Goal: Task Accomplishment & Management: Use online tool/utility

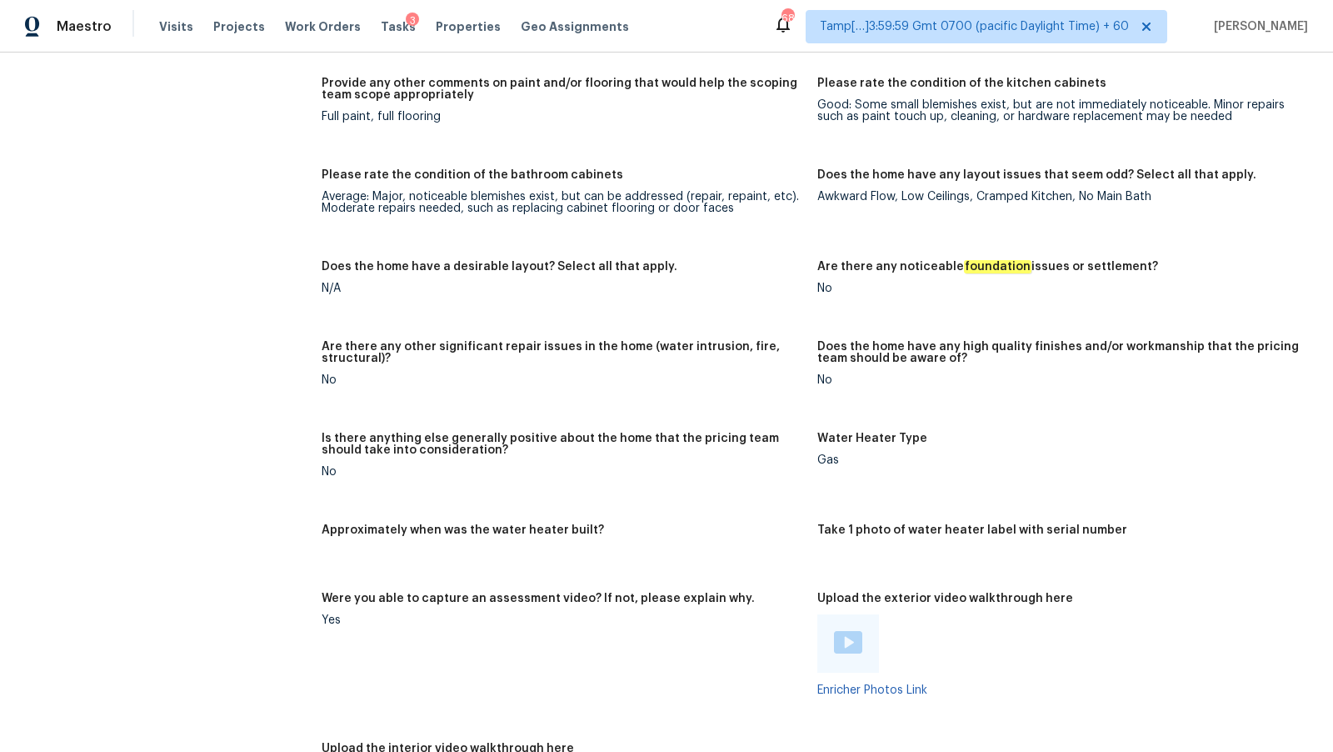
scroll to position [2101, 0]
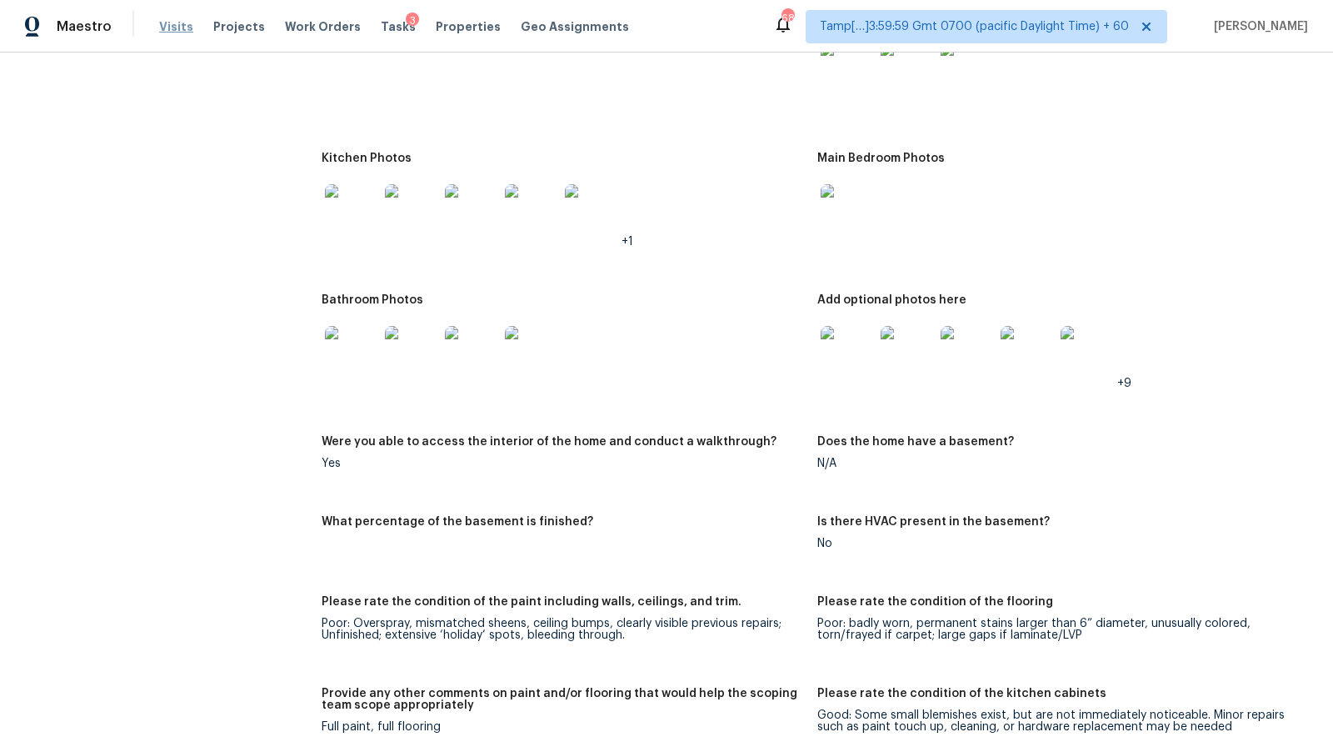
click at [159, 33] on span "Visits" at bounding box center [176, 26] width 34 height 17
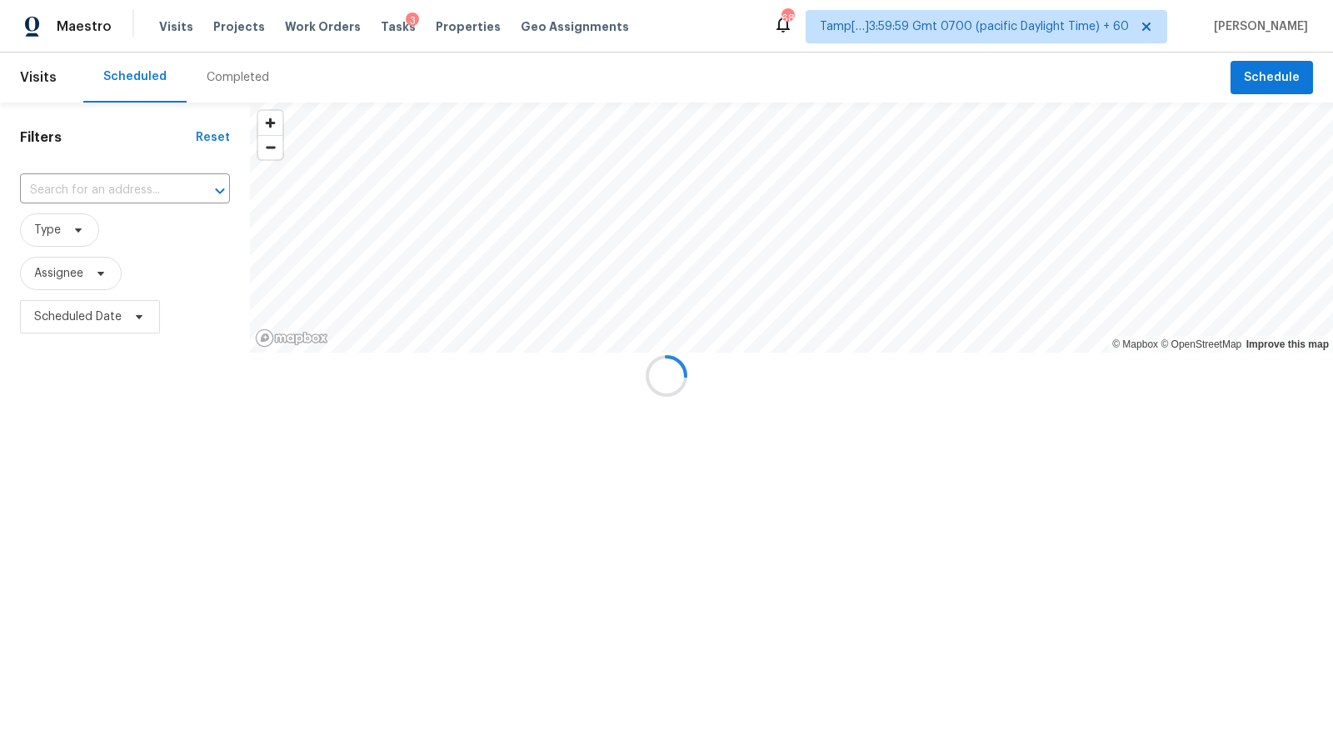
click at [214, 76] on div "Completed" at bounding box center [238, 77] width 63 height 17
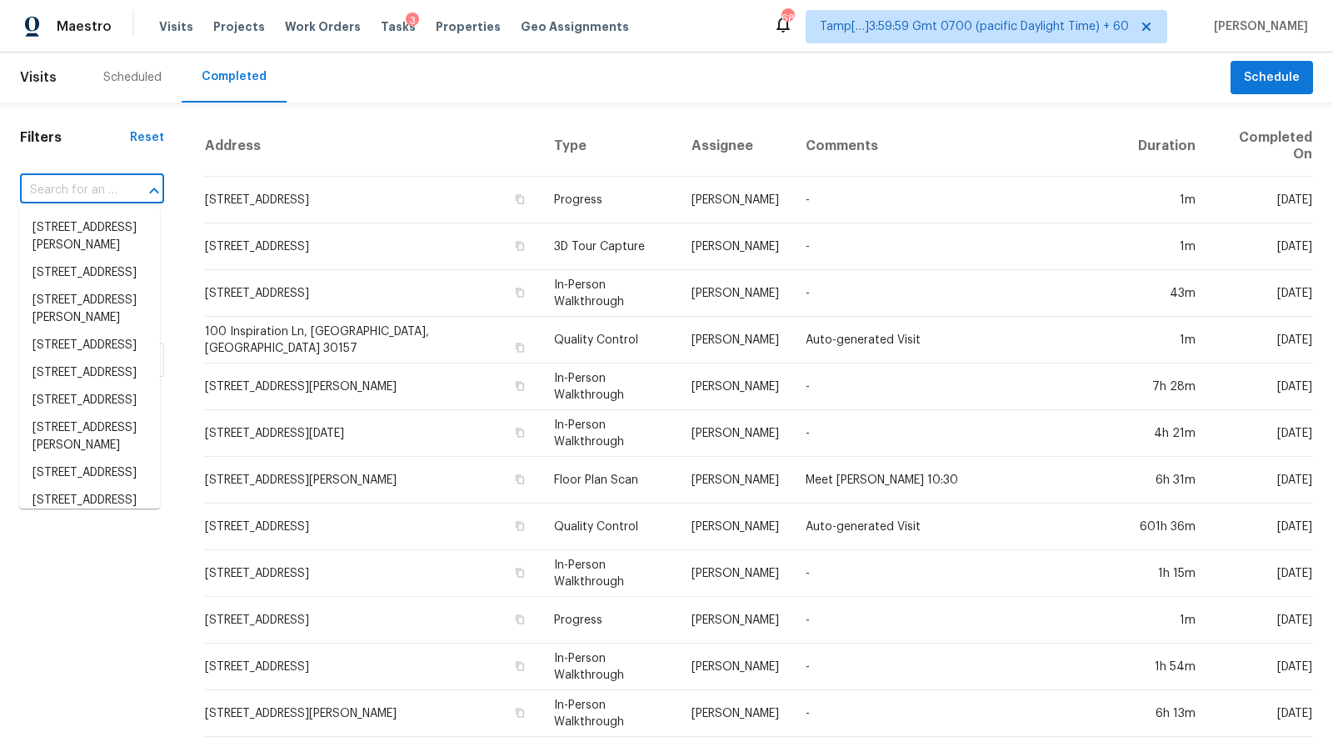
click at [105, 193] on input "text" at bounding box center [69, 191] width 98 height 26
paste input "[STREET_ADDRESS]"
type input "[STREET_ADDRESS]"
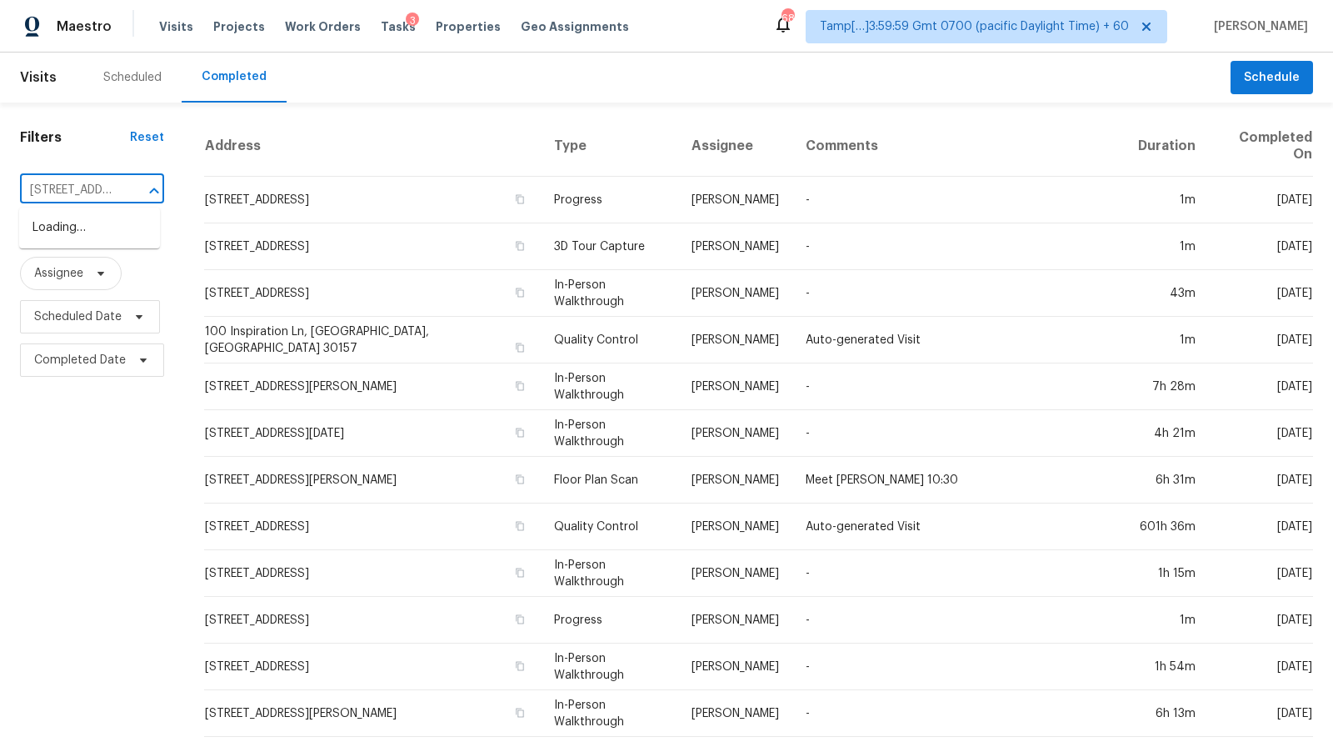
scroll to position [0, 123]
click at [98, 229] on li "[STREET_ADDRESS]" at bounding box center [89, 228] width 141 height 28
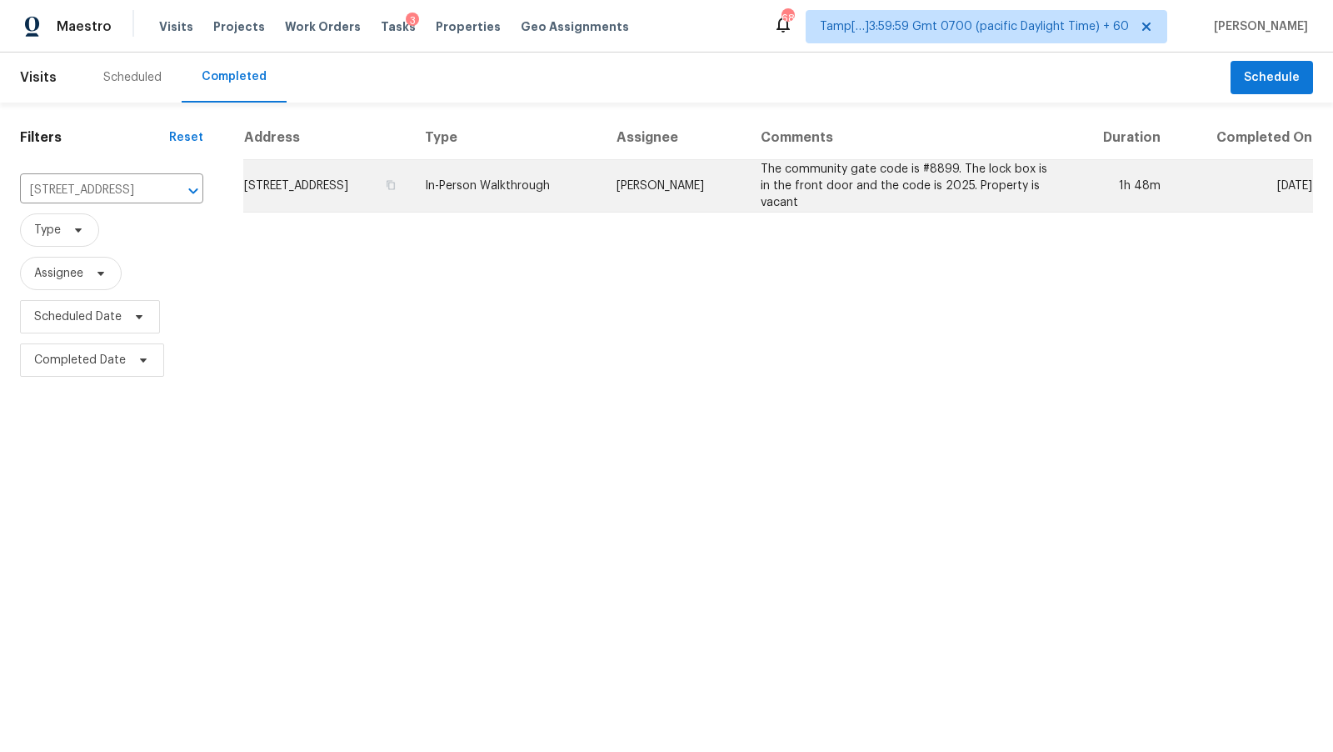
click at [412, 173] on td "[STREET_ADDRESS]" at bounding box center [327, 186] width 168 height 53
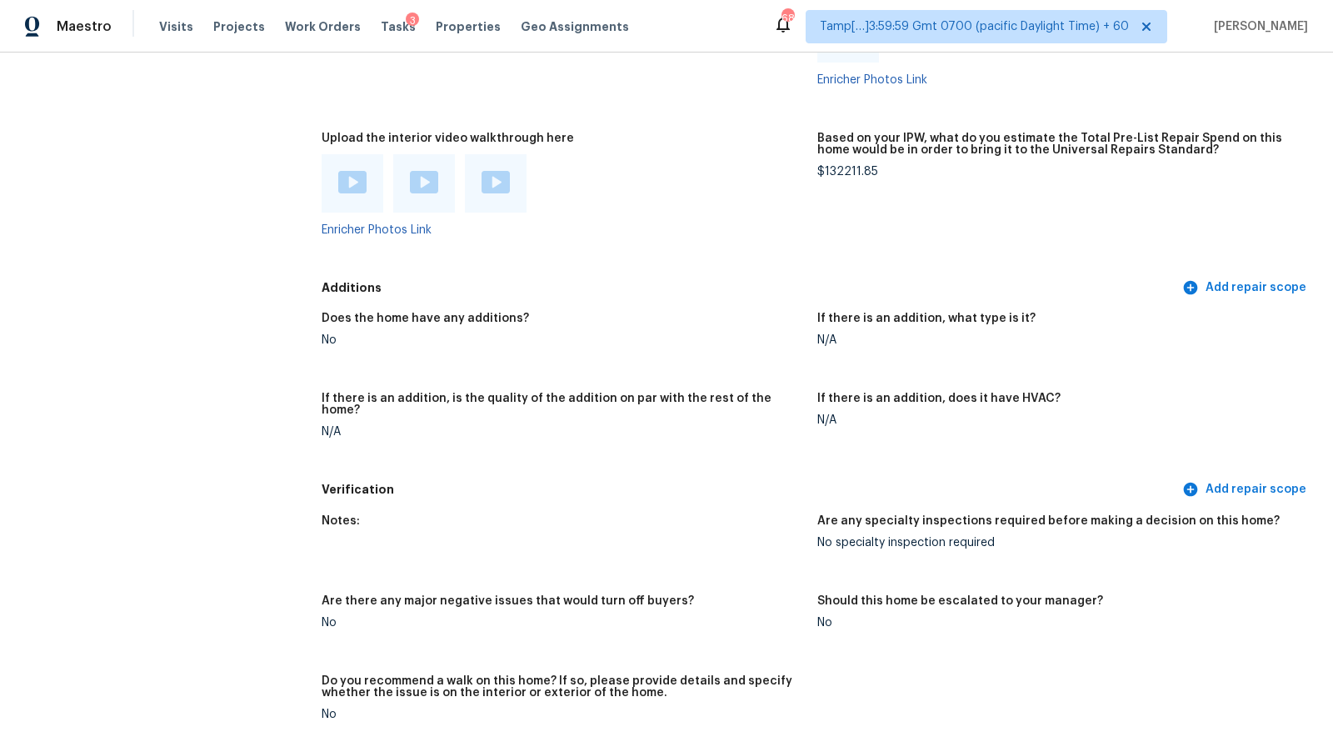
scroll to position [3868, 0]
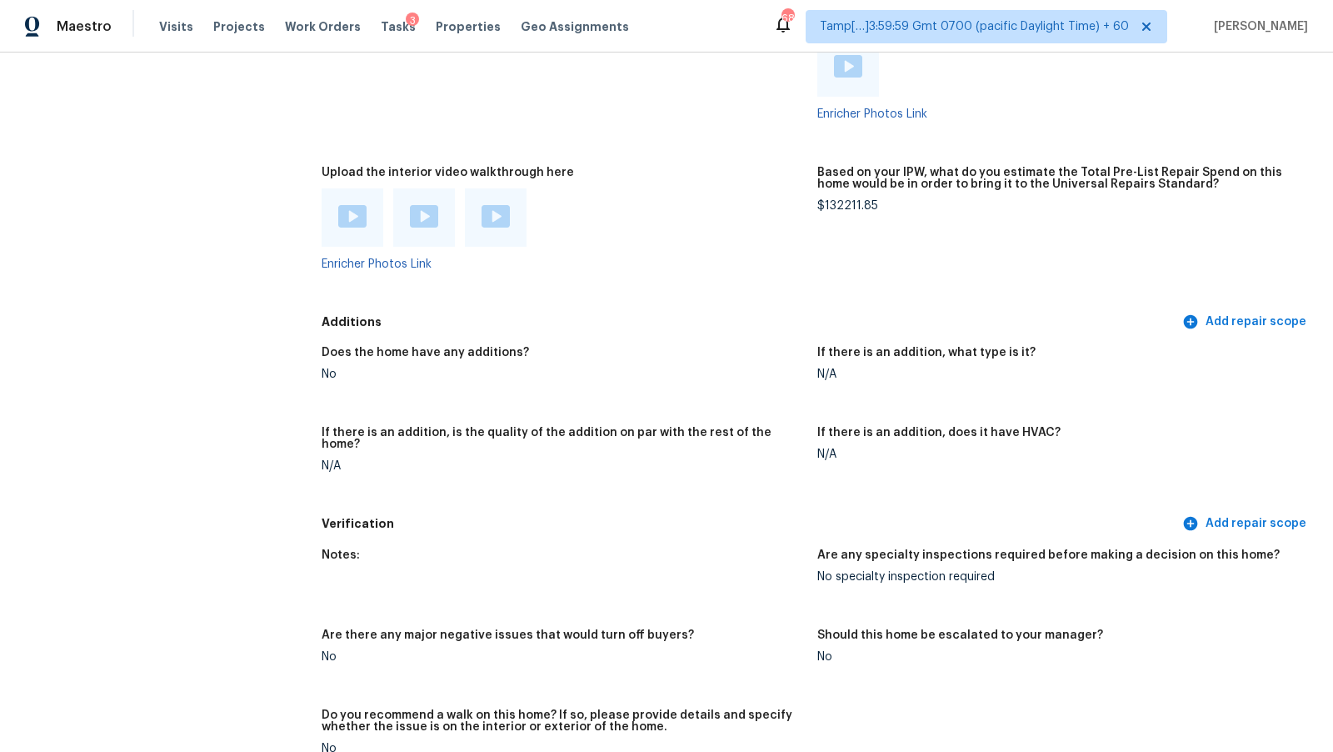
click at [340, 228] on div at bounding box center [352, 217] width 28 height 25
click at [414, 210] on img at bounding box center [424, 216] width 28 height 23
click at [524, 244] on div at bounding box center [496, 217] width 62 height 58
click at [503, 225] on img at bounding box center [496, 216] width 28 height 23
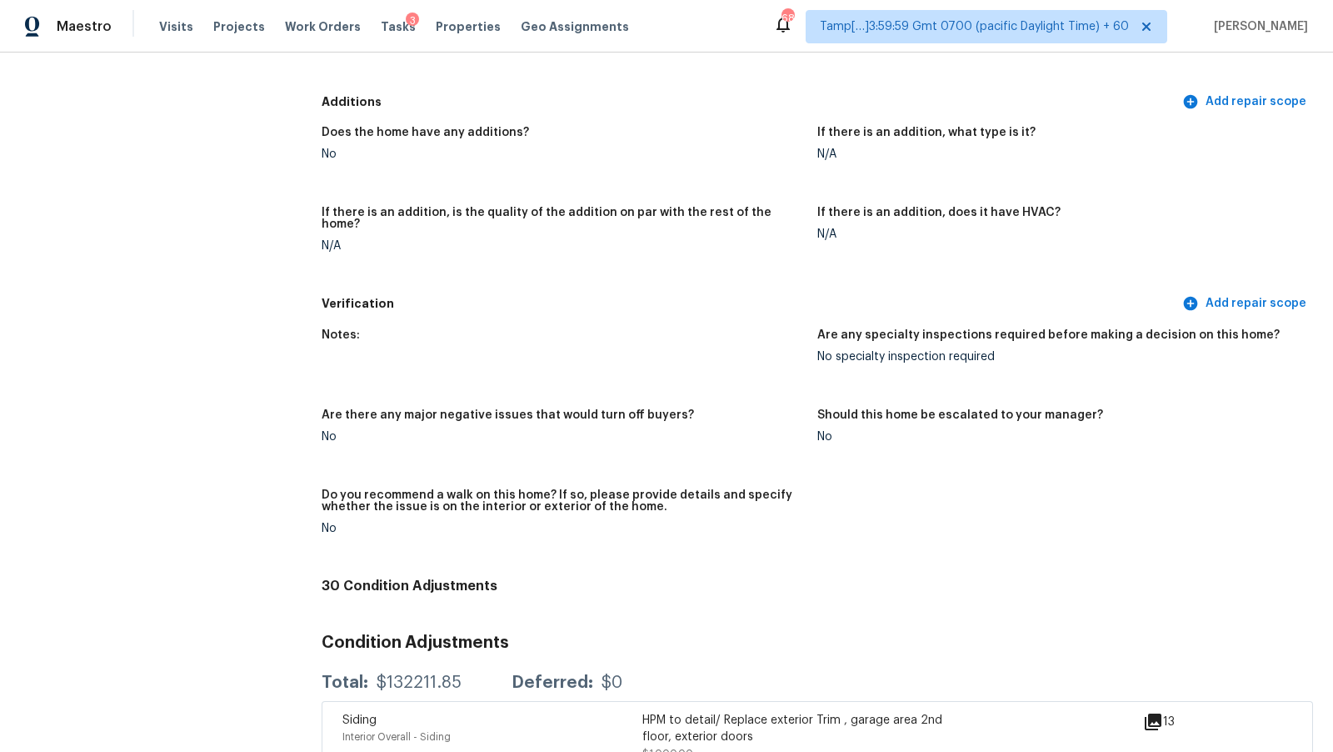
scroll to position [2908, 0]
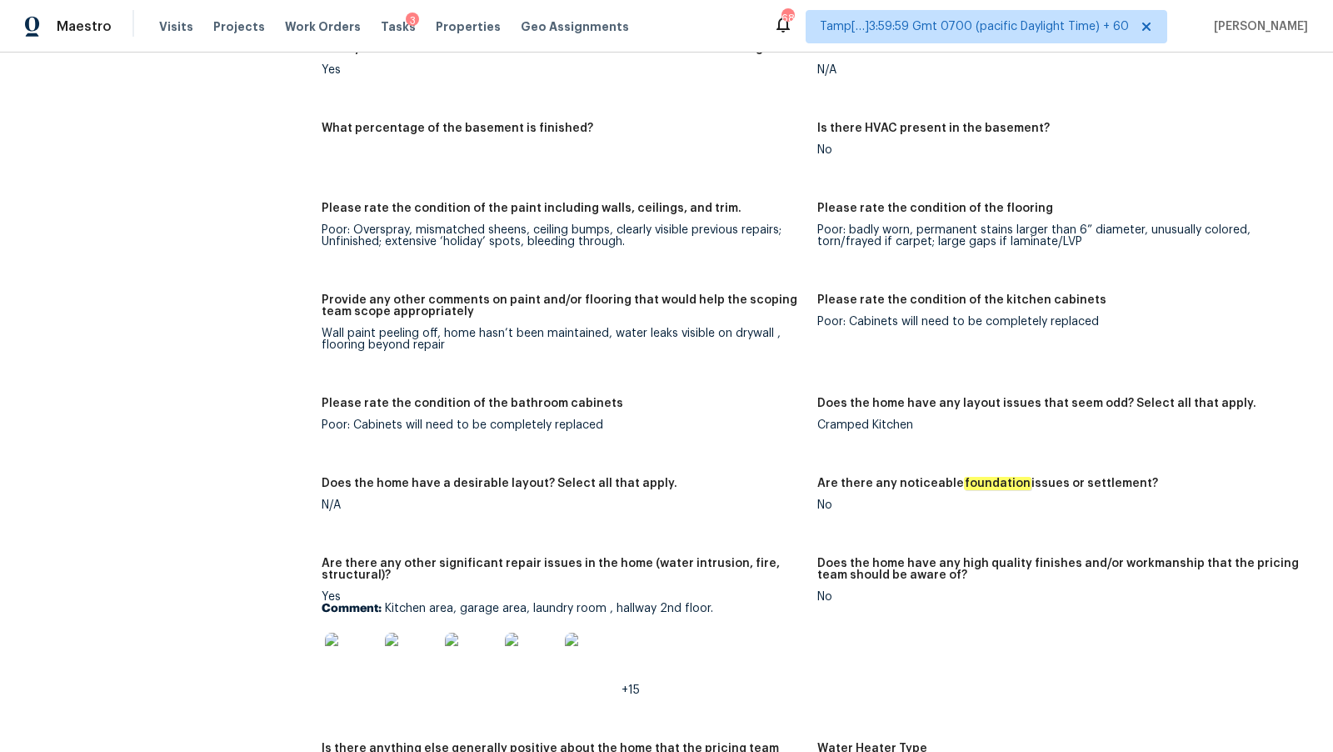
click at [865, 243] on div "Poor: badly worn, permanent stains larger than 6” diameter, unusually colored, …" at bounding box center [1059, 235] width 483 height 23
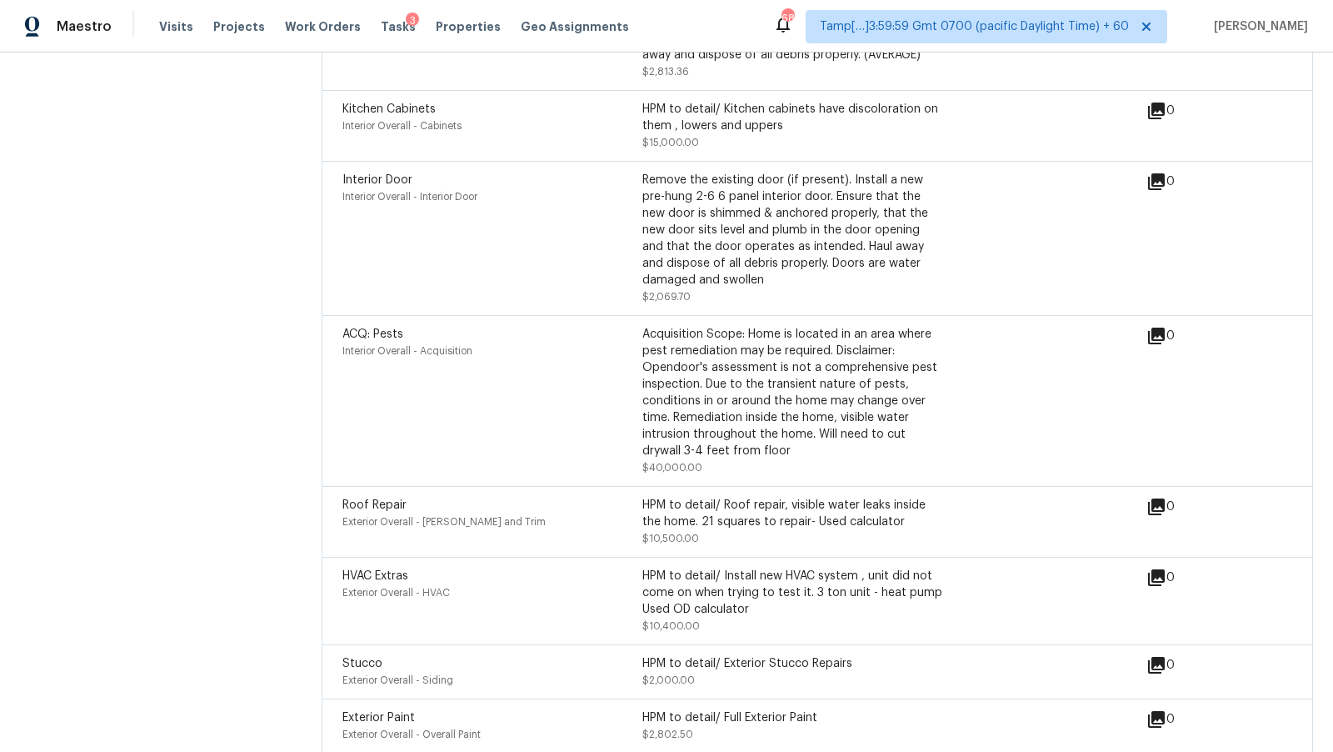
scroll to position [6472, 0]
click at [884, 496] on div "HPM to detail/ Roof repair, visible water leaks inside the home. 21 squares to …" at bounding box center [793, 510] width 300 height 33
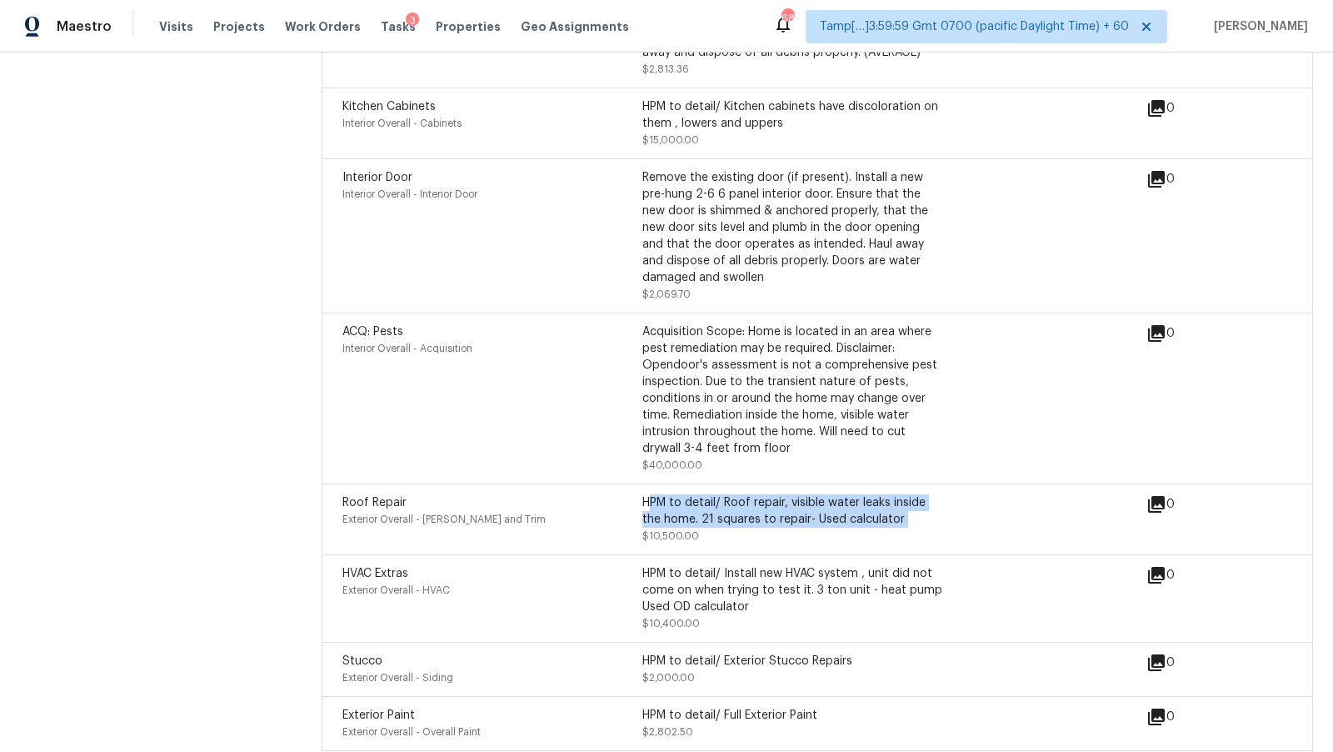
click at [884, 496] on div "HPM to detail/ Roof repair, visible water leaks inside the home. 21 squares to …" at bounding box center [793, 510] width 300 height 33
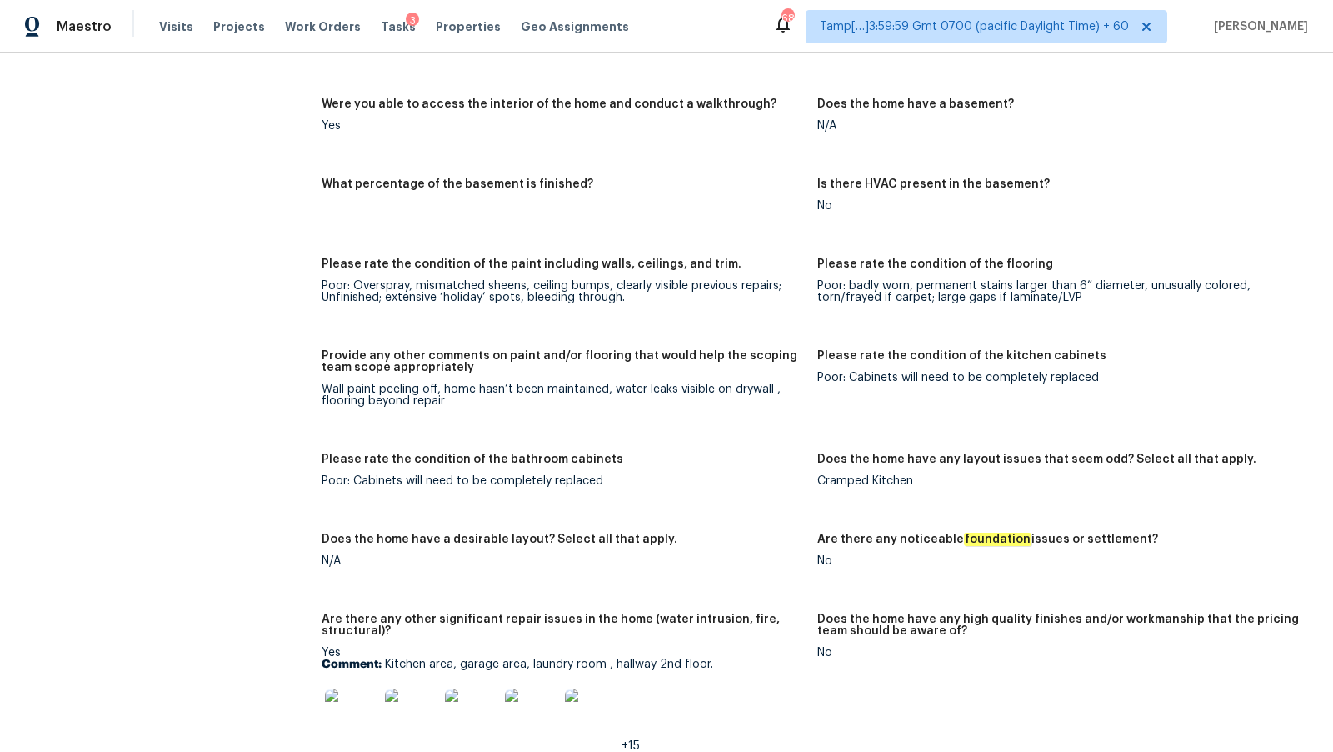
scroll to position [2839, 0]
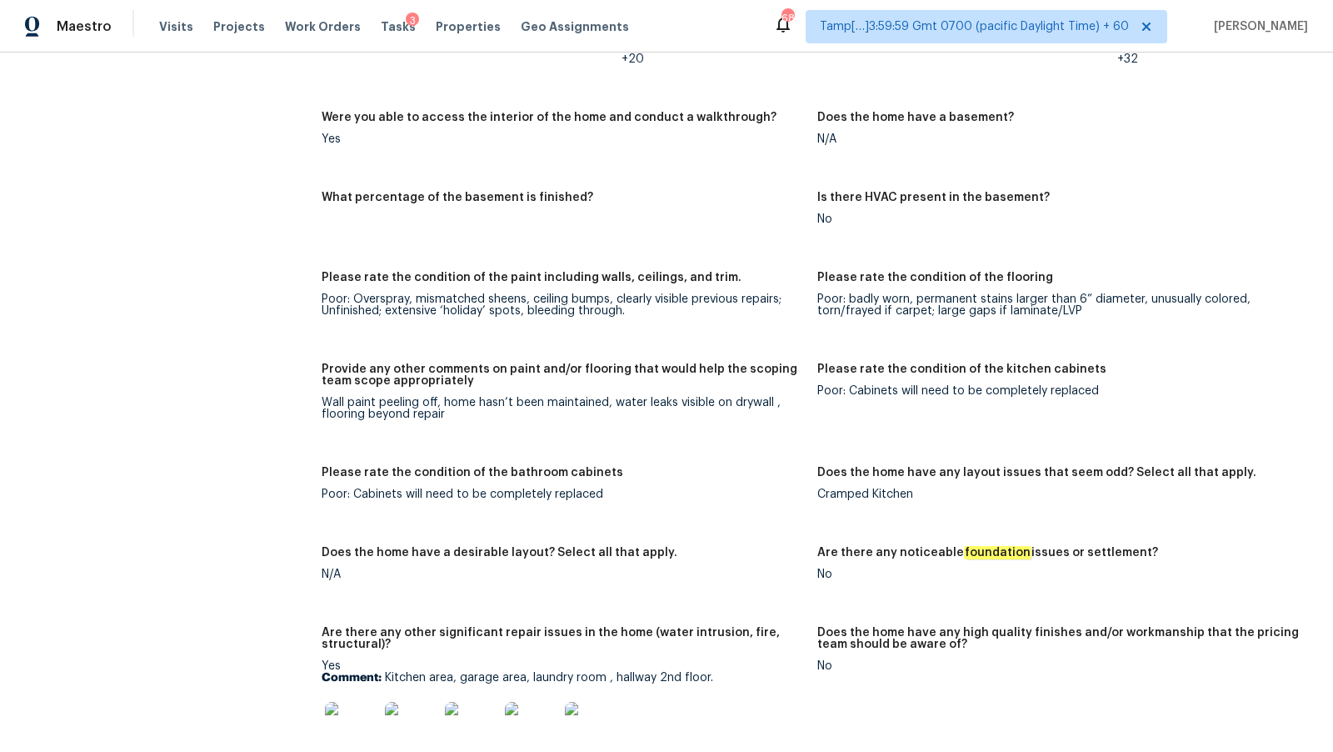
click at [753, 397] on div "Wall paint peeling off, home hasn’t been maintained, water leaks visible on dry…" at bounding box center [563, 408] width 483 height 23
click at [624, 401] on div "Wall paint peeling off, home hasn’t been maintained, water leaks visible on dry…" at bounding box center [563, 408] width 483 height 23
click at [653, 403] on div "Wall paint peeling off, home hasn’t been maintained, water leaks visible on dry…" at bounding box center [563, 408] width 483 height 23
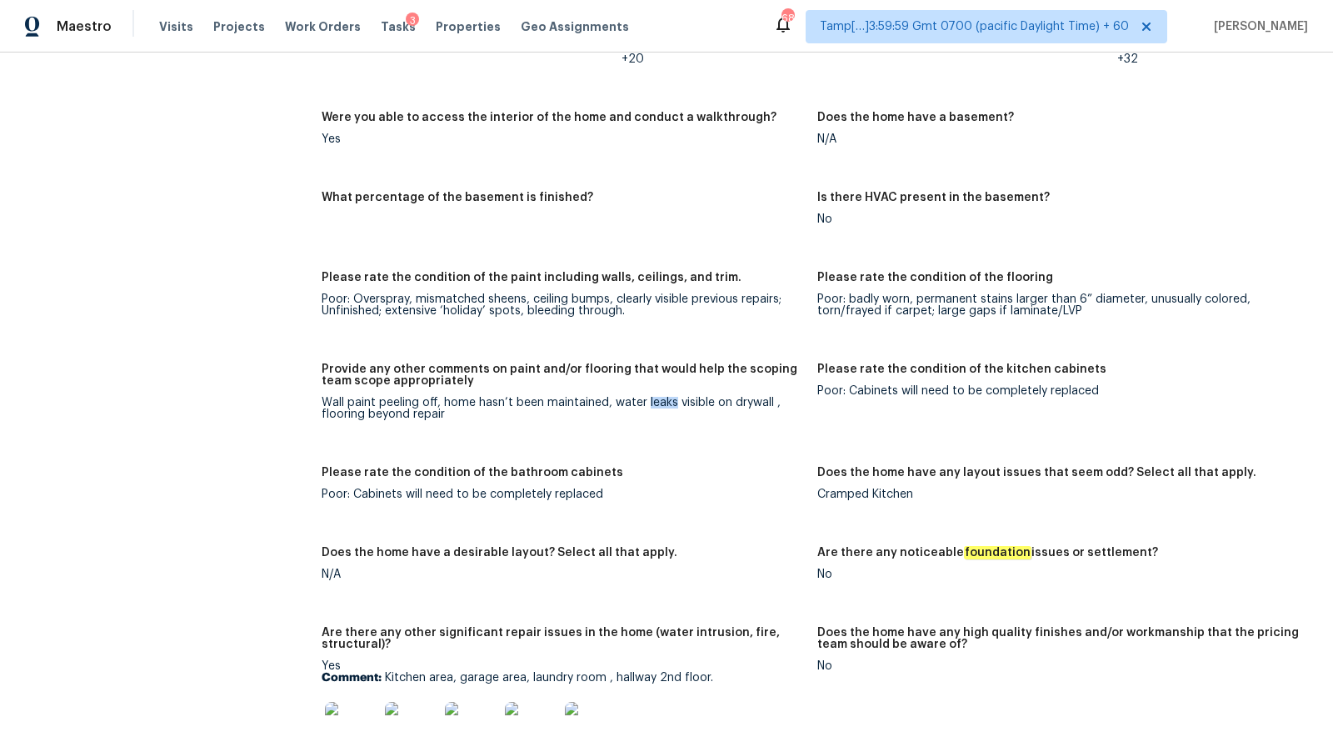
click at [653, 403] on div "Wall paint peeling off, home hasn’t been maintained, water leaks visible on dry…" at bounding box center [563, 408] width 483 height 23
click at [891, 392] on div "Poor: Cabinets will need to be completely replaced" at bounding box center [1059, 391] width 483 height 12
copy div "Cabinets"
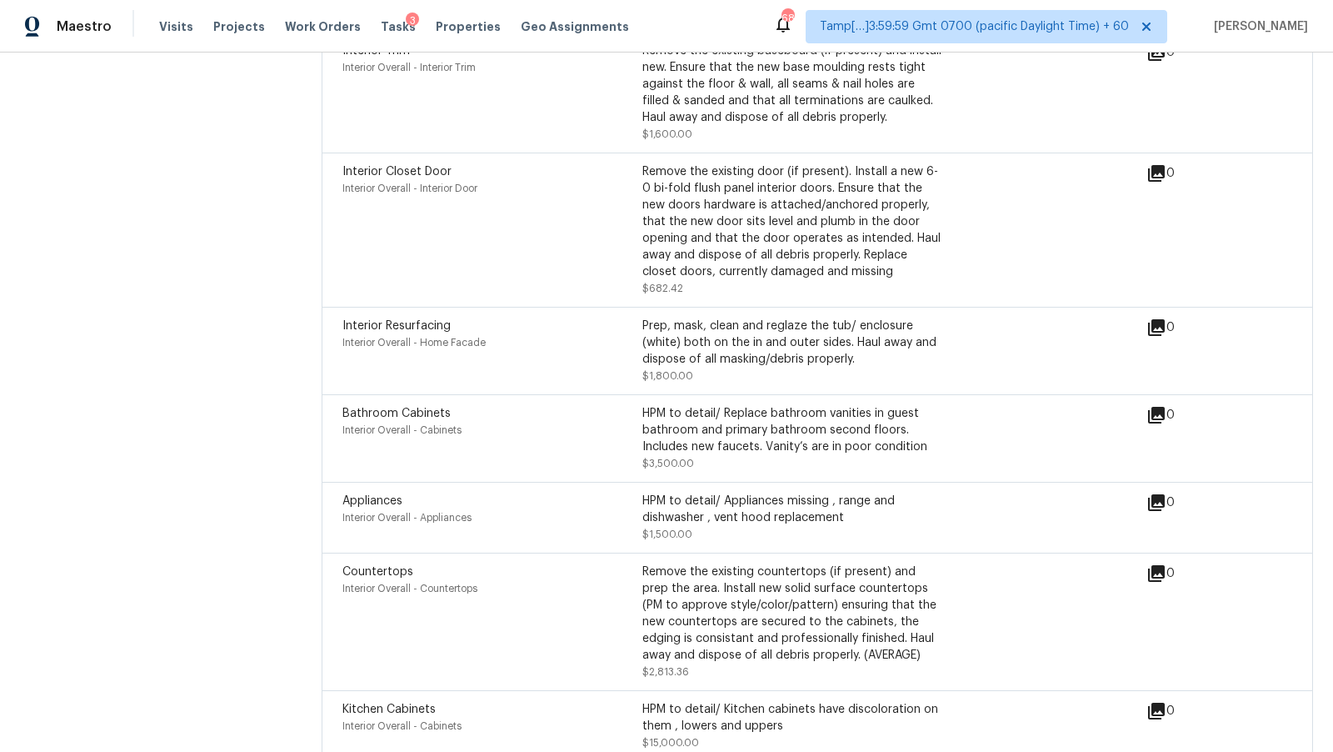
scroll to position [2805, 0]
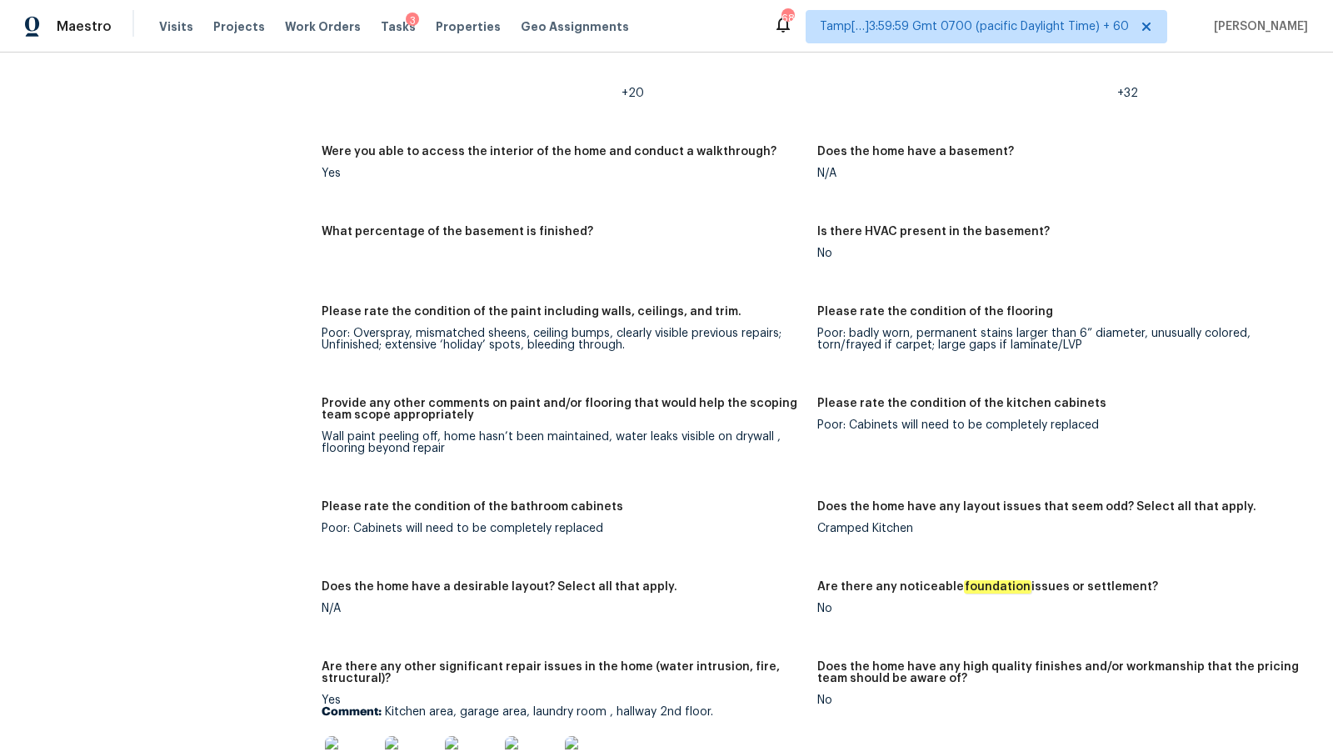
click at [433, 428] on div "Provide any other comments on paint and/or flooring that would help the scoping…" at bounding box center [563, 414] width 483 height 33
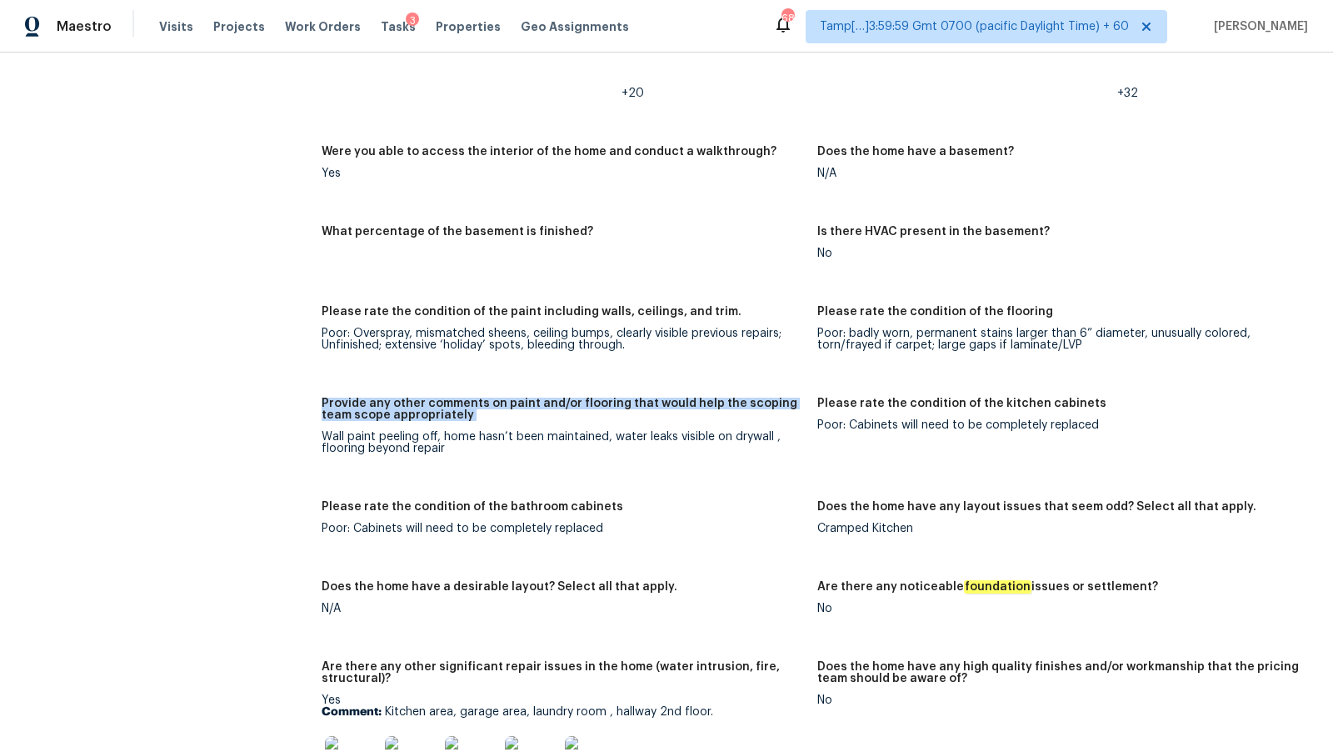
click at [433, 428] on div "Provide any other comments on paint and/or flooring that would help the scoping…" at bounding box center [563, 414] width 483 height 33
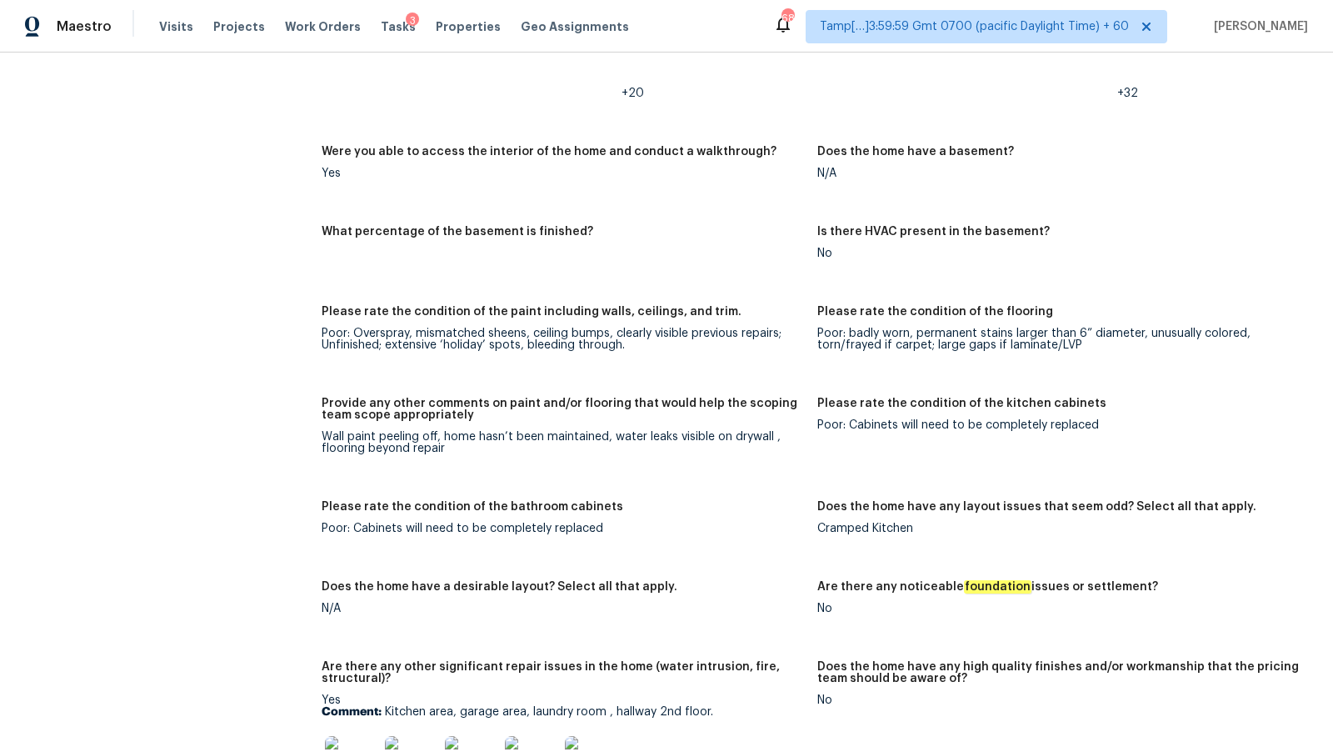
click at [455, 440] on div "Wall paint peeling off, home hasn’t been maintained, water leaks visible on dry…" at bounding box center [563, 442] width 483 height 23
click at [1263, 92] on div "+32" at bounding box center [1059, 62] width 483 height 73
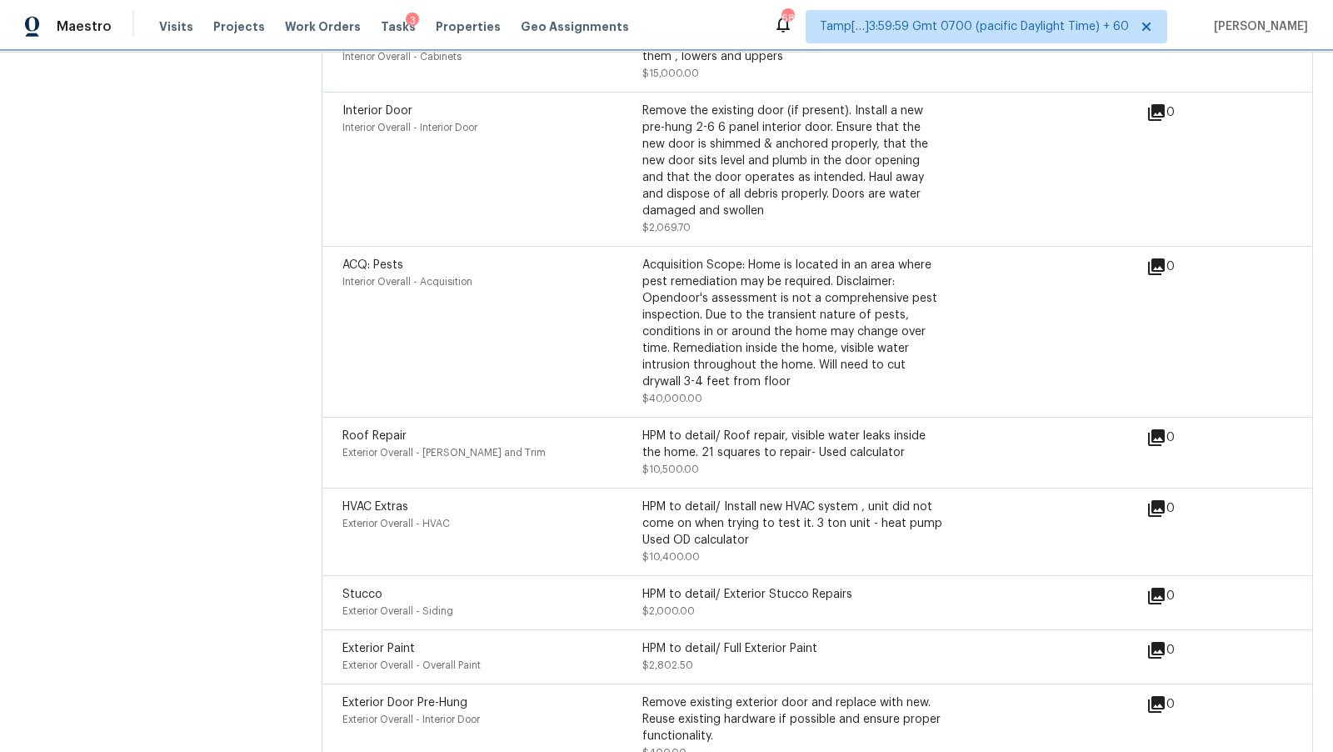
scroll to position [6746, 0]
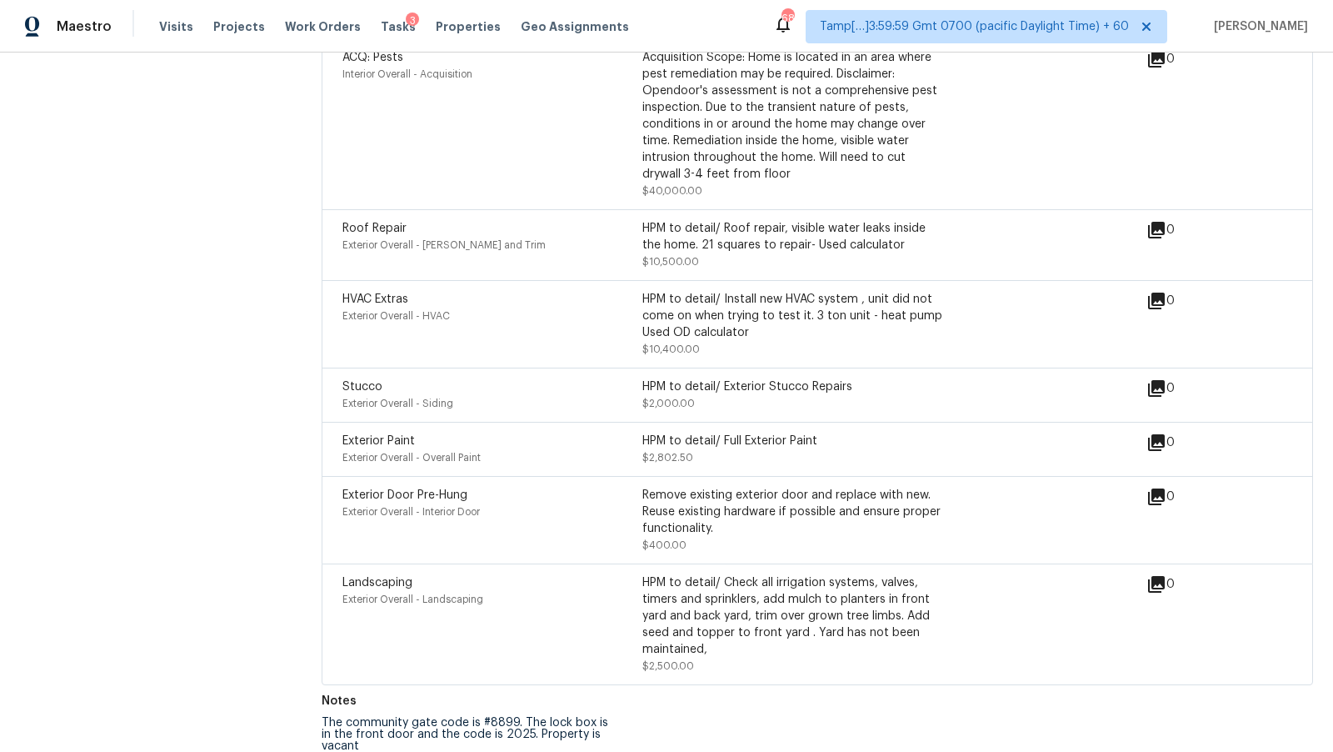
click at [449, 378] on div "Stucco" at bounding box center [493, 386] width 300 height 17
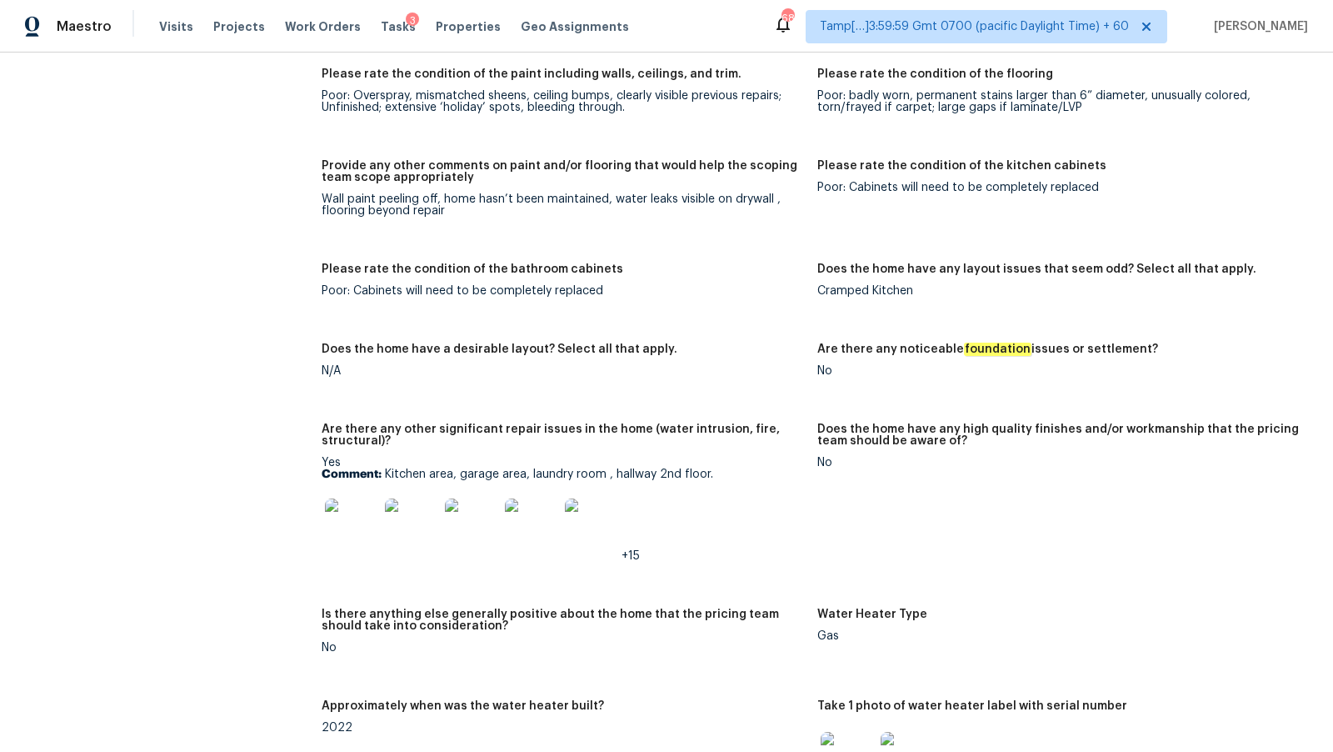
scroll to position [3043, 0]
click at [402, 202] on div "Wall paint peeling off, home hasn’t been maintained, water leaks visible on dry…" at bounding box center [563, 204] width 483 height 23
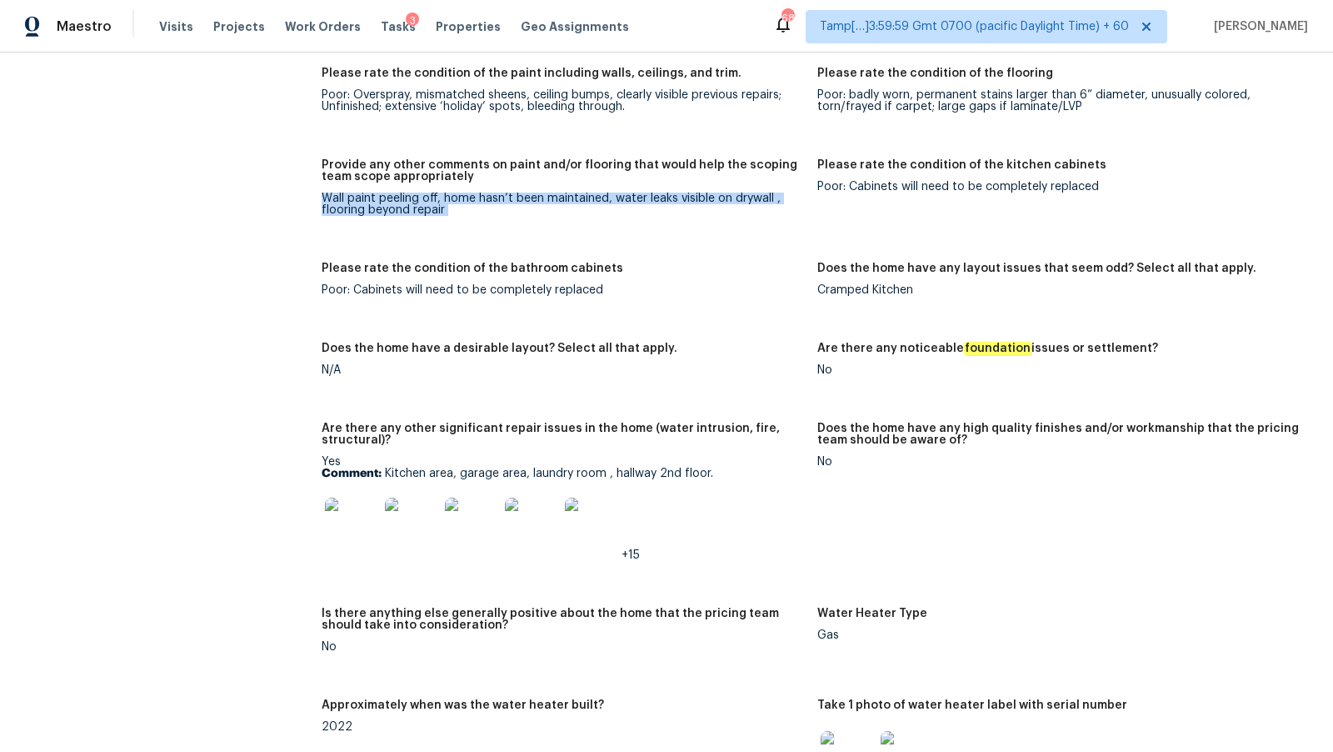
click at [402, 202] on div "Wall paint peeling off, home hasn’t been maintained, water leaks visible on dry…" at bounding box center [563, 204] width 483 height 23
click at [359, 533] on img at bounding box center [351, 524] width 53 height 53
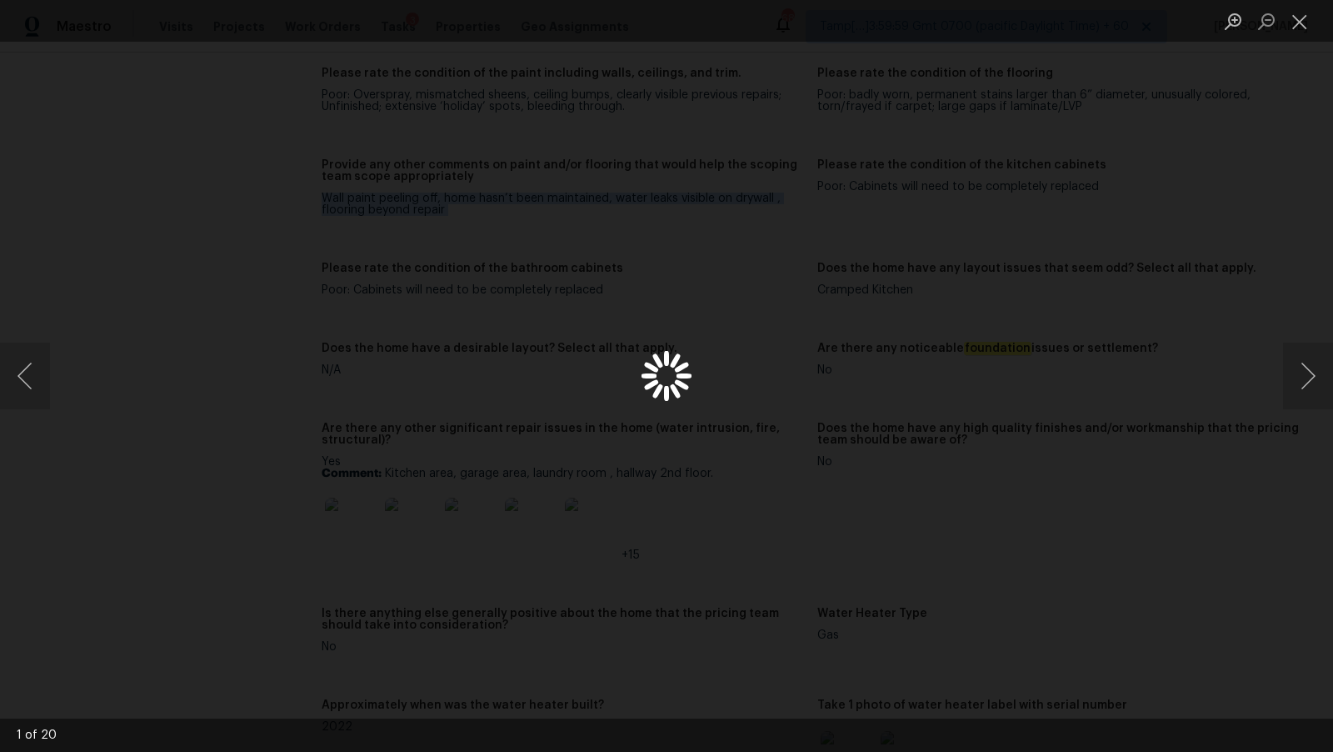
click at [359, 533] on div "Lightbox" at bounding box center [666, 376] width 1333 height 752
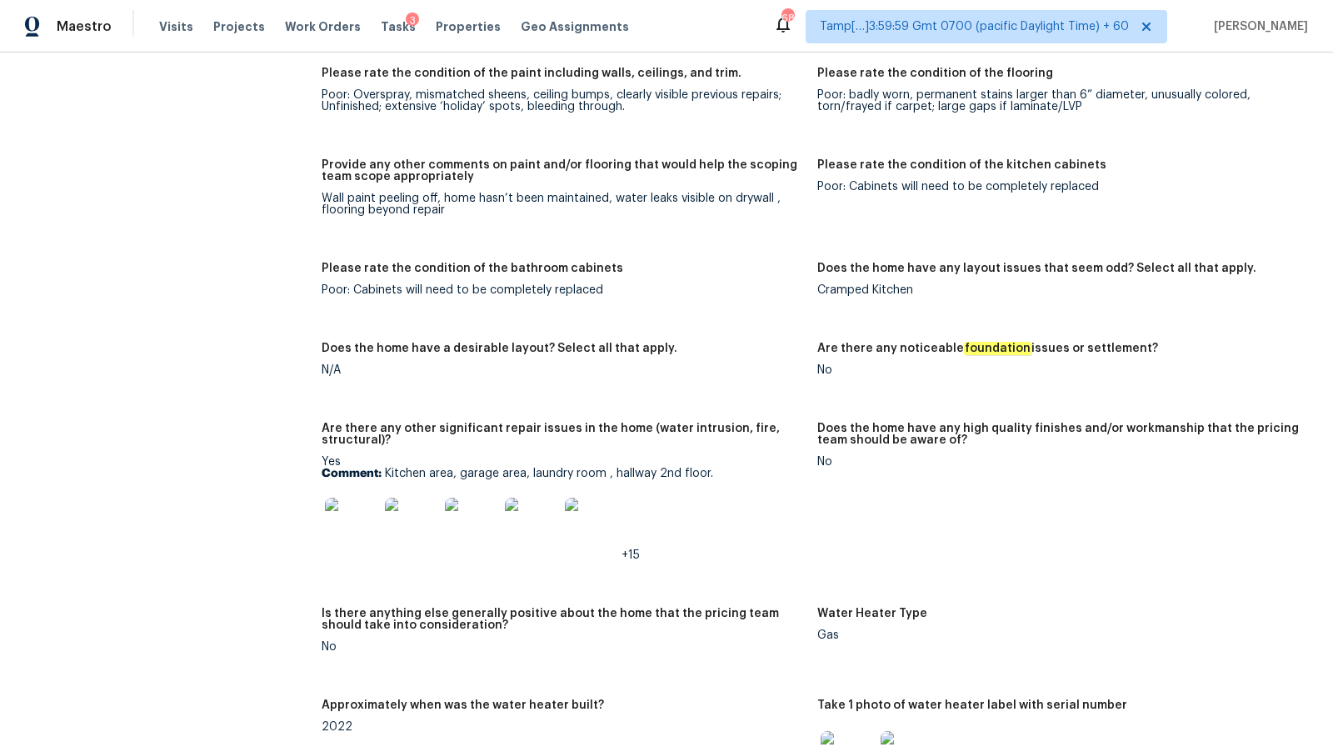
click at [1207, 303] on figure "Does the home have any layout issues that seem odd? Select all that apply. Cram…" at bounding box center [1066, 293] width 496 height 60
click at [752, 221] on figure "Provide any other comments on paint and/or flooring that would help the scoping…" at bounding box center [570, 200] width 496 height 83
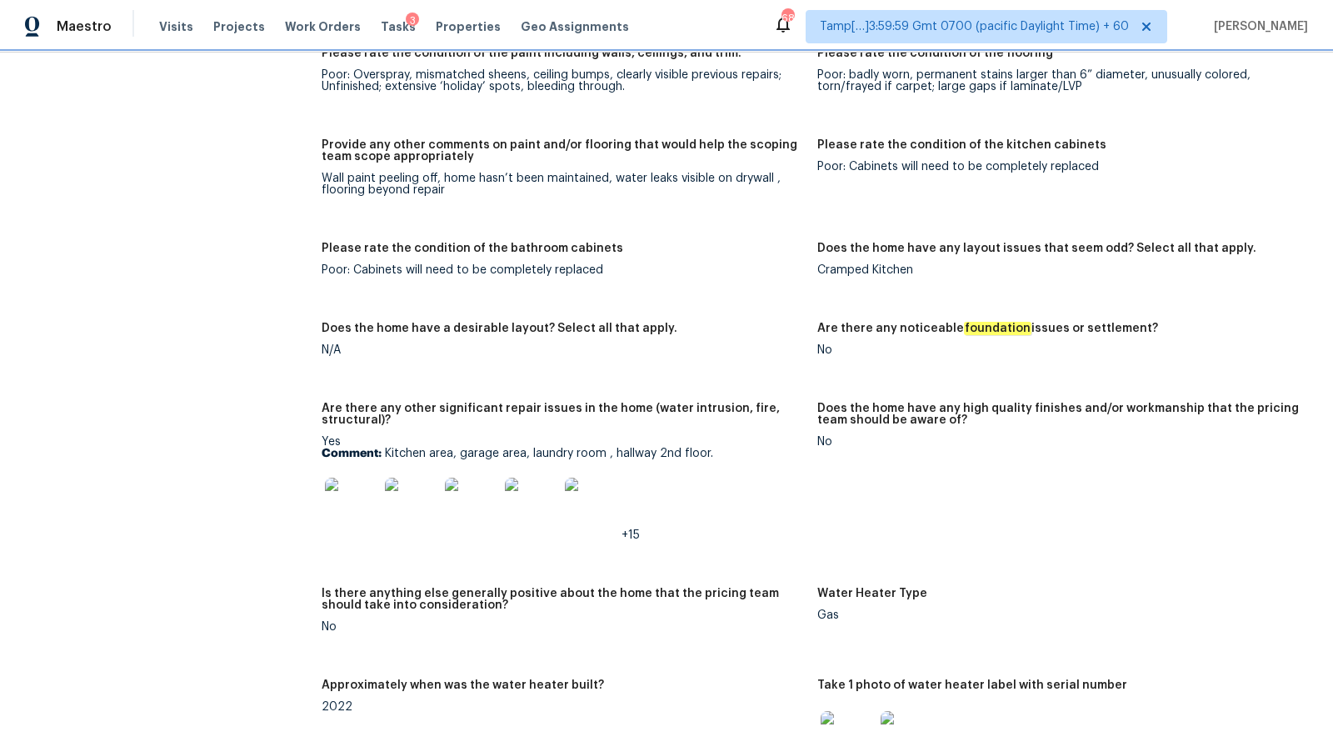
scroll to position [3064, 0]
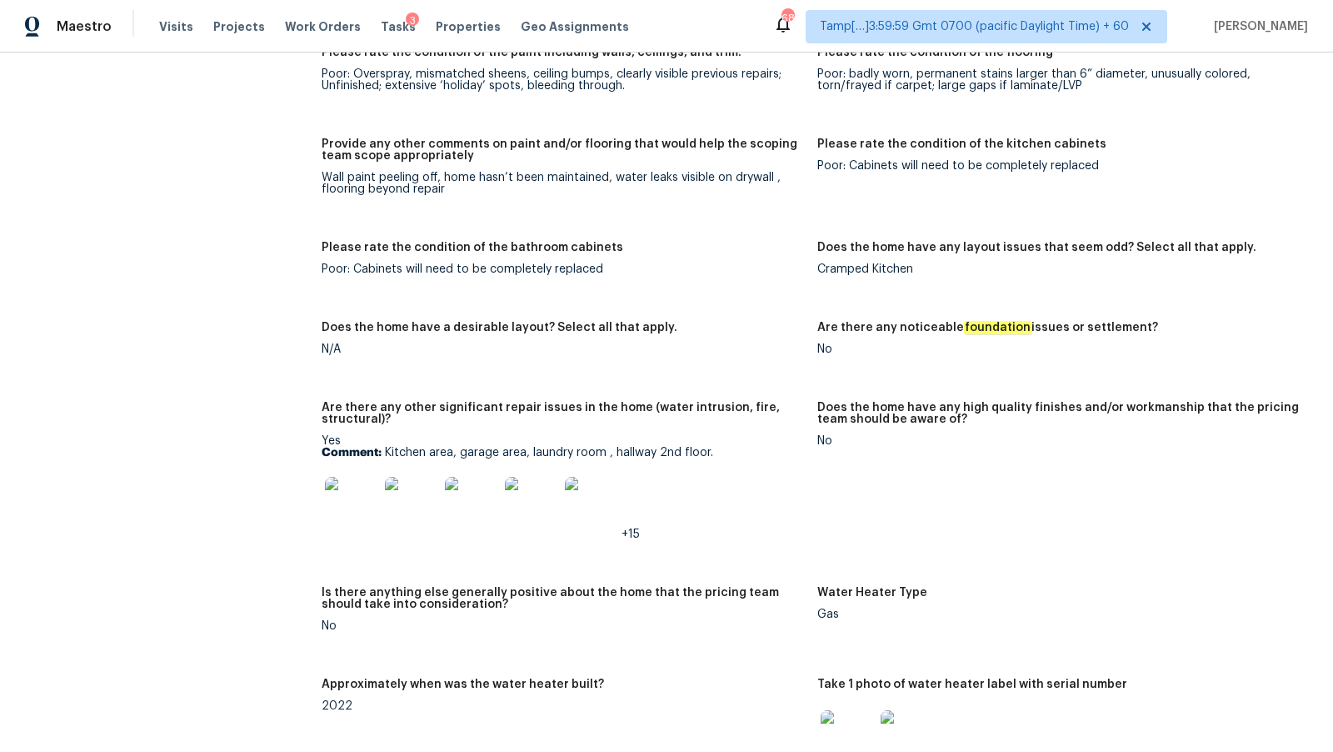
click at [480, 273] on div "Poor: Cabinets will need to be completely replaced" at bounding box center [563, 269] width 483 height 12
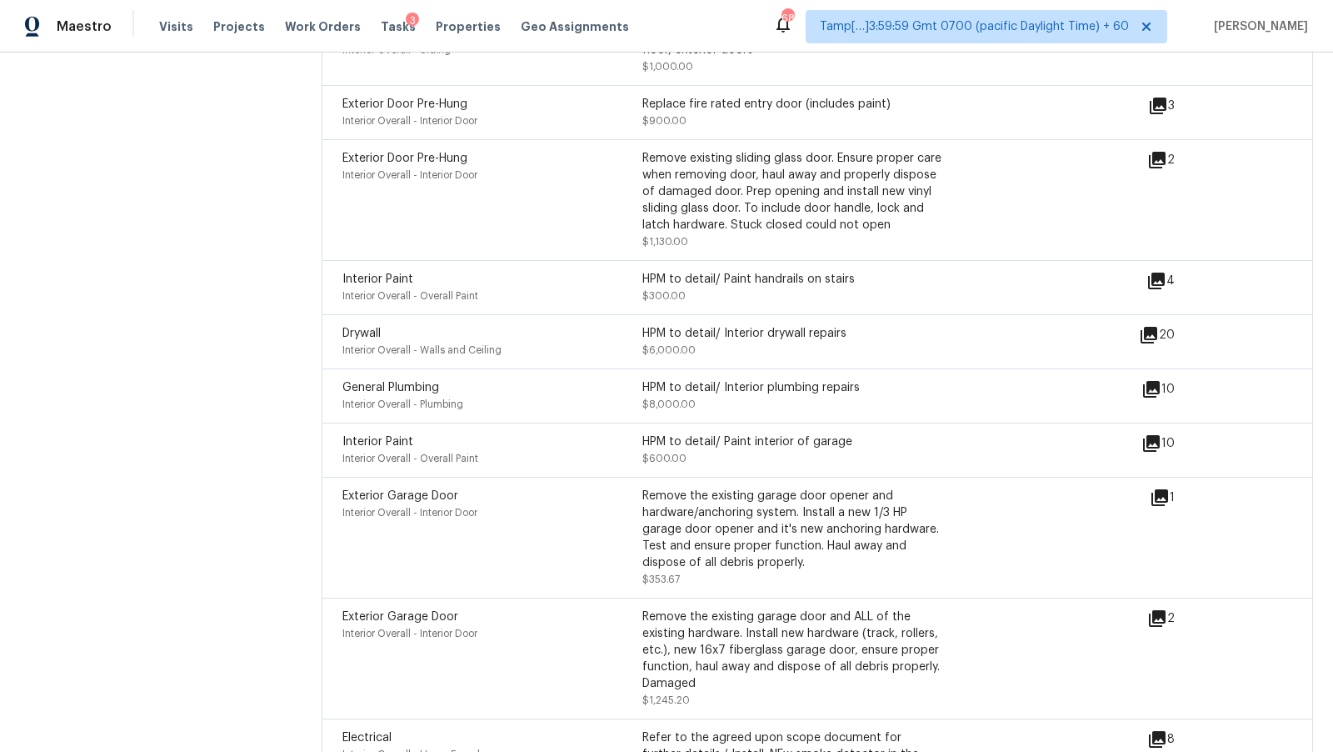
scroll to position [4672, 0]
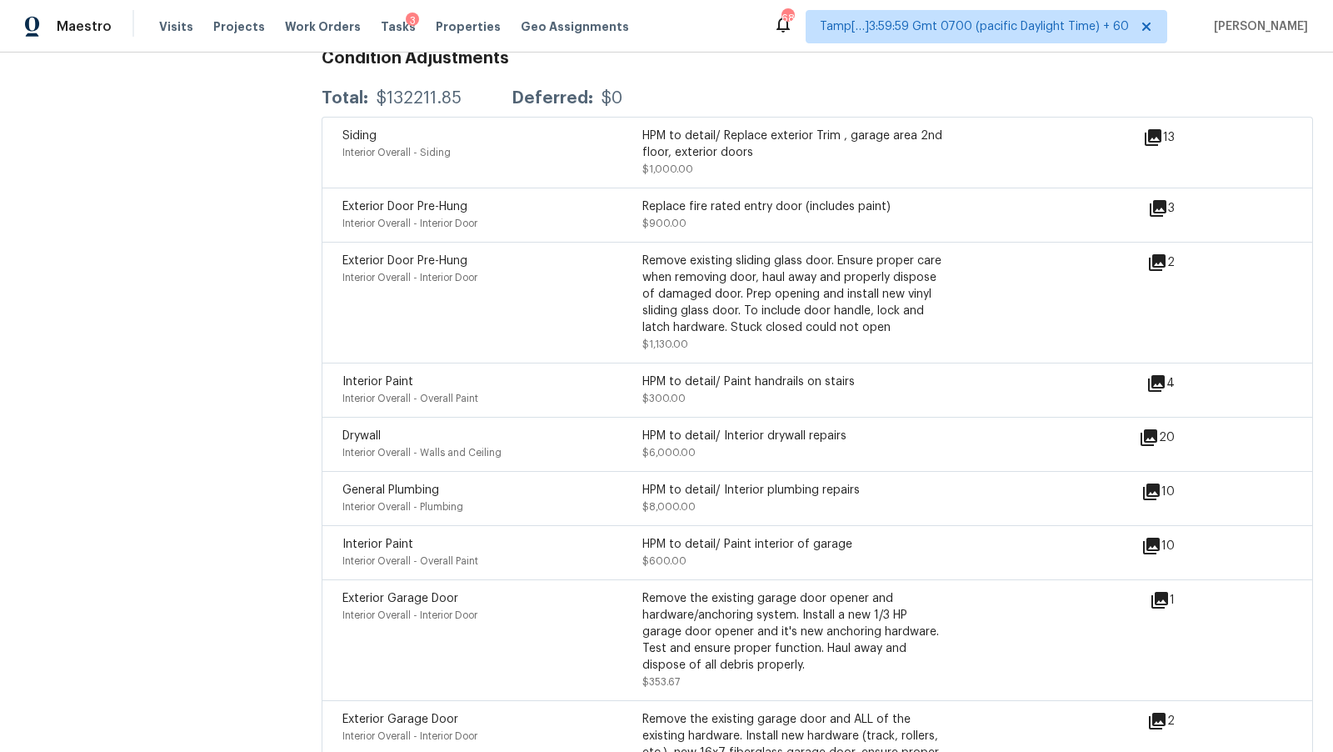
click at [421, 201] on span "Exterior Door Pre-Hung" at bounding box center [405, 207] width 125 height 12
click at [418, 255] on span "Exterior Door Pre-Hung" at bounding box center [405, 261] width 125 height 12
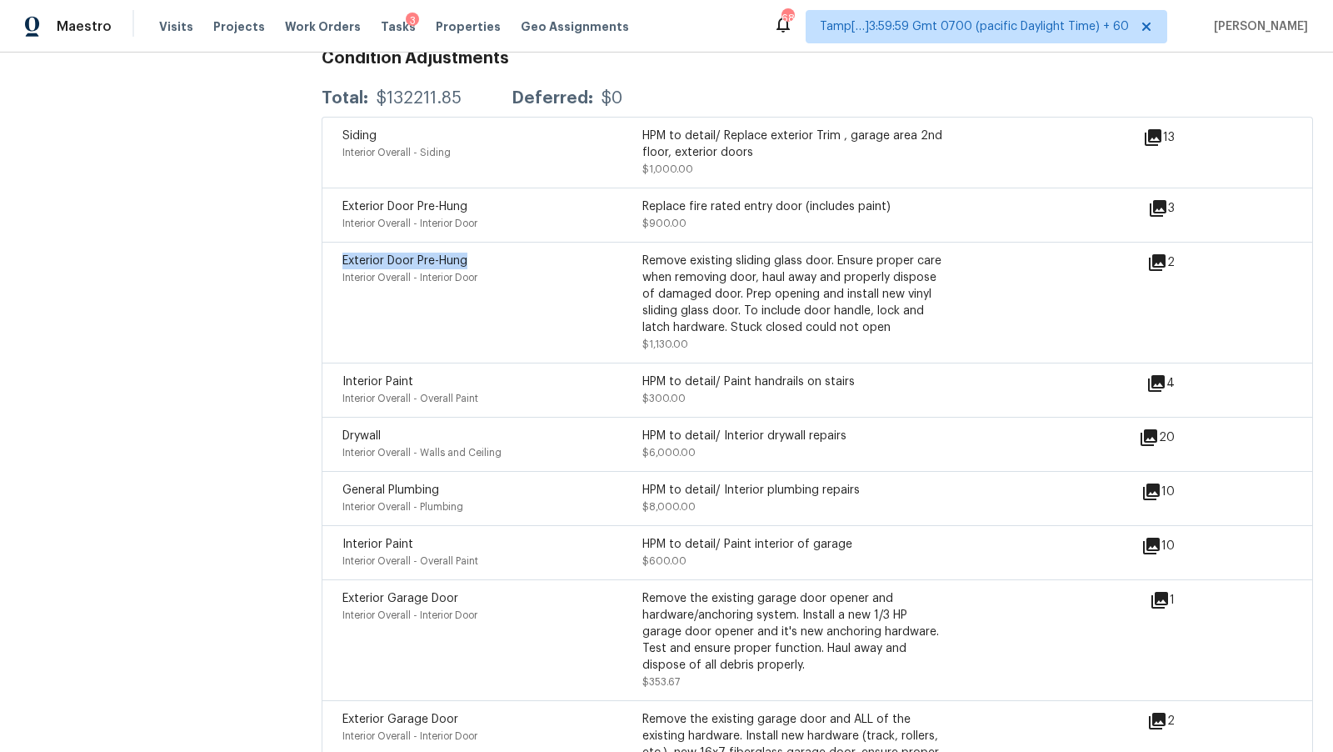
click at [418, 255] on span "Exterior Door Pre-Hung" at bounding box center [405, 261] width 125 height 12
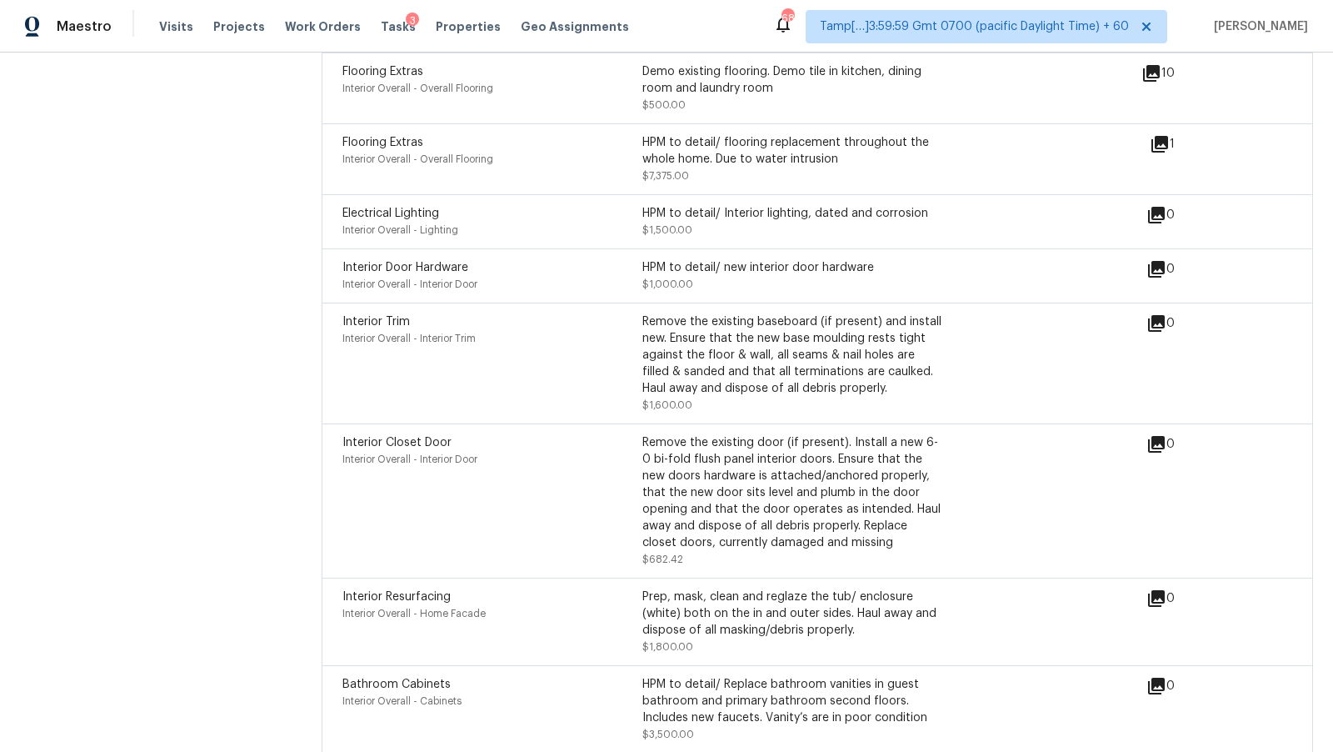
scroll to position [5614, 0]
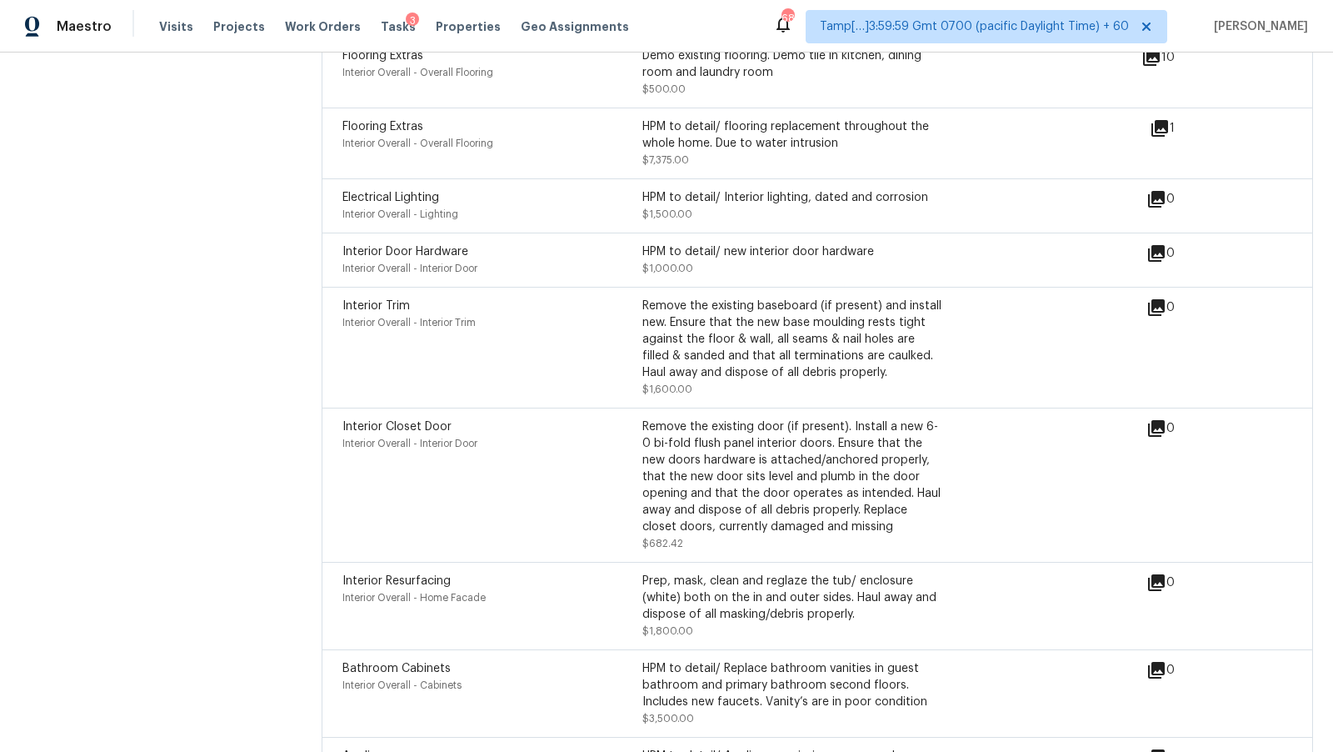
click at [406, 408] on div "Interior Closet Door Interior Overall - Interior Door Remove the existing door …" at bounding box center [818, 485] width 992 height 154
click at [433, 575] on span "Interior Resurfacing" at bounding box center [397, 581] width 108 height 12
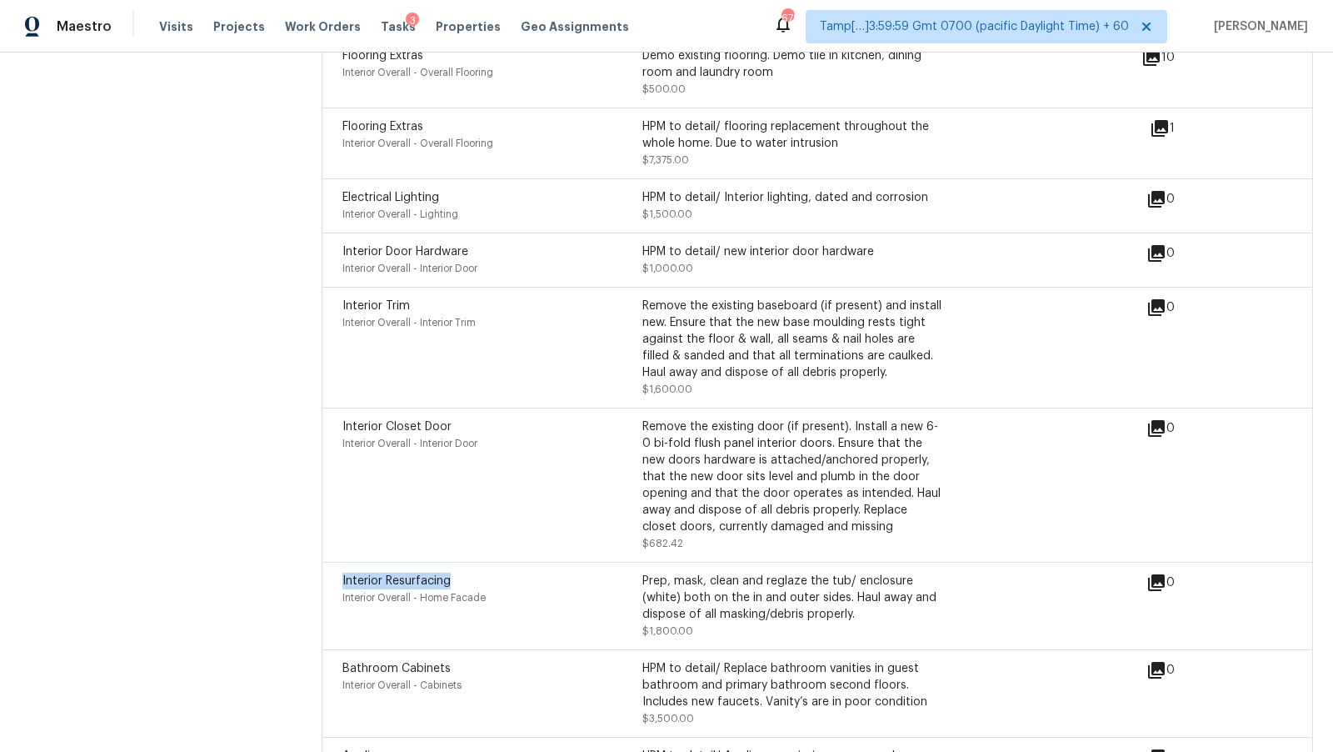
click at [433, 575] on span "Interior Resurfacing" at bounding box center [397, 581] width 108 height 12
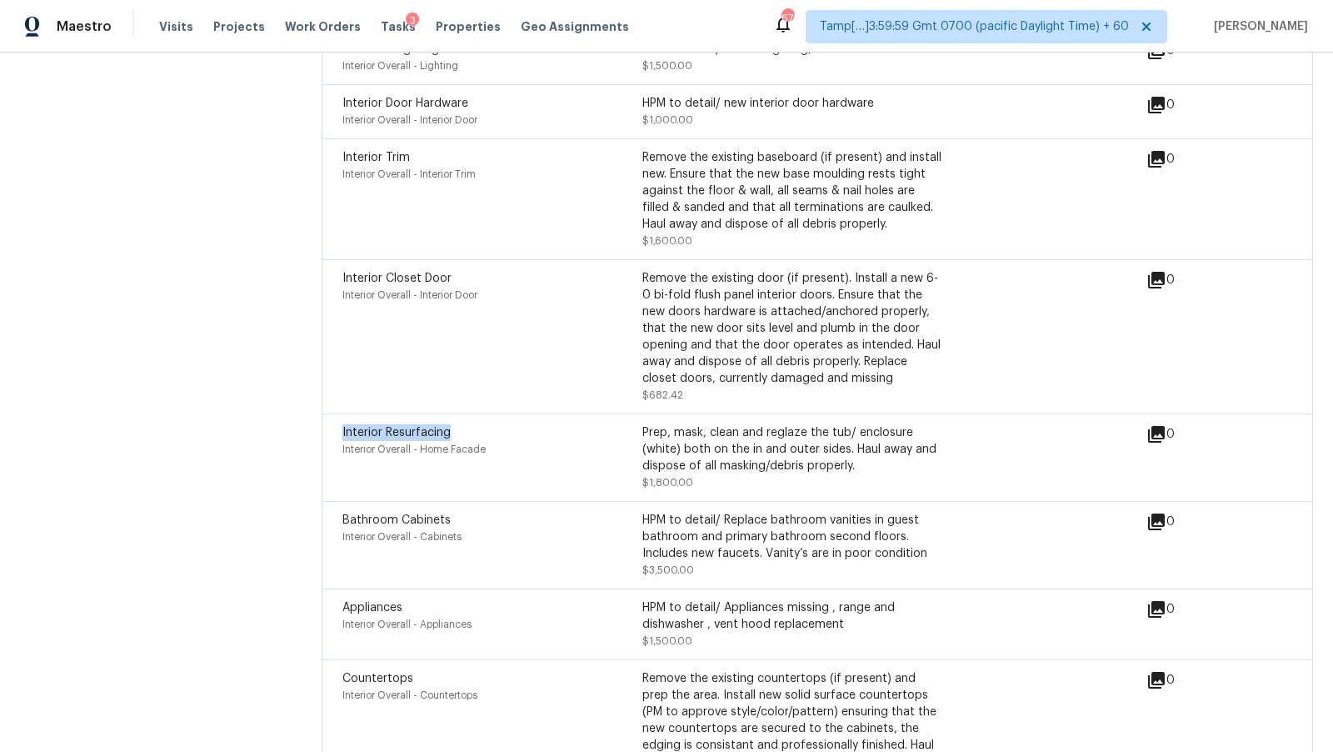
scroll to position [5783, 0]
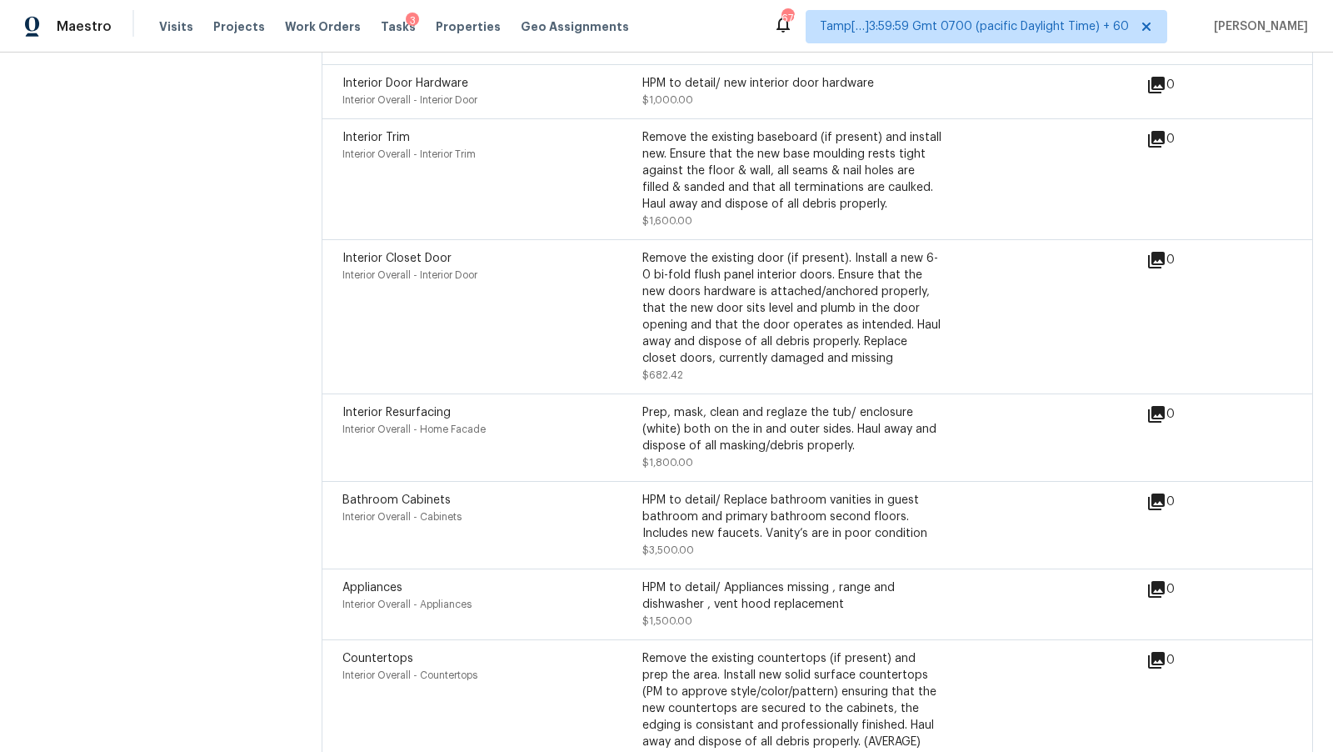
click at [402, 494] on span "Bathroom Cabinets" at bounding box center [397, 500] width 108 height 12
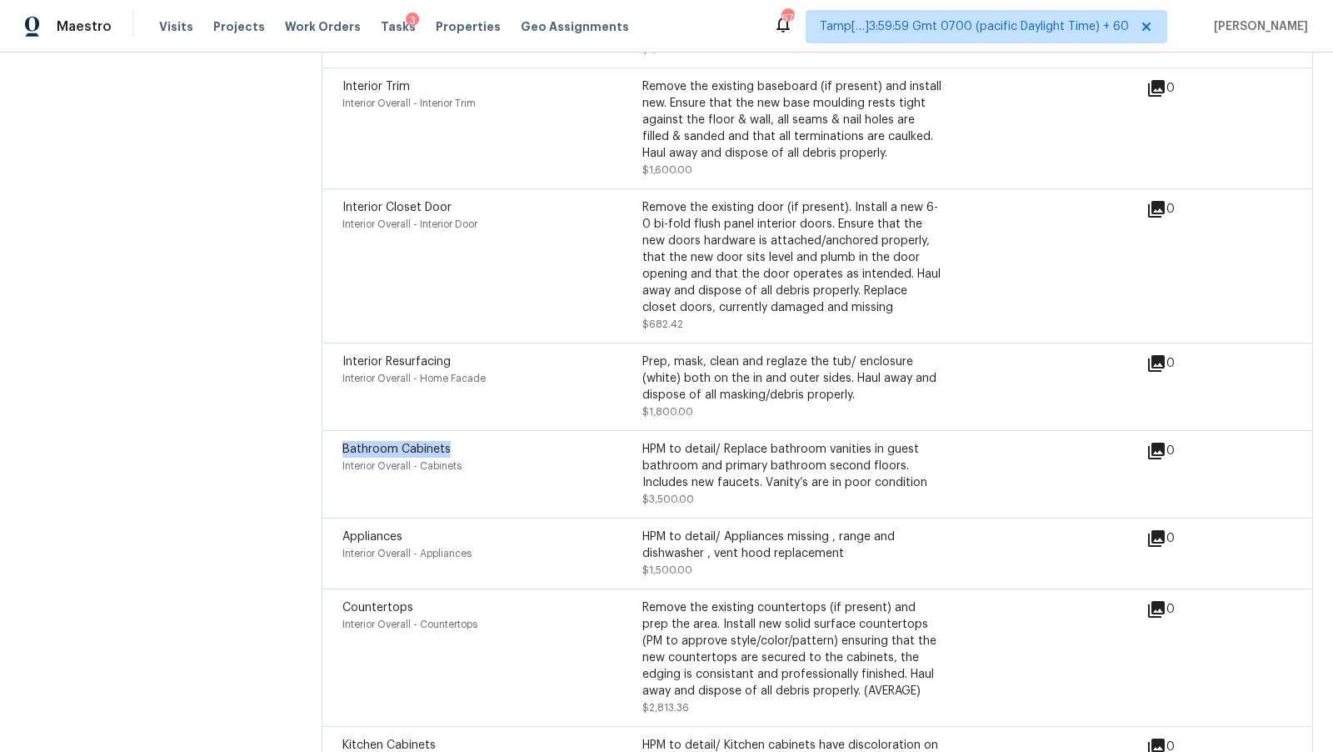
scroll to position [5843, 0]
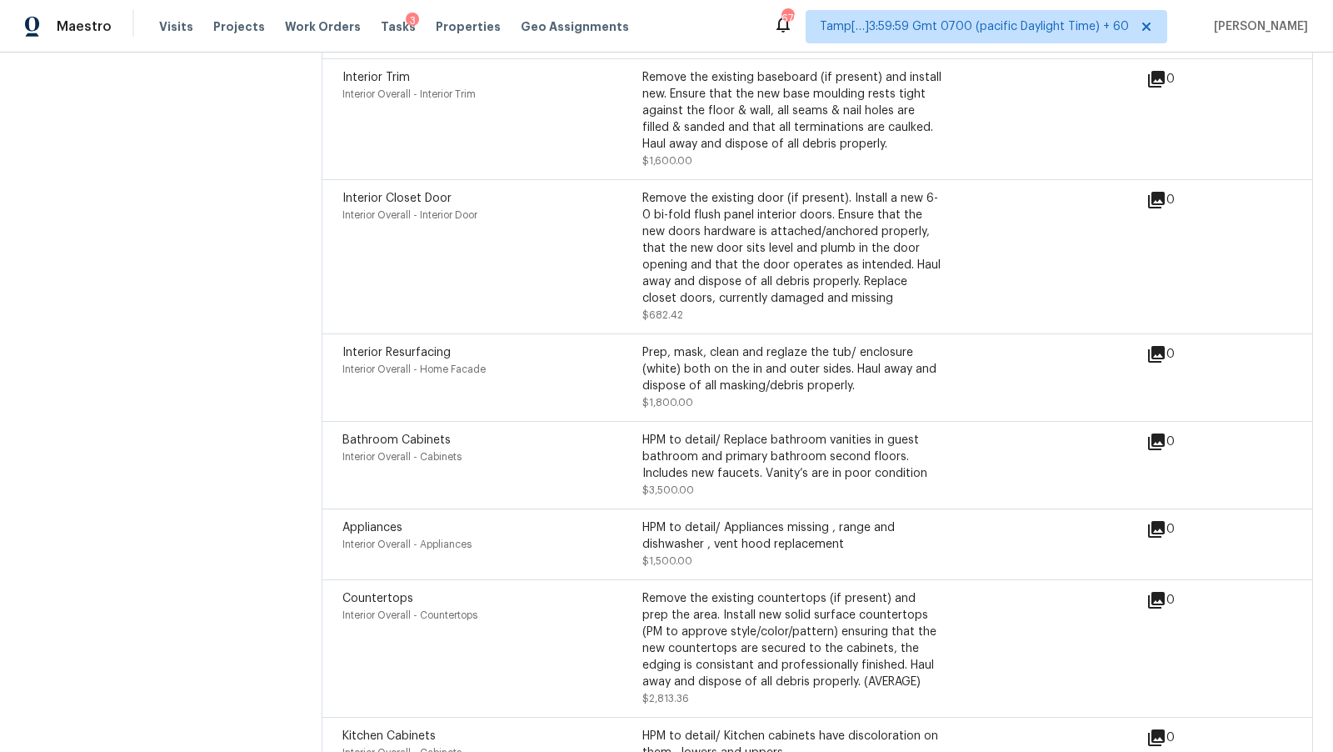
click at [387, 522] on span "Appliances" at bounding box center [373, 528] width 60 height 12
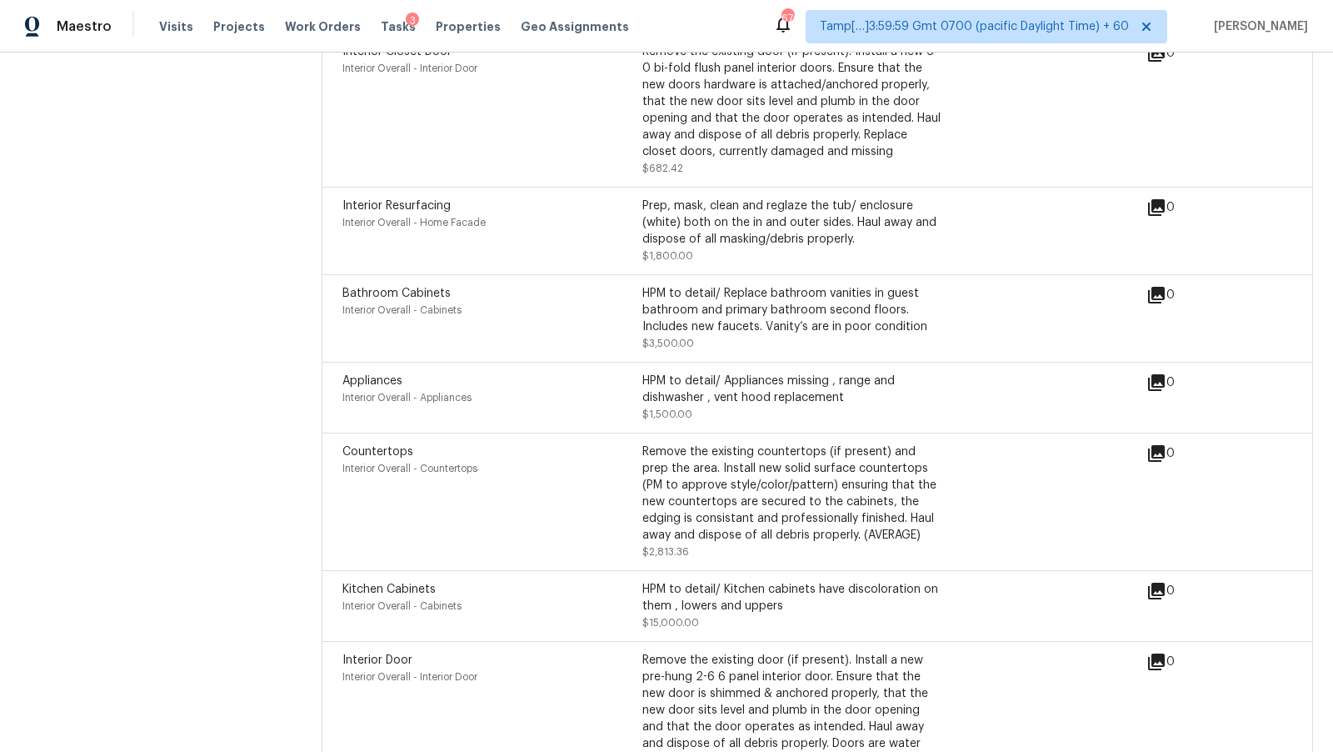
scroll to position [5918, 0]
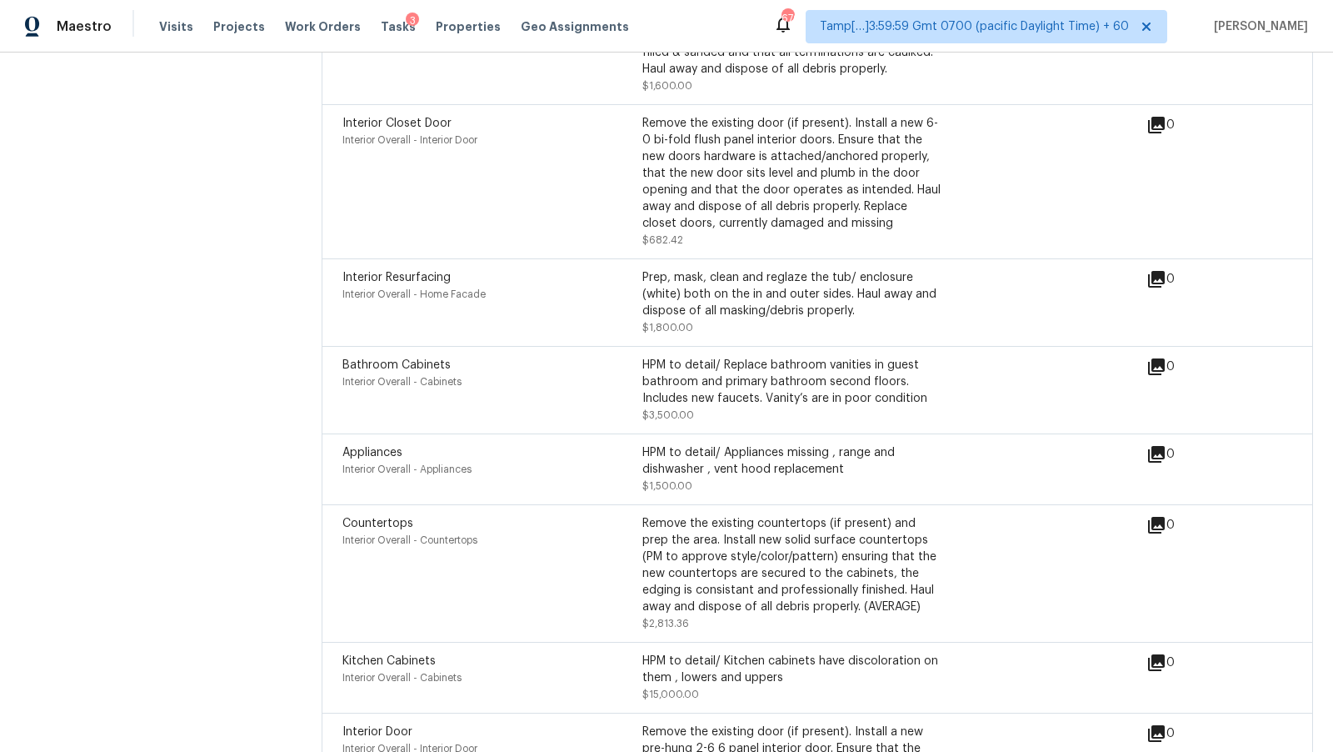
click at [424, 272] on span "Interior Resurfacing" at bounding box center [397, 278] width 108 height 12
click at [738, 298] on div "Prep, mask, clean and reglaze the tub/ enclosure (white) both on the in and out…" at bounding box center [793, 294] width 300 height 50
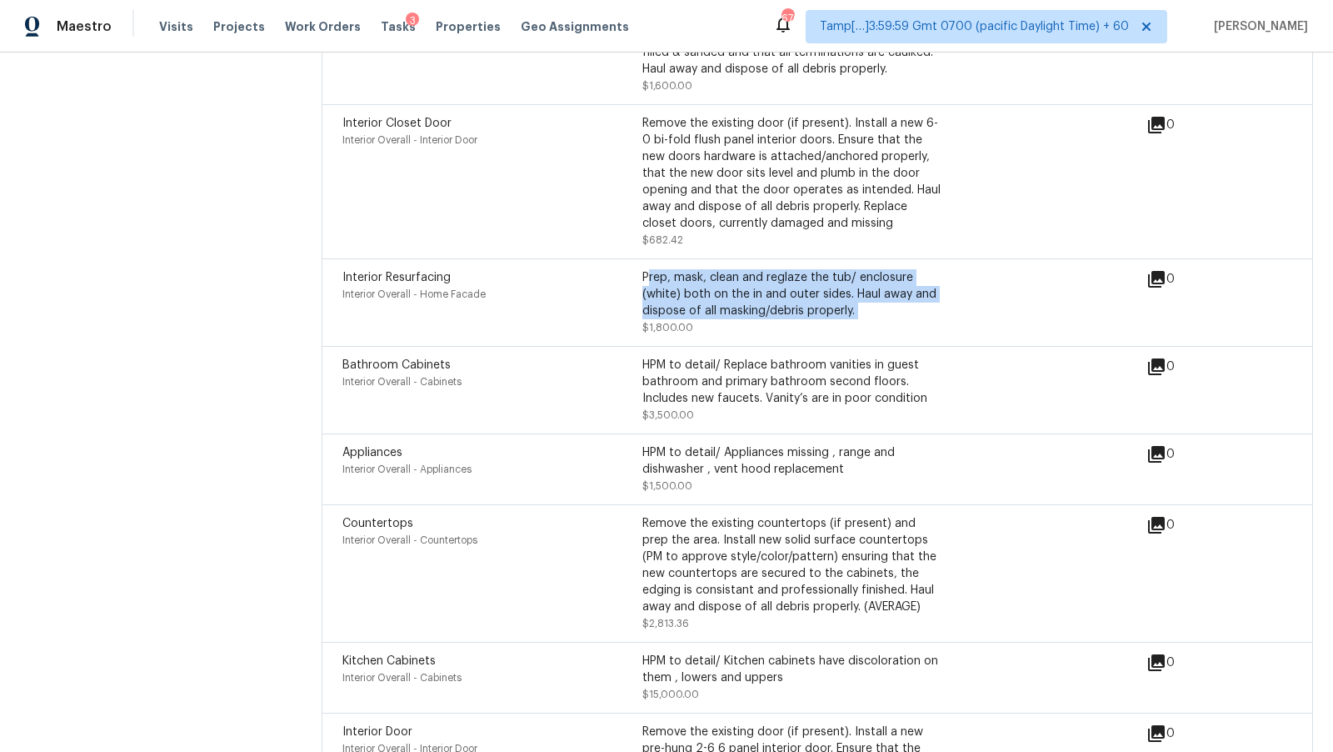
click at [738, 298] on div "Prep, mask, clean and reglaze the tub/ enclosure (white) both on the in and out…" at bounding box center [793, 294] width 300 height 50
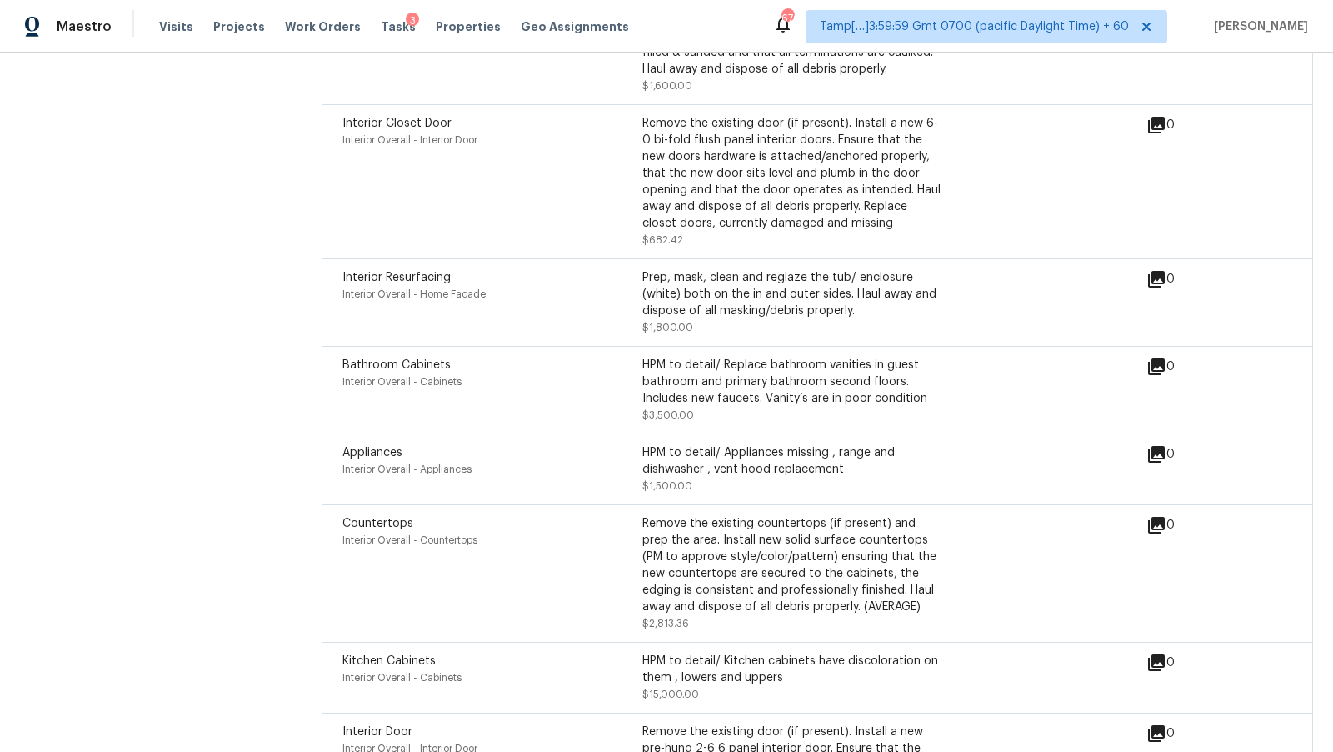
click at [741, 357] on div "HPM to detail/ Replace bathroom vanities in guest bathroom and primary bathroom…" at bounding box center [793, 382] width 300 height 50
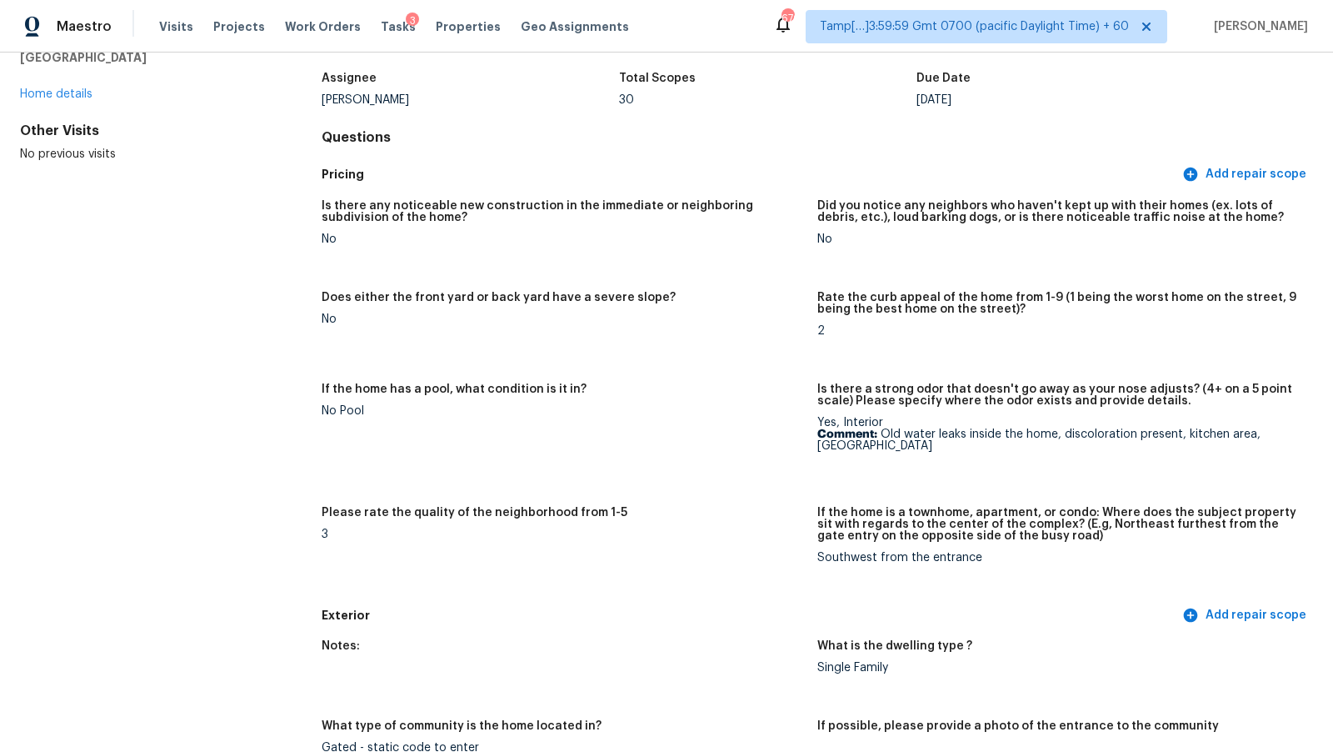
scroll to position [0, 0]
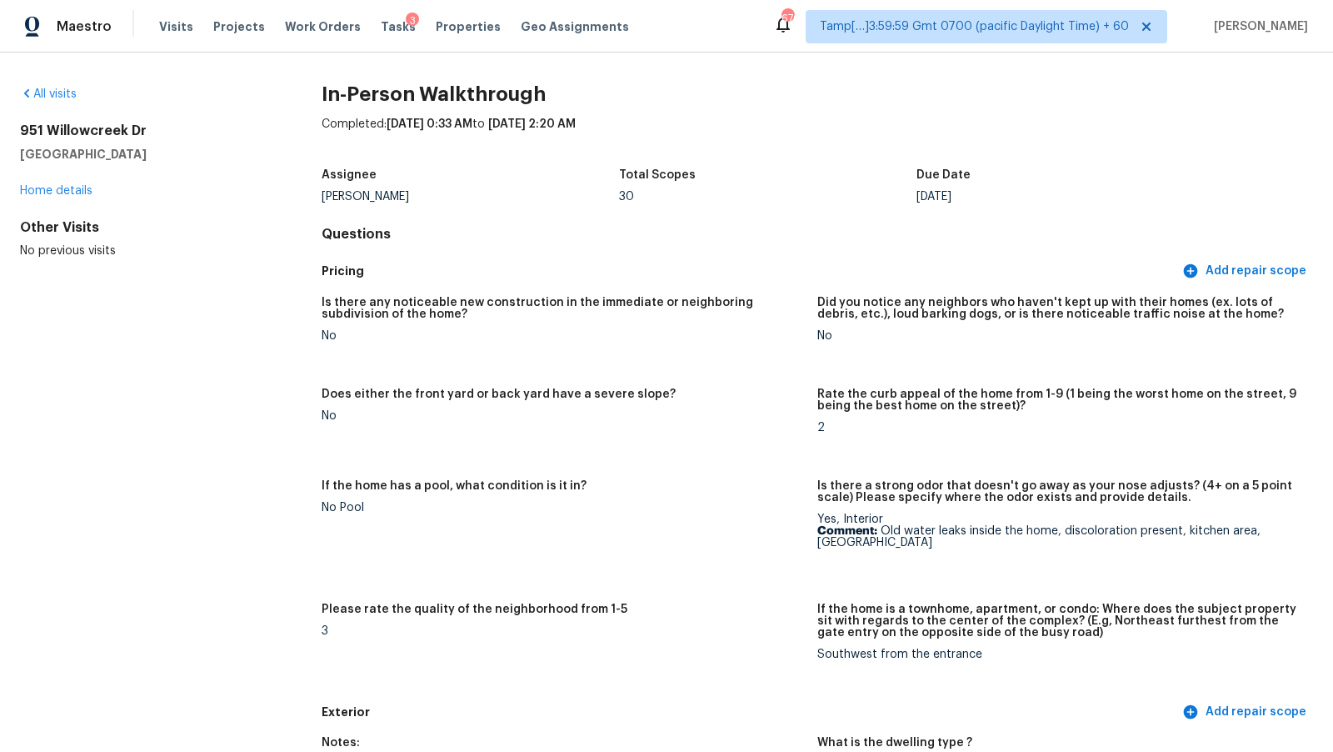
click at [107, 128] on h2 "951 Willowcreek Dr" at bounding box center [144, 131] width 248 height 17
copy h2 "951 Willowcreek Dr"
click at [171, 26] on span "Visits" at bounding box center [176, 26] width 34 height 17
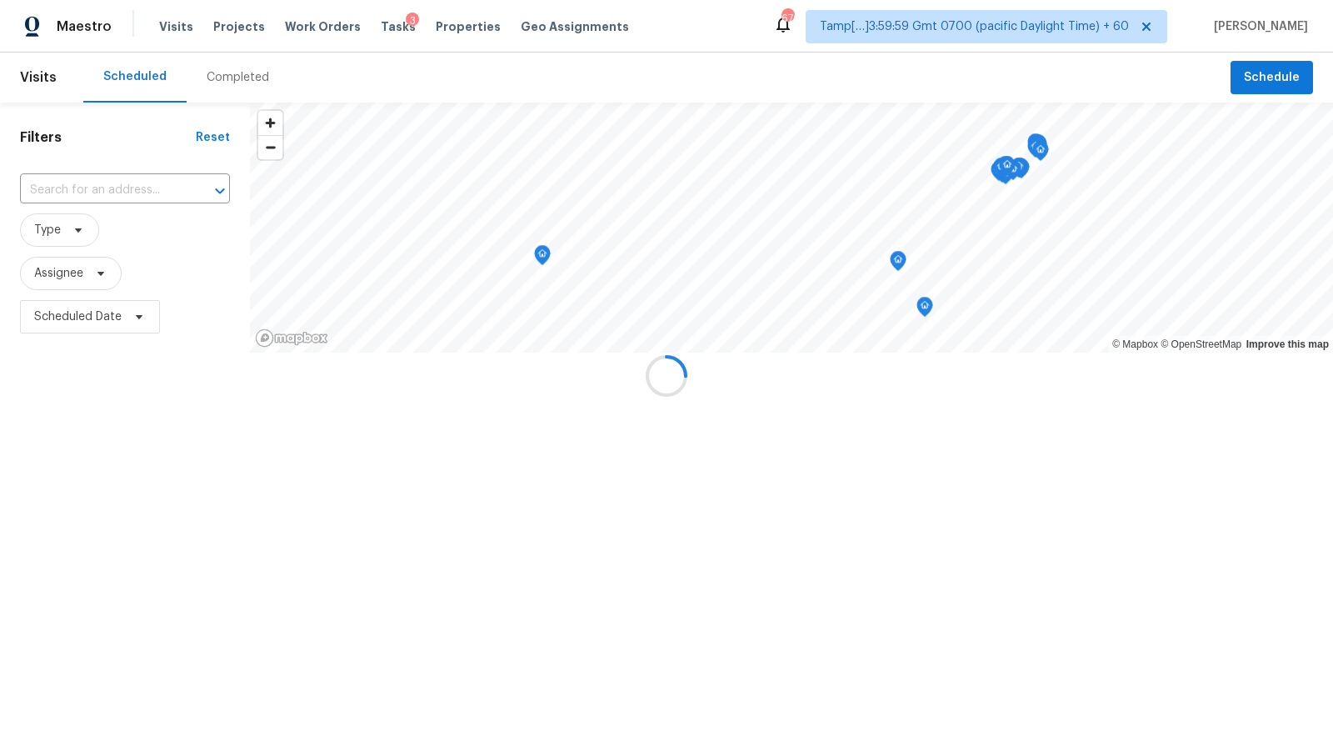
click at [220, 78] on div at bounding box center [666, 376] width 1333 height 752
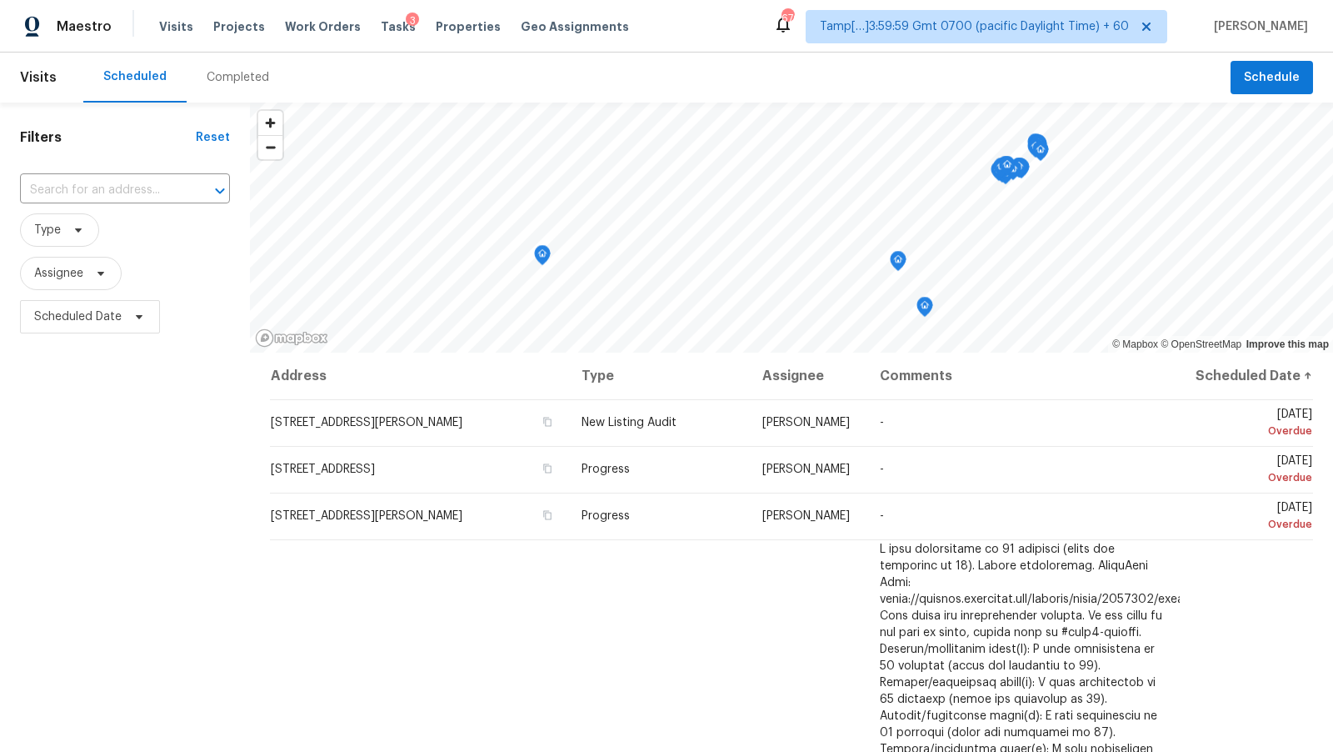
click at [238, 81] on div "Completed" at bounding box center [238, 77] width 63 height 17
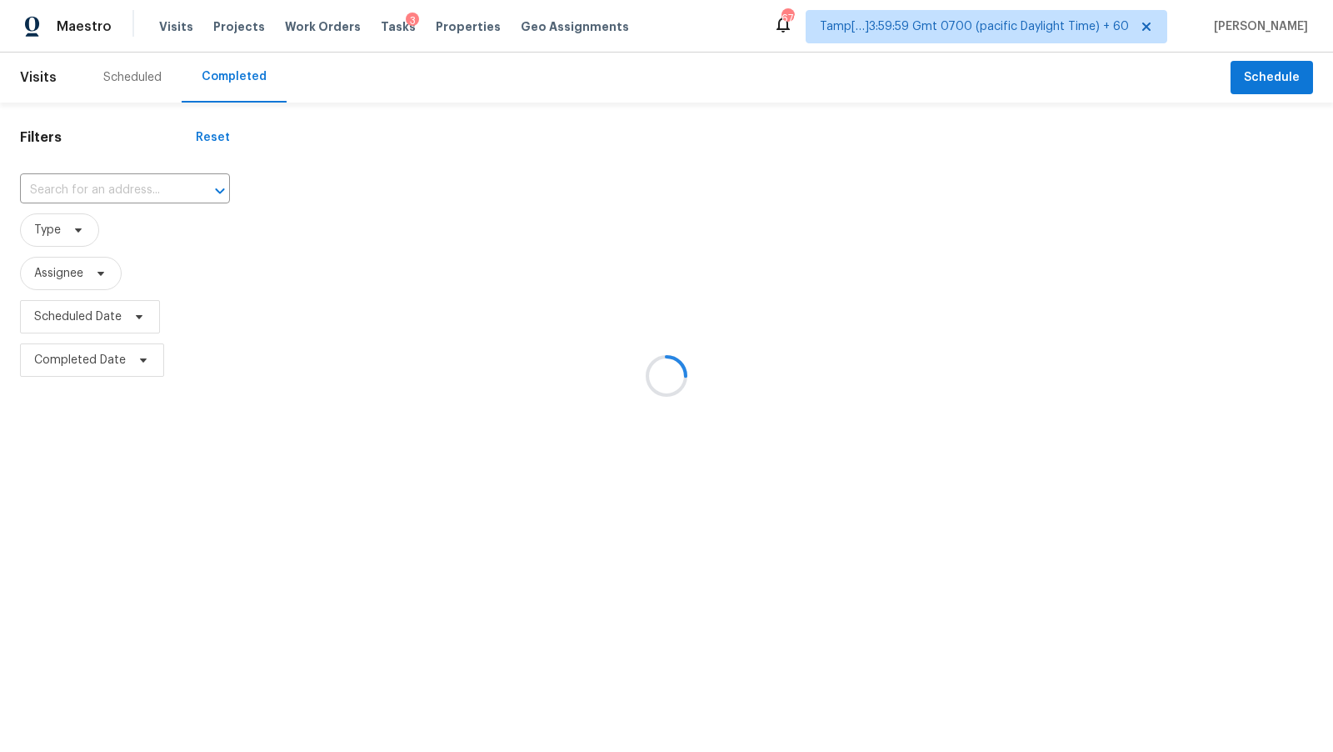
click at [128, 194] on div at bounding box center [666, 376] width 1333 height 752
click at [109, 191] on div at bounding box center [666, 376] width 1333 height 752
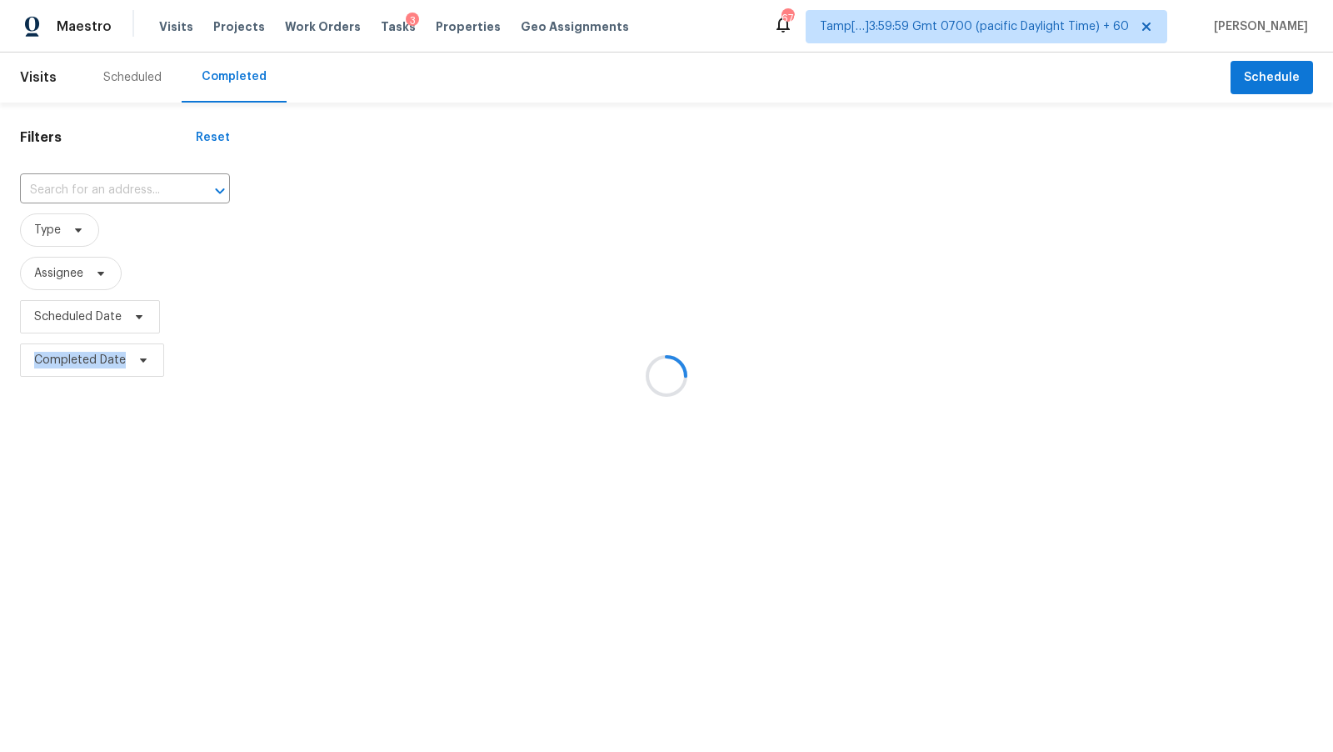
click at [109, 191] on div at bounding box center [666, 376] width 1333 height 752
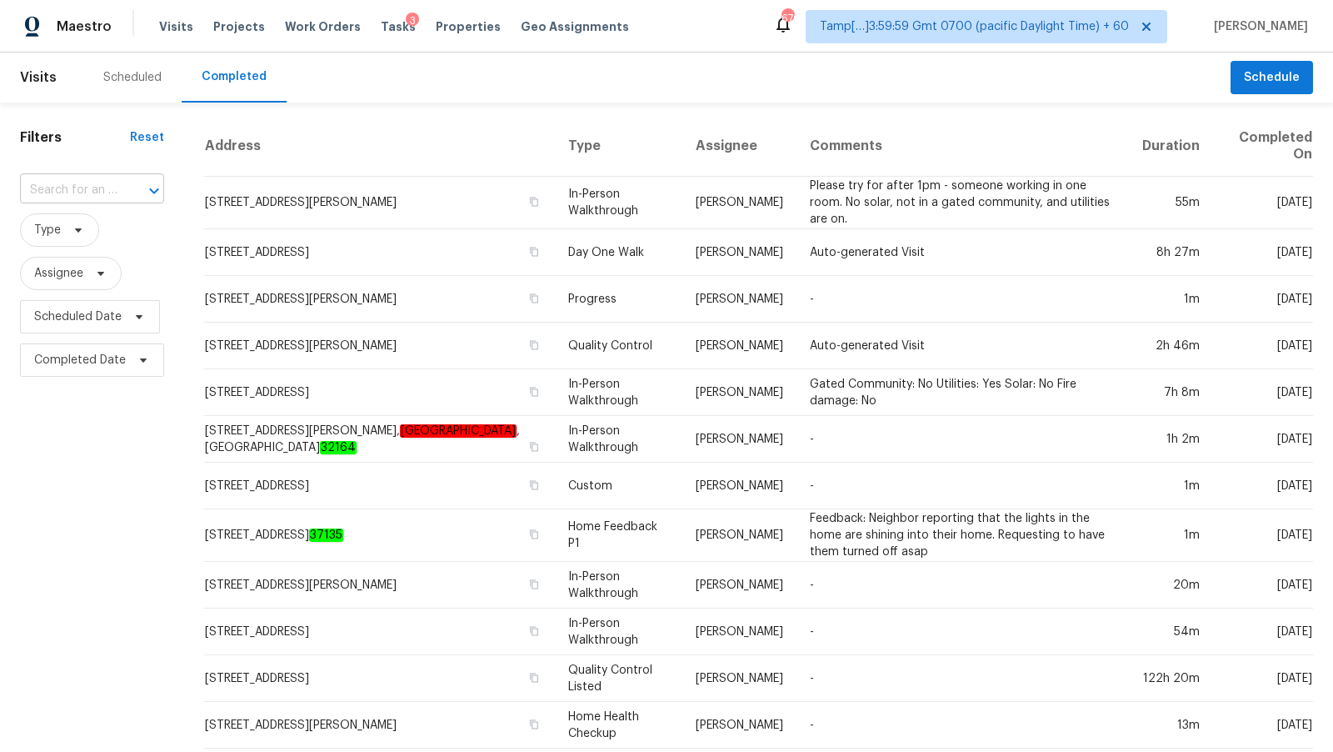
click at [132, 188] on div "​" at bounding box center [92, 191] width 144 height 26
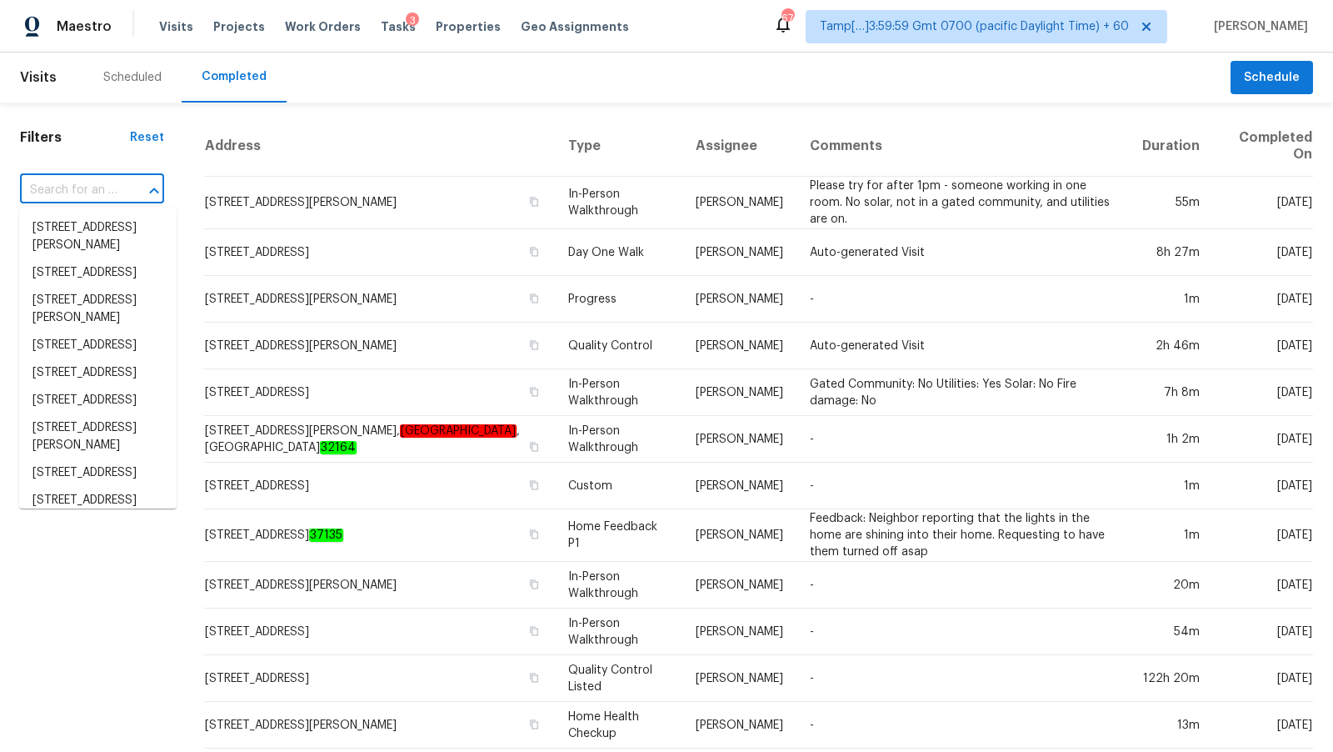
paste input "[STREET_ADDRESS]"
type input "[STREET_ADDRESS]"
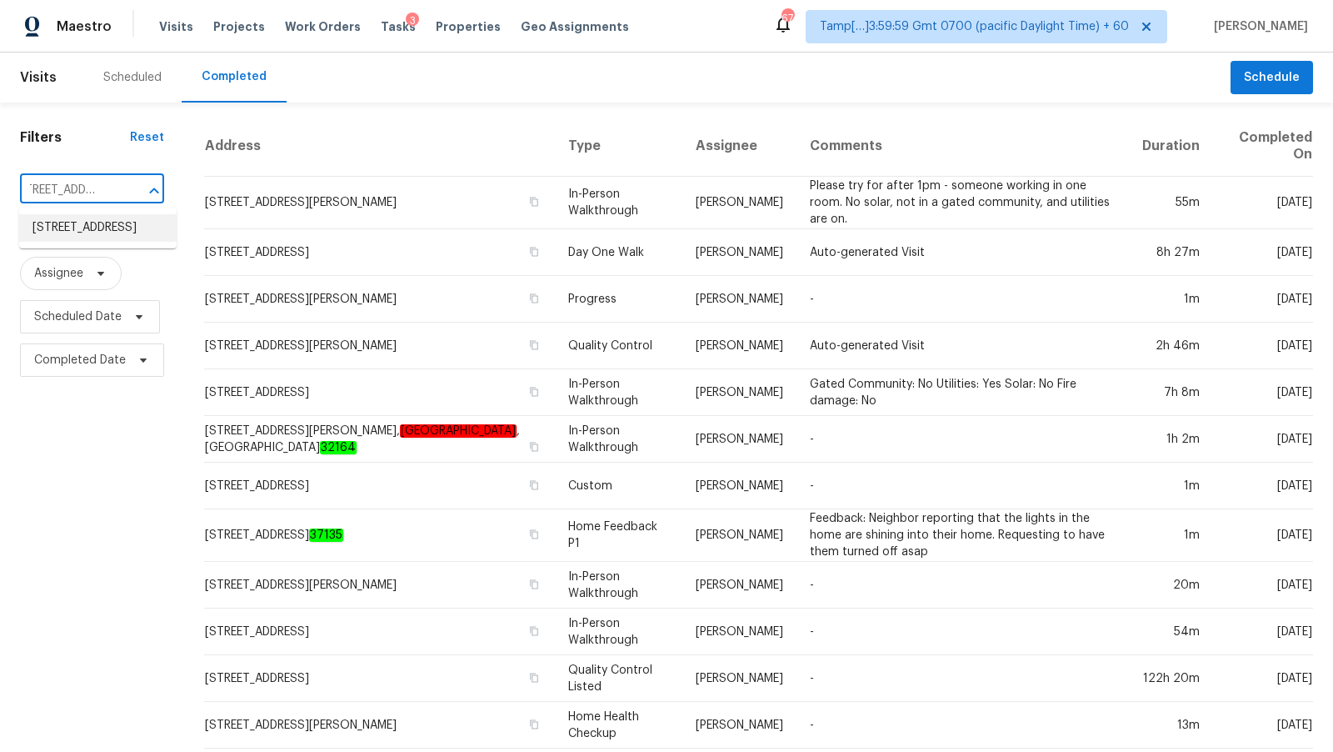
click at [80, 229] on li "[STREET_ADDRESS]" at bounding box center [98, 228] width 158 height 28
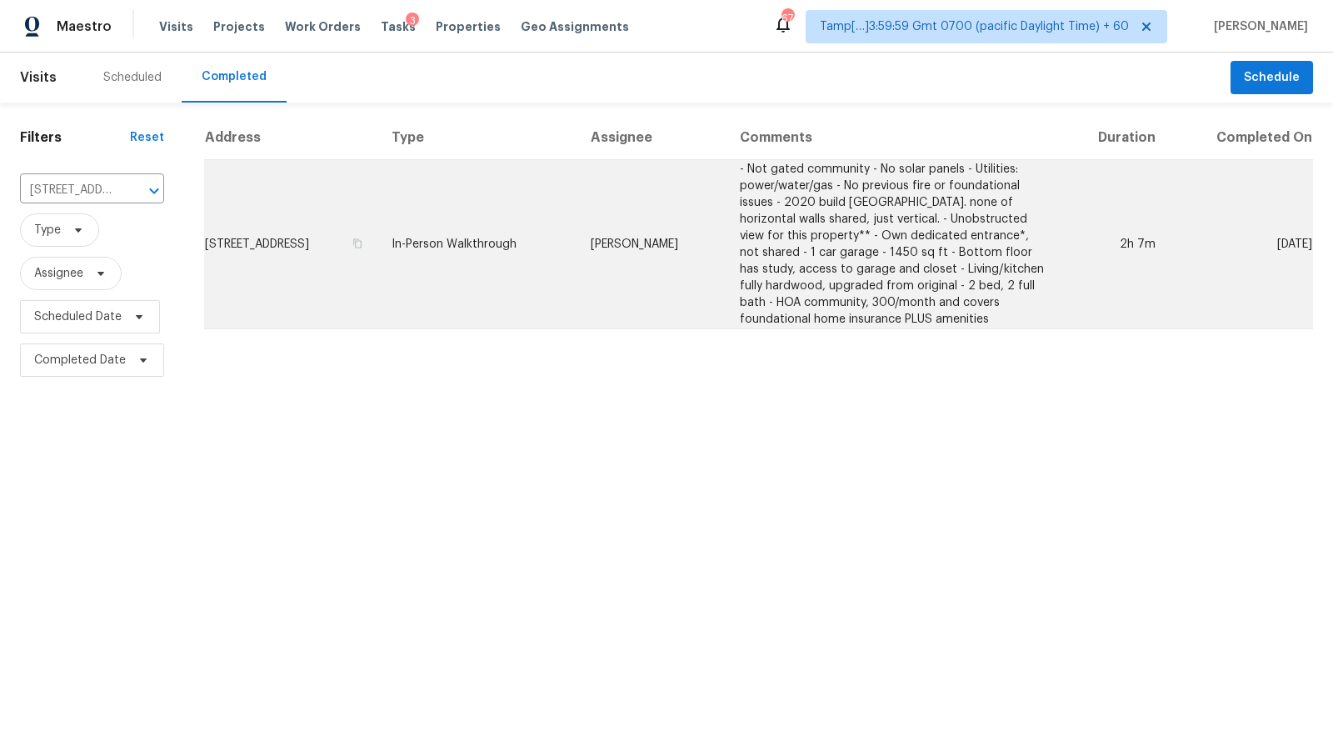
click at [550, 318] on td "In-Person Walkthrough" at bounding box center [477, 244] width 198 height 169
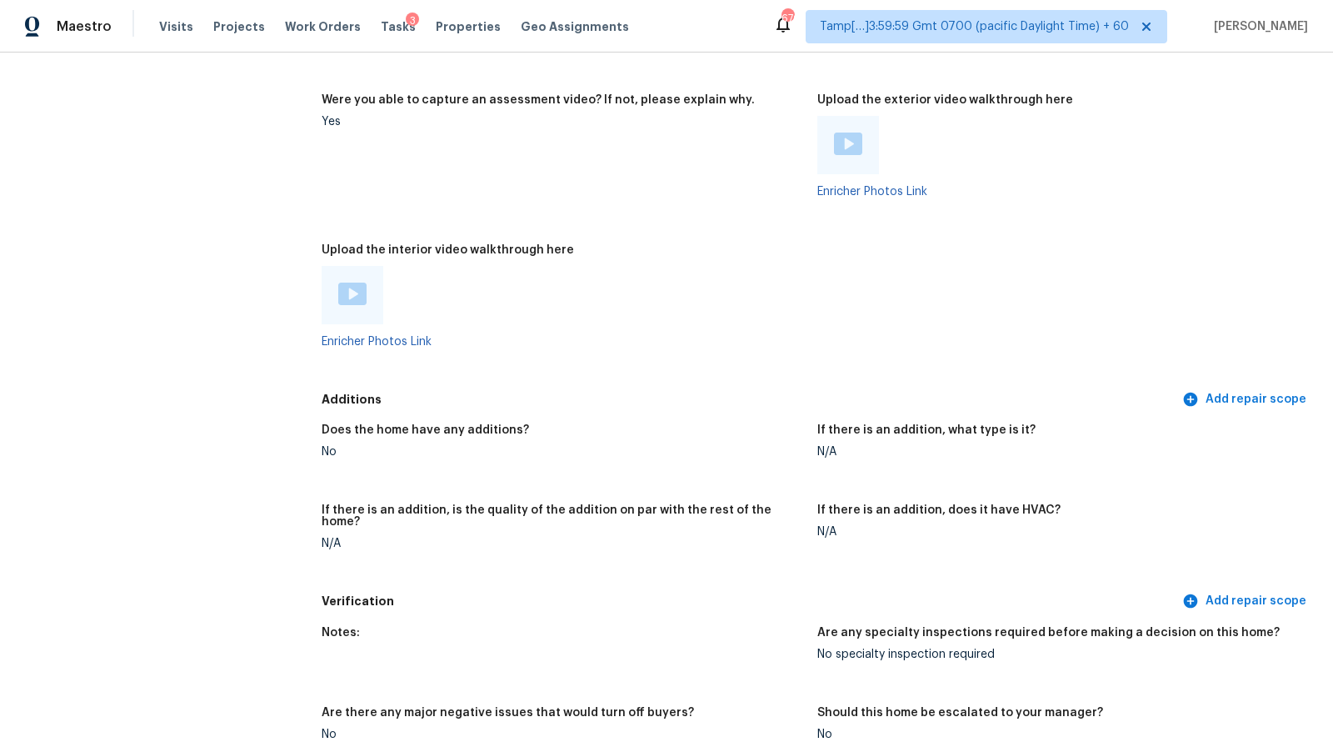
scroll to position [3015, 0]
click at [356, 291] on img at bounding box center [352, 293] width 28 height 23
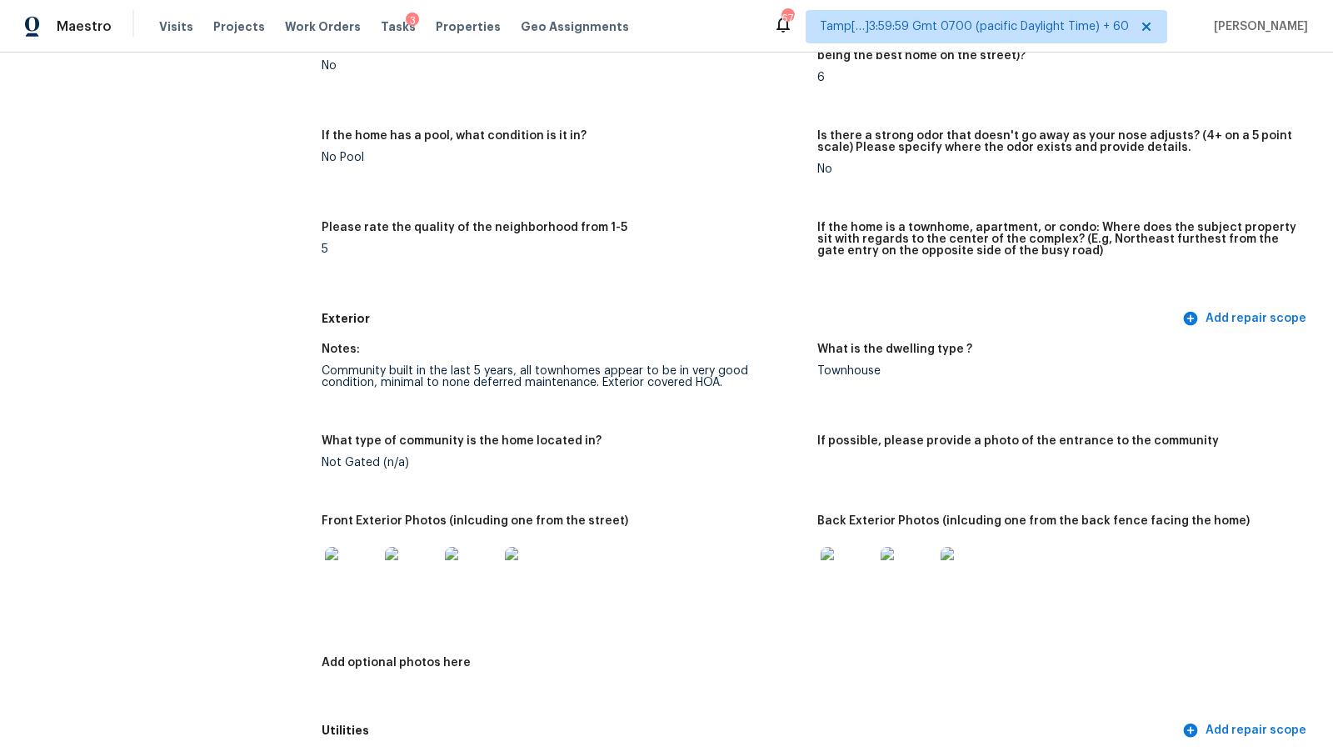
scroll to position [0, 0]
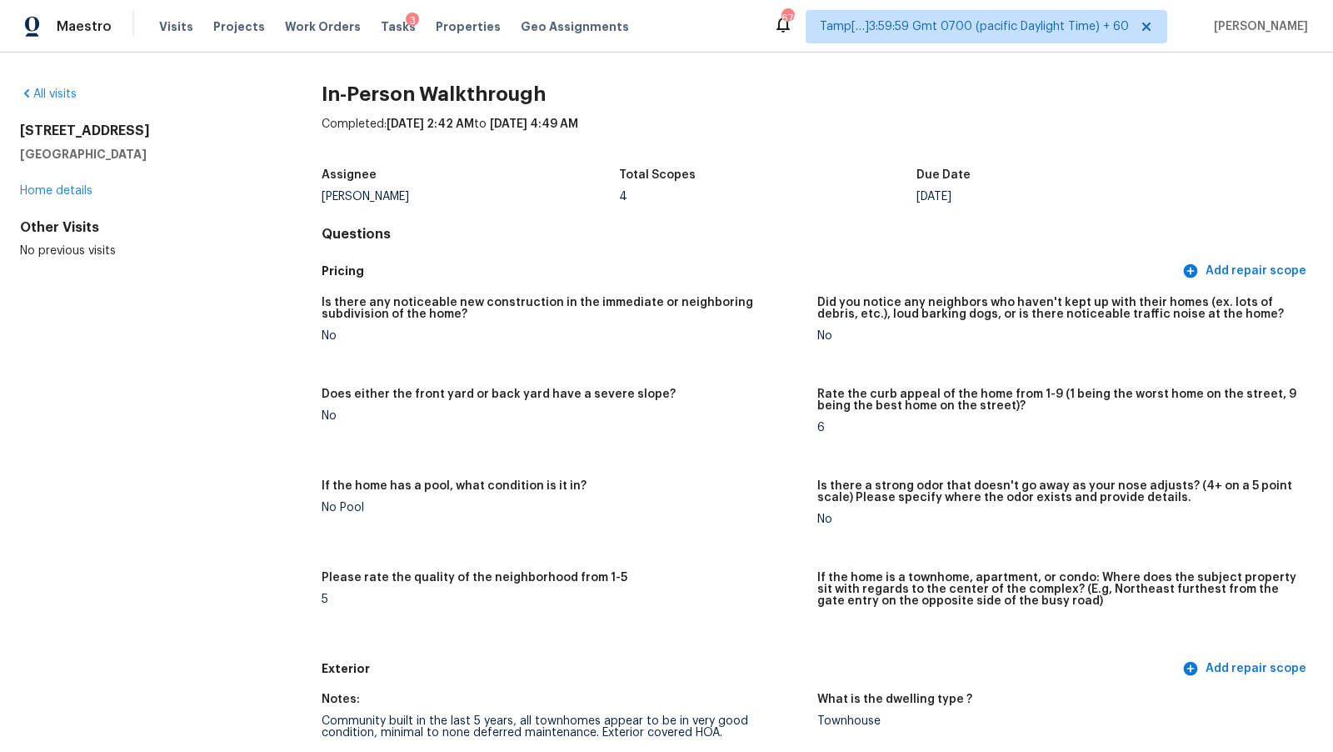
click at [912, 187] on div "Total Scopes" at bounding box center [768, 180] width 298 height 22
click at [927, 299] on h5 "Did you notice any neighbors who haven't kept up with their homes (ex. lots of …" at bounding box center [1059, 308] width 483 height 23
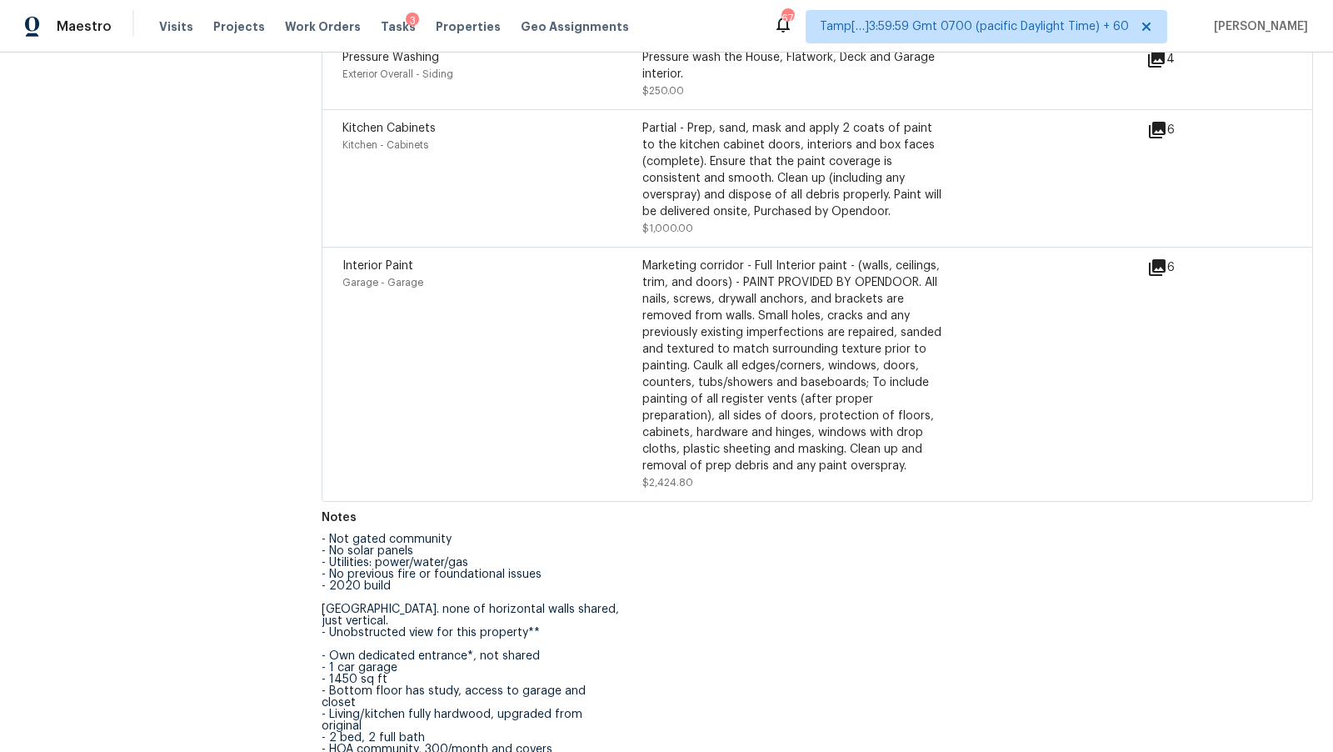
scroll to position [2293, 0]
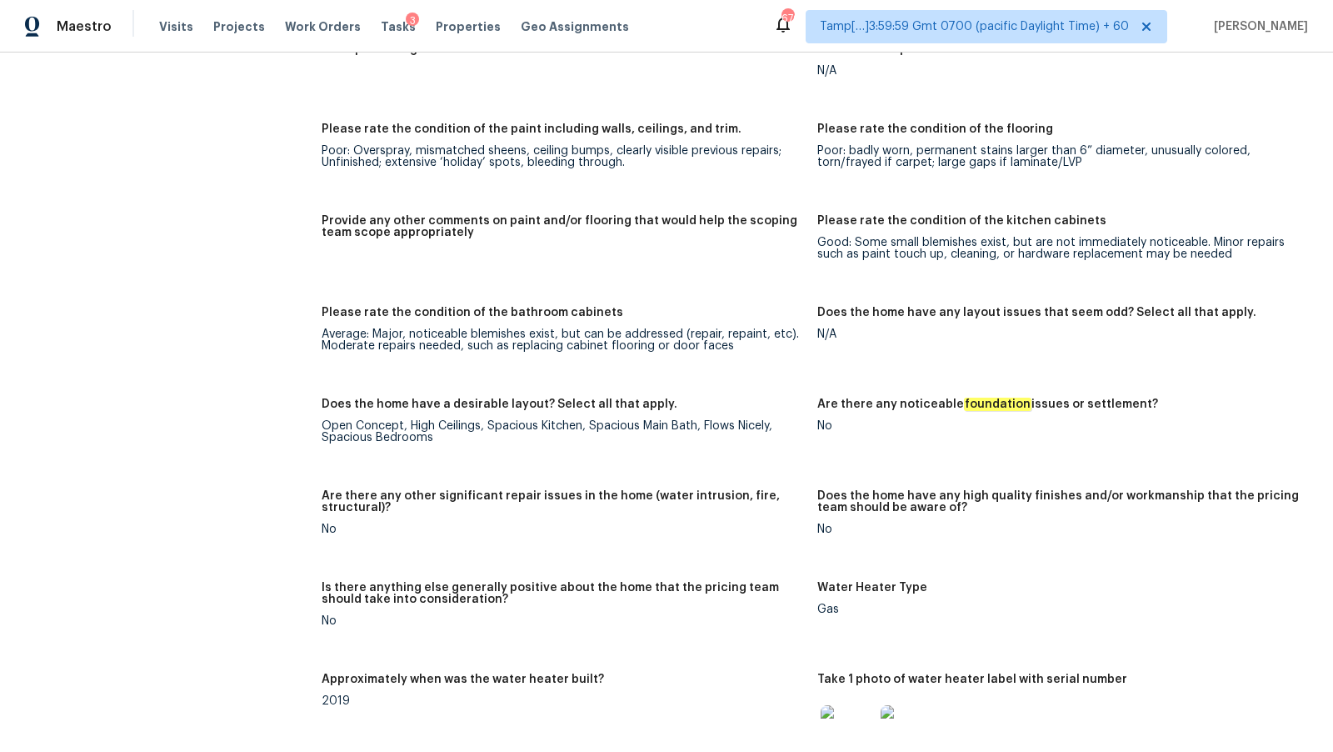
click at [980, 198] on div "Notes: Home in good condition. Requires 60% interior paint - marketing corridor…" at bounding box center [818, 316] width 992 height 1577
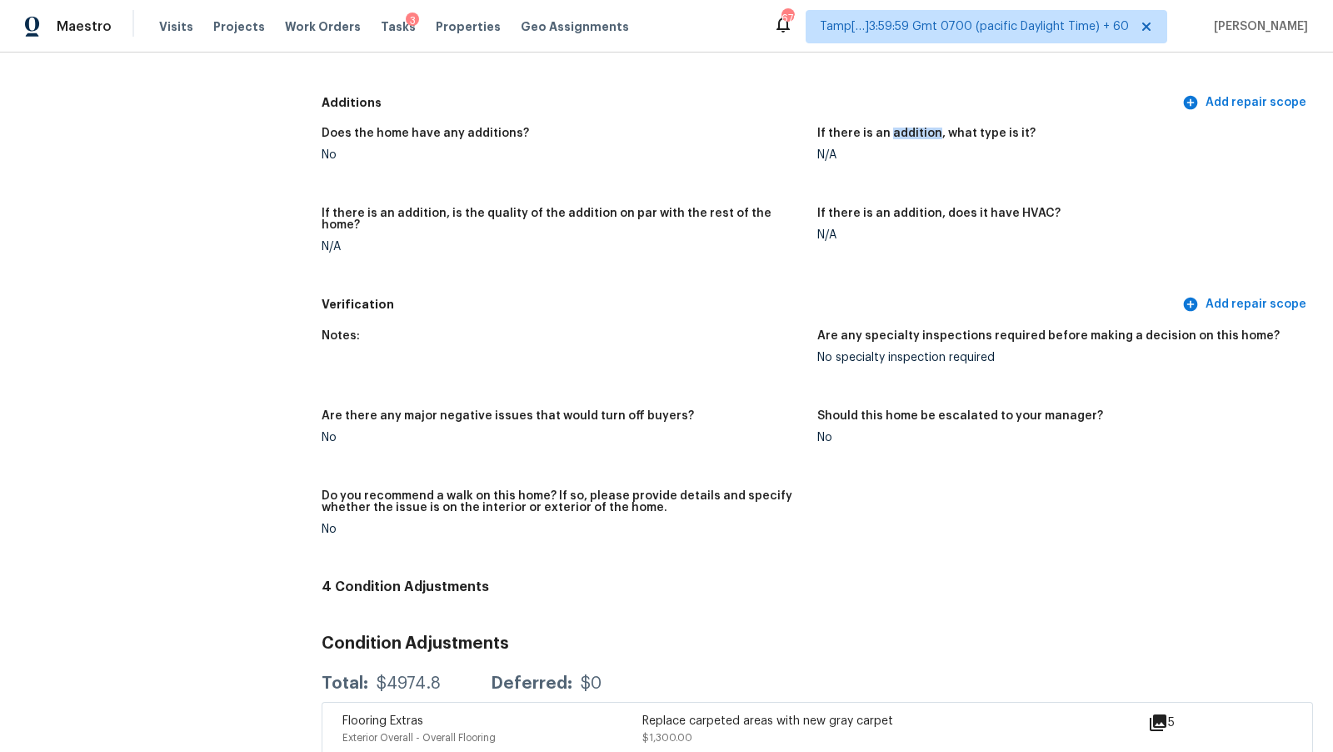
click at [958, 203] on div "Does the home have any additions? No If there is an addition, what type is it? …" at bounding box center [818, 204] width 992 height 172
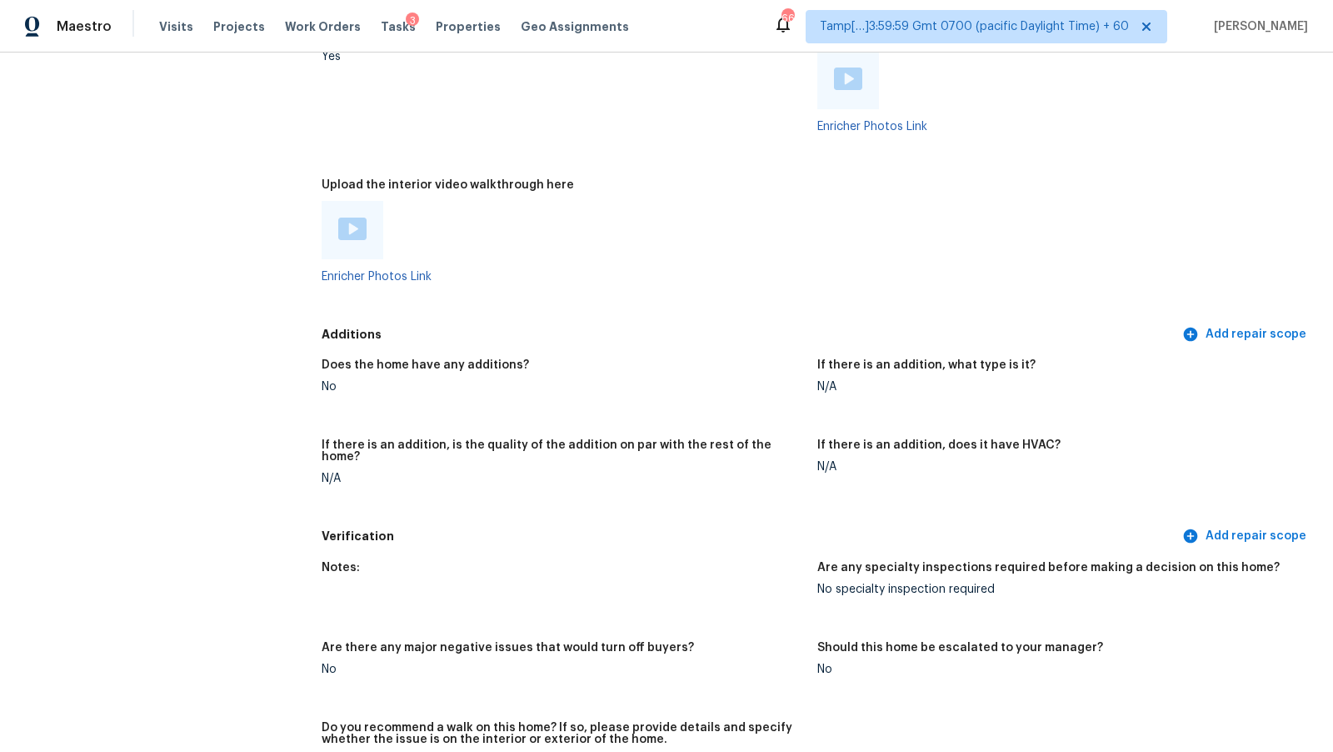
scroll to position [3073, 0]
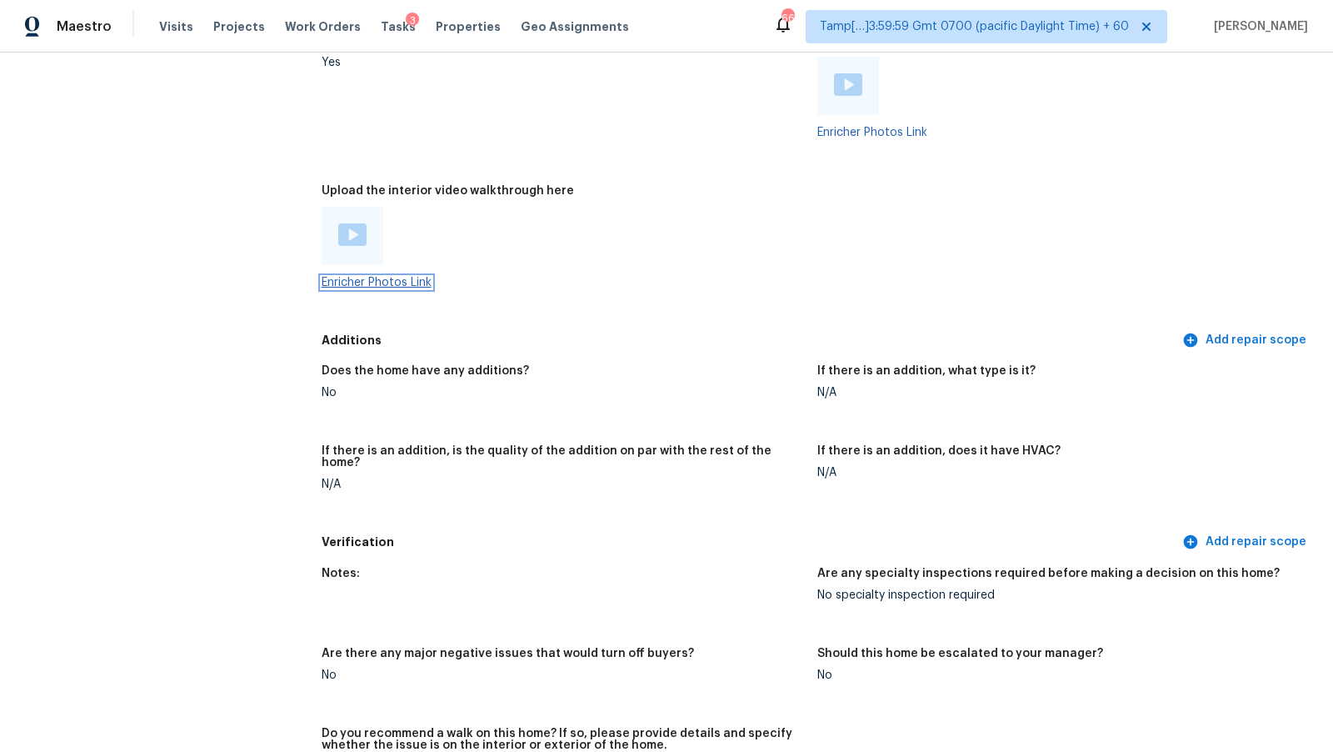
click at [361, 282] on link "Enricher Photos Link" at bounding box center [377, 283] width 110 height 12
click at [358, 228] on img at bounding box center [352, 234] width 28 height 23
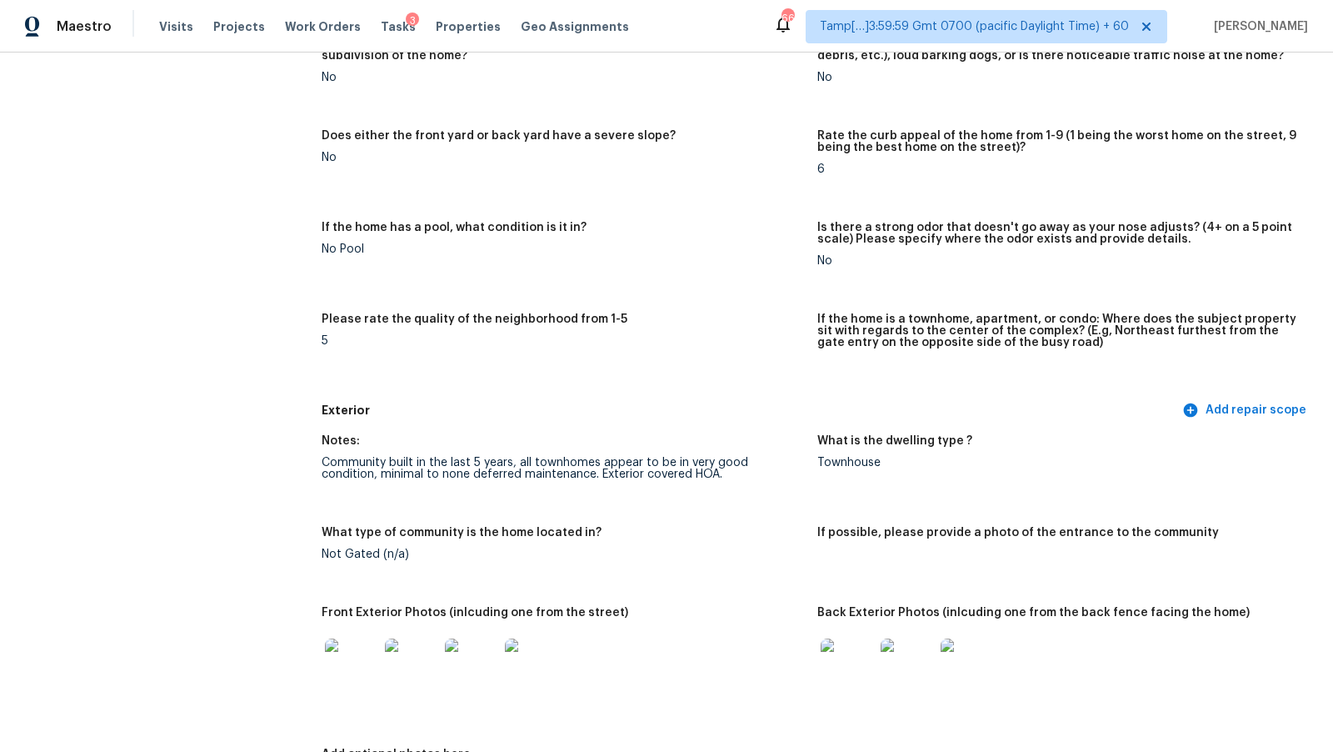
scroll to position [0, 0]
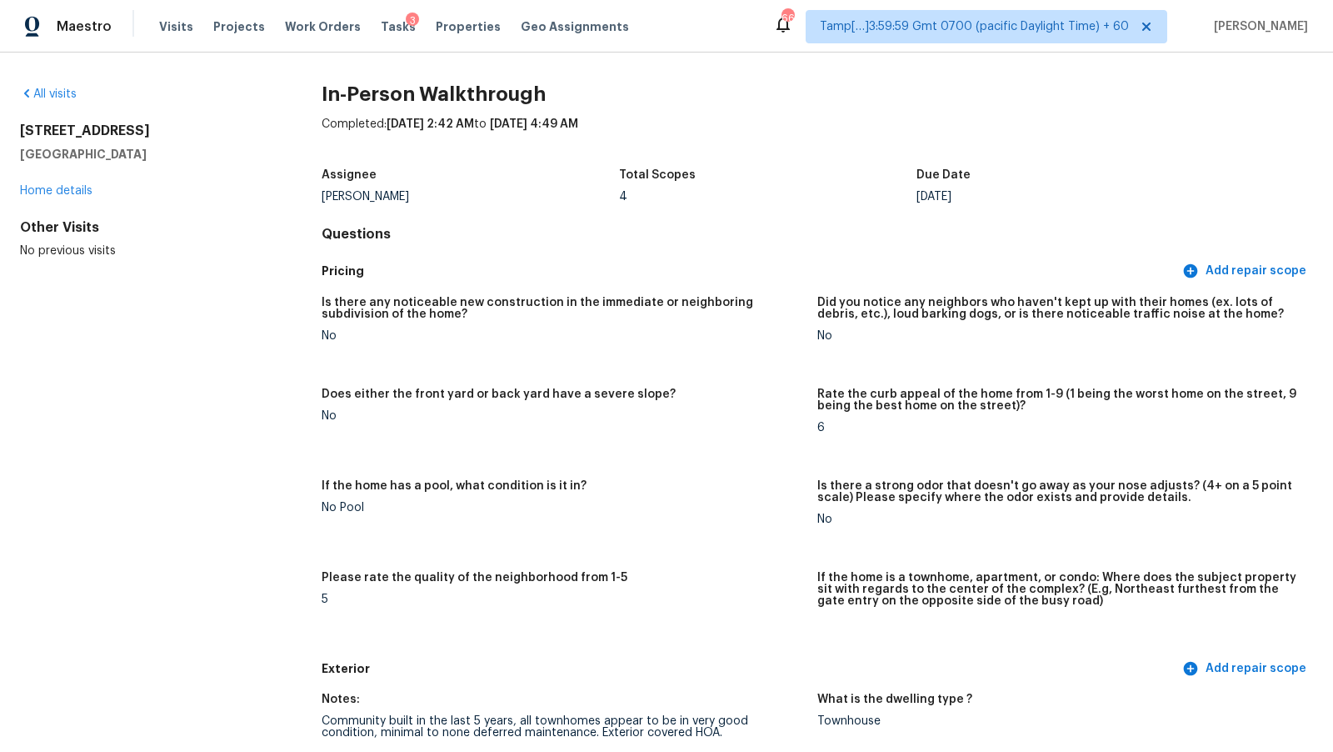
click at [857, 293] on div "Is there any noticeable new construction in the immediate or neighboring subdiv…" at bounding box center [818, 470] width 992 height 367
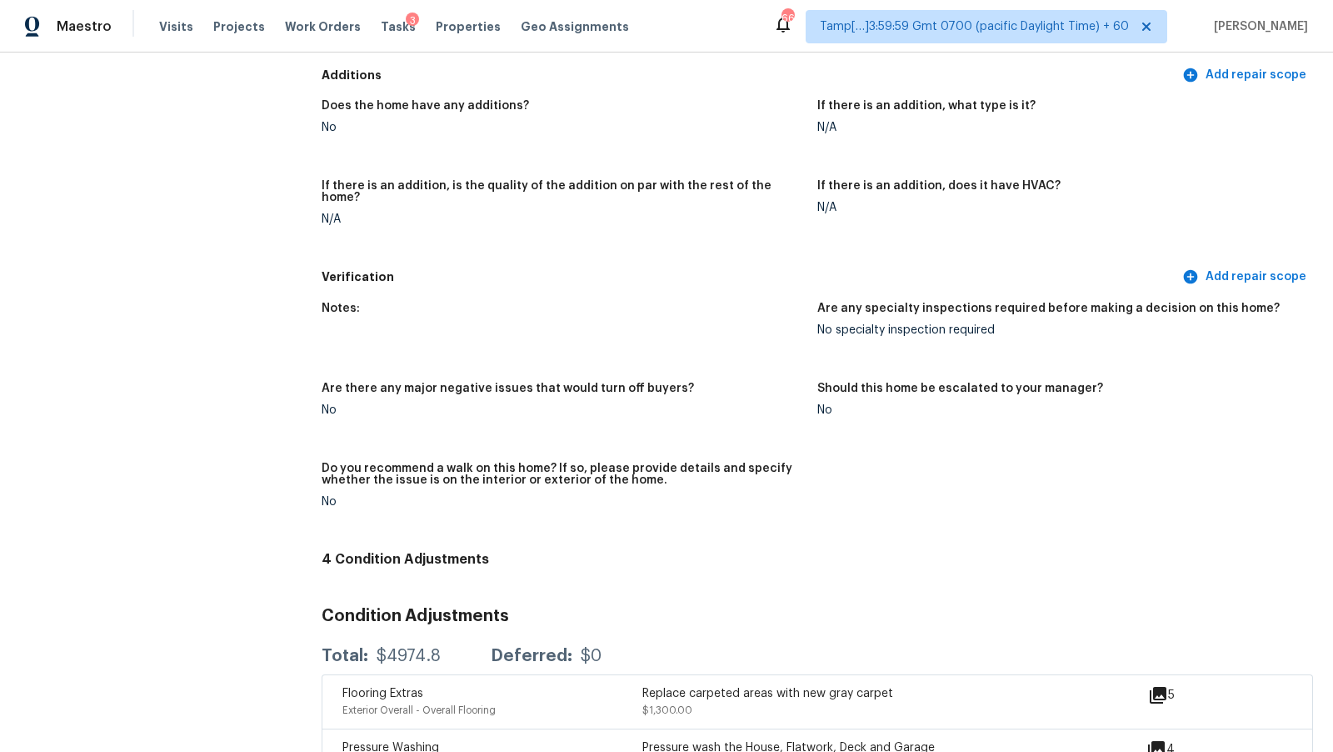
scroll to position [3333, 0]
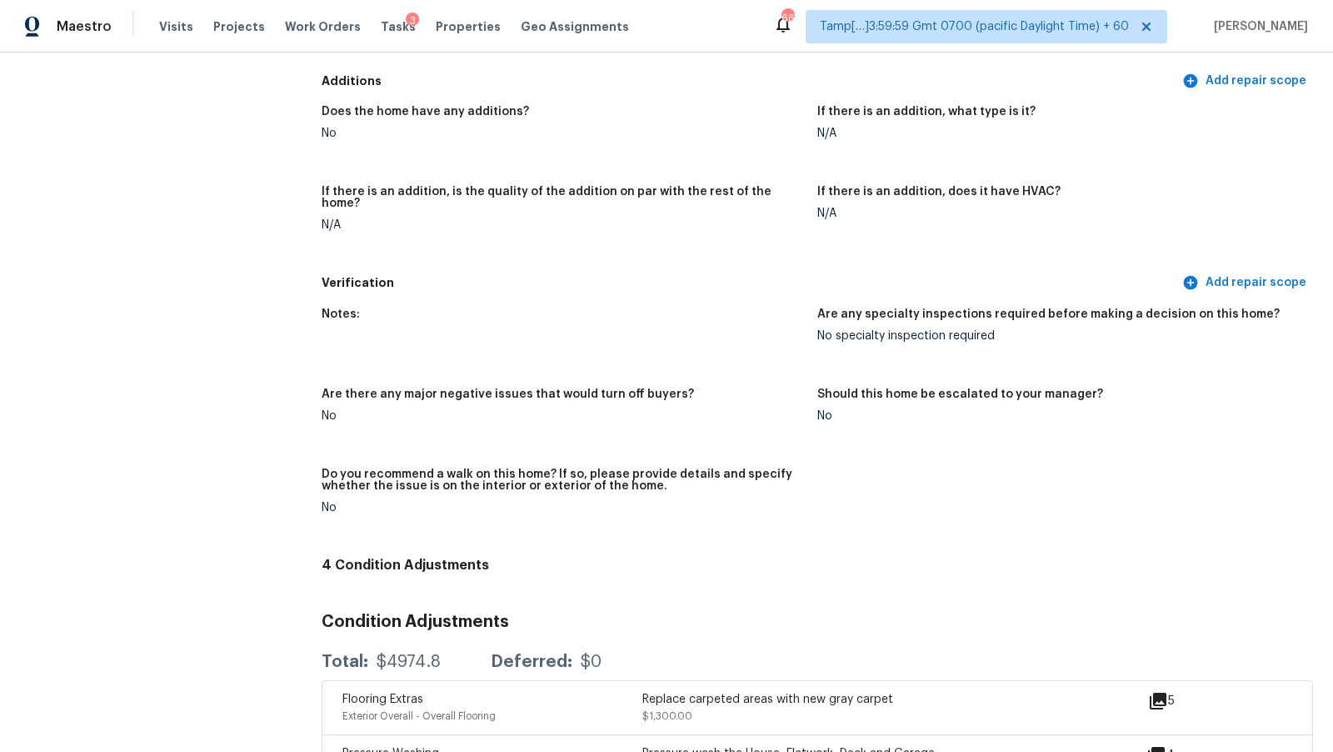
click at [831, 208] on div "N/A" at bounding box center [1059, 214] width 483 height 12
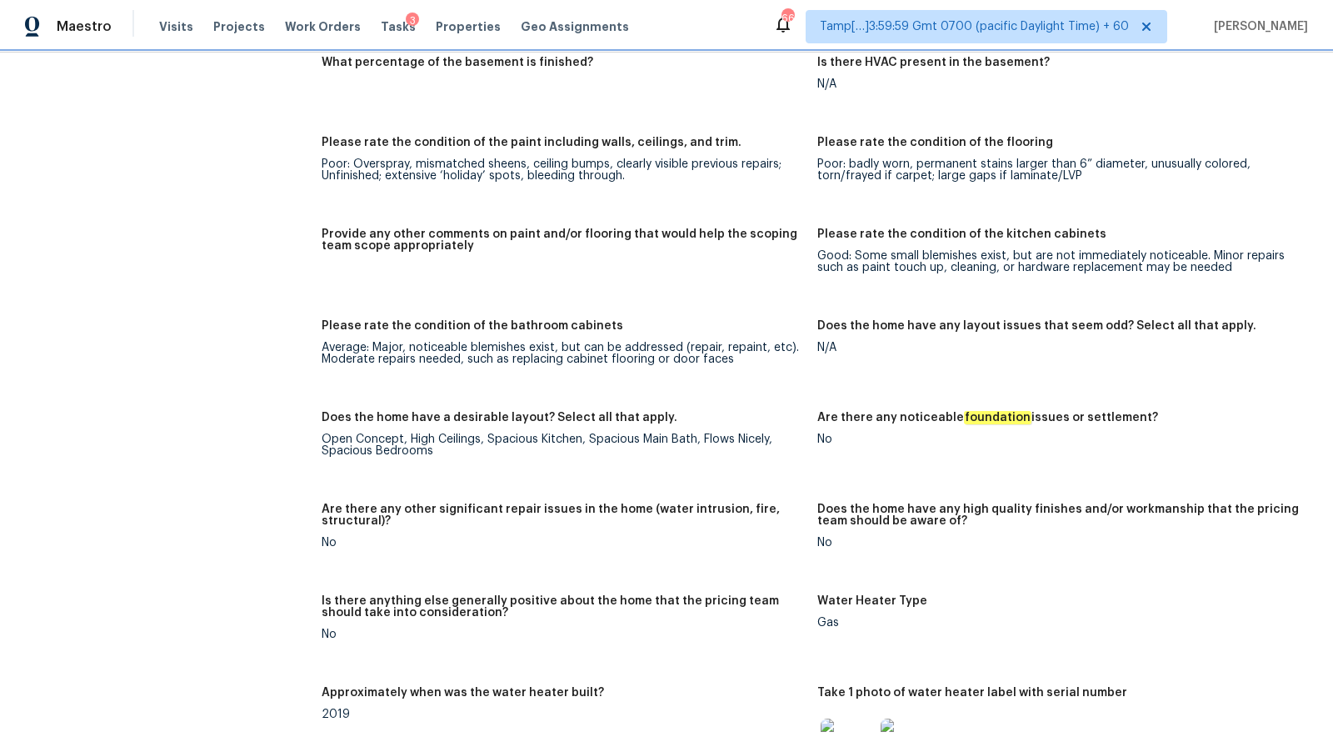
scroll to position [2197, 0]
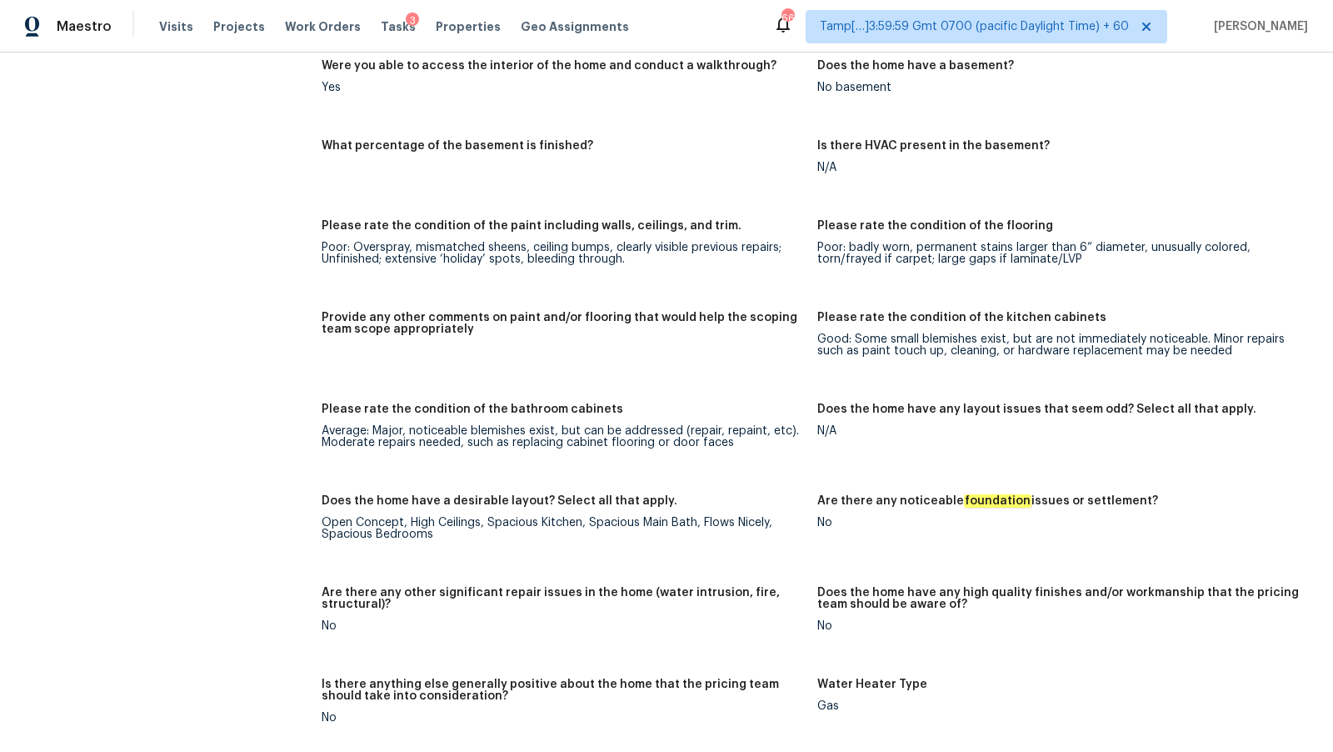
click at [521, 223] on h5 "Please rate the condition of the paint including walls, ceilings, and trim." at bounding box center [532, 226] width 420 height 12
click at [339, 249] on div "Poor: Overspray, mismatched sheens, ceiling bumps, clearly visible previous rep…" at bounding box center [563, 253] width 483 height 23
click at [1026, 222] on h5 "Please rate the condition of the flooring" at bounding box center [936, 226] width 236 height 12
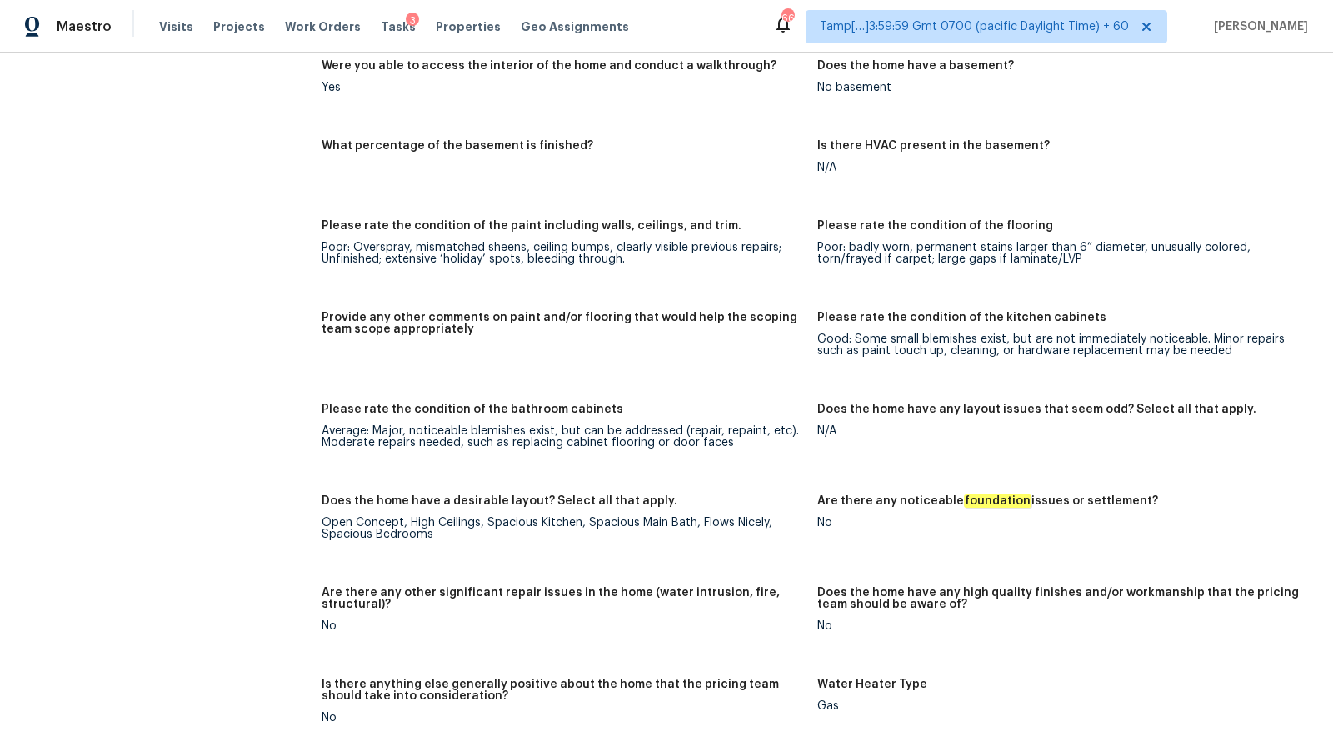
click at [835, 244] on div "Poor: badly worn, permanent stains larger than 6” diameter, unusually colored, …" at bounding box center [1059, 253] width 483 height 23
click at [839, 243] on div "Poor: badly worn, permanent stains larger than 6” diameter, unusually colored, …" at bounding box center [1059, 253] width 483 height 23
click at [336, 252] on div "Poor: Overspray, mismatched sheens, ceiling bumps, clearly visible previous rep…" at bounding box center [563, 253] width 483 height 23
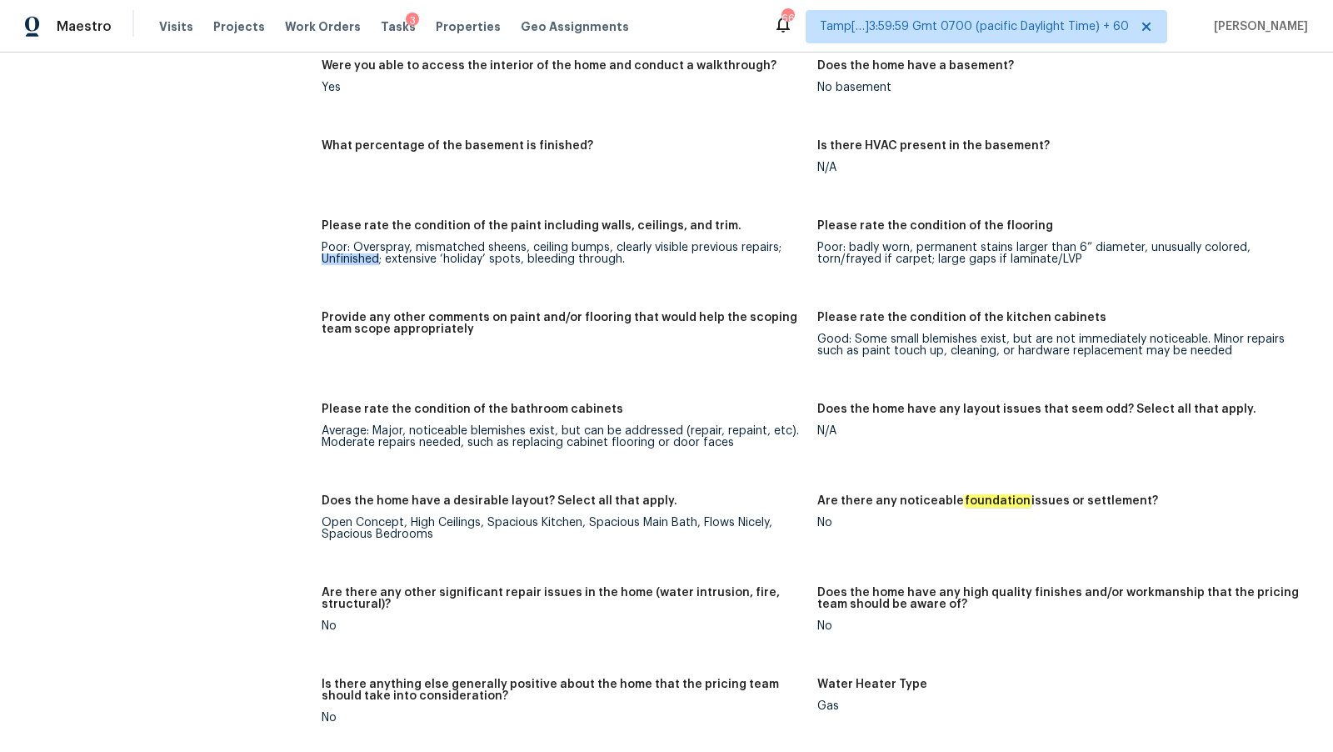
click at [336, 252] on div "Poor: Overspray, mismatched sheens, ceiling bumps, clearly visible previous rep…" at bounding box center [563, 253] width 483 height 23
click at [829, 333] on div "Good: Some small blemishes exist, but are not immediately noticeable. Minor rep…" at bounding box center [1059, 344] width 483 height 23
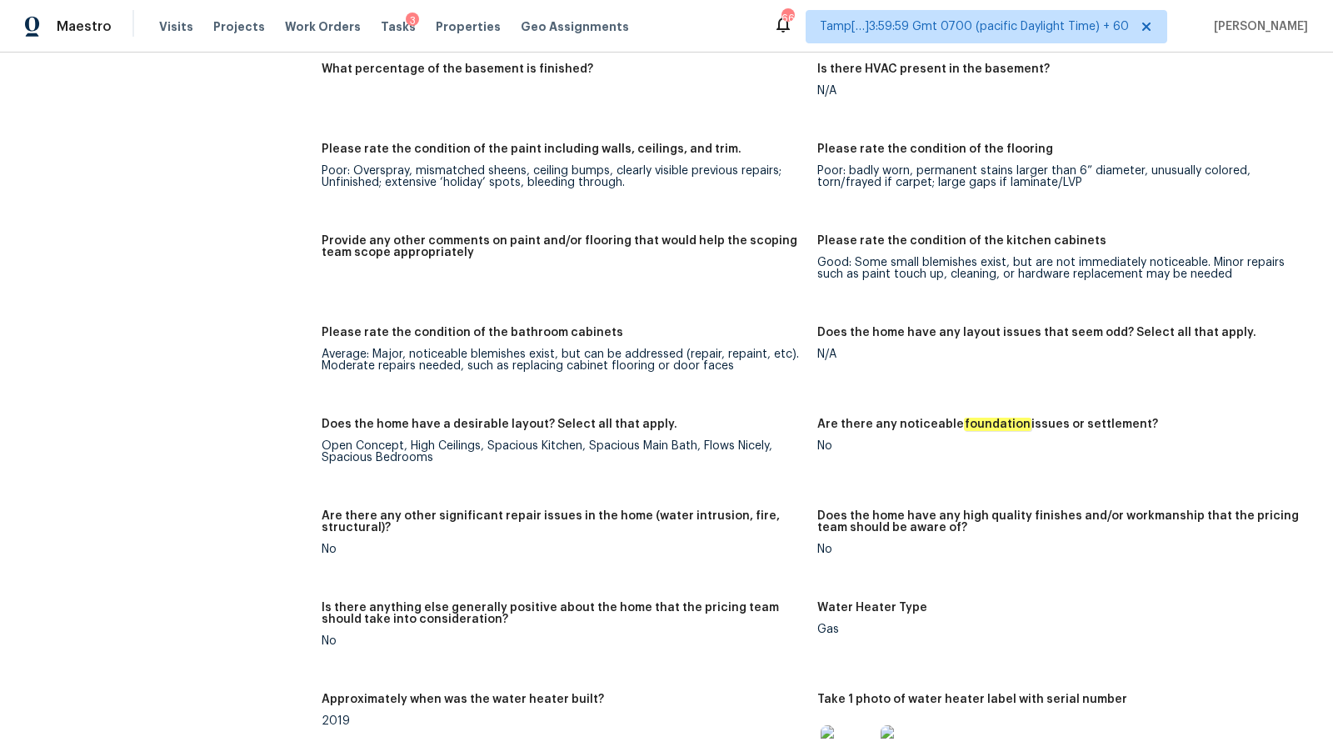
click at [517, 322] on div "Notes: Home in good condition. Requires 60% interior paint - marketing corridor…" at bounding box center [818, 336] width 992 height 1577
click at [366, 358] on div "Average: Major, noticeable blemishes exist, but can be addressed (repair, repai…" at bounding box center [563, 359] width 483 height 23
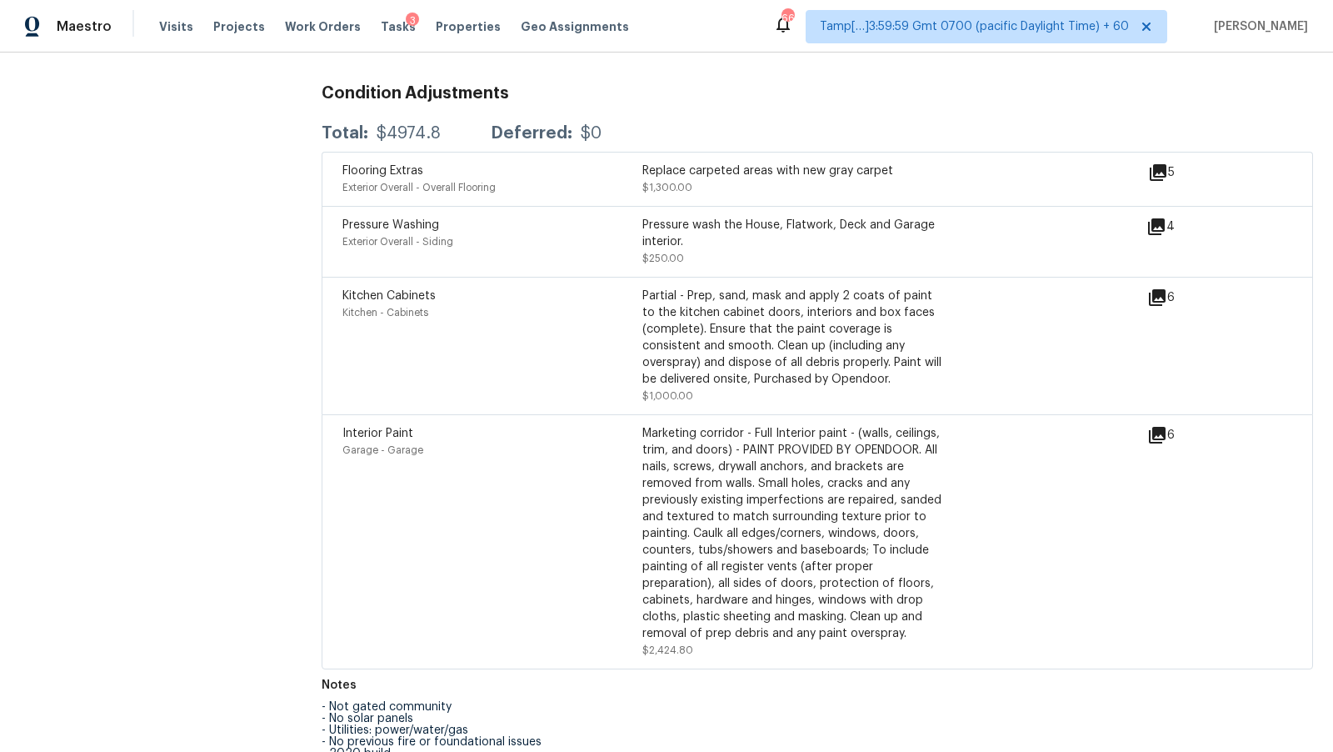
scroll to position [3839, 0]
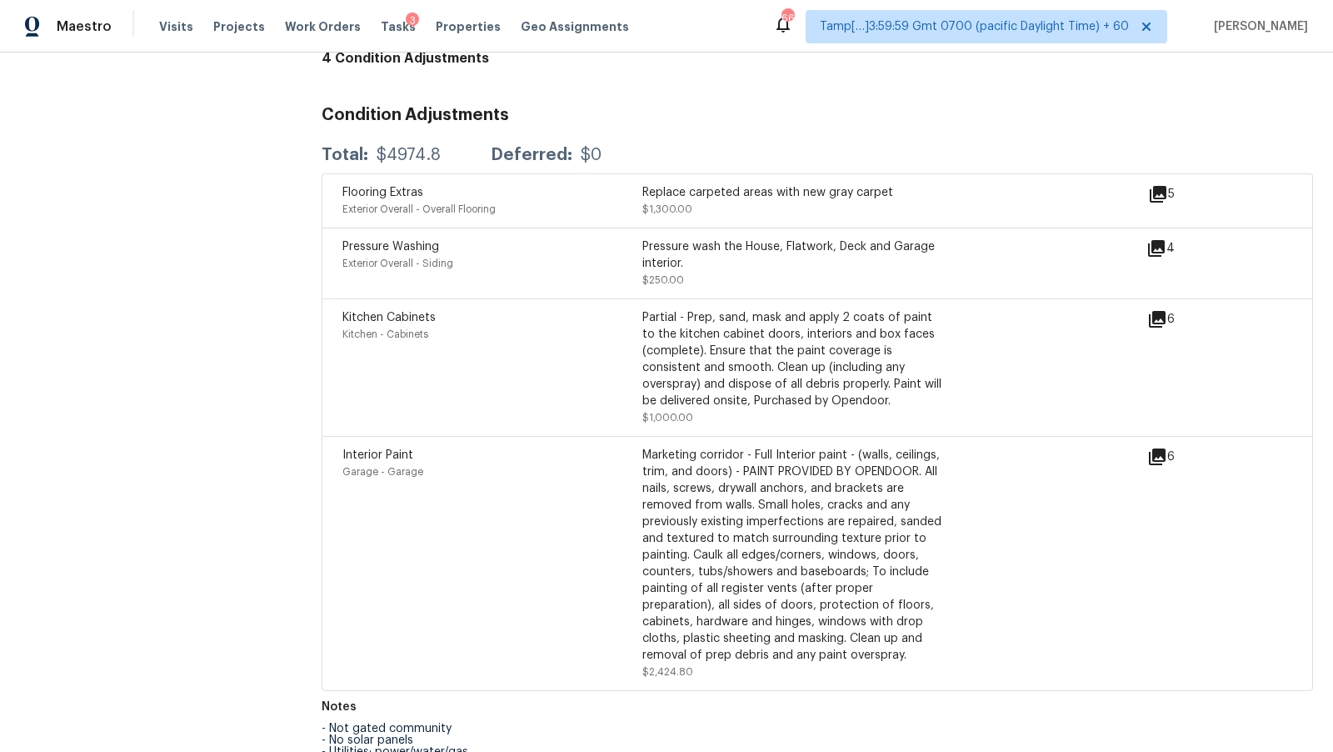
click at [397, 449] on span "Interior Paint" at bounding box center [378, 455] width 71 height 12
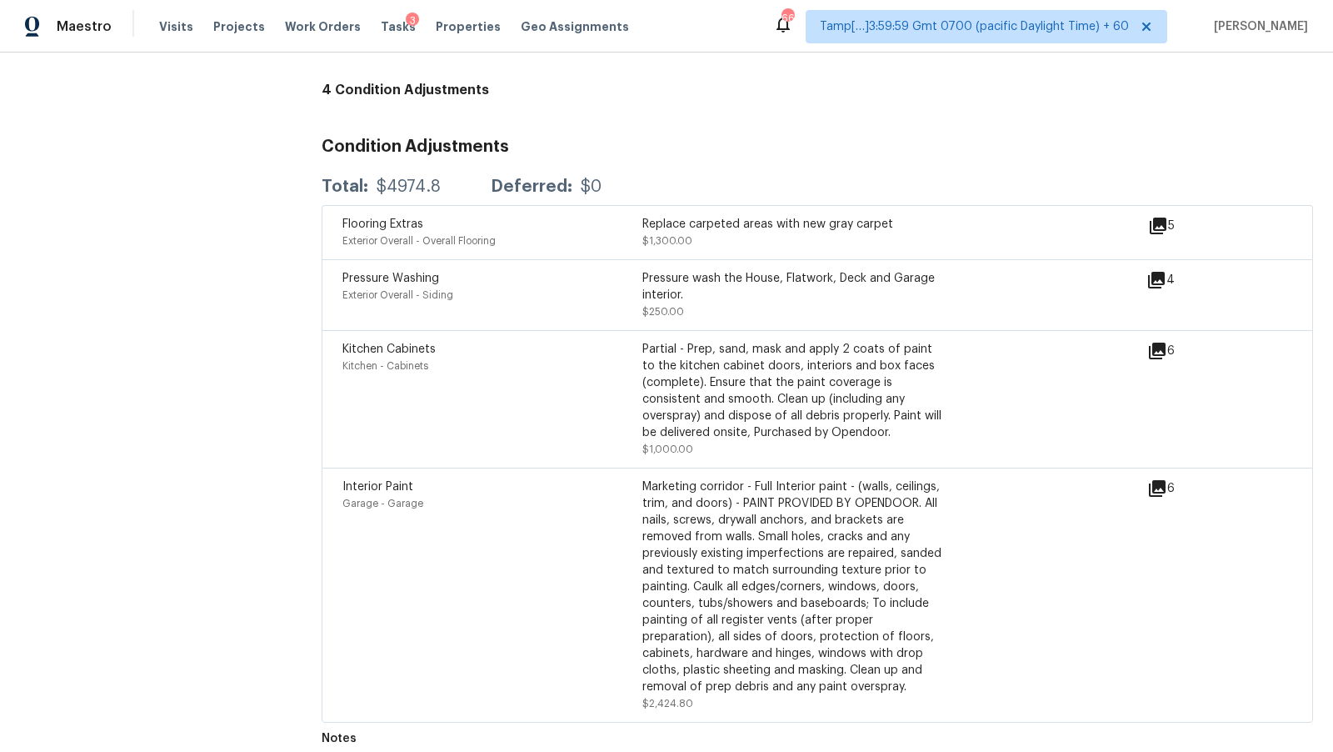
click at [434, 236] on span "Exterior Overall - Overall Flooring" at bounding box center [419, 241] width 153 height 10
click at [741, 216] on div "Replace carpeted areas with new gray carpet" at bounding box center [793, 224] width 300 height 17
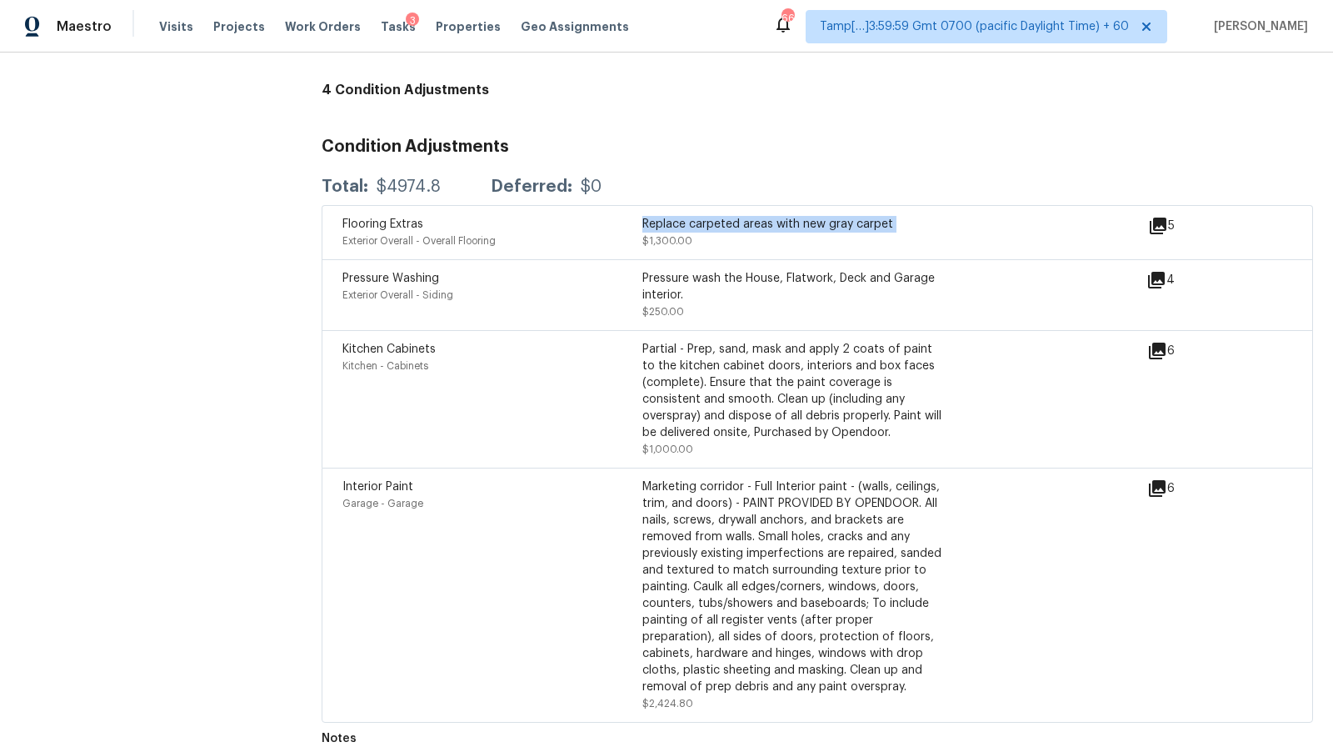
click at [741, 216] on div "Replace carpeted areas with new gray carpet" at bounding box center [793, 224] width 300 height 17
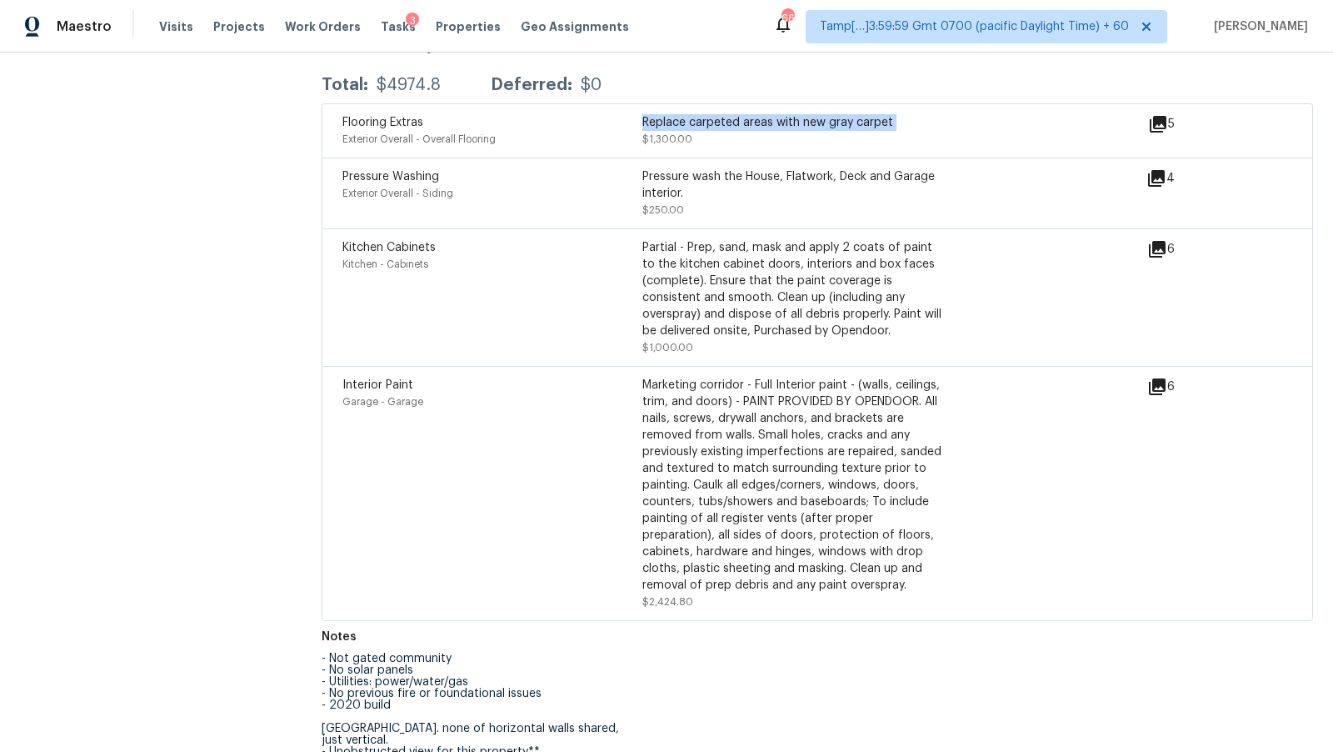
scroll to position [3909, 0]
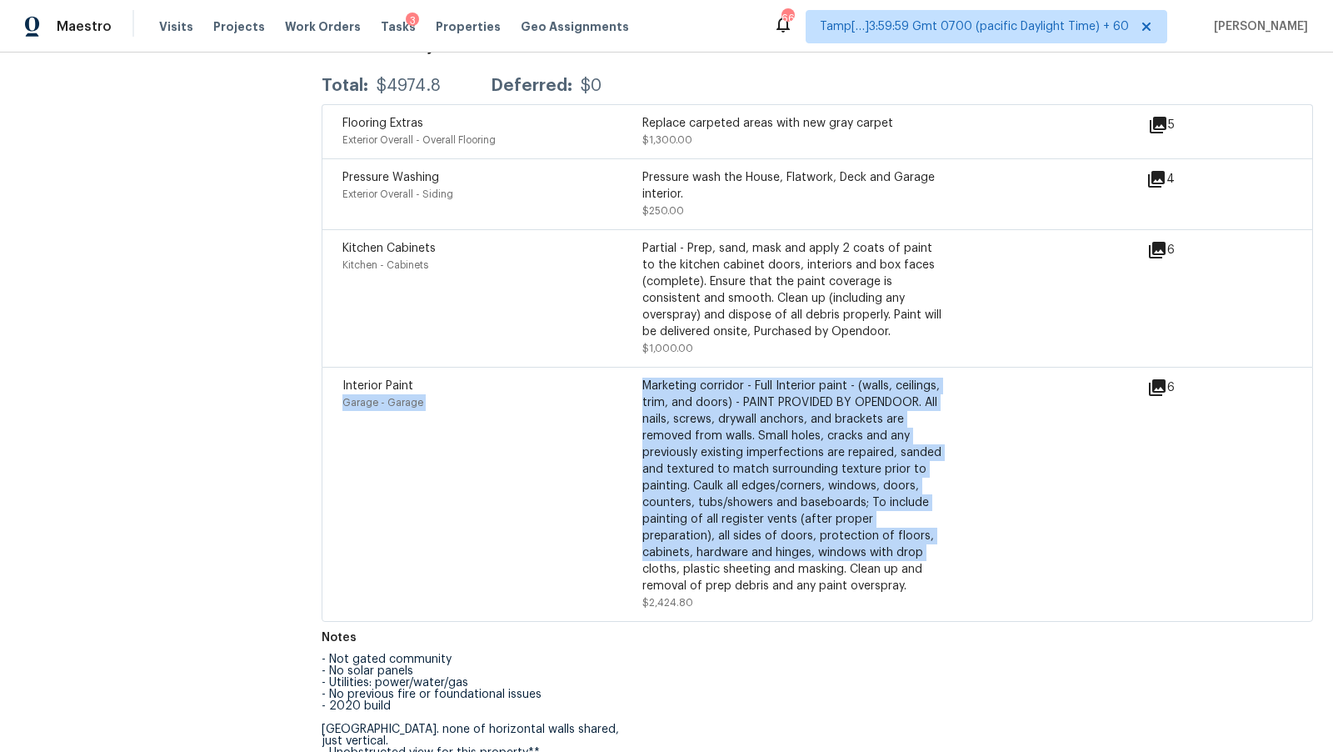
drag, startPoint x: 617, startPoint y: 370, endPoint x: 871, endPoint y: 538, distance: 304.4
click at [871, 538] on div "Interior Paint Garage - Garage Marketing corridor - Full Interior paint - (wall…" at bounding box center [643, 494] width 600 height 233
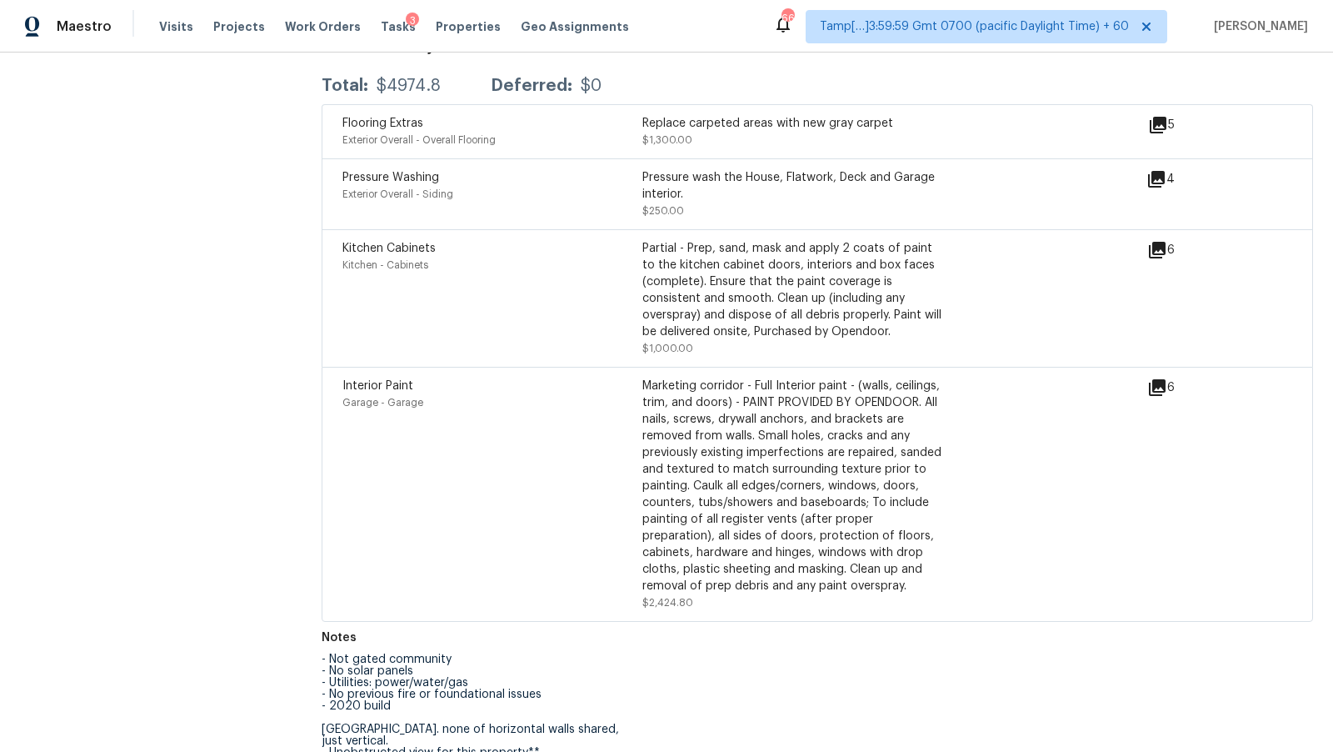
click at [412, 394] on div "Garage - Garage" at bounding box center [493, 402] width 300 height 17
click at [668, 596] on div "Marketing corridor - Full Interior paint - (walls, ceilings, trim, and doors) -…" at bounding box center [793, 494] width 300 height 233
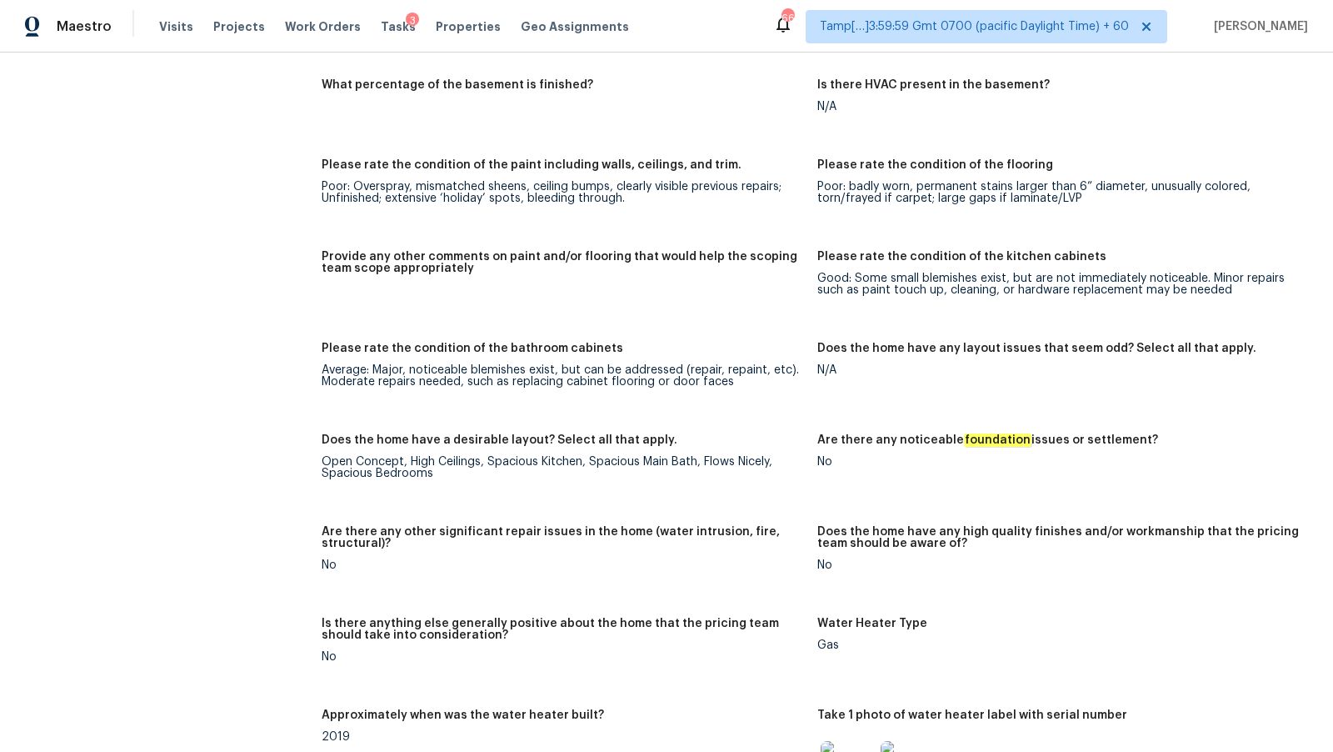
scroll to position [2238, 0]
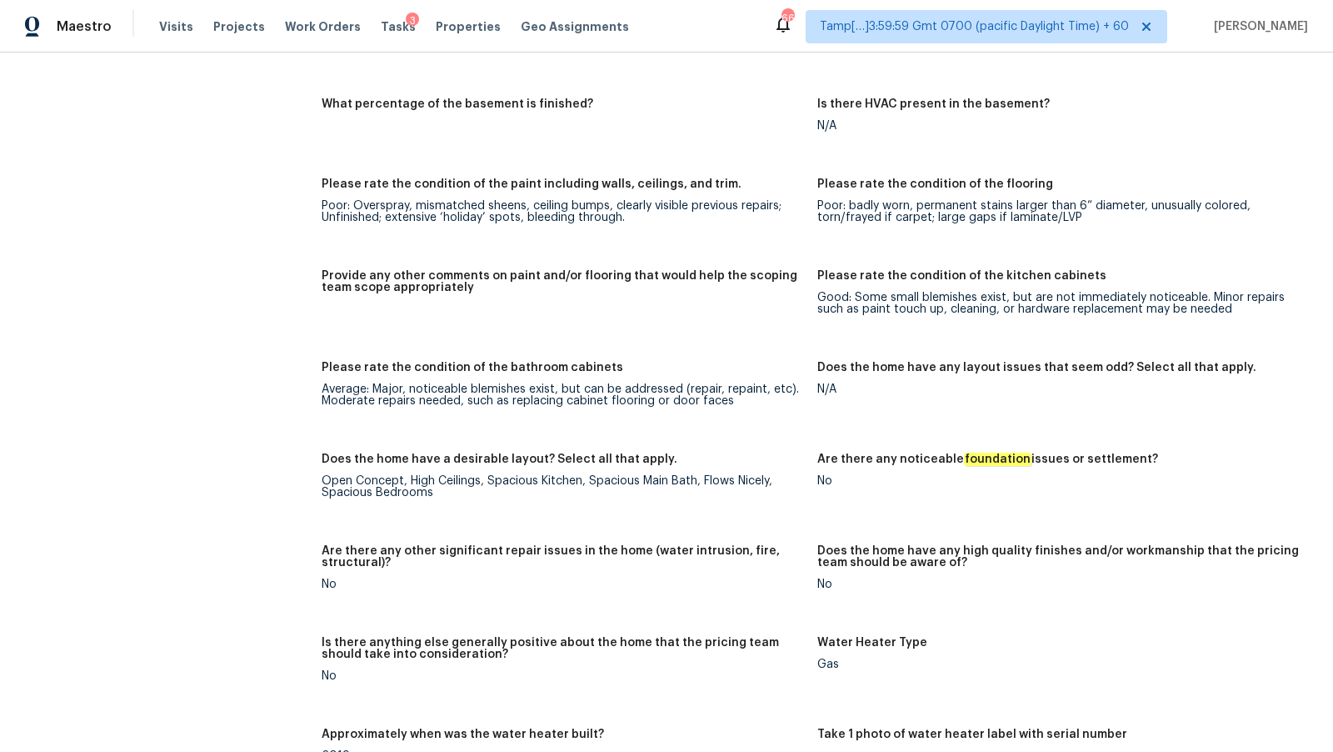
click at [498, 398] on div "Average: Major, noticeable blemishes exist, but can be addressed (repair, repai…" at bounding box center [563, 394] width 483 height 23
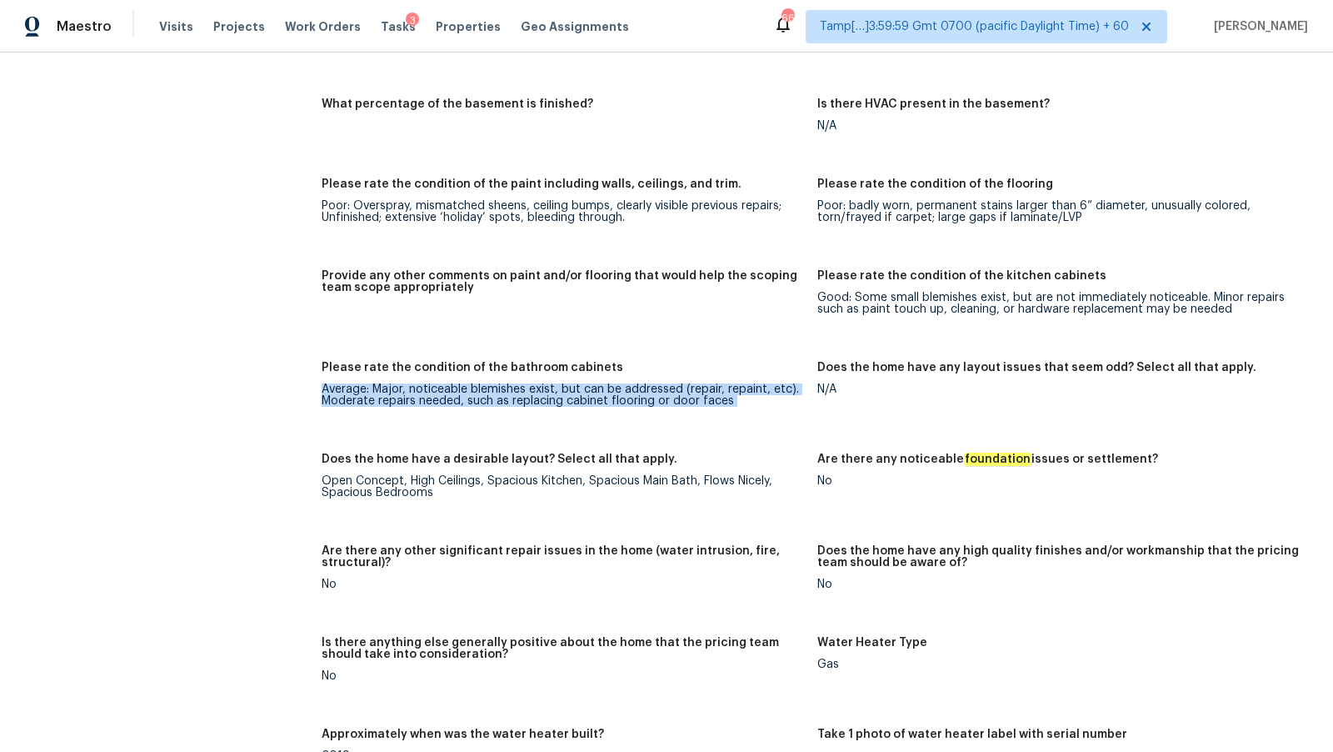
click at [498, 398] on div "Average: Major, noticeable blemishes exist, but can be addressed (repair, repai…" at bounding box center [563, 394] width 483 height 23
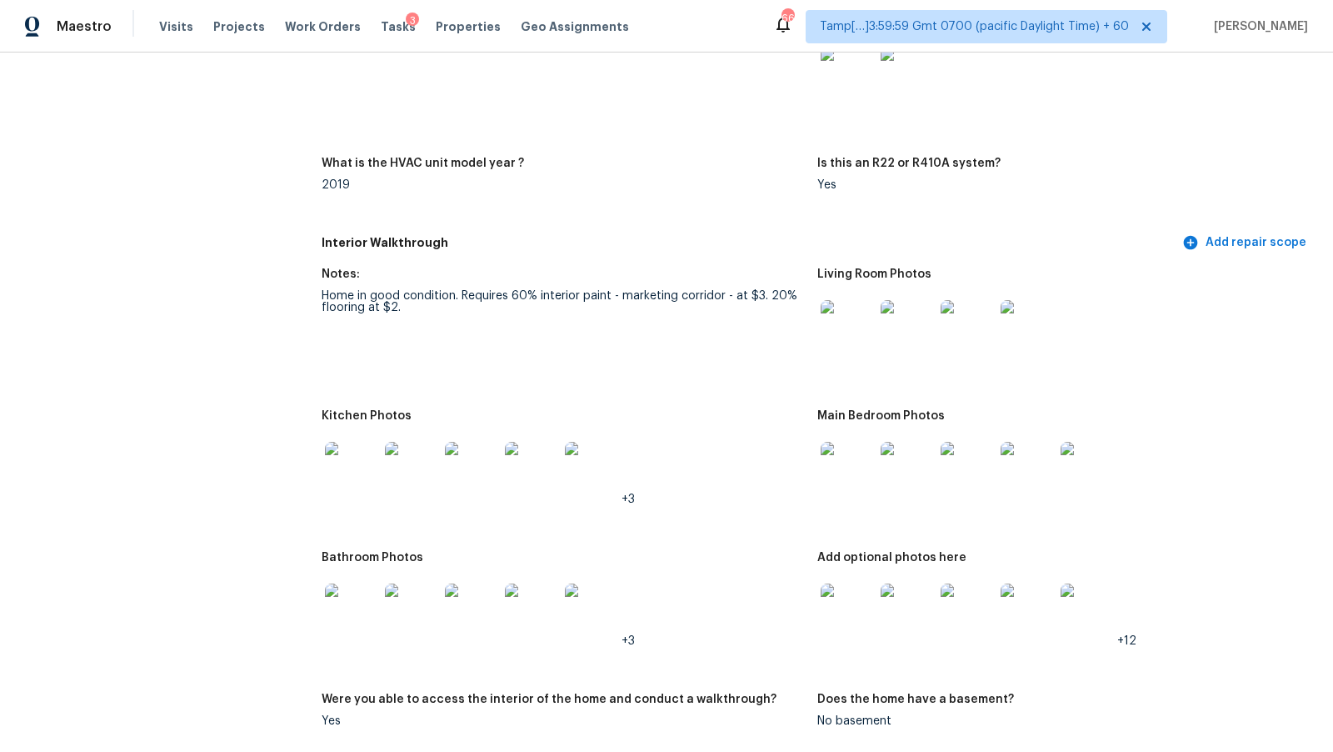
scroll to position [988, 0]
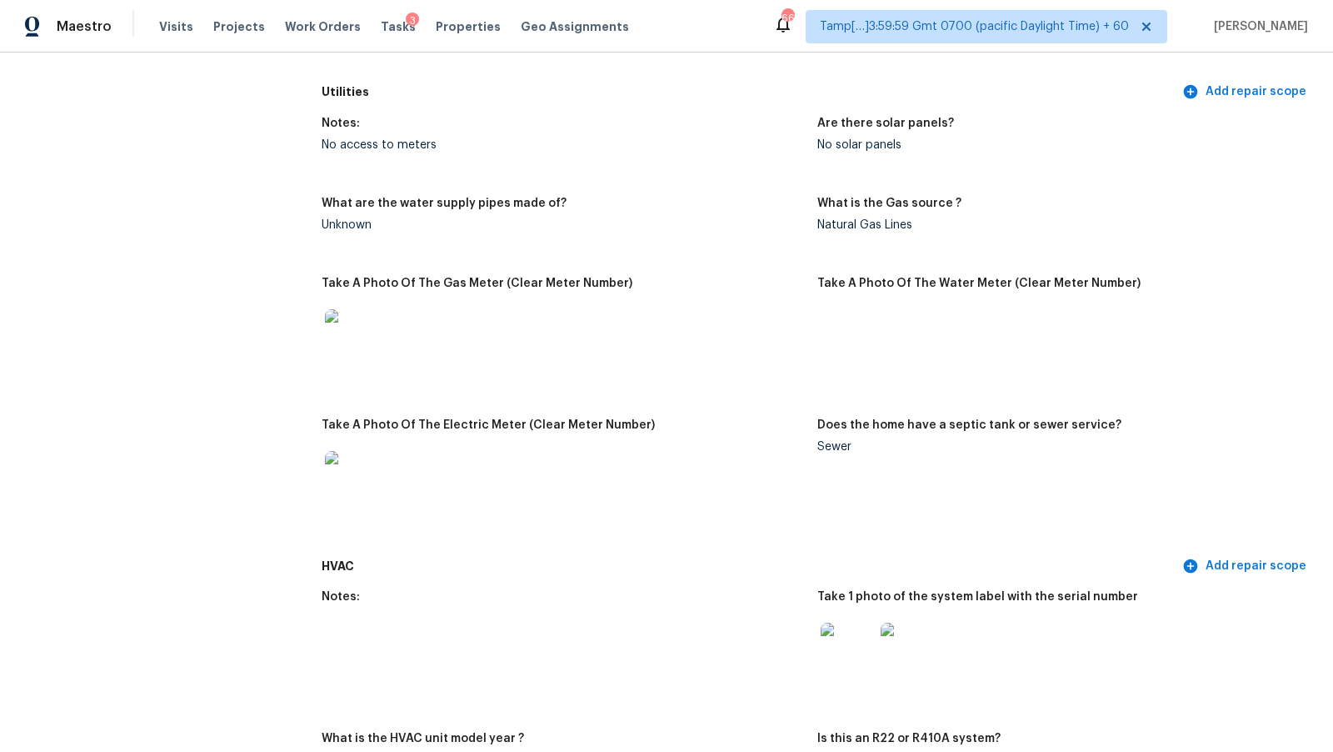
click at [171, 37] on div "Visits Projects Work Orders Tasks 3 Properties Geo Assignments" at bounding box center [404, 26] width 490 height 33
click at [171, 33] on span "Visits" at bounding box center [176, 26] width 34 height 17
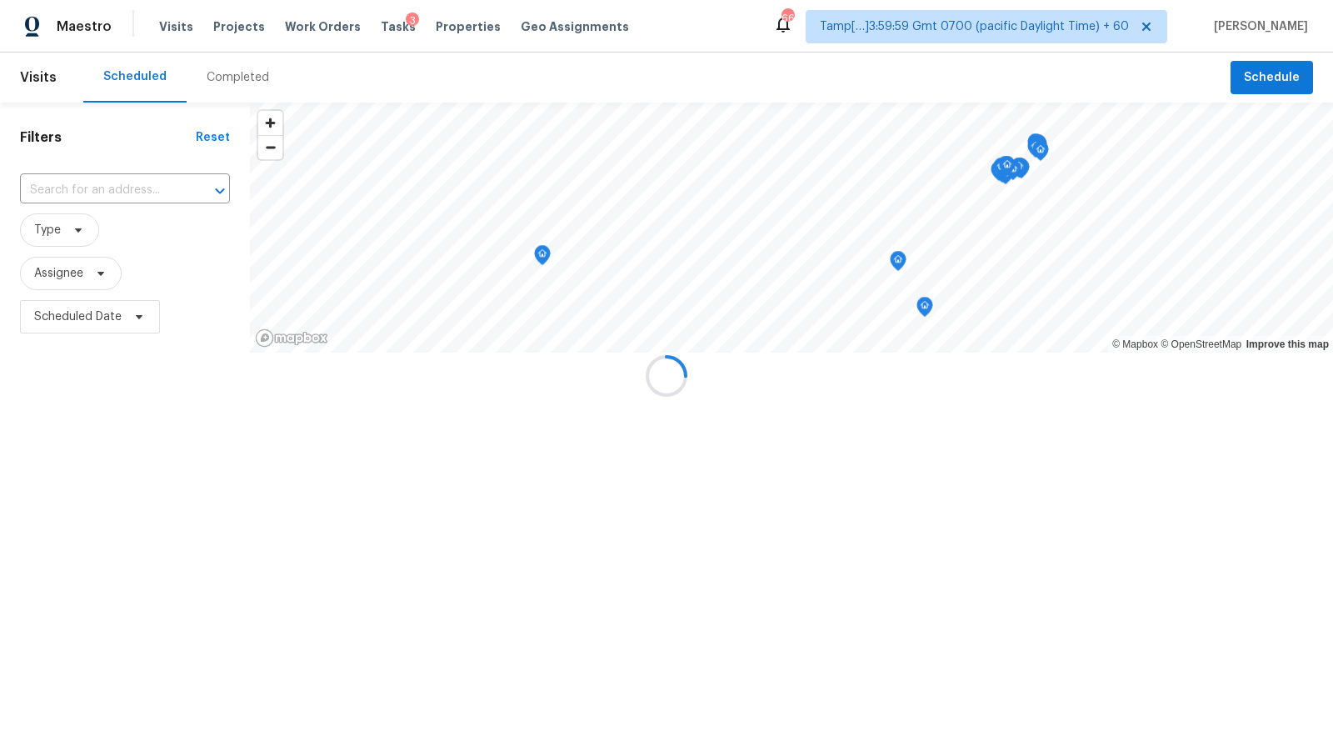
click at [238, 80] on div at bounding box center [666, 376] width 1333 height 752
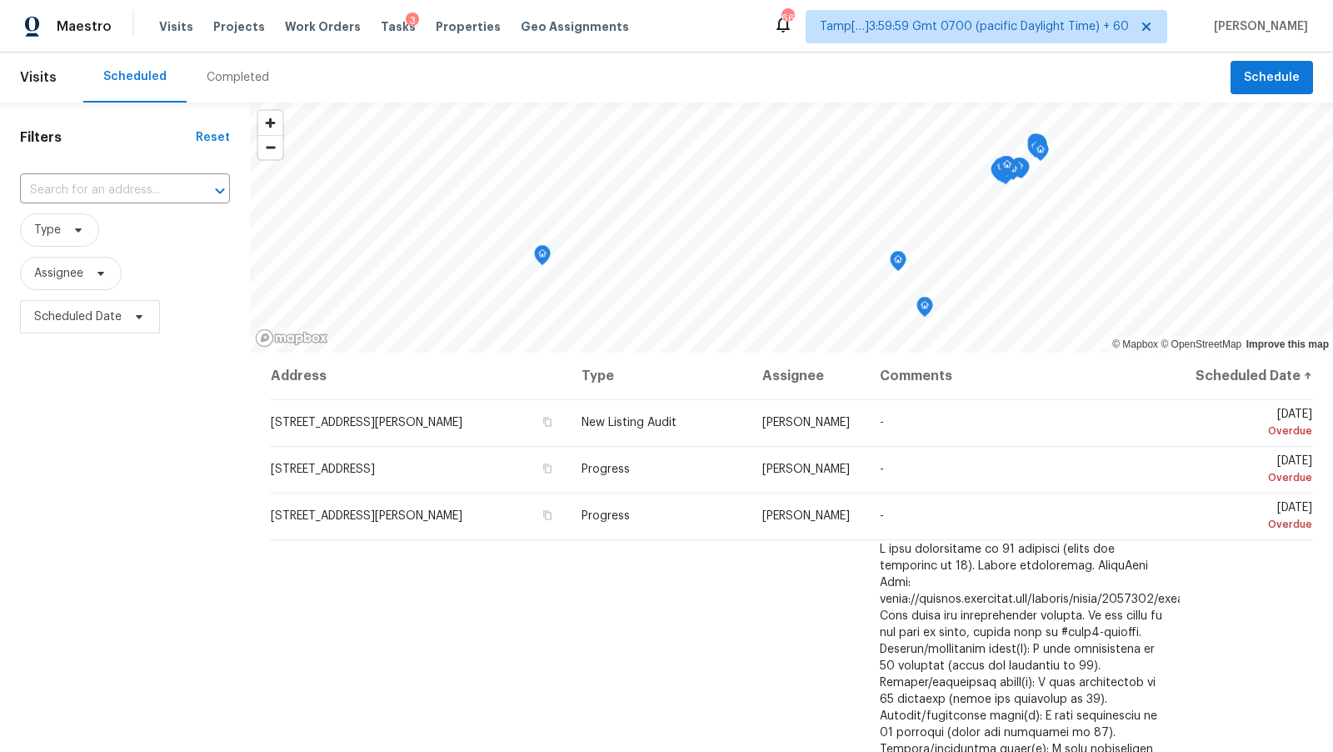
click at [238, 80] on div "Completed" at bounding box center [238, 77] width 63 height 17
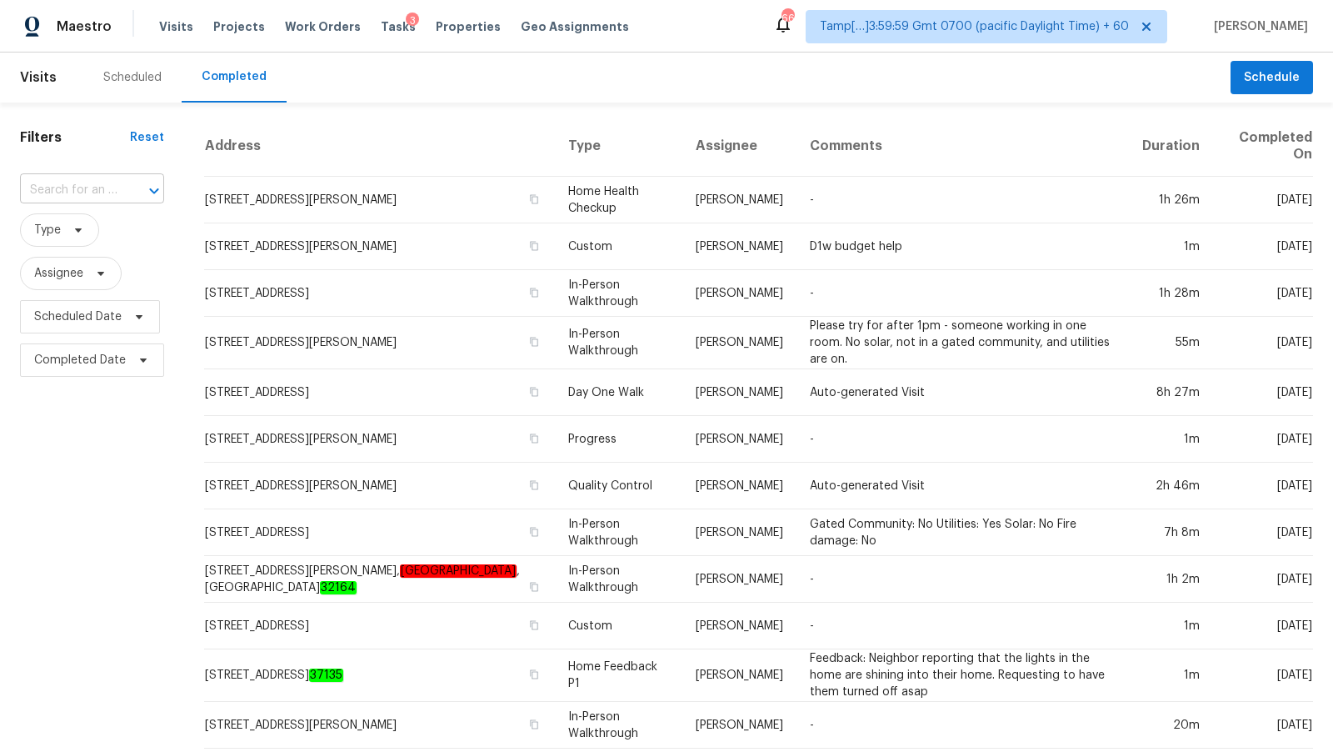
click at [118, 193] on input "text" at bounding box center [69, 191] width 98 height 26
paste input "[STREET_ADDRESS]"
type input "[STREET_ADDRESS]"
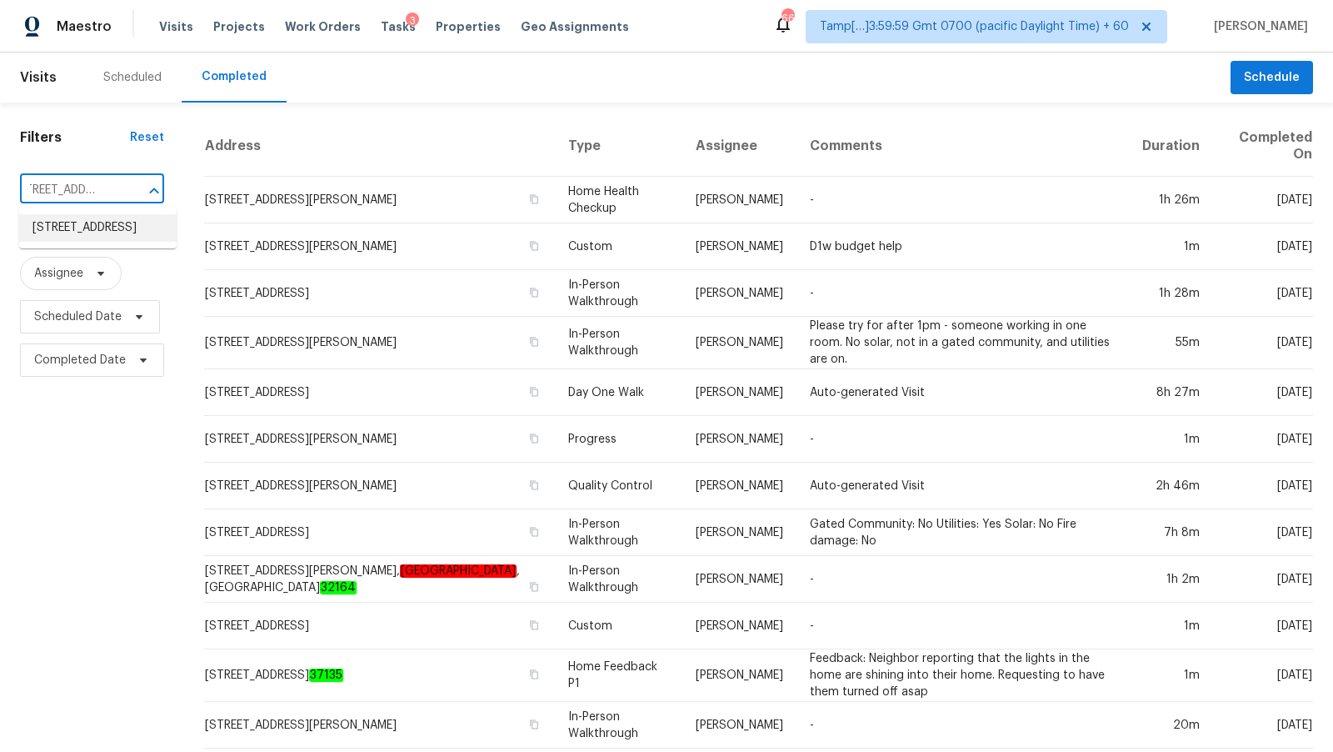
click at [111, 228] on li "[STREET_ADDRESS]" at bounding box center [98, 228] width 158 height 28
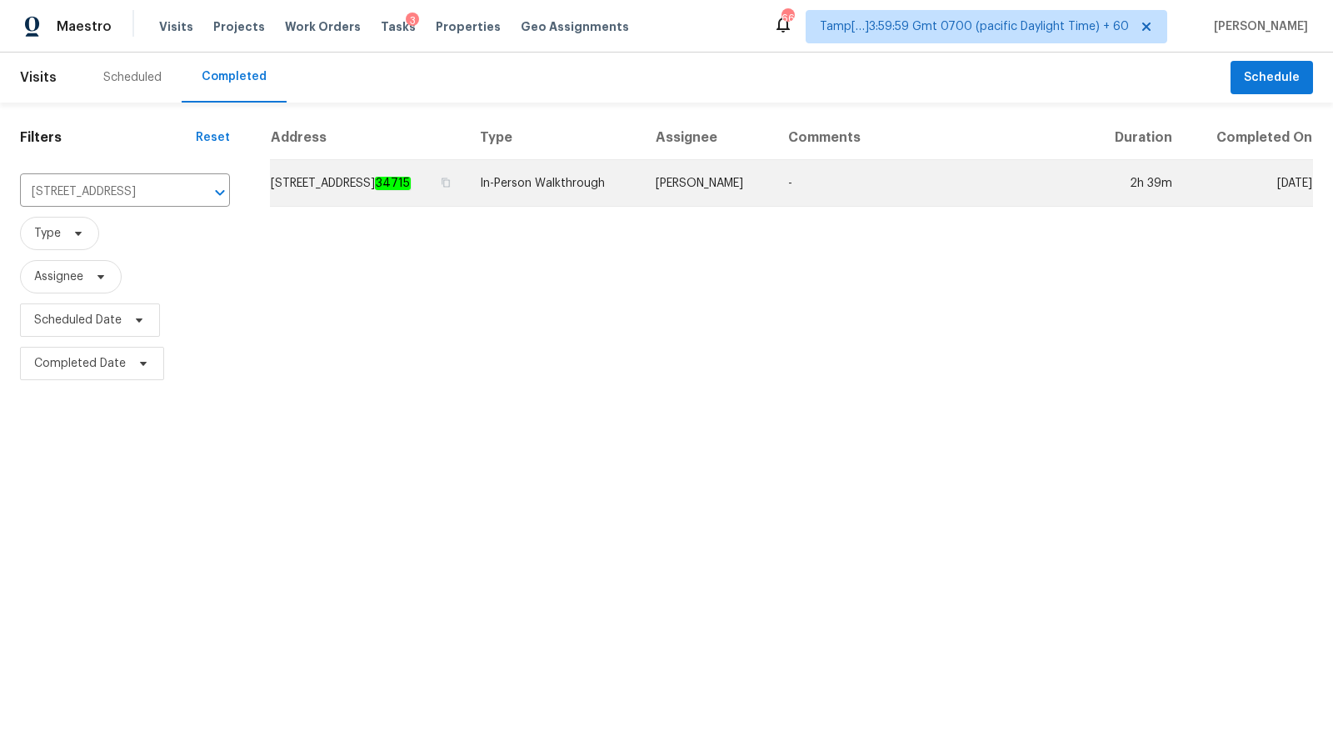
click at [395, 160] on td "[STREET_ADDRESS]" at bounding box center [368, 183] width 197 height 47
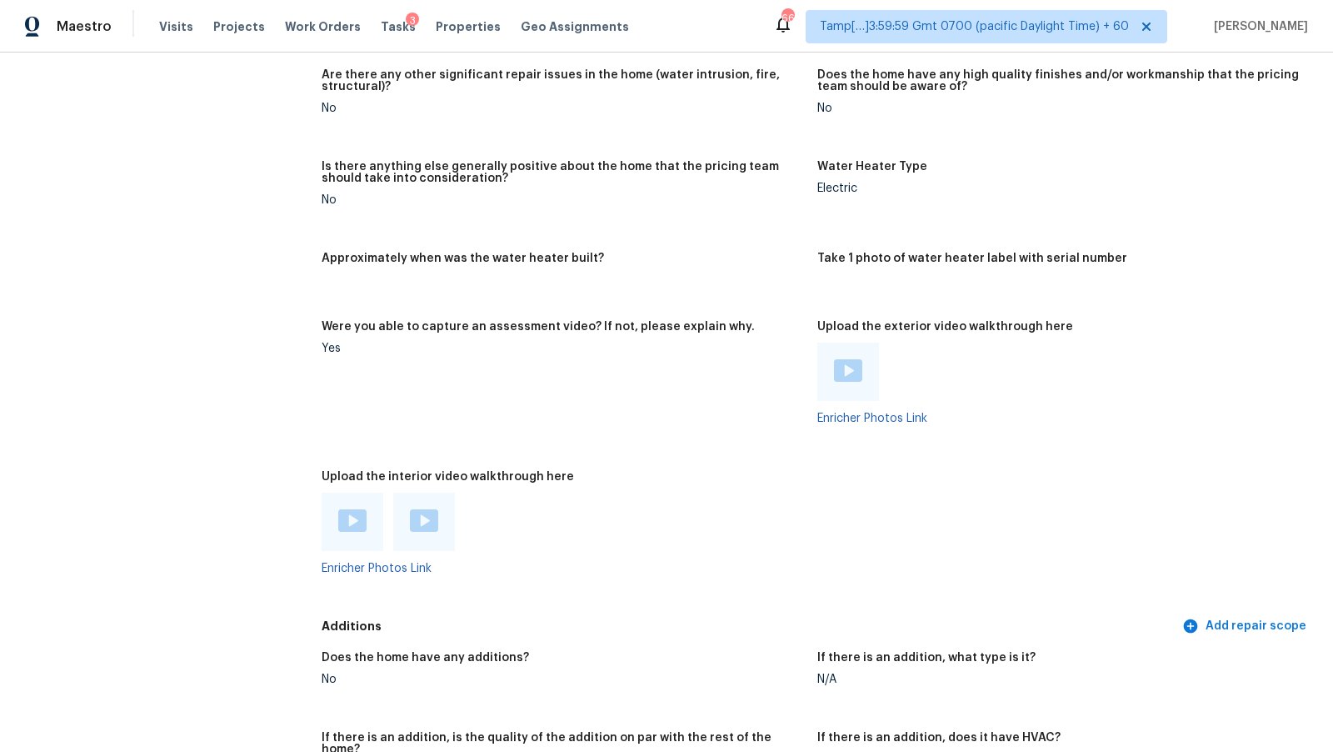
scroll to position [2989, 0]
click at [357, 528] on img at bounding box center [352, 522] width 28 height 23
click at [424, 533] on img at bounding box center [424, 522] width 28 height 23
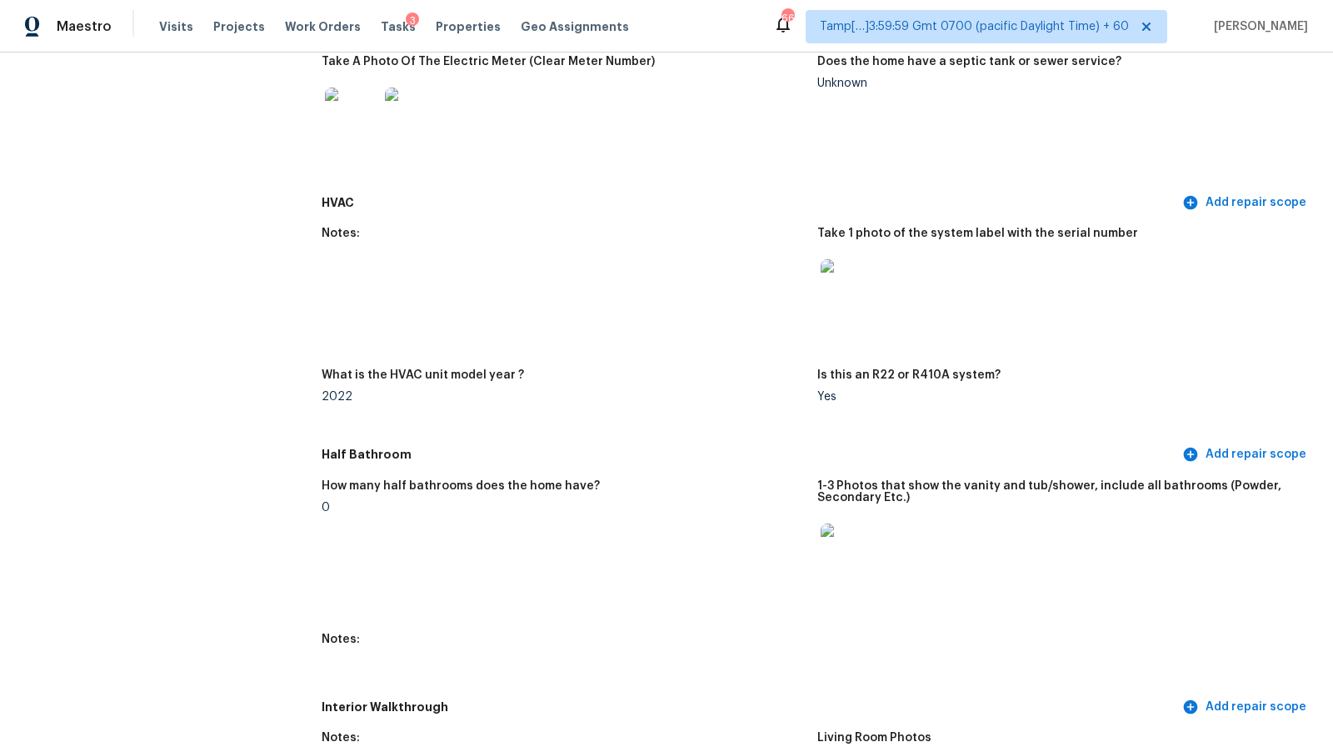
scroll to position [0, 0]
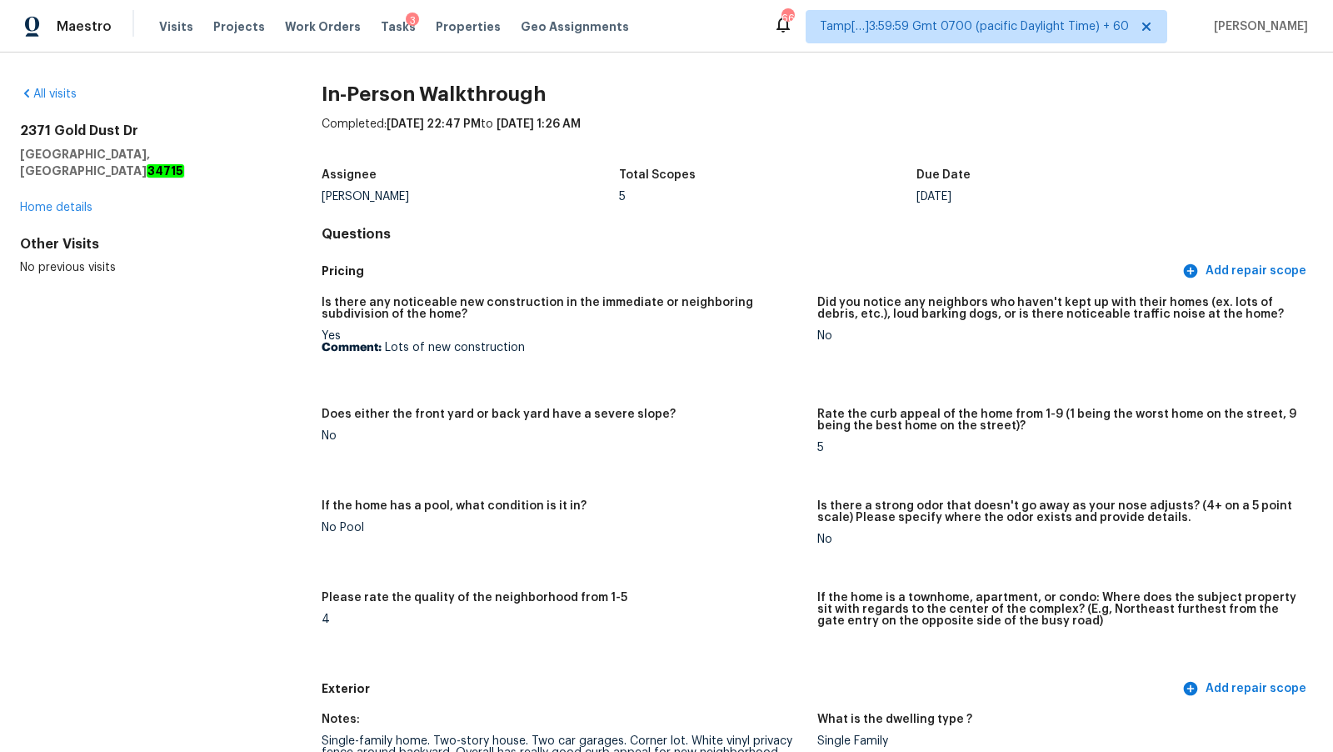
click at [724, 299] on h5 "Is there any noticeable new construction in the immediate or neighboring subdiv…" at bounding box center [563, 308] width 483 height 23
click at [833, 202] on div "Assignee [PERSON_NAME] Total Scopes 5 Due Date [DATE]" at bounding box center [818, 185] width 992 height 53
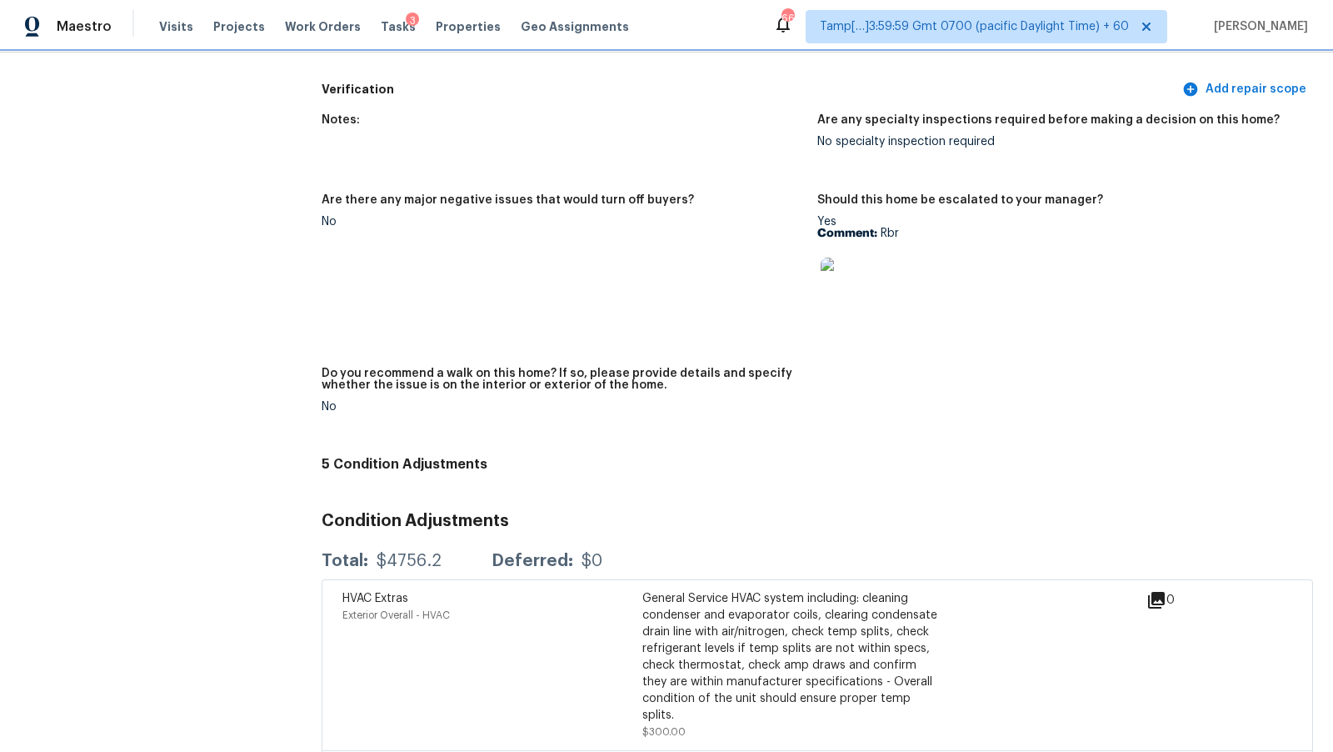
scroll to position [3732, 0]
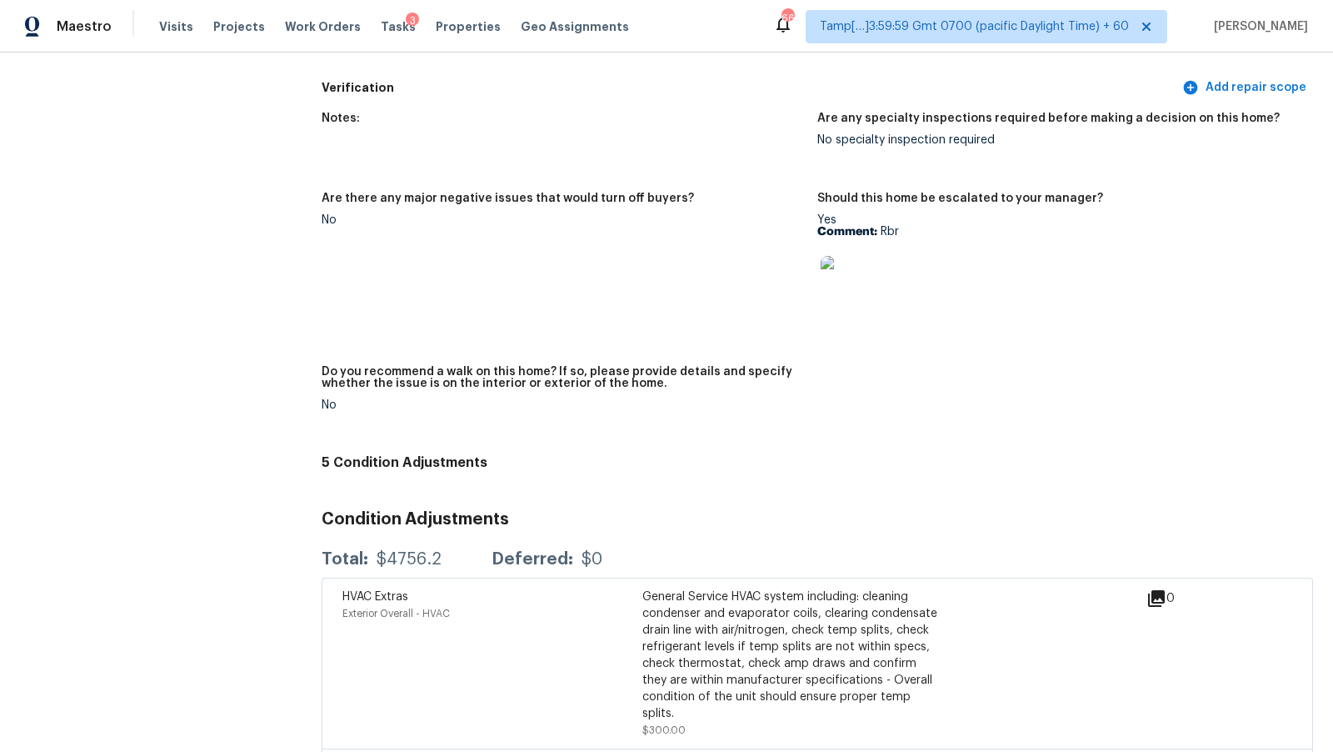
click at [892, 226] on p "Comment: Rbr" at bounding box center [1059, 232] width 483 height 12
copy p "Rbr"
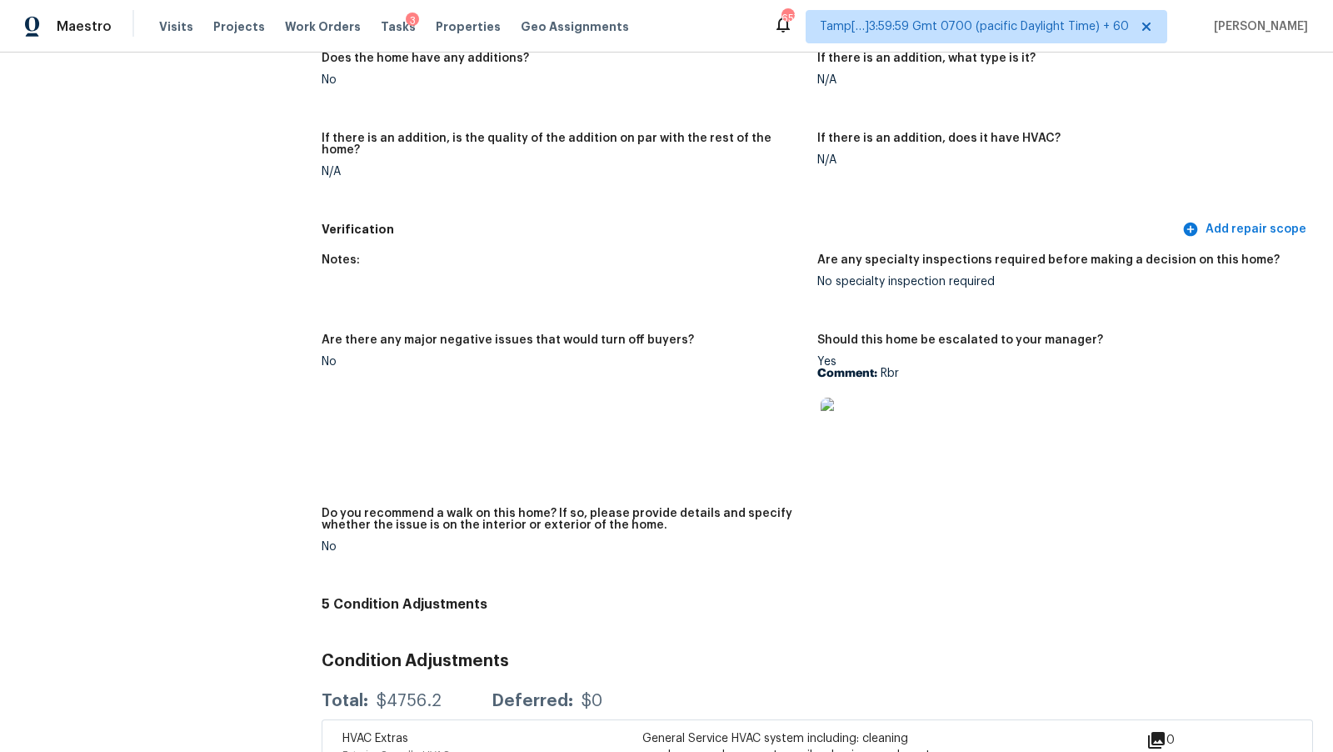
scroll to position [3588, 0]
click at [870, 425] on img at bounding box center [847, 425] width 53 height 53
click at [223, 22] on span "Projects" at bounding box center [239, 26] width 52 height 17
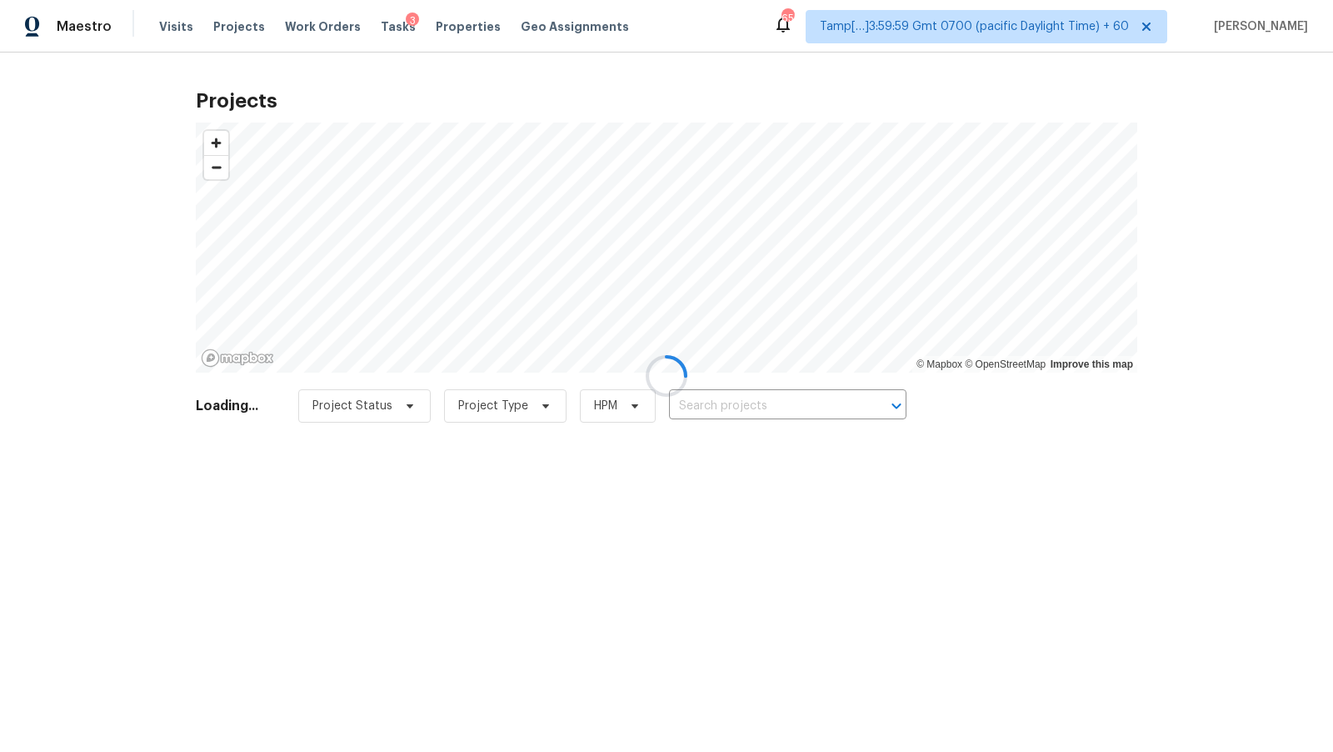
click at [172, 22] on div at bounding box center [666, 376] width 1333 height 752
click at [171, 23] on div at bounding box center [666, 376] width 1333 height 752
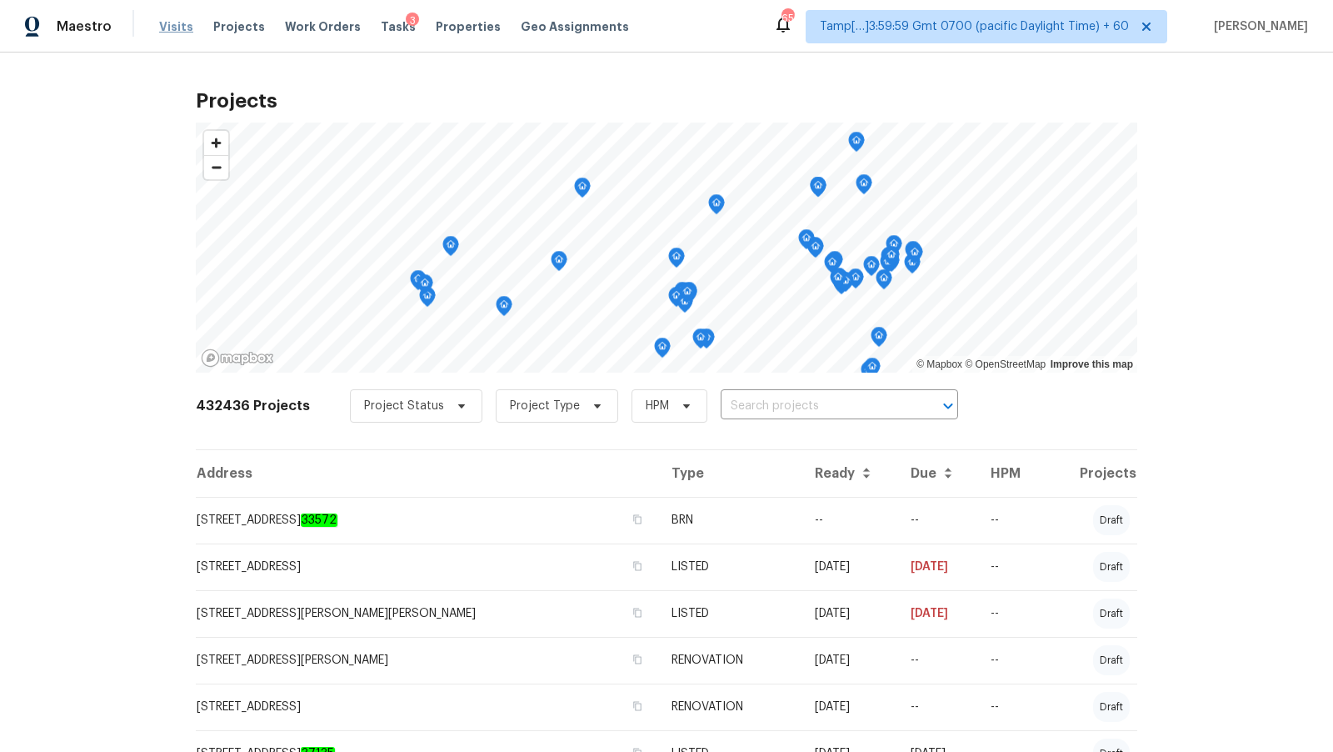
click at [174, 29] on span "Visits" at bounding box center [176, 26] width 34 height 17
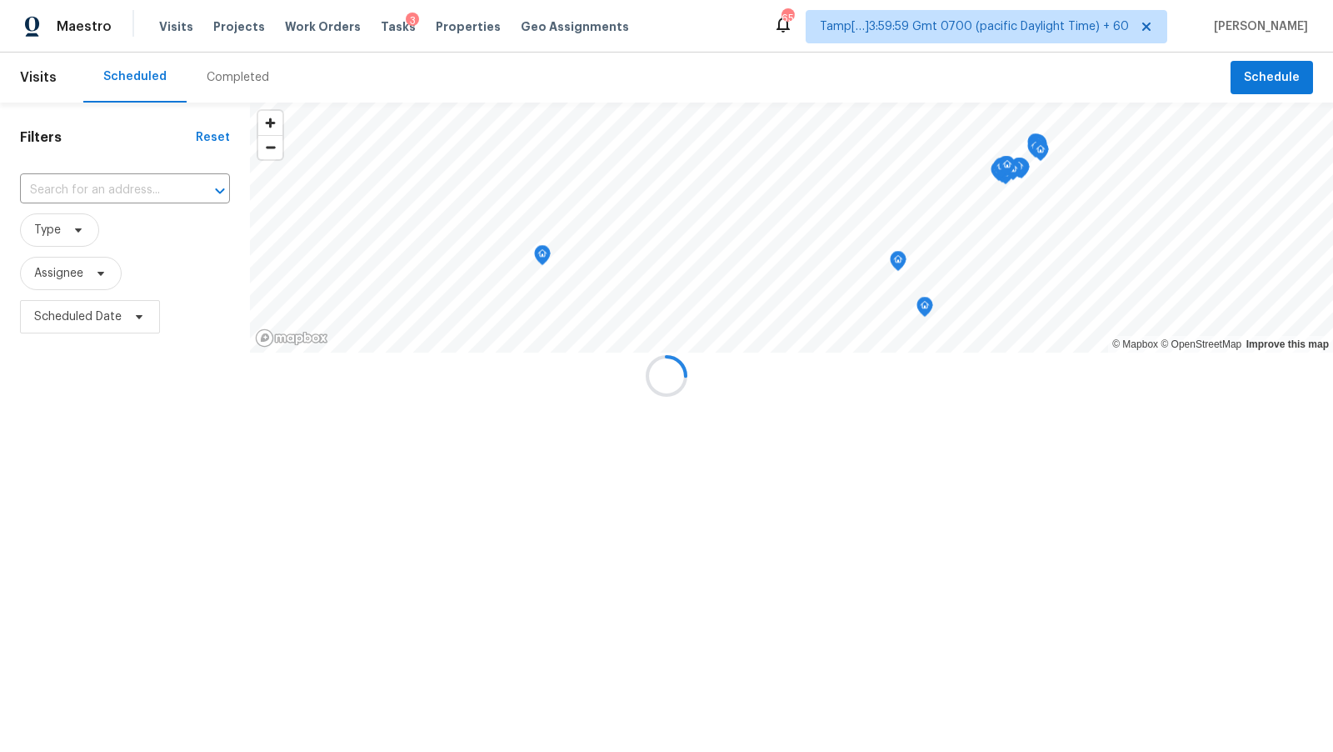
click at [229, 73] on div at bounding box center [666, 376] width 1333 height 752
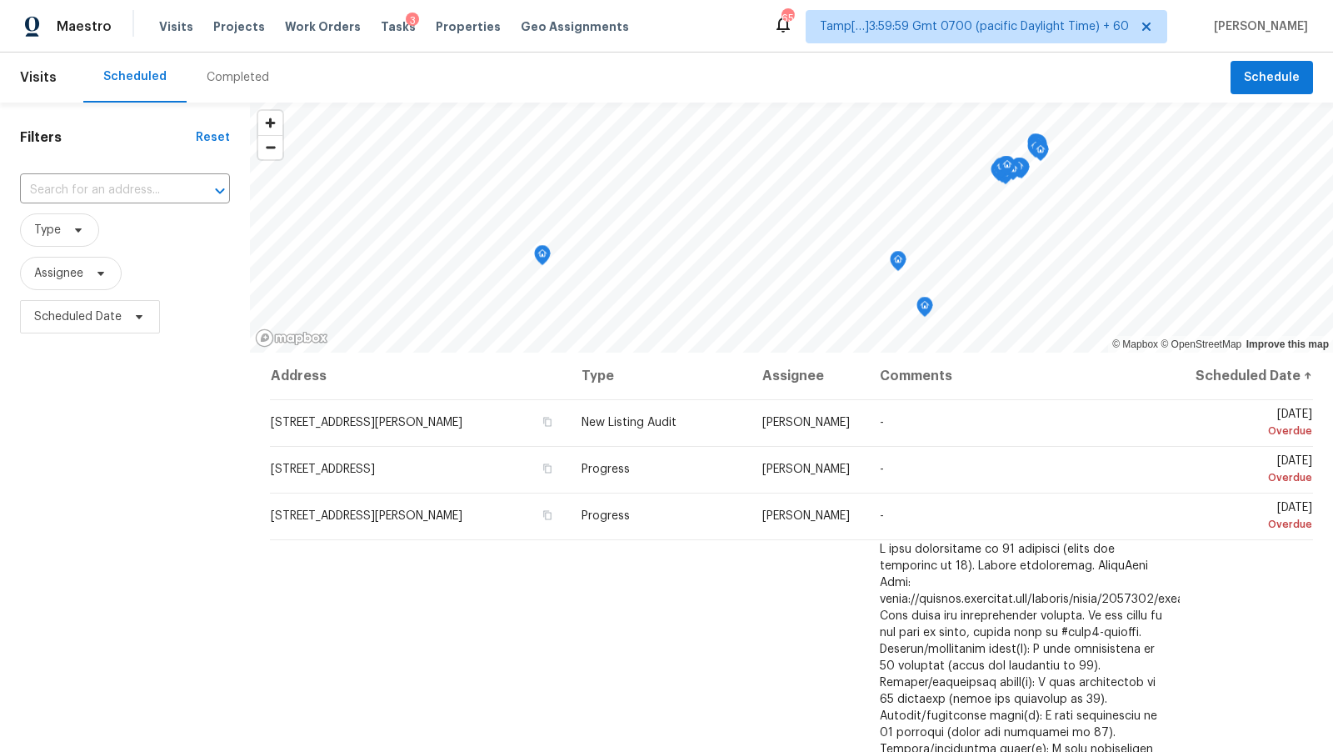
click at [229, 73] on div "Completed" at bounding box center [238, 77] width 63 height 17
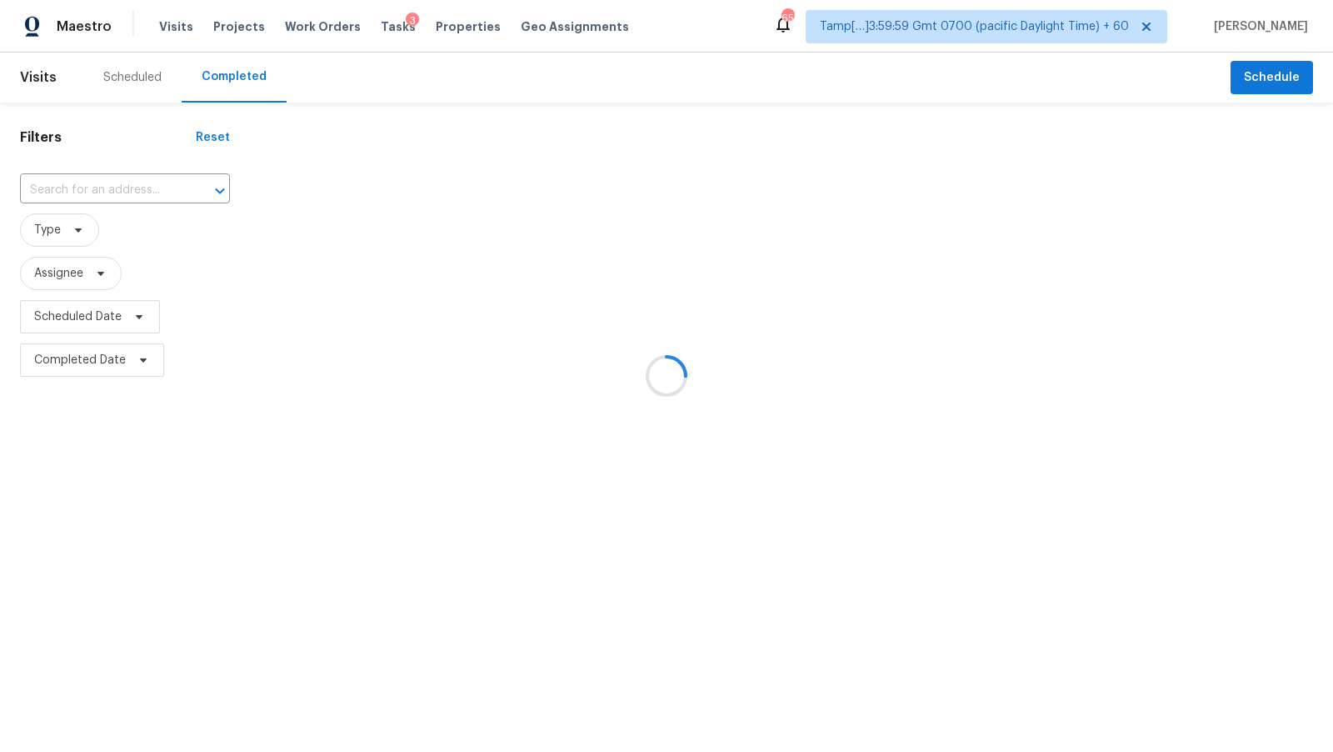
click at [129, 194] on div at bounding box center [666, 376] width 1333 height 752
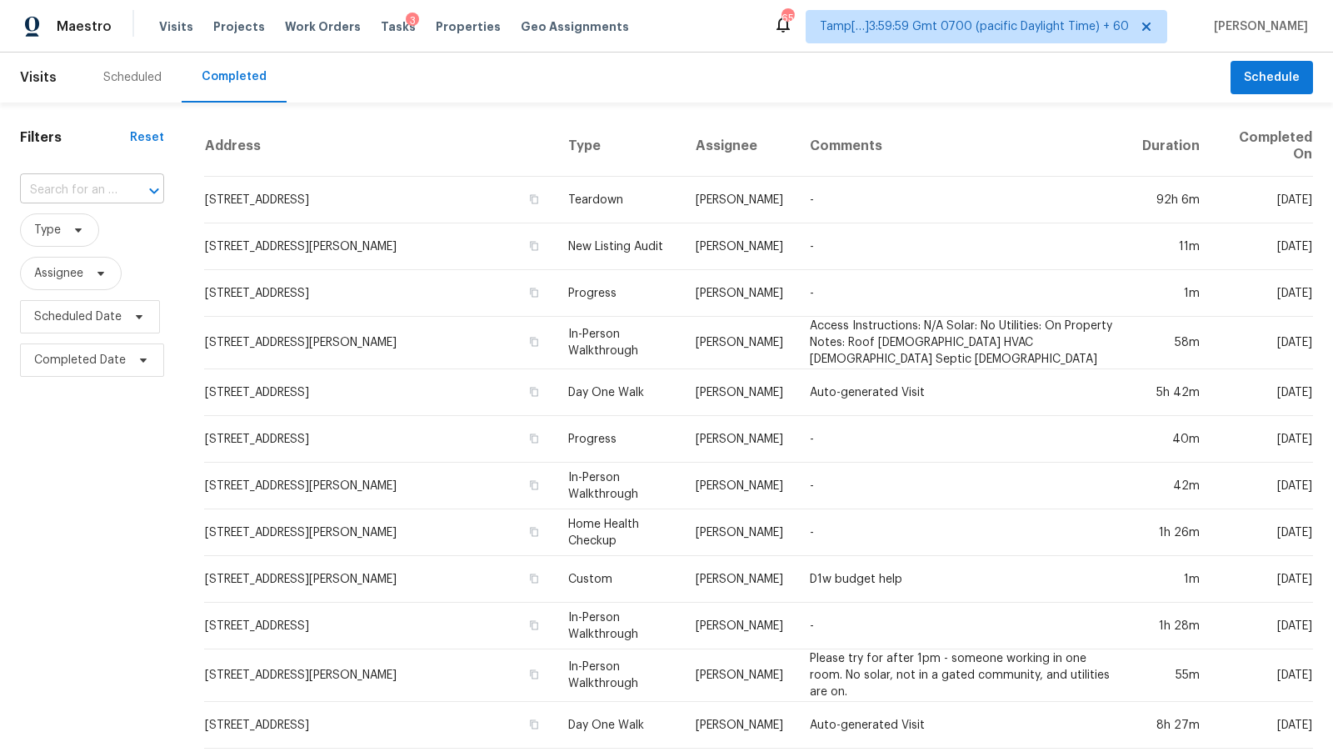
click at [111, 193] on input "text" at bounding box center [69, 191] width 98 height 26
paste input "[STREET_ADDRESS][PERSON_NAME]"
type input "[STREET_ADDRESS][PERSON_NAME]"
click at [96, 228] on li "[STREET_ADDRESS][PERSON_NAME]" at bounding box center [97, 236] width 156 height 45
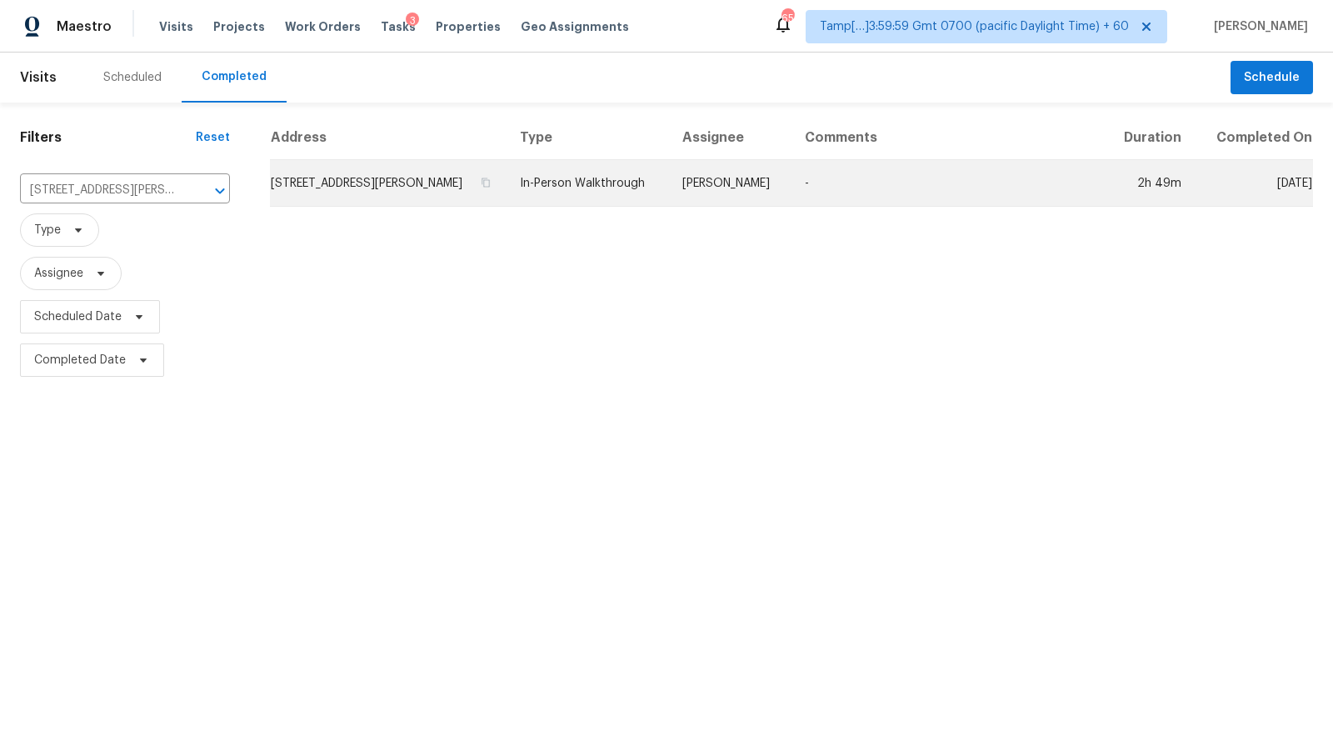
click at [467, 193] on td "[STREET_ADDRESS][PERSON_NAME]" at bounding box center [388, 183] width 237 height 47
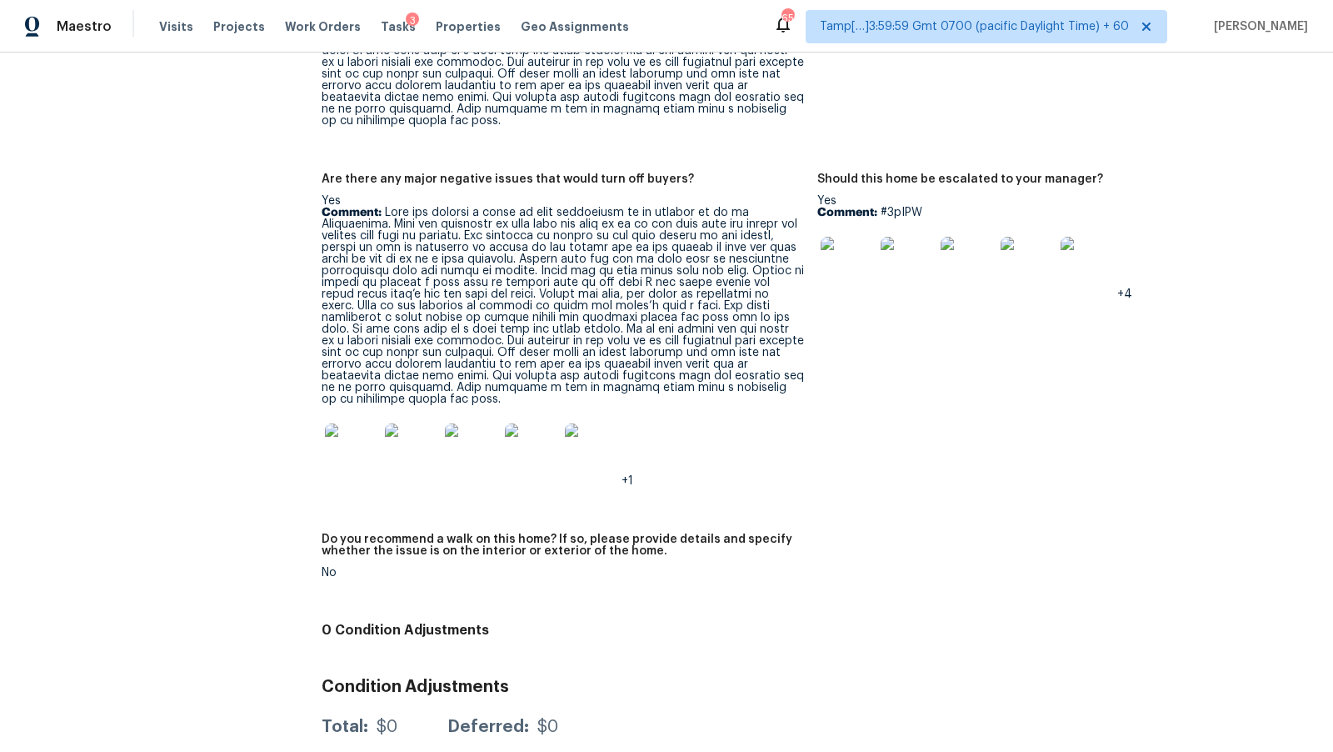
scroll to position [4505, 0]
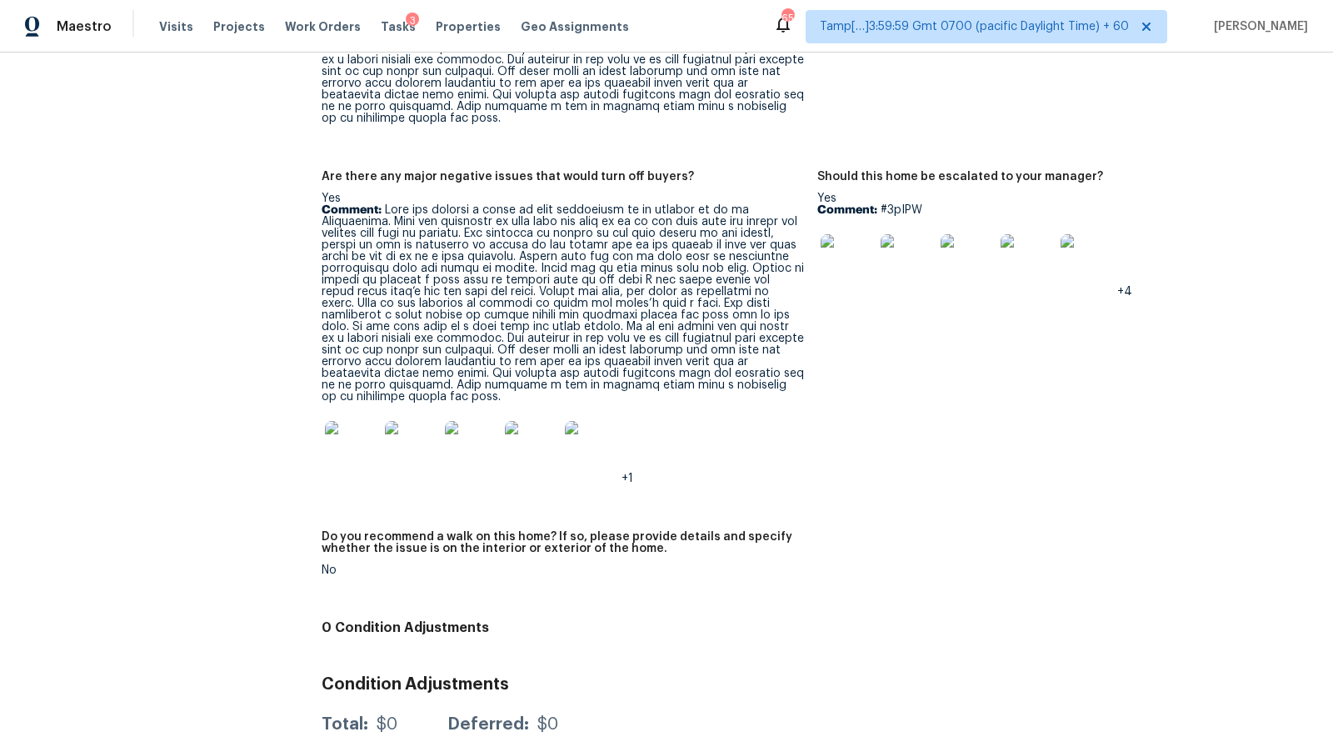
click at [866, 234] on img at bounding box center [847, 260] width 53 height 53
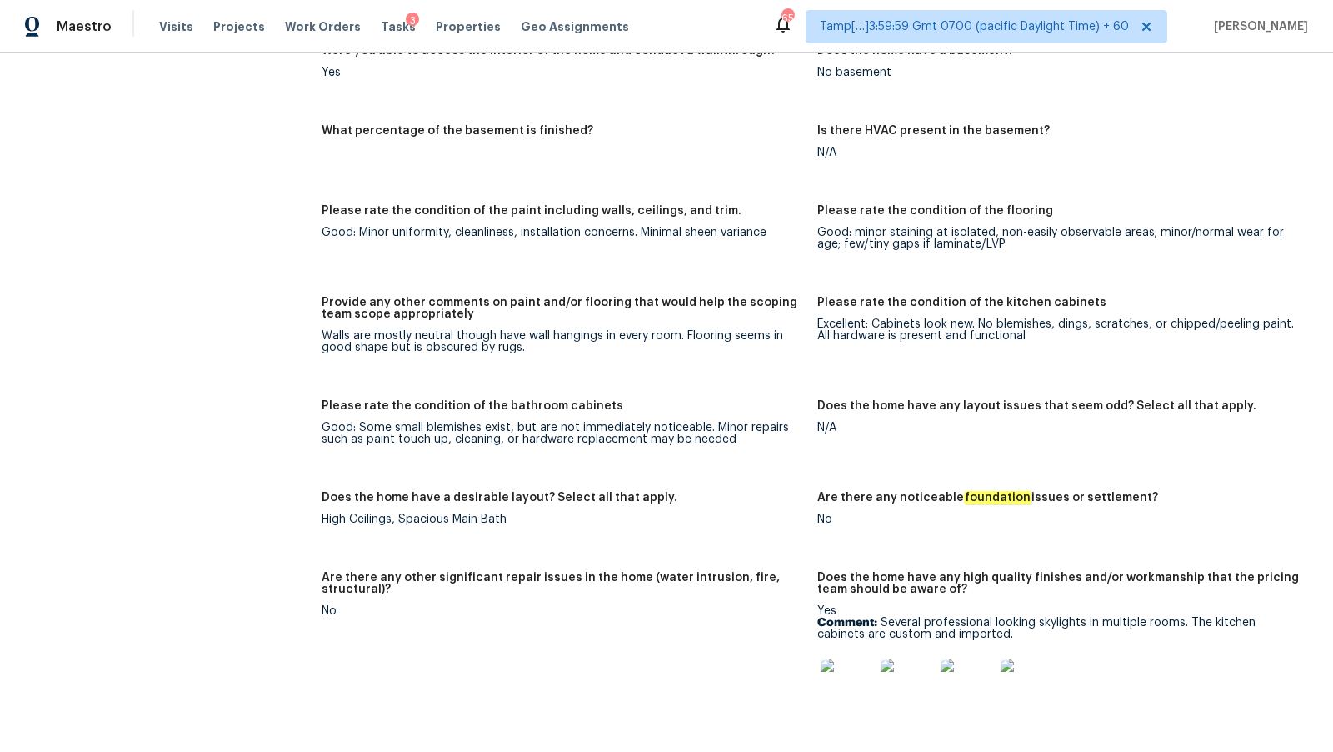
scroll to position [4515, 0]
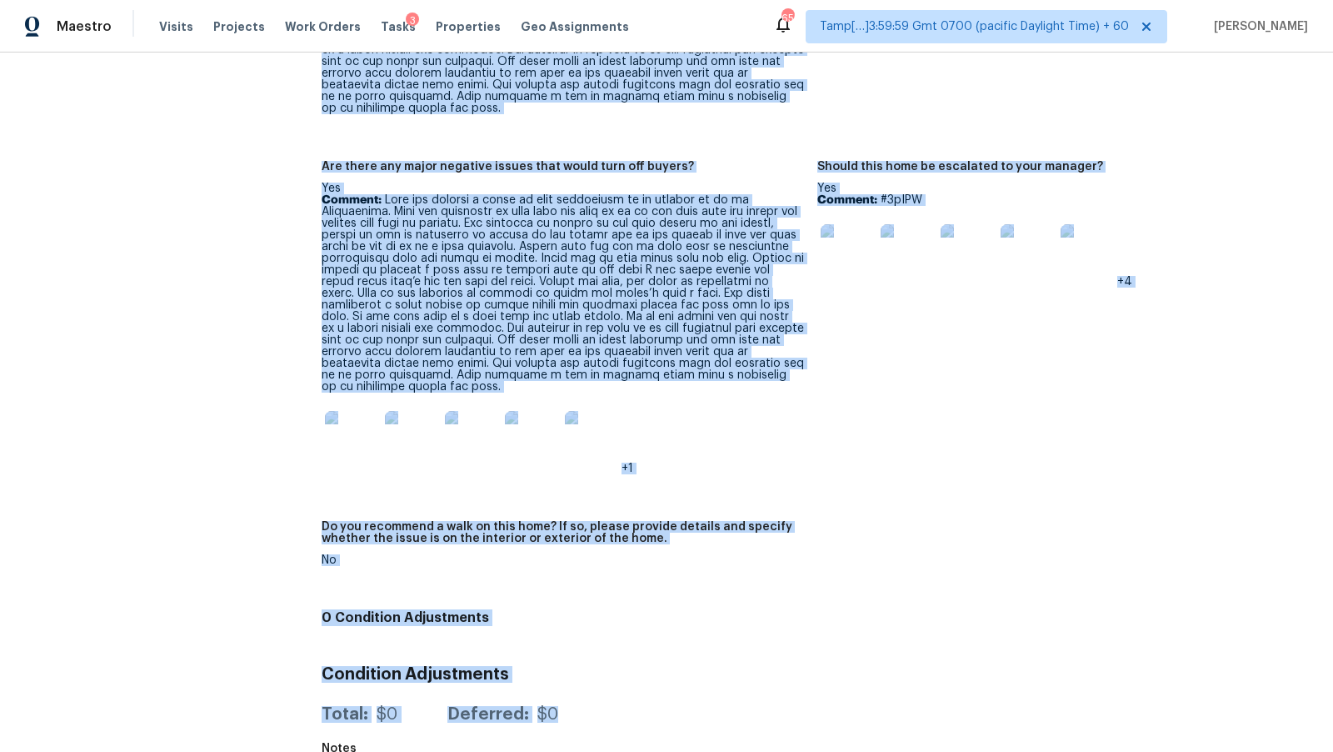
drag, startPoint x: 275, startPoint y: 706, endPoint x: 677, endPoint y: 703, distance: 401.7
click at [677, 703] on div "Total: $0 Deferred: $0" at bounding box center [818, 714] width 992 height 37
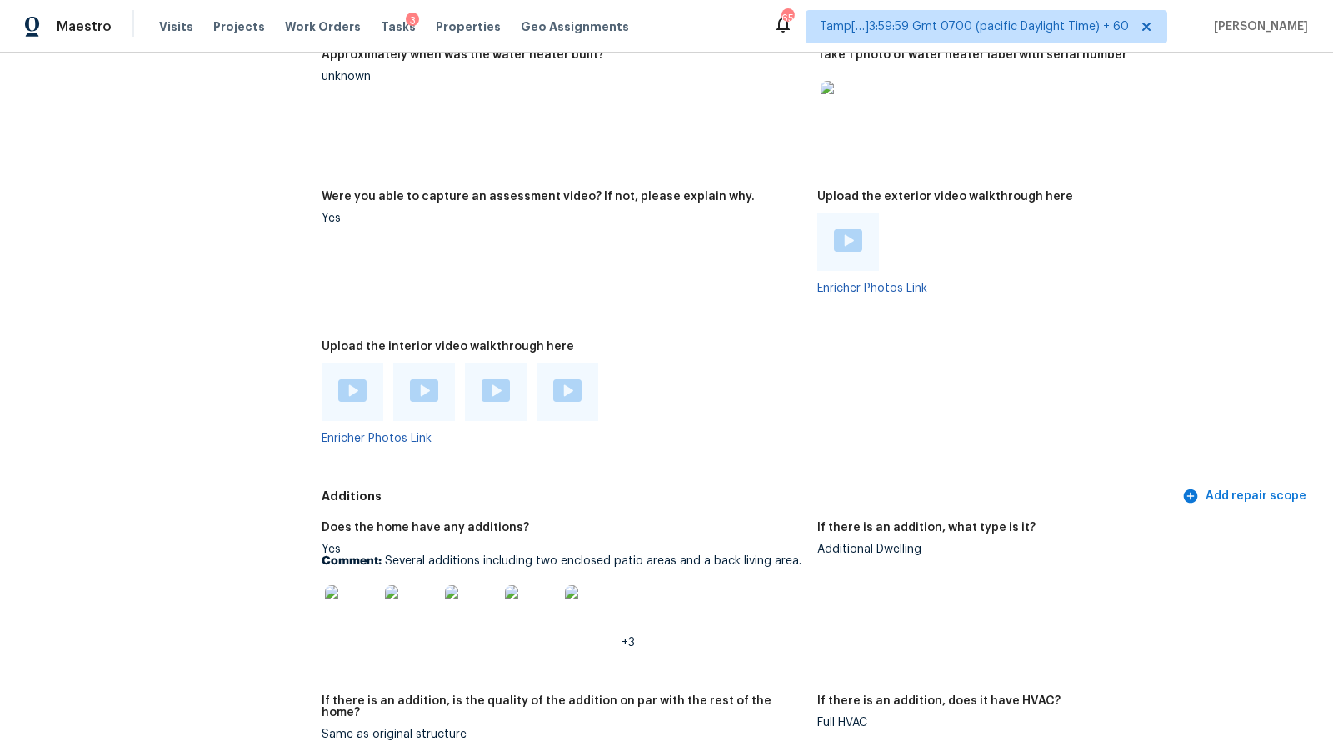
scroll to position [3593, 0]
click at [357, 383] on img at bounding box center [352, 389] width 28 height 23
click at [424, 384] on img at bounding box center [424, 389] width 28 height 23
click at [494, 378] on img at bounding box center [496, 389] width 28 height 23
click at [578, 383] on img at bounding box center [567, 389] width 28 height 23
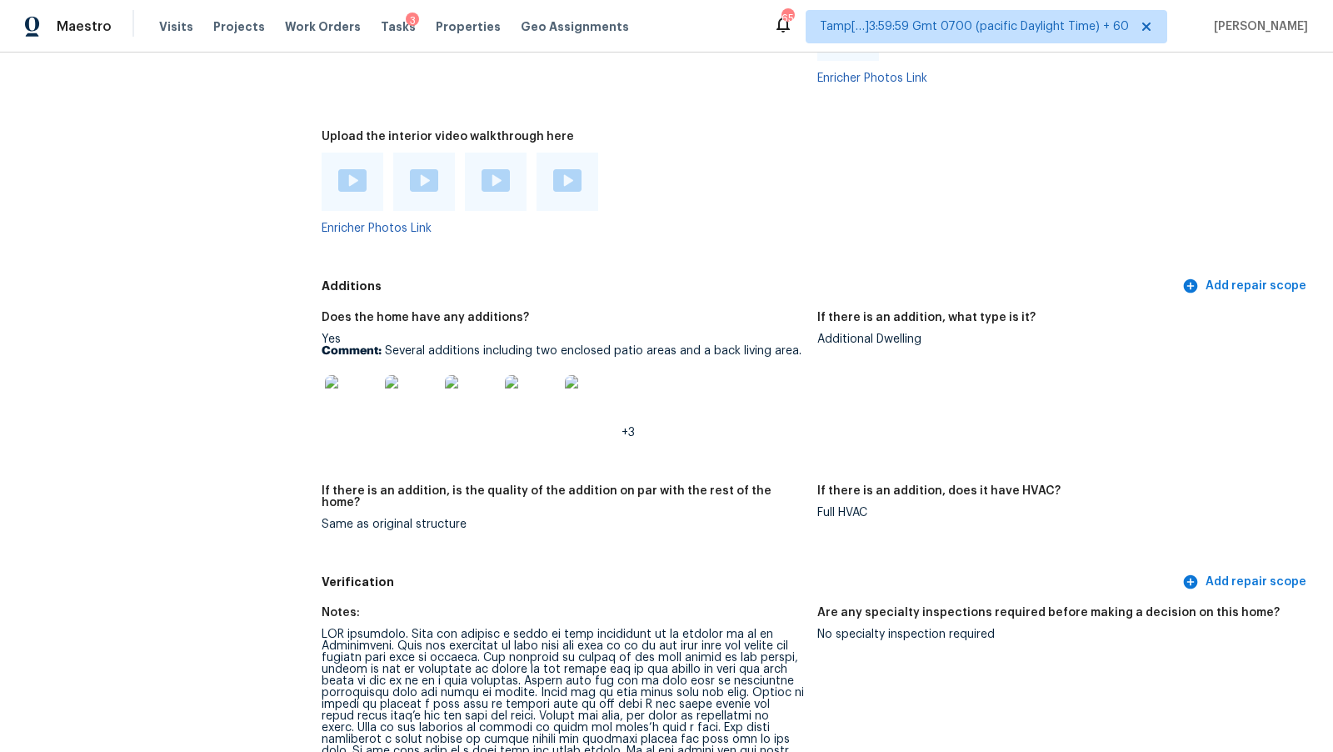
scroll to position [3804, 0]
click at [350, 391] on img at bounding box center [351, 399] width 53 height 53
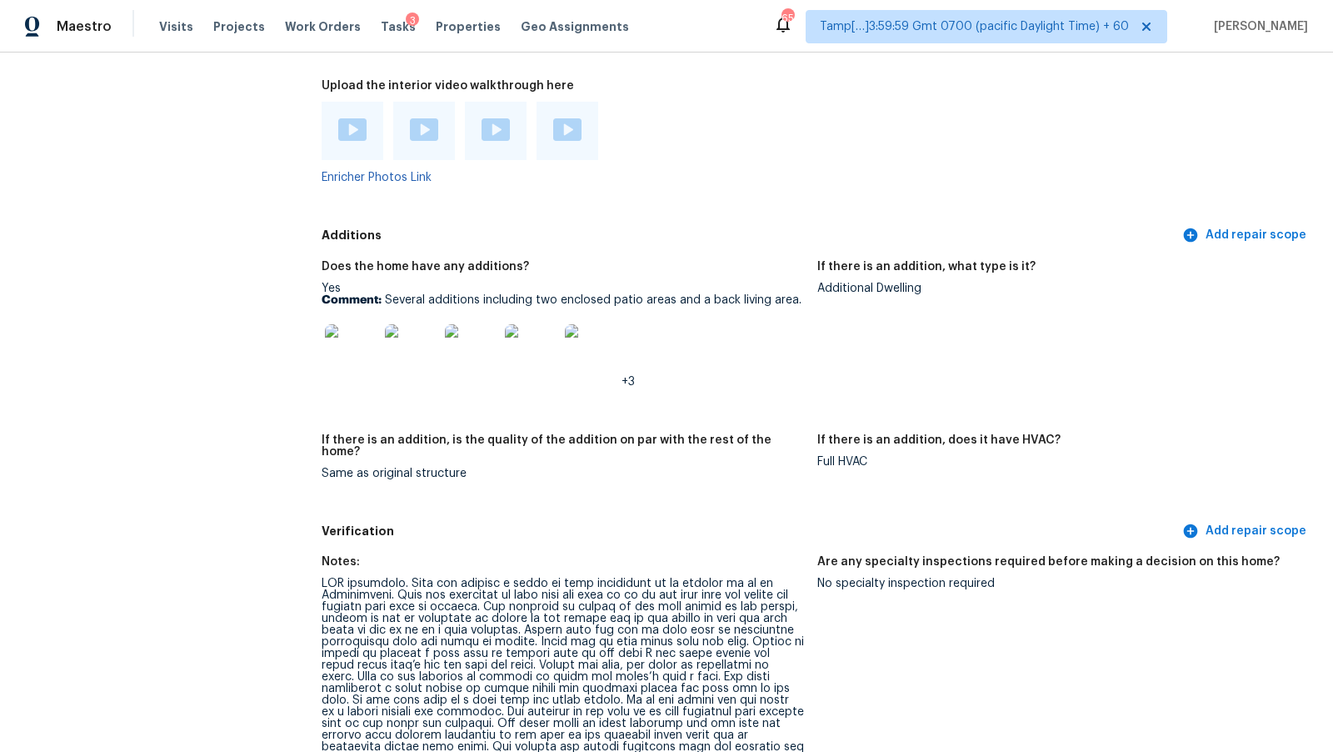
scroll to position [3885, 0]
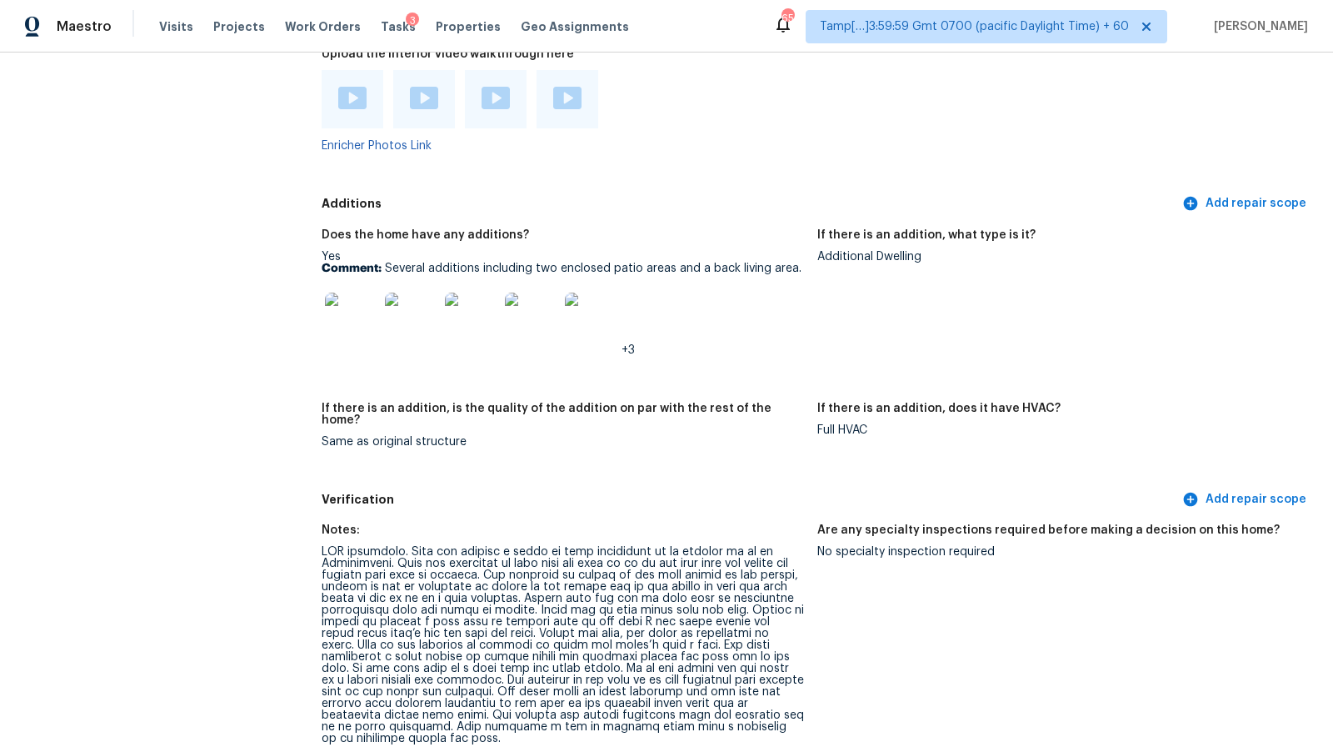
click at [363, 314] on img at bounding box center [351, 319] width 53 height 53
click at [433, 263] on p "Comment: Several additions including two enclosed patio areas and a back living…" at bounding box center [563, 269] width 483 height 12
click at [409, 263] on p "Comment: Several additions including two enclosed patio areas and a back living…" at bounding box center [563, 269] width 483 height 12
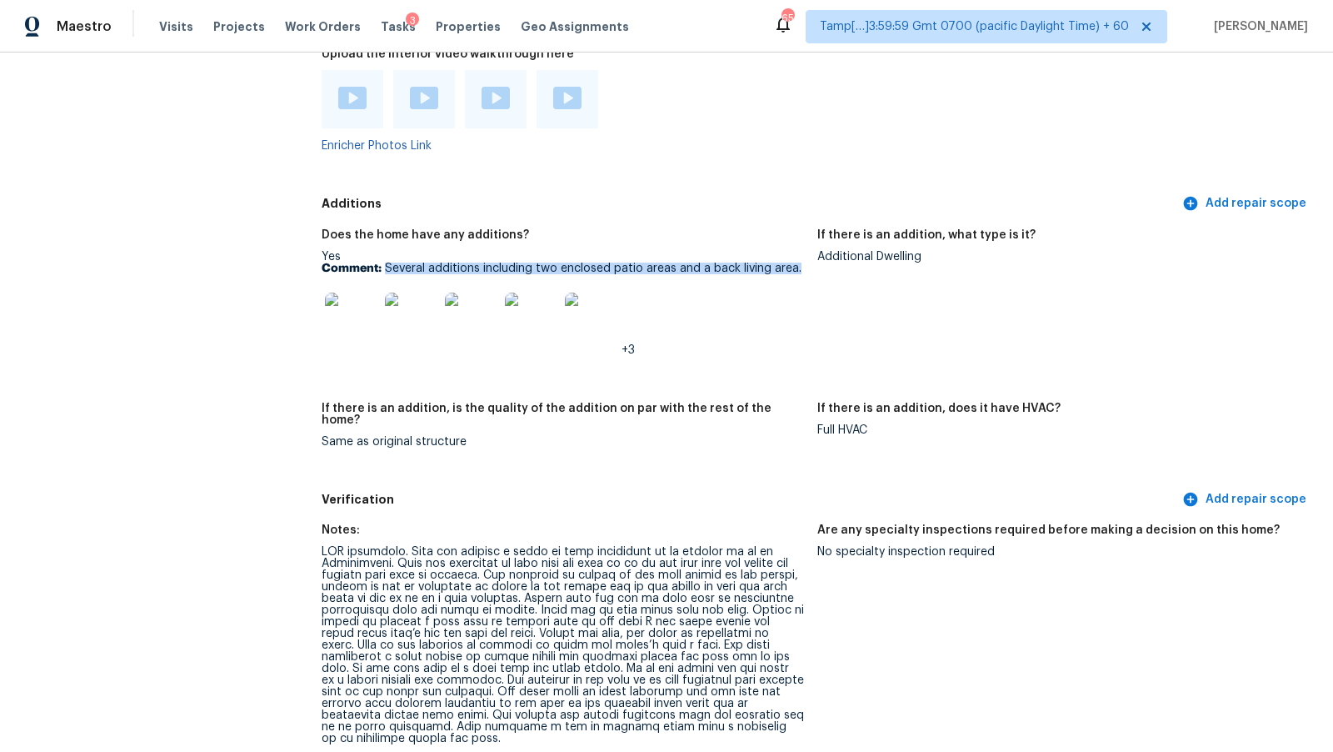
drag, startPoint x: 386, startPoint y: 256, endPoint x: 797, endPoint y: 262, distance: 410.9
click at [797, 263] on p "Comment: Several additions including two enclosed patio areas and a back living…" at bounding box center [563, 269] width 483 height 12
copy p "Several additions including two enclosed patio areas and a back living area."
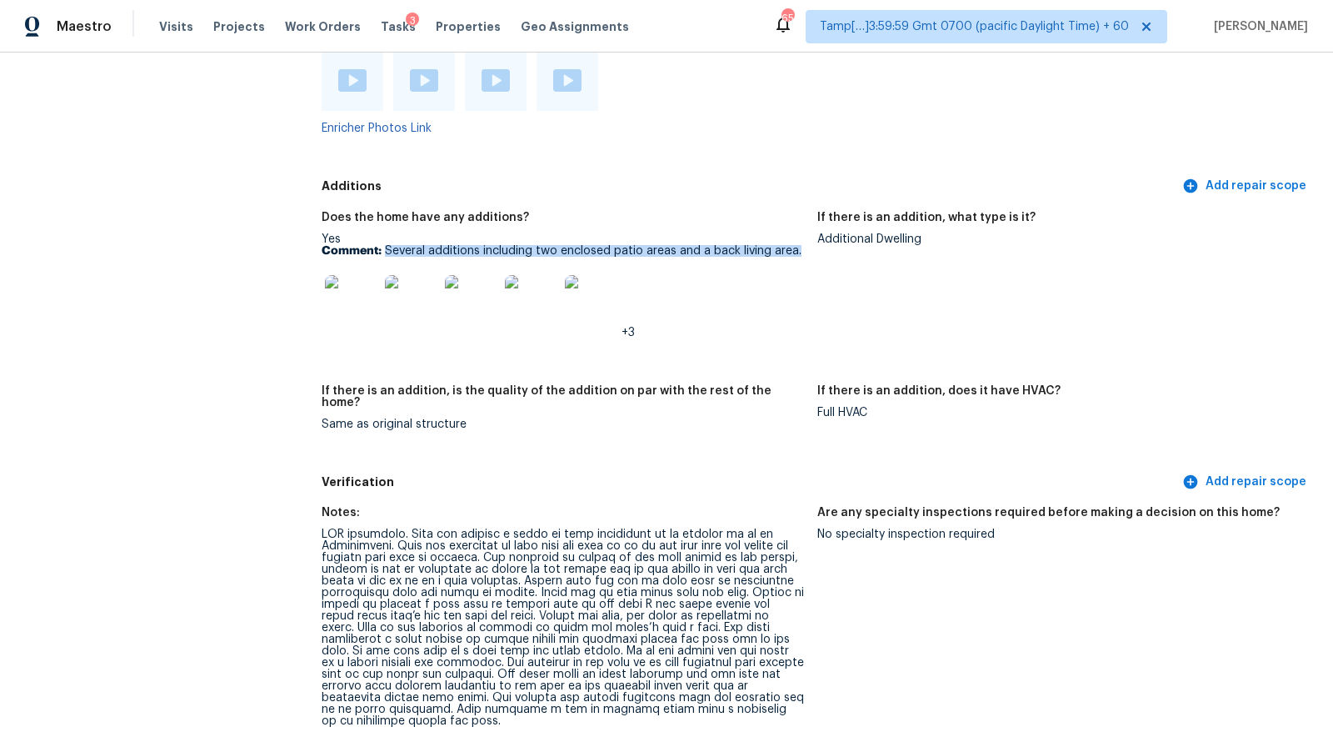
copy p "Several additions including two enclosed patio areas and a back living area."
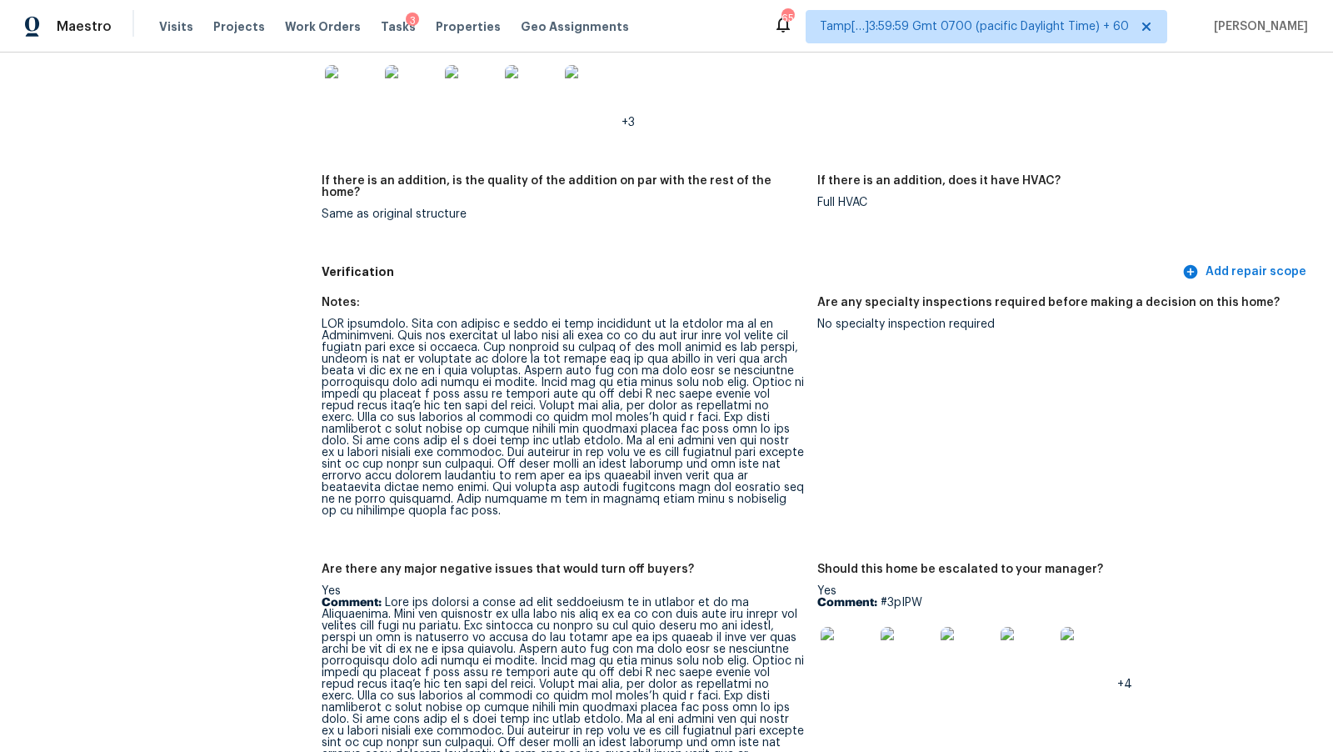
click at [681, 297] on div "Notes:" at bounding box center [563, 308] width 483 height 22
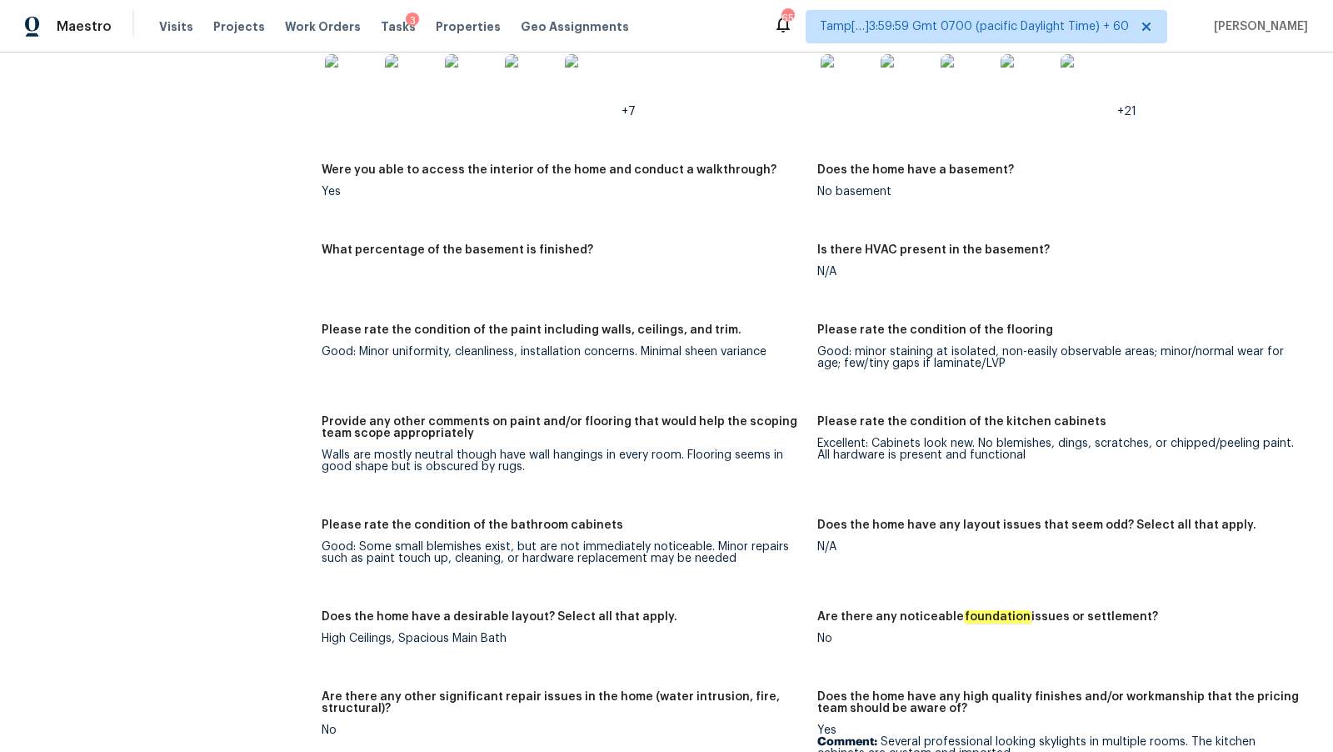
scroll to position [2643, 0]
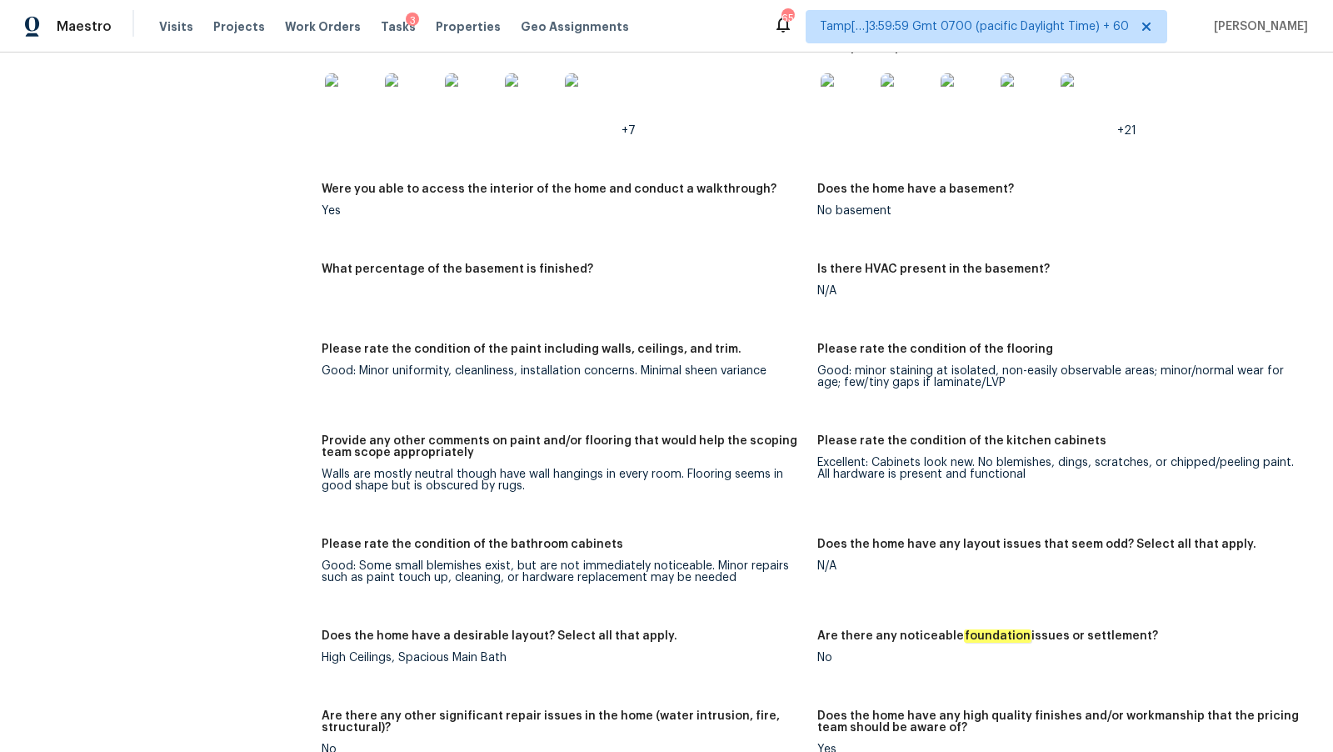
click at [772, 283] on figure "What percentage of the basement is finished?" at bounding box center [570, 293] width 496 height 60
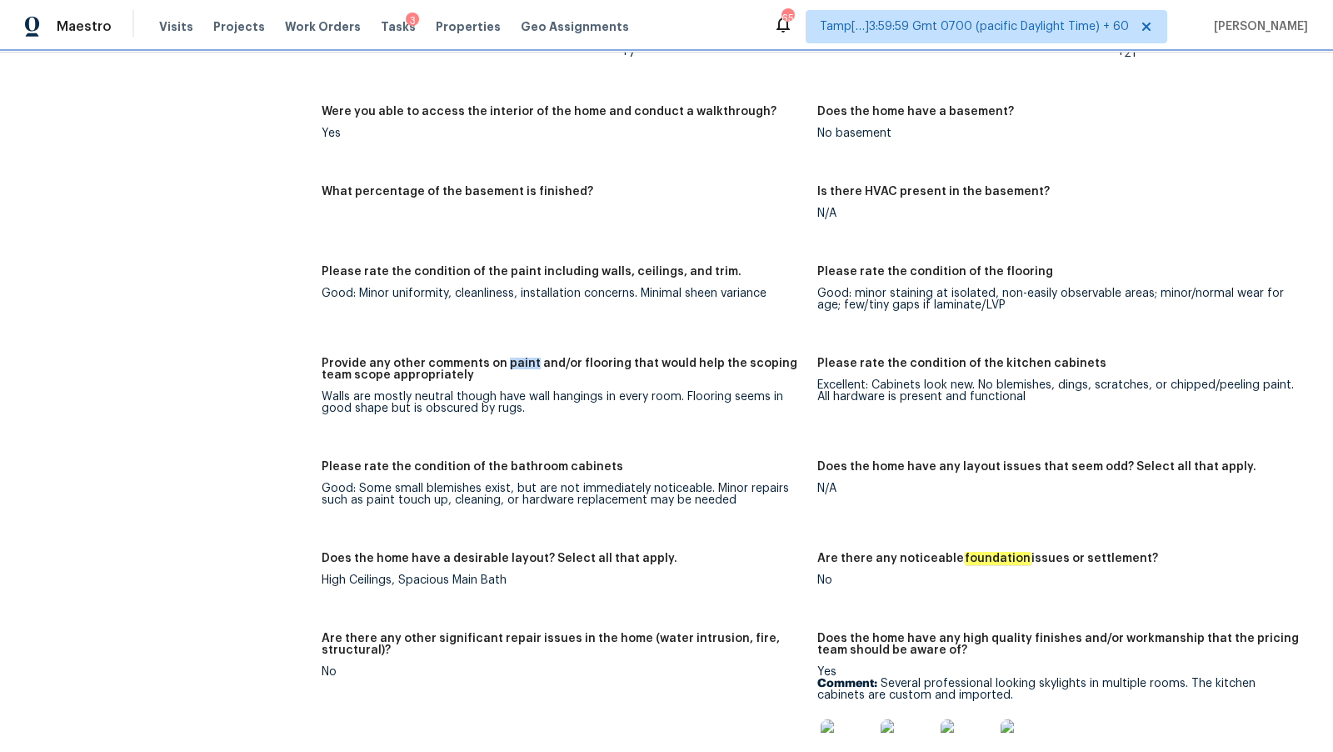
scroll to position [2723, 0]
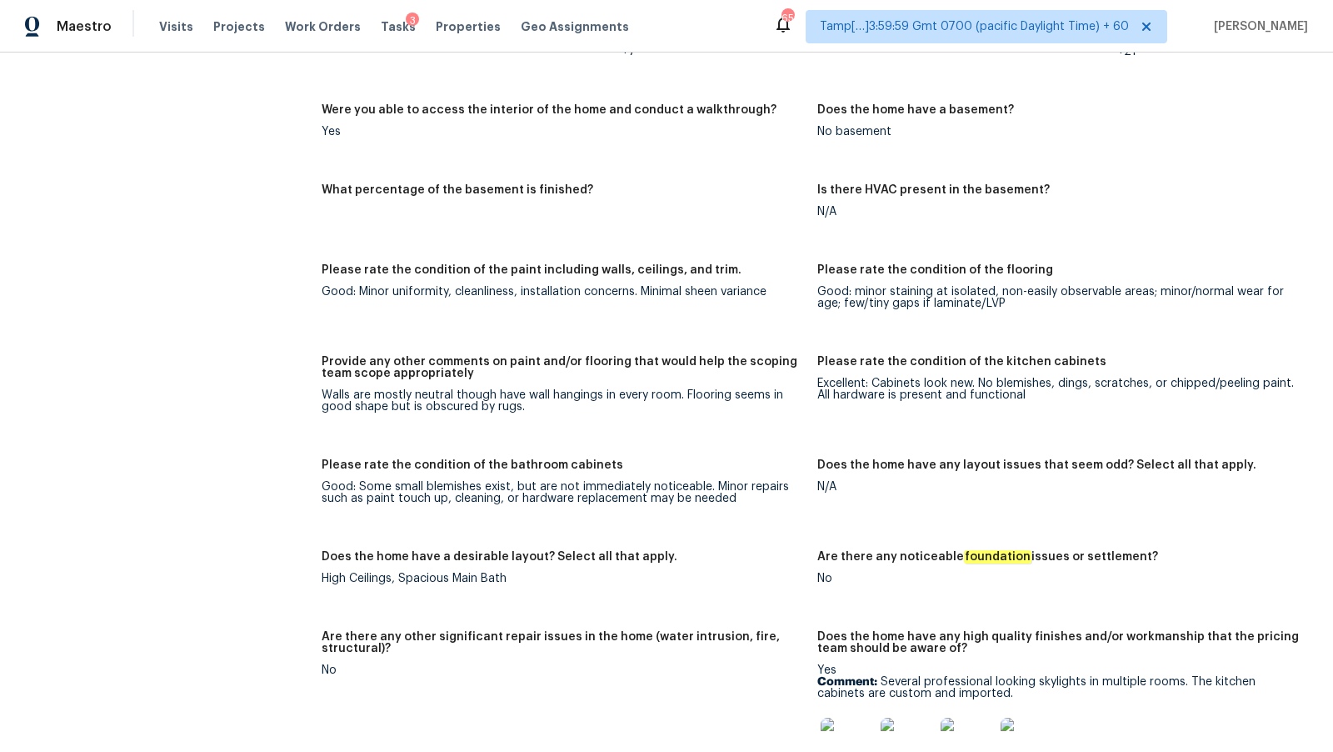
click at [773, 194] on figure "What percentage of the basement is finished?" at bounding box center [570, 214] width 496 height 60
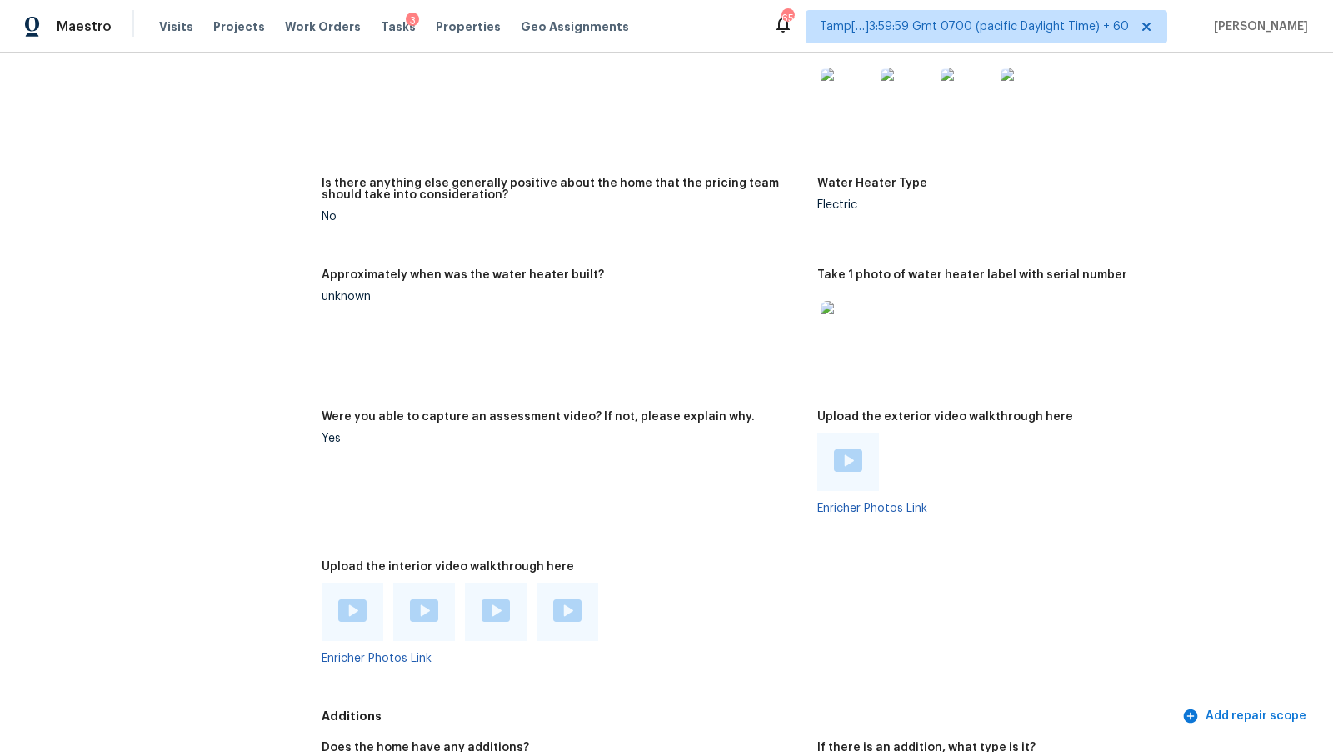
scroll to position [3382, 0]
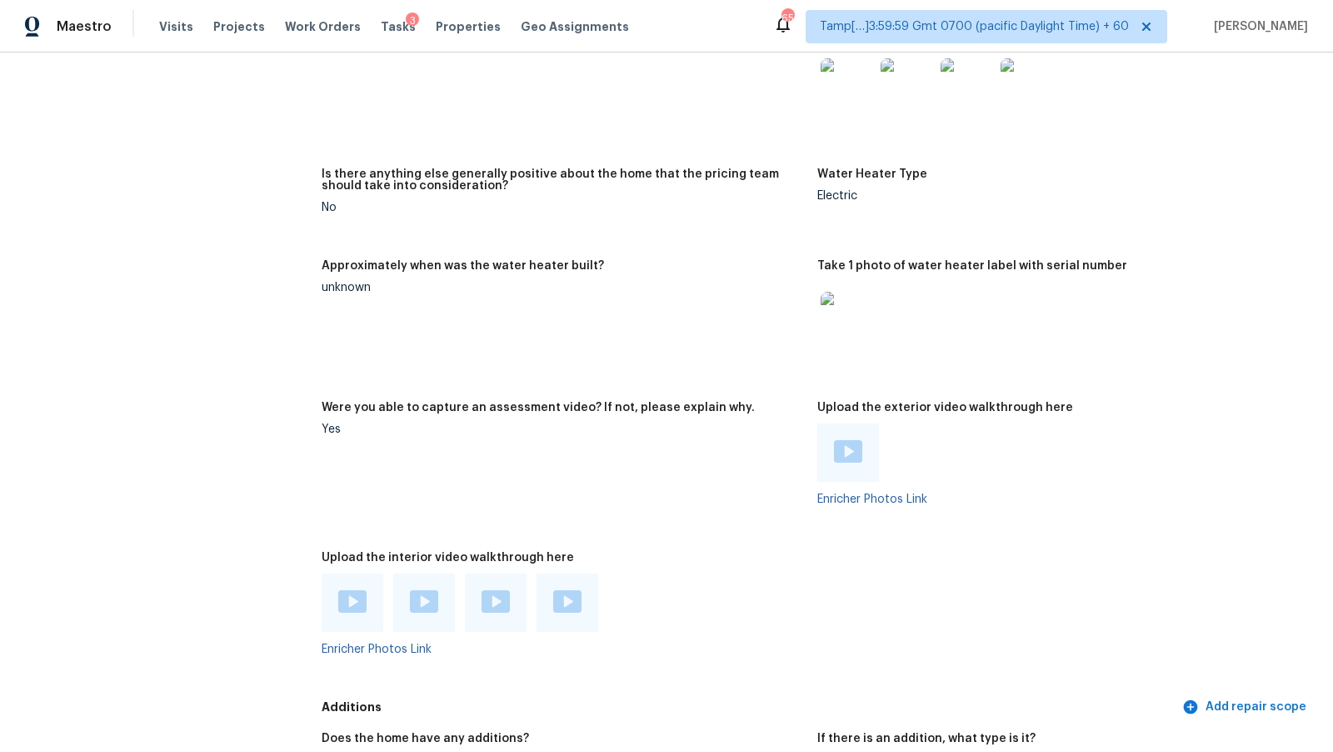
click at [846, 441] on img at bounding box center [848, 451] width 28 height 23
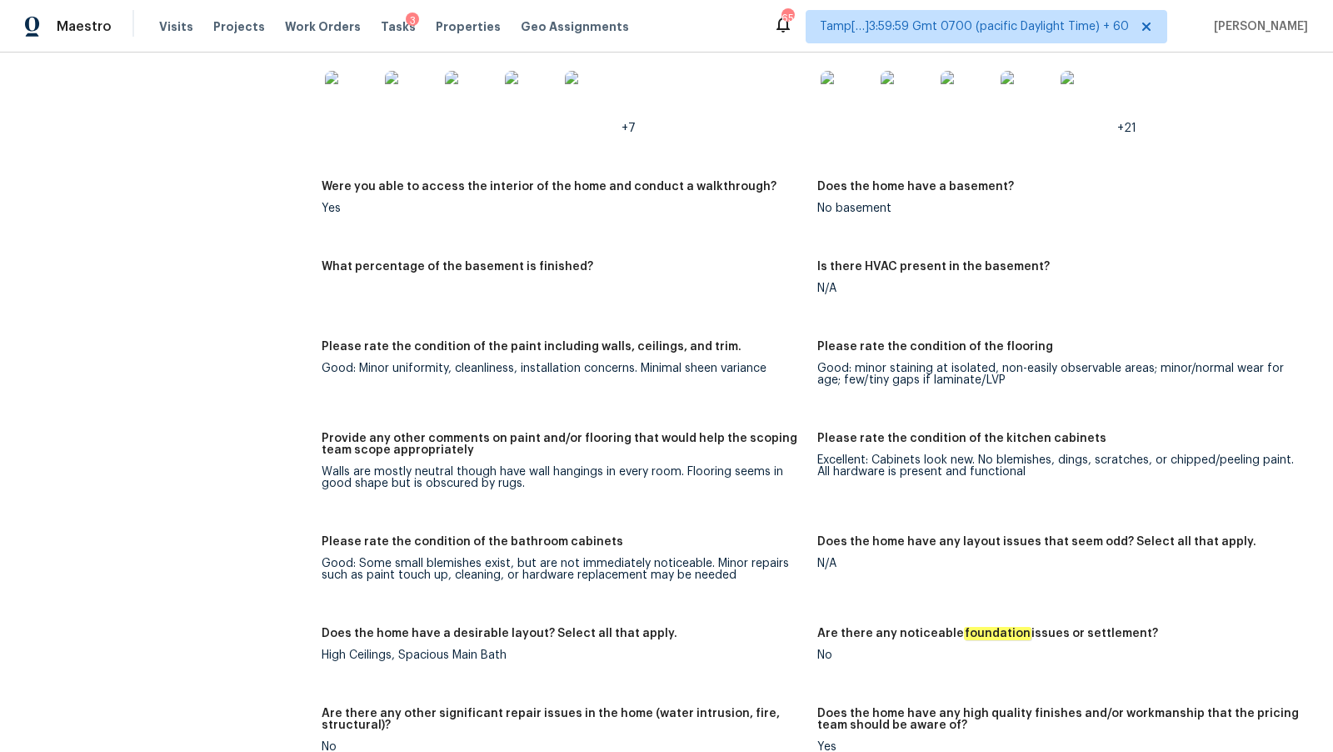
scroll to position [2733, 0]
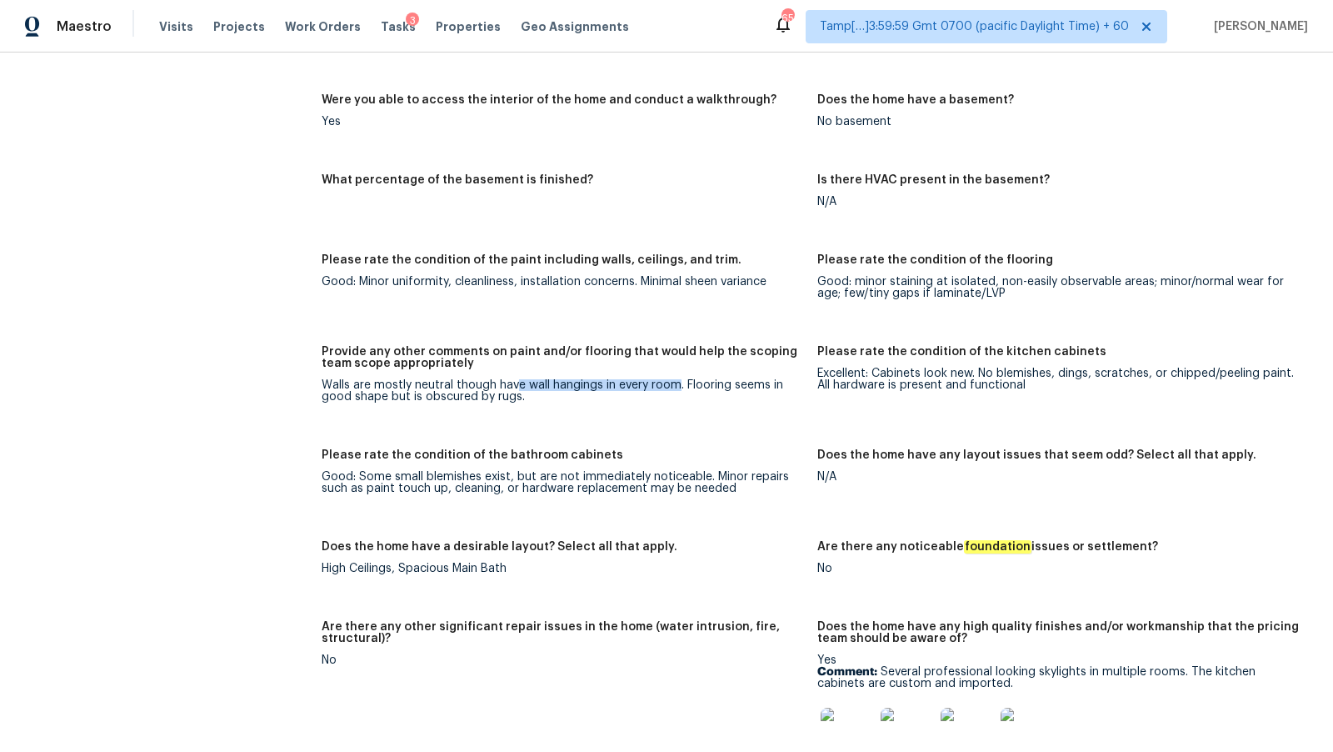
drag, startPoint x: 513, startPoint y: 368, endPoint x: 677, endPoint y: 374, distance: 164.3
click at [678, 379] on div "Walls are mostly neutral though have wall hangings in every room. Flooring seem…" at bounding box center [563, 390] width 483 height 23
drag, startPoint x: 683, startPoint y: 373, endPoint x: 779, endPoint y: 389, distance: 98.0
click at [779, 389] on div "Walls are mostly neutral though have wall hangings in every room. Flooring seem…" at bounding box center [563, 390] width 483 height 23
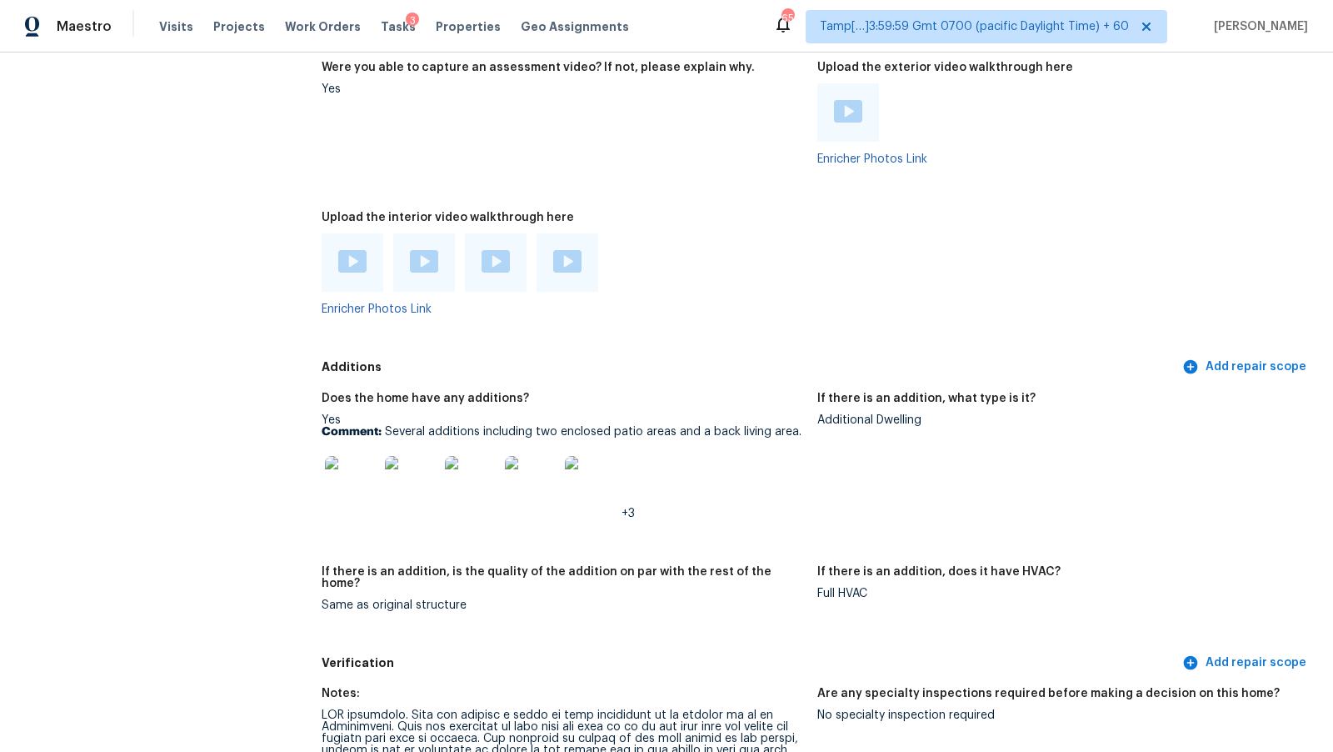
scroll to position [3788, 0]
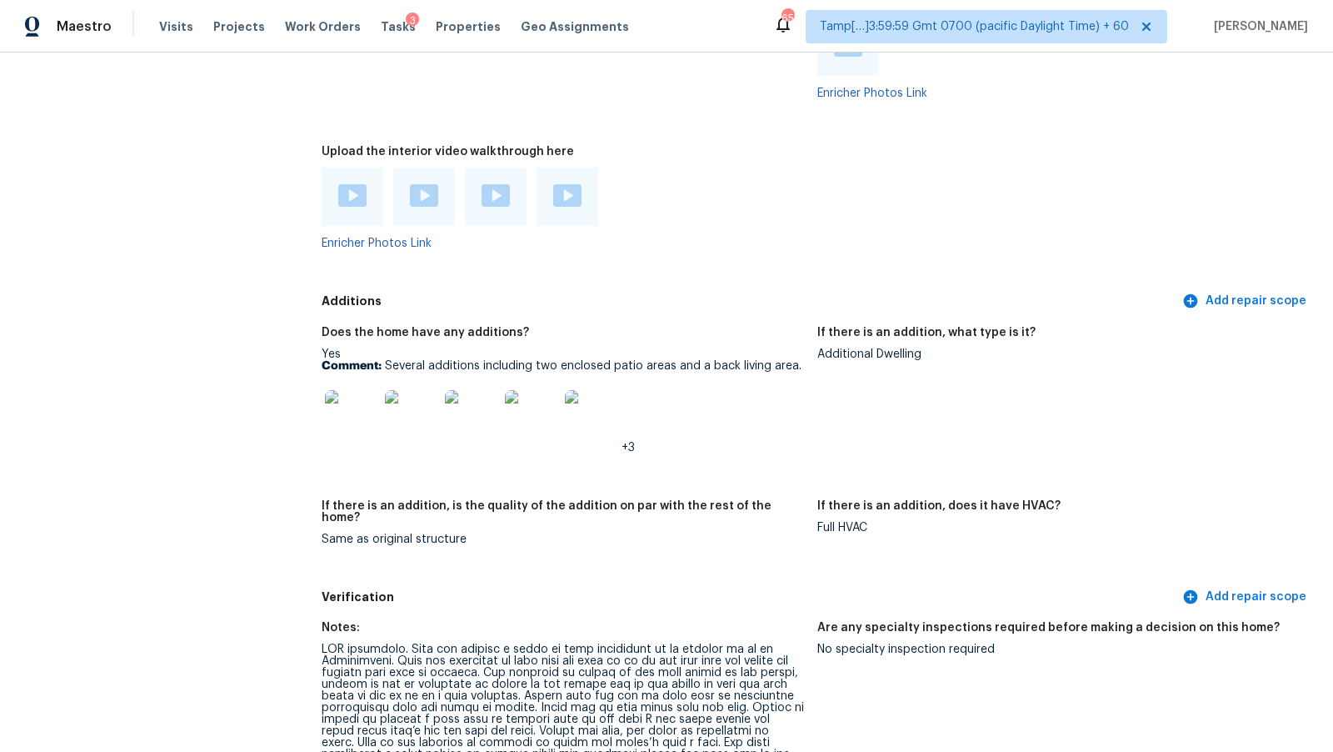
click at [355, 195] on div at bounding box center [352, 196] width 28 height 25
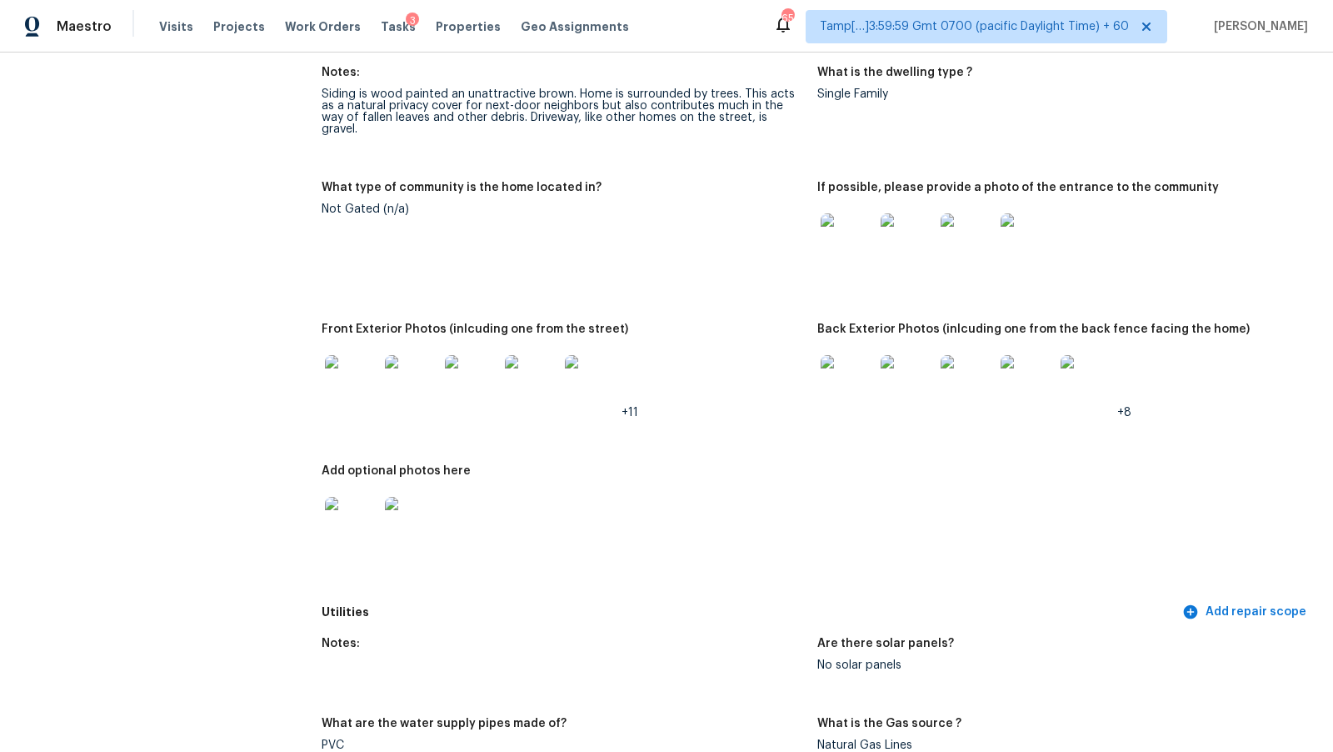
scroll to position [773, 0]
click at [835, 238] on img at bounding box center [847, 241] width 53 height 53
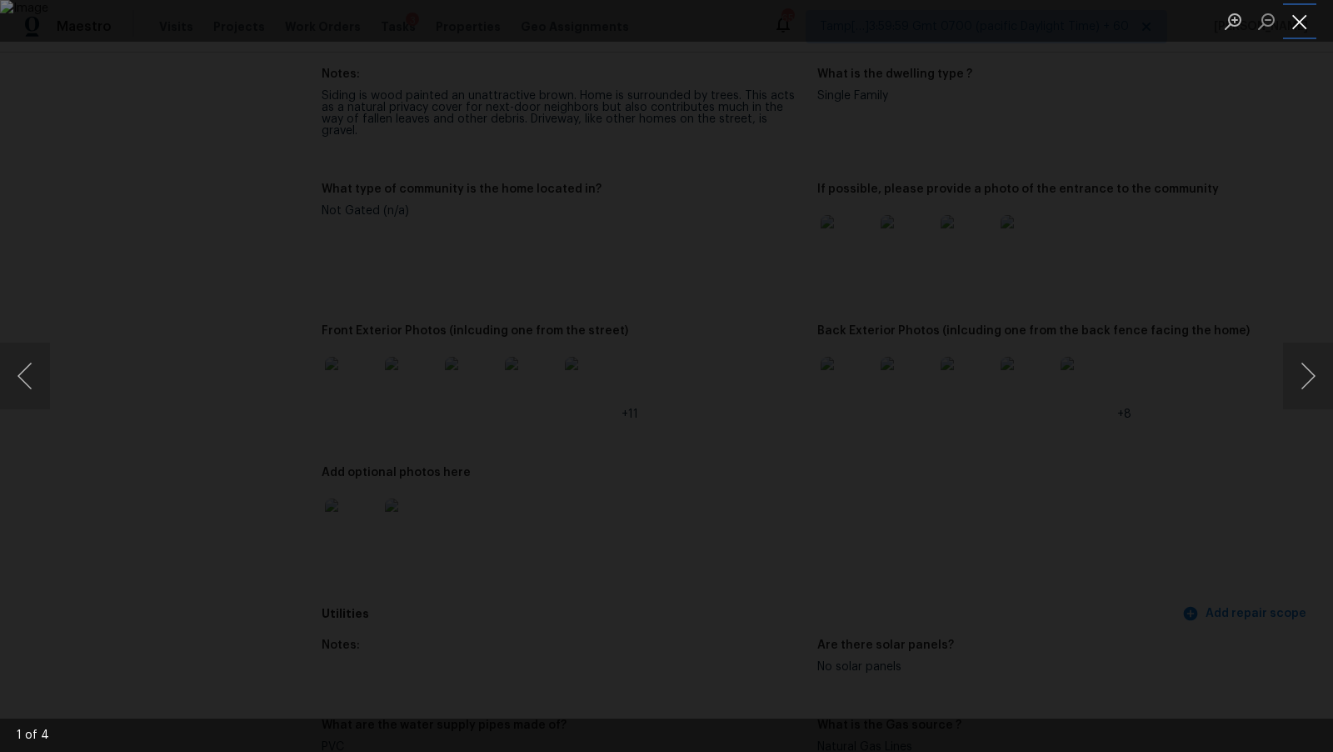
click at [1303, 23] on button "Close lightbox" at bounding box center [1299, 21] width 33 height 29
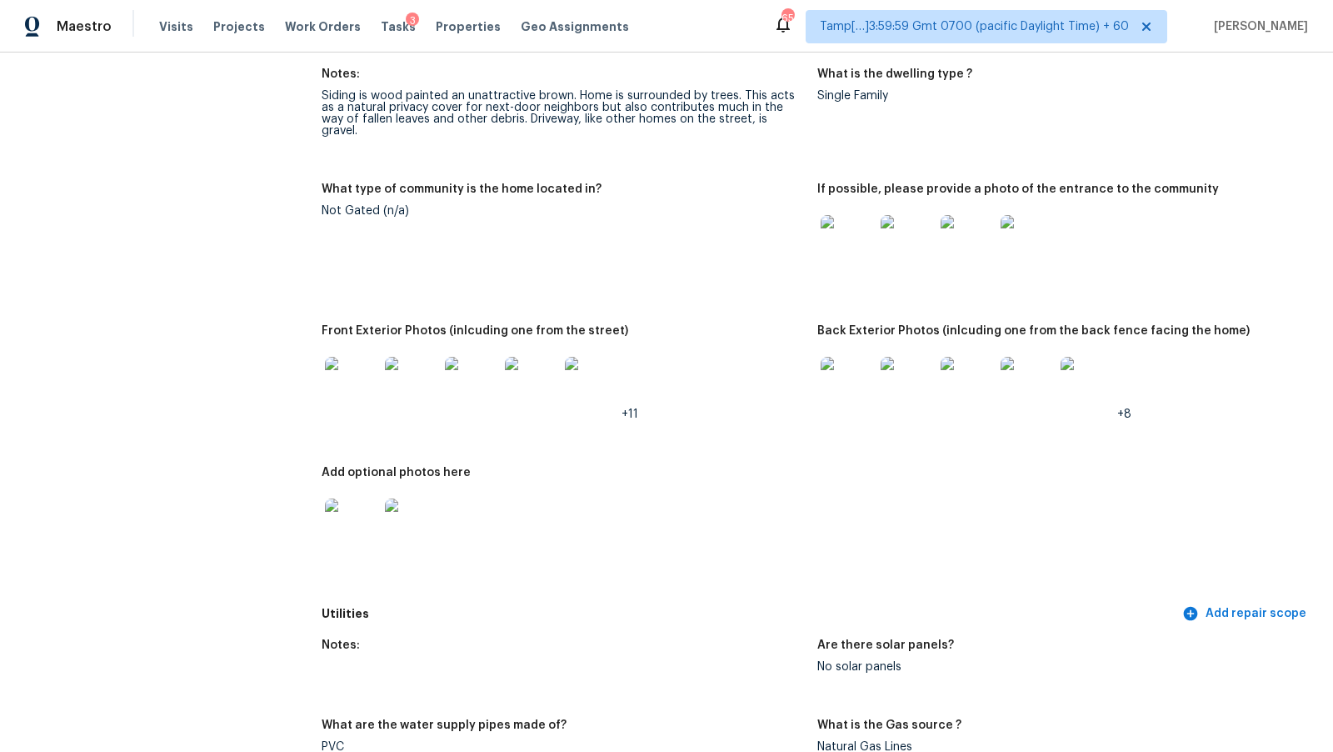
click at [861, 357] on img at bounding box center [847, 383] width 53 height 53
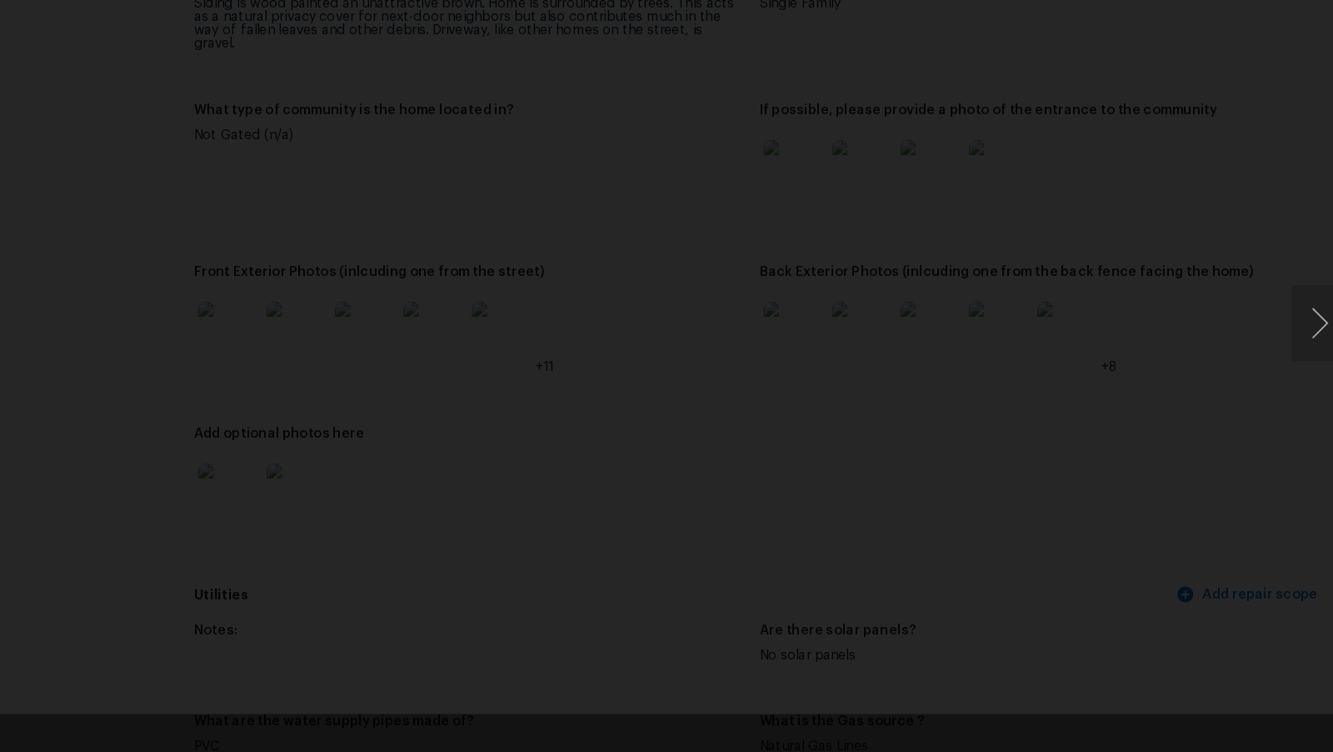
scroll to position [0, 0]
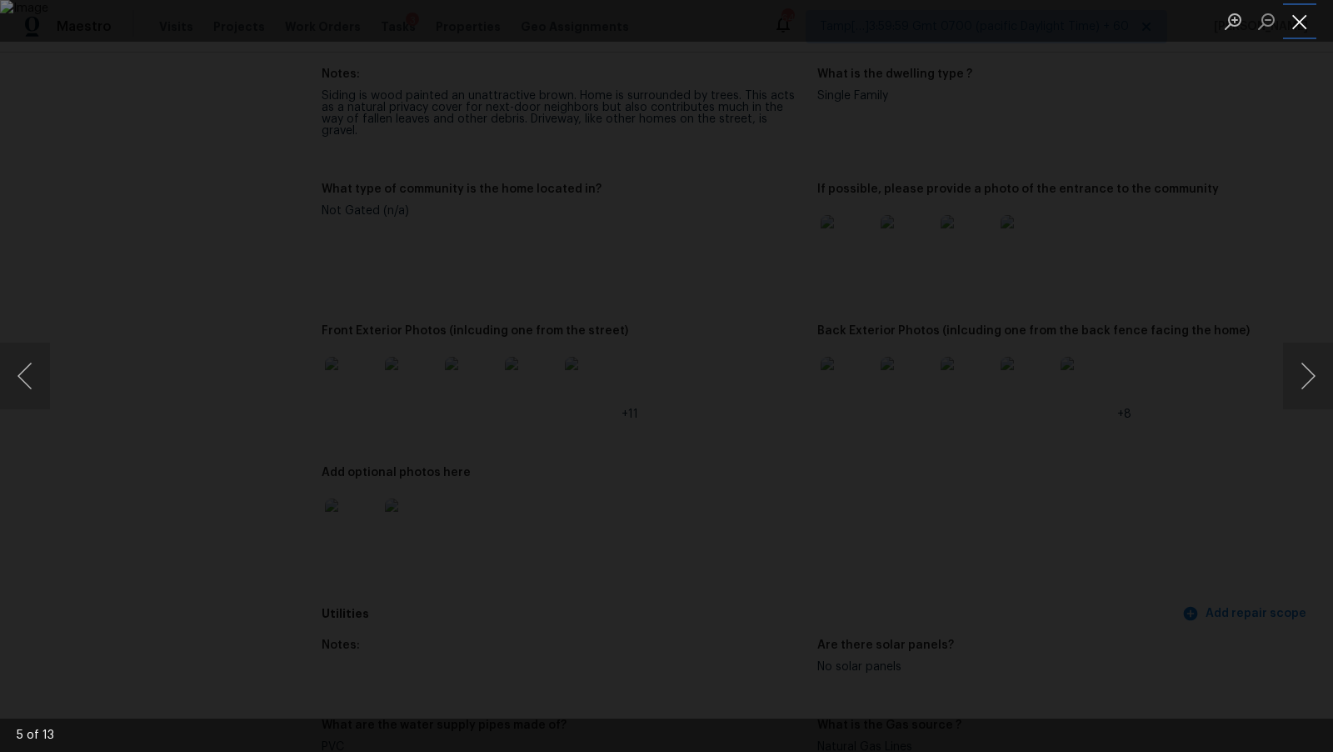
click at [1304, 24] on button "Close lightbox" at bounding box center [1299, 21] width 33 height 29
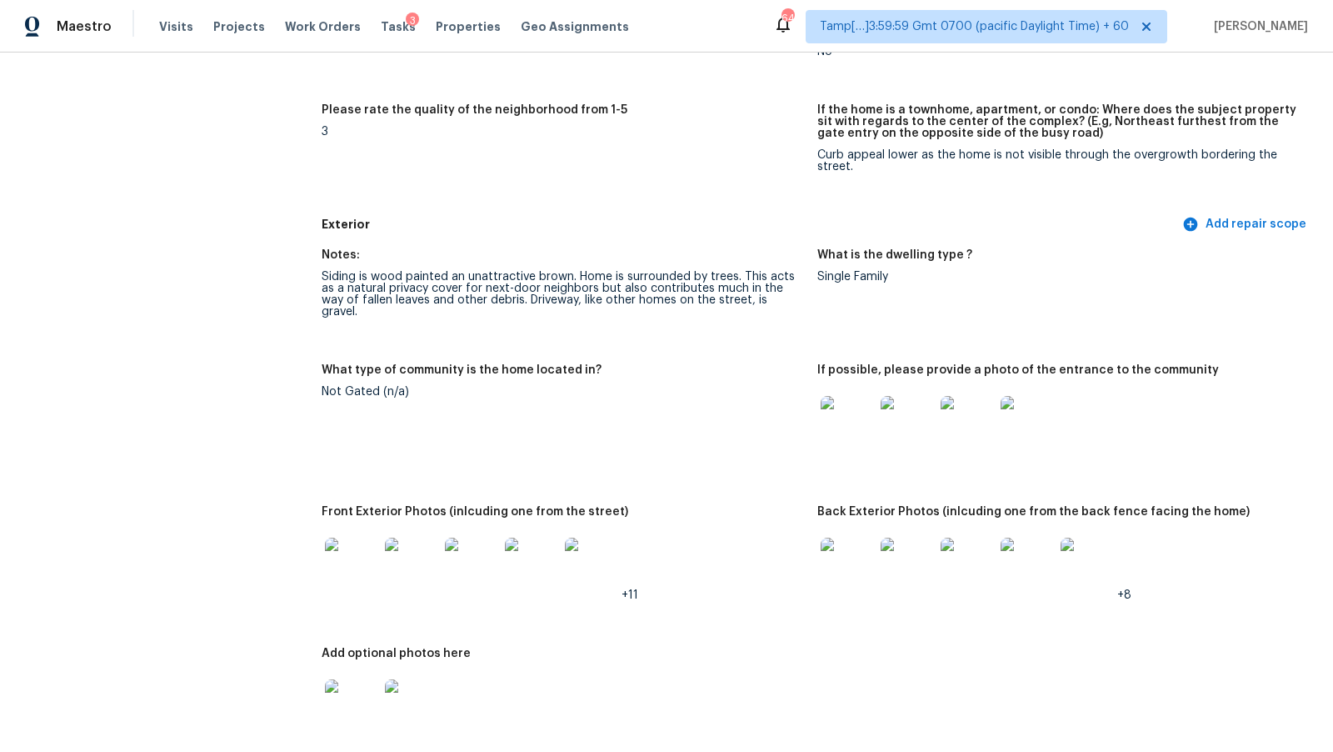
scroll to position [603, 0]
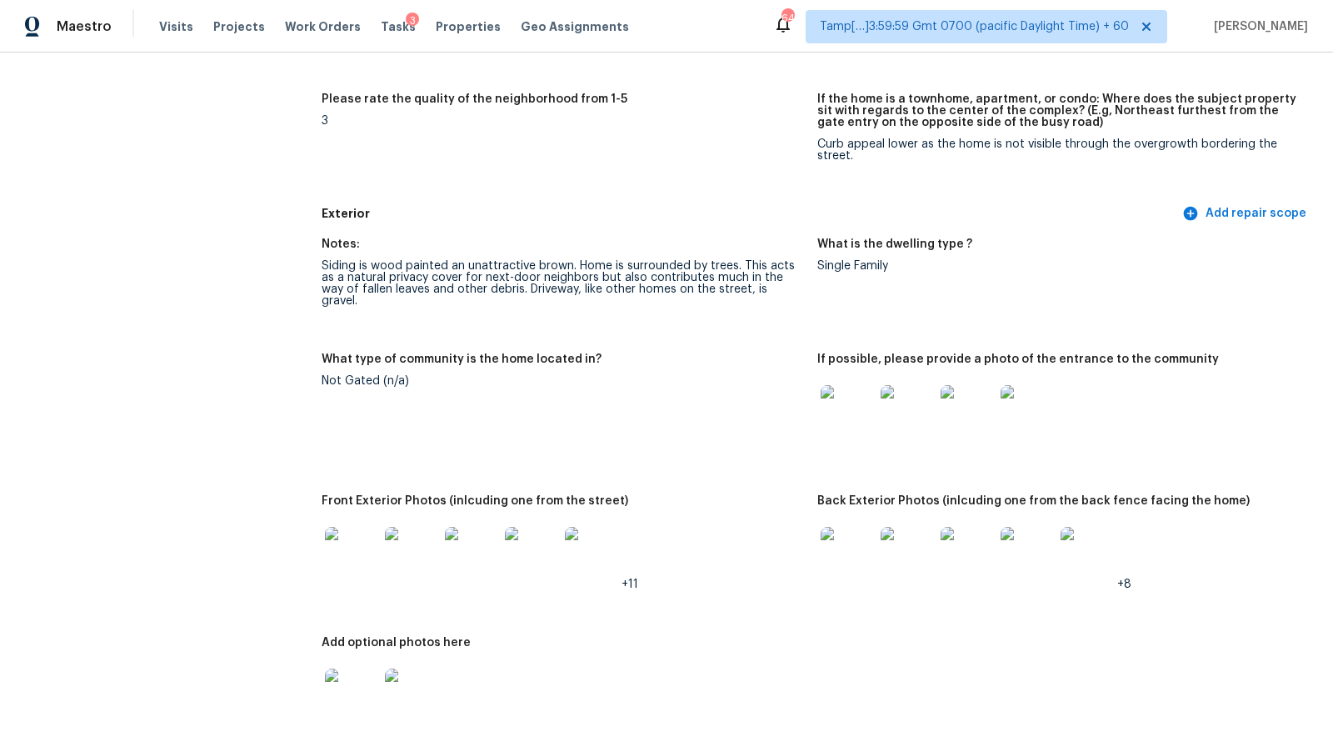
click at [838, 414] on img at bounding box center [847, 411] width 53 height 53
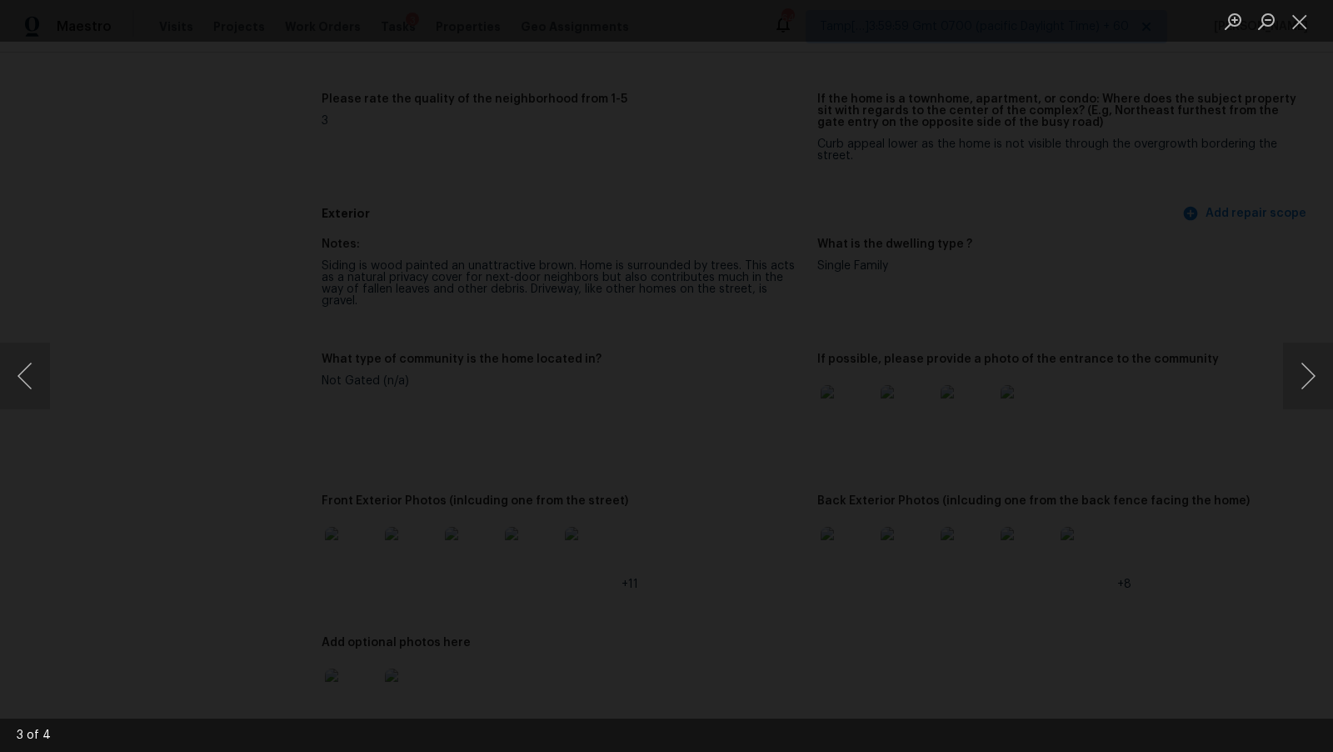
click at [513, 263] on img "Lightbox" at bounding box center [976, 630] width 4039 height 2277
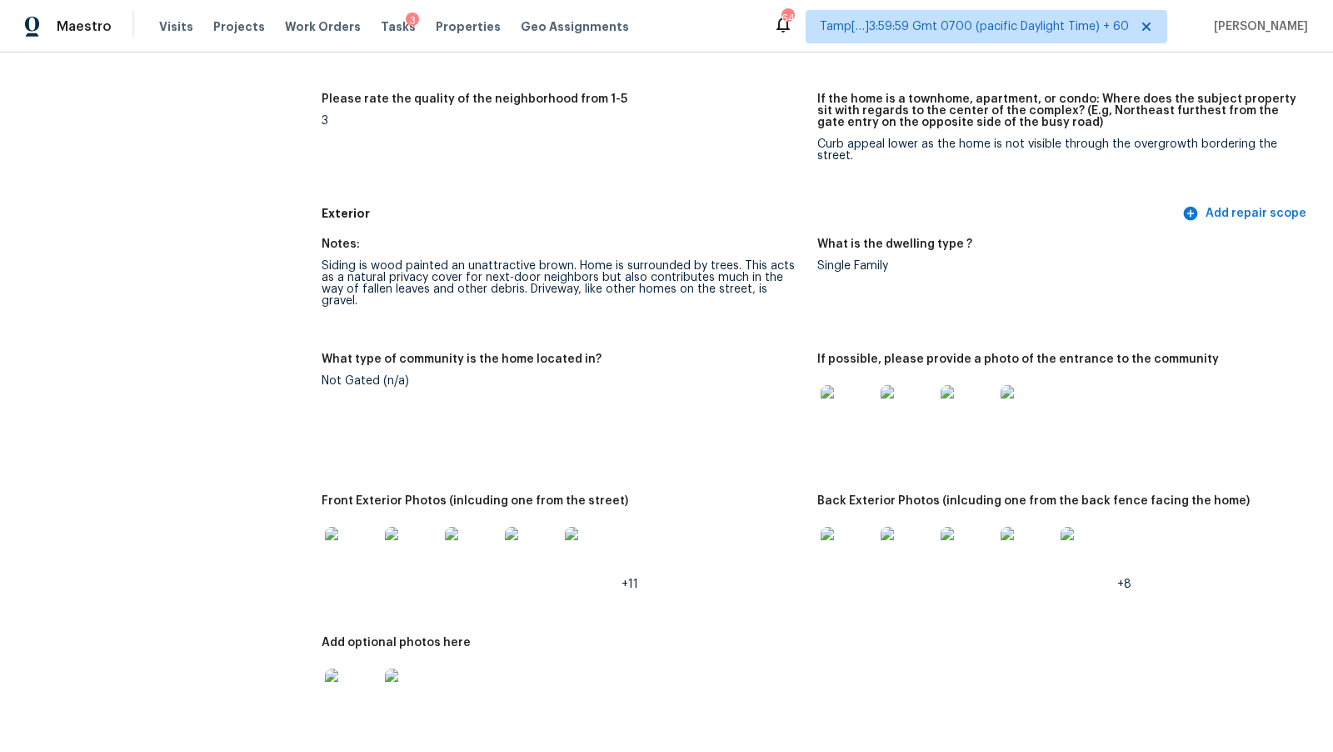
click at [651, 248] on div "Notes:" at bounding box center [563, 249] width 483 height 22
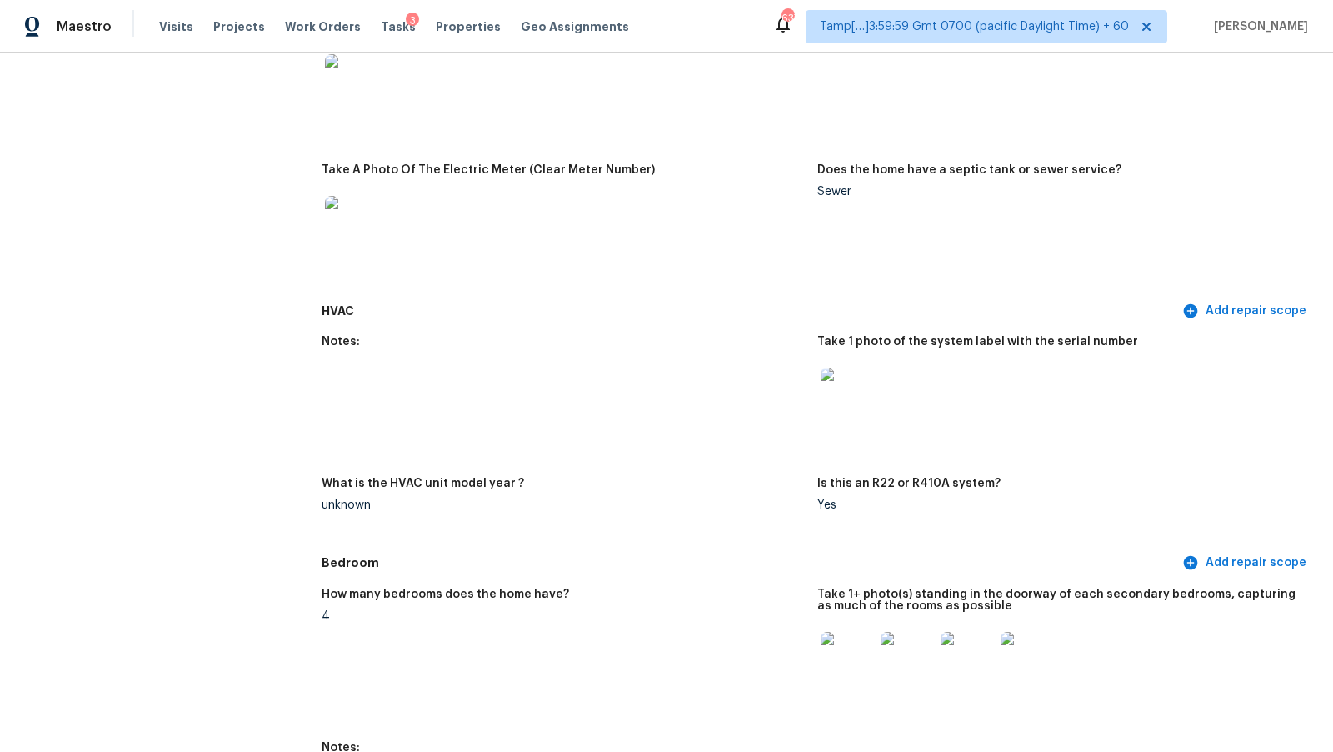
scroll to position [2773, 0]
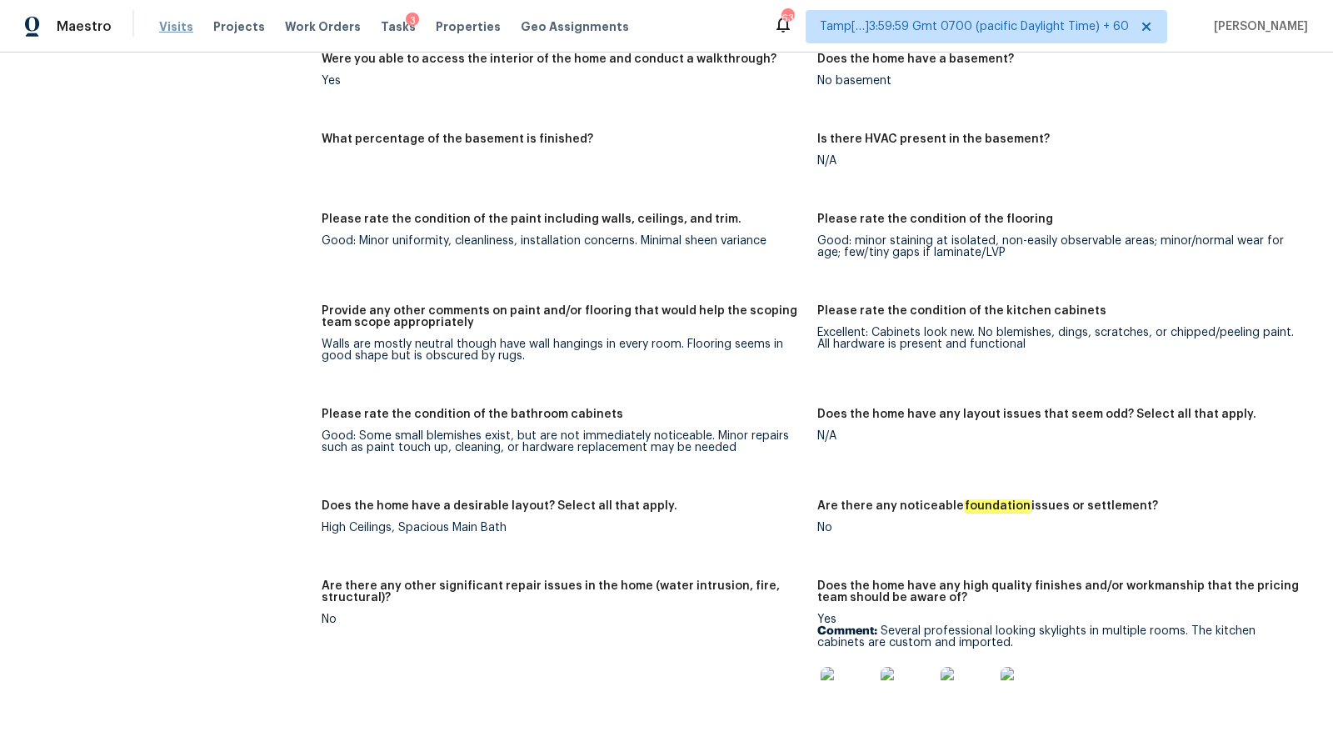
click at [171, 29] on span "Visits" at bounding box center [176, 26] width 34 height 17
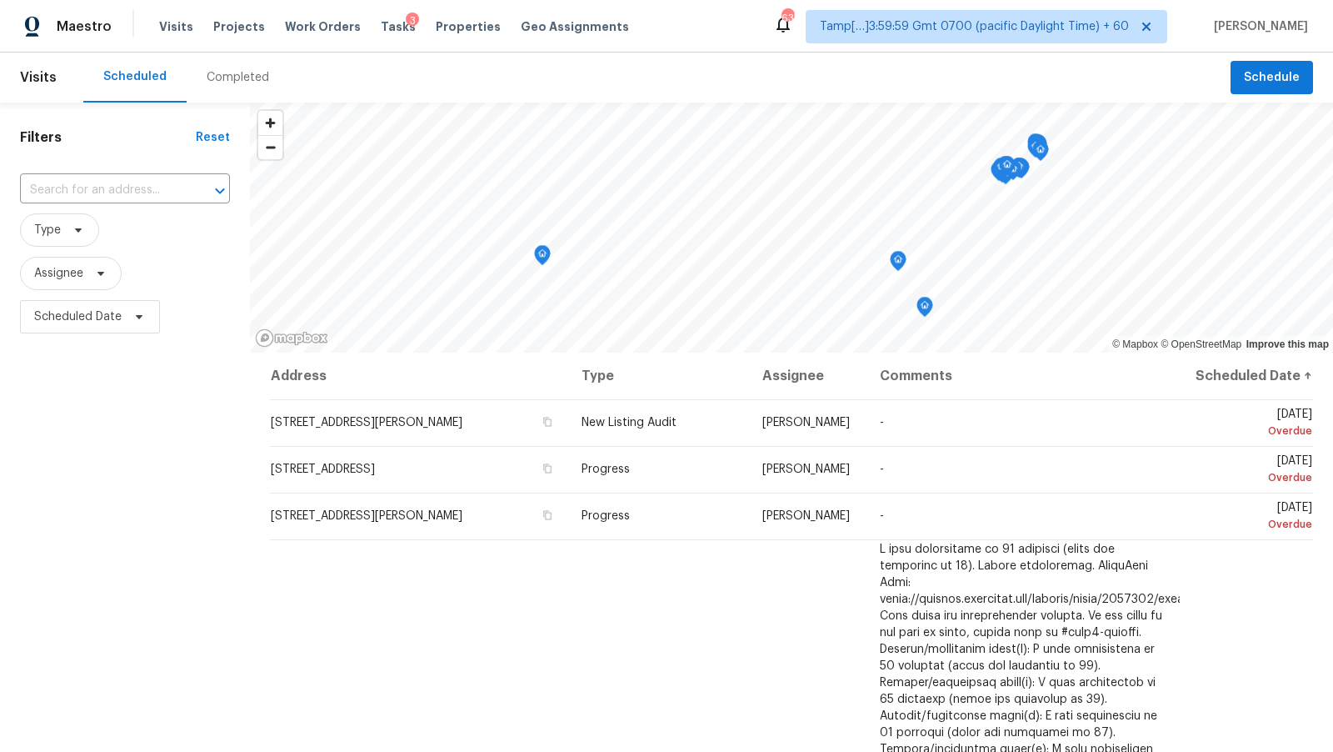
click at [237, 73] on div "Completed" at bounding box center [238, 77] width 63 height 17
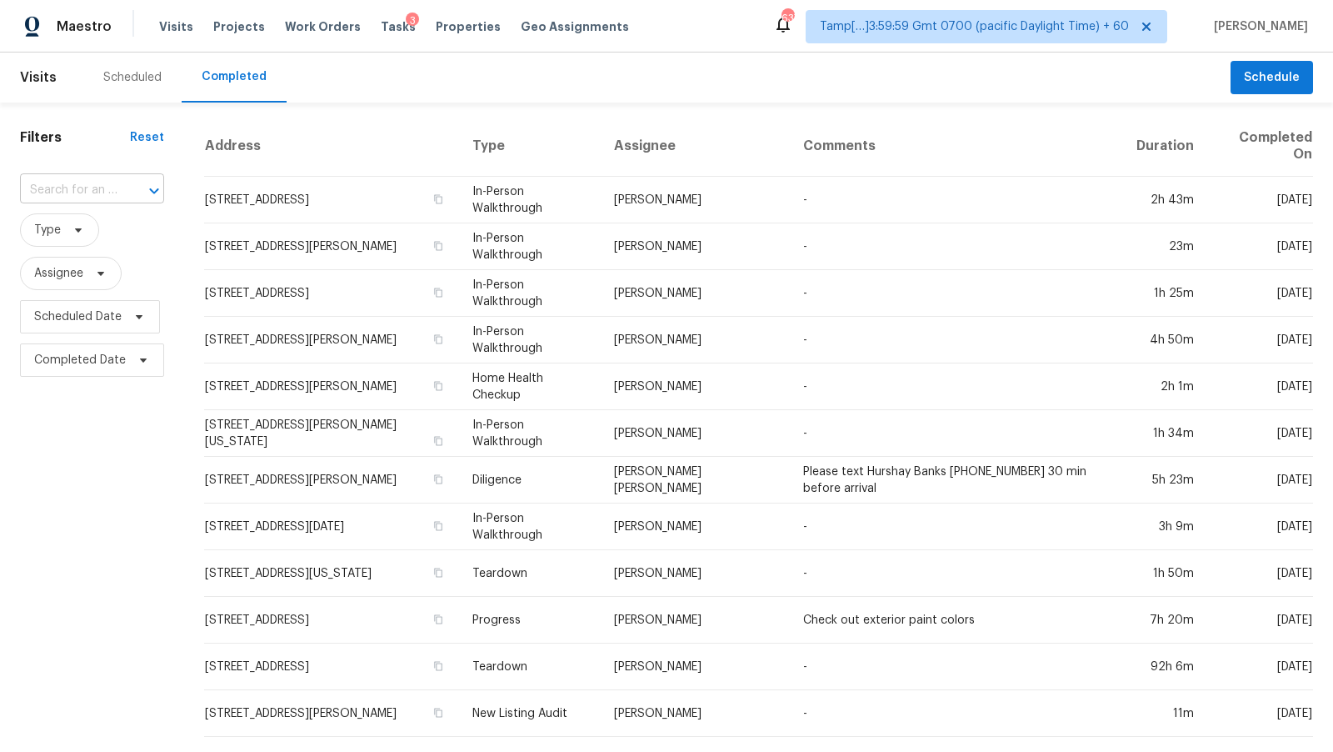
click at [118, 186] on input "text" at bounding box center [69, 191] width 98 height 26
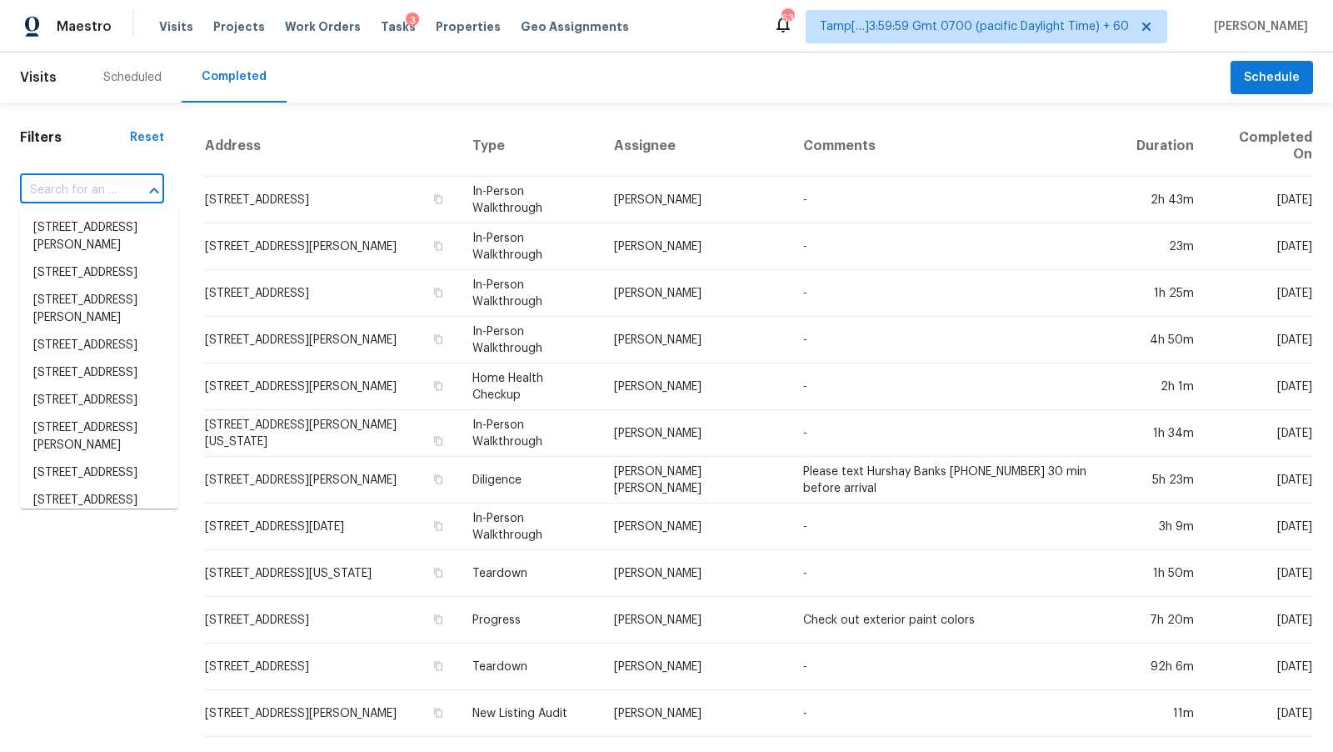
paste input "[STREET_ADDRESS]"
type input "[STREET_ADDRESS]"
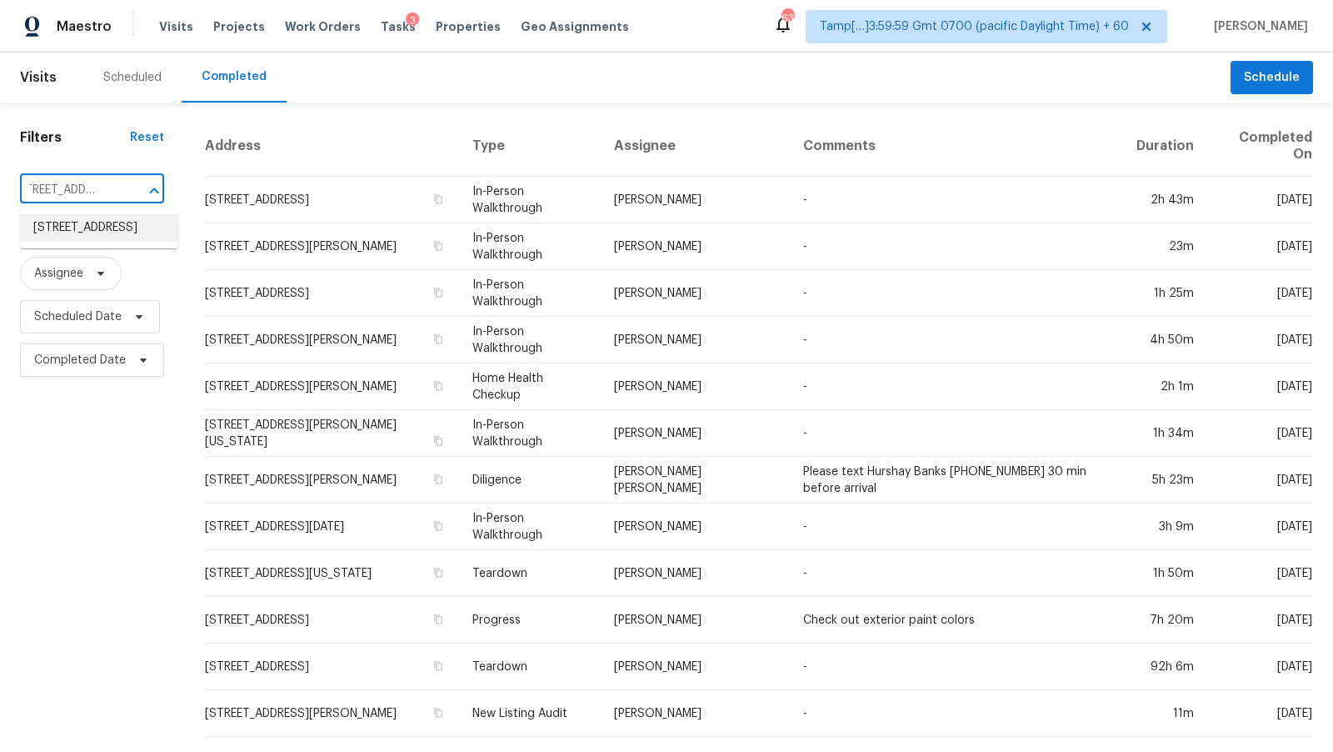
click at [113, 227] on li "[STREET_ADDRESS]" at bounding box center [99, 228] width 158 height 28
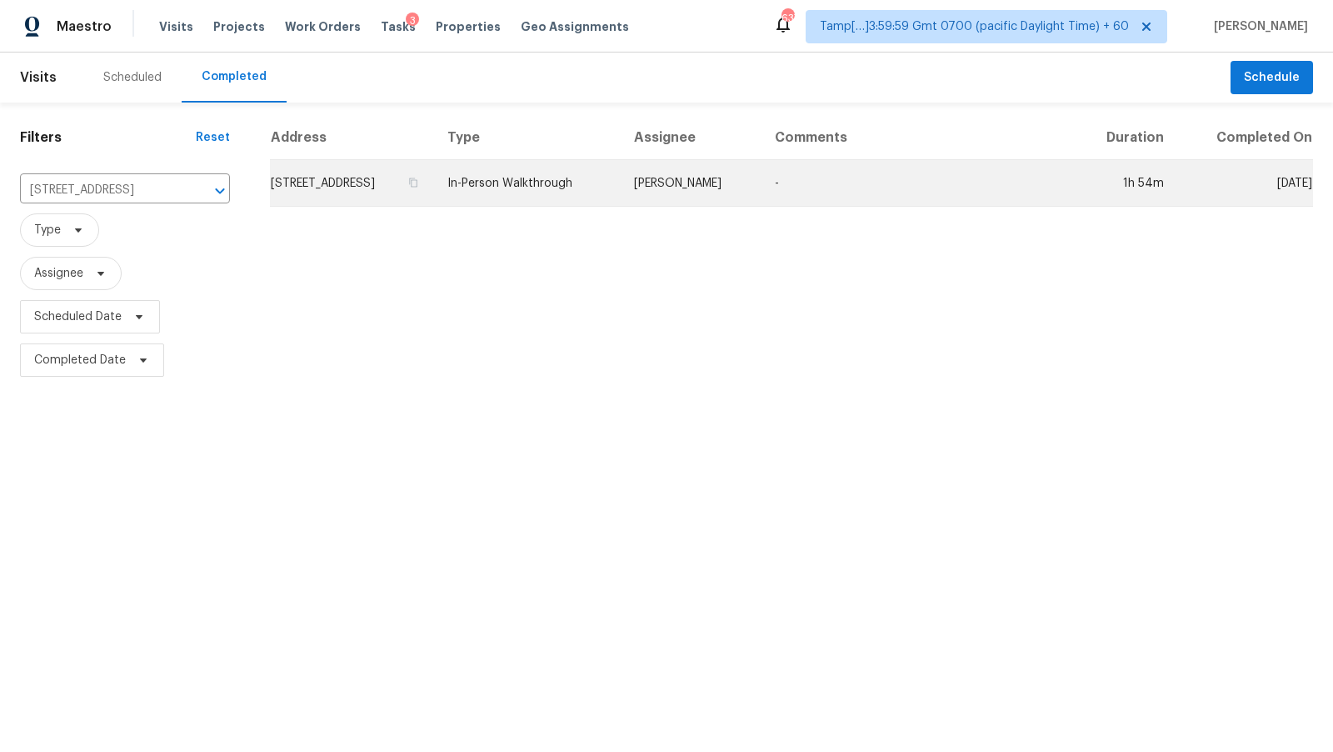
click at [409, 193] on td "[STREET_ADDRESS]" at bounding box center [352, 183] width 164 height 47
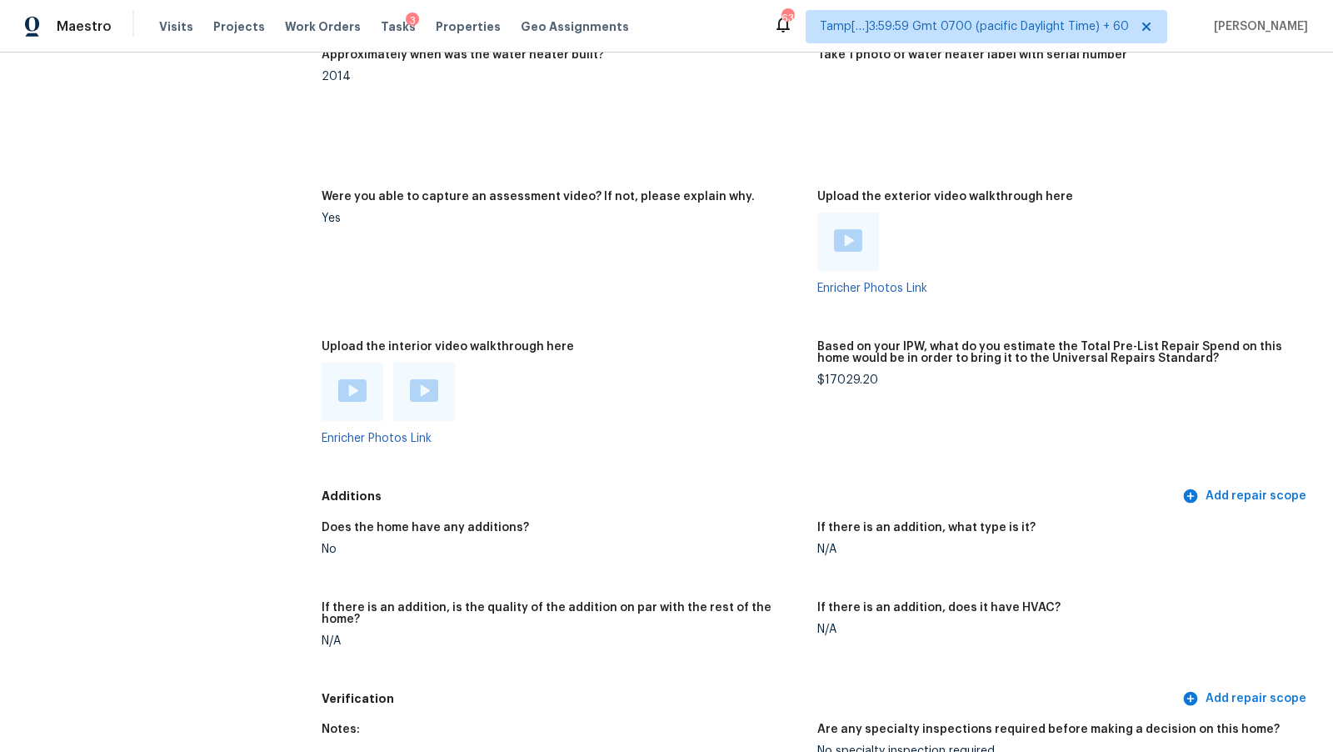
scroll to position [3343, 0]
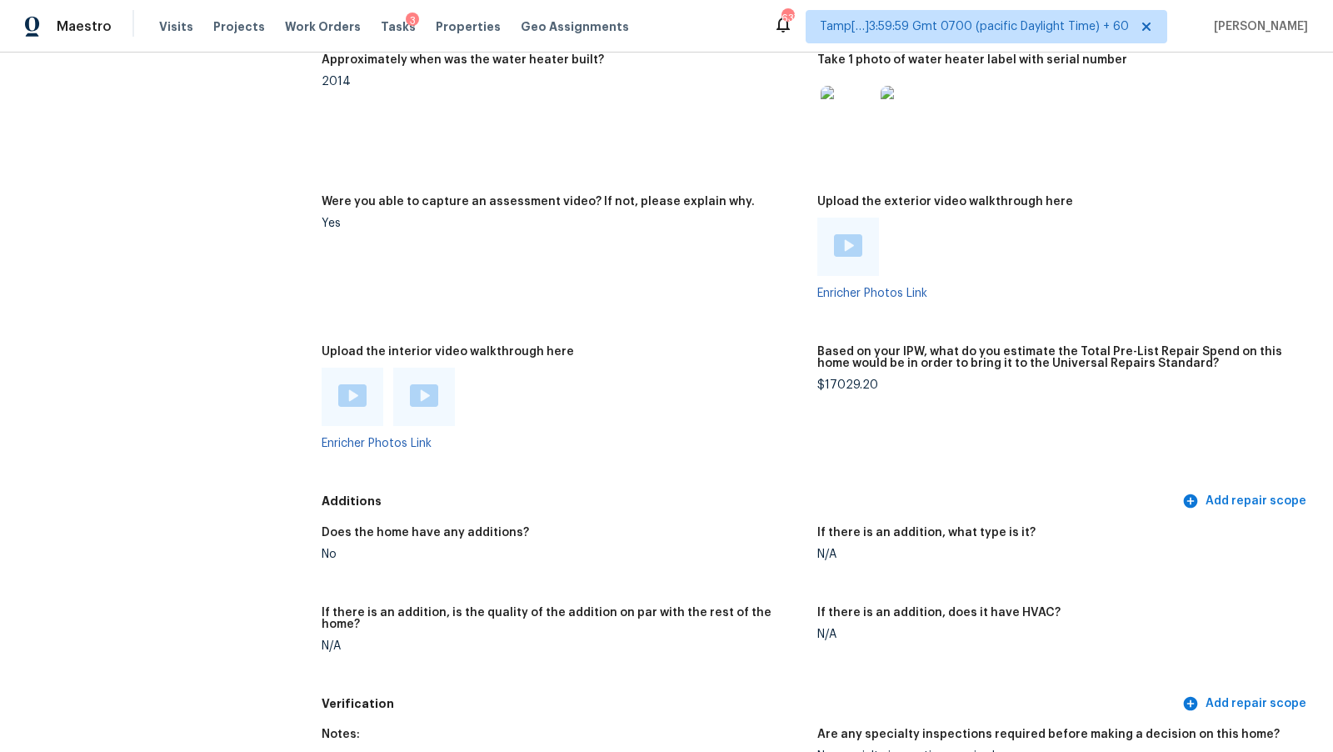
click at [387, 396] on div at bounding box center [393, 397] width 143 height 58
click at [365, 395] on img at bounding box center [352, 395] width 28 height 23
click at [424, 388] on img at bounding box center [424, 395] width 28 height 23
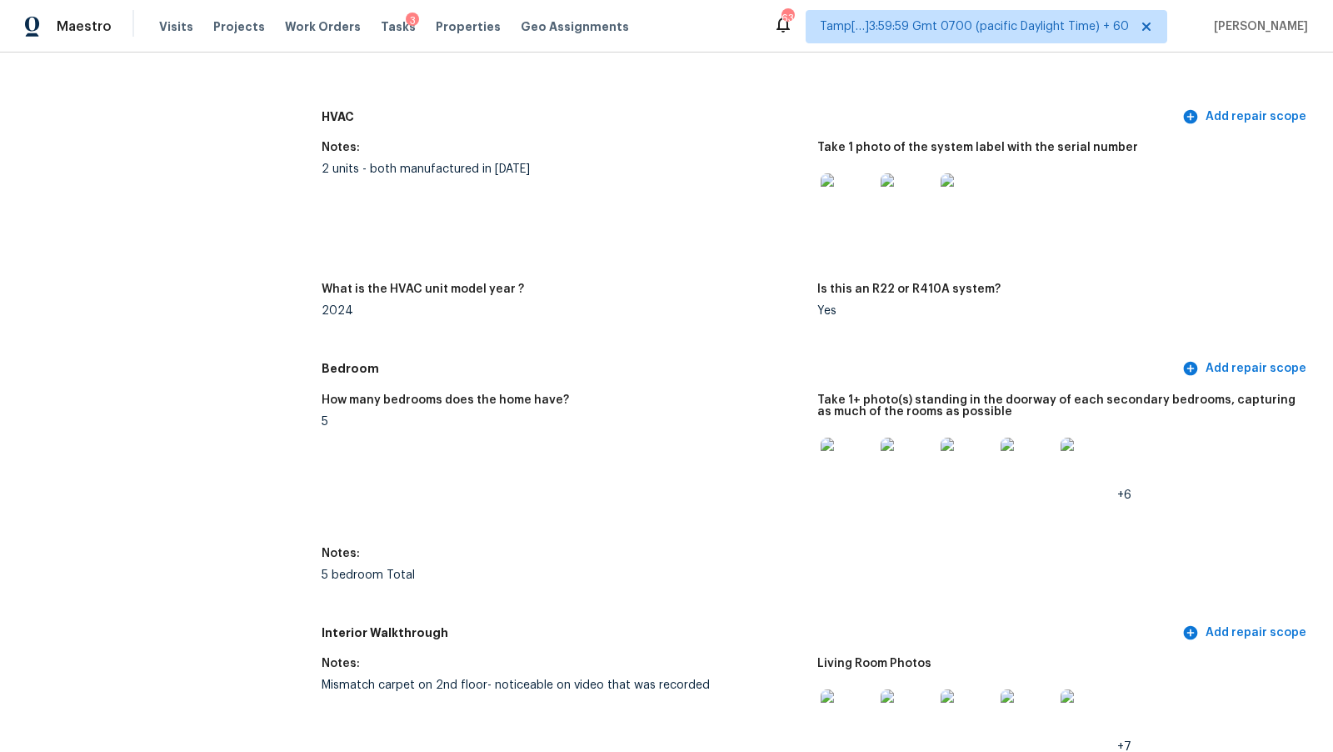
scroll to position [1258, 0]
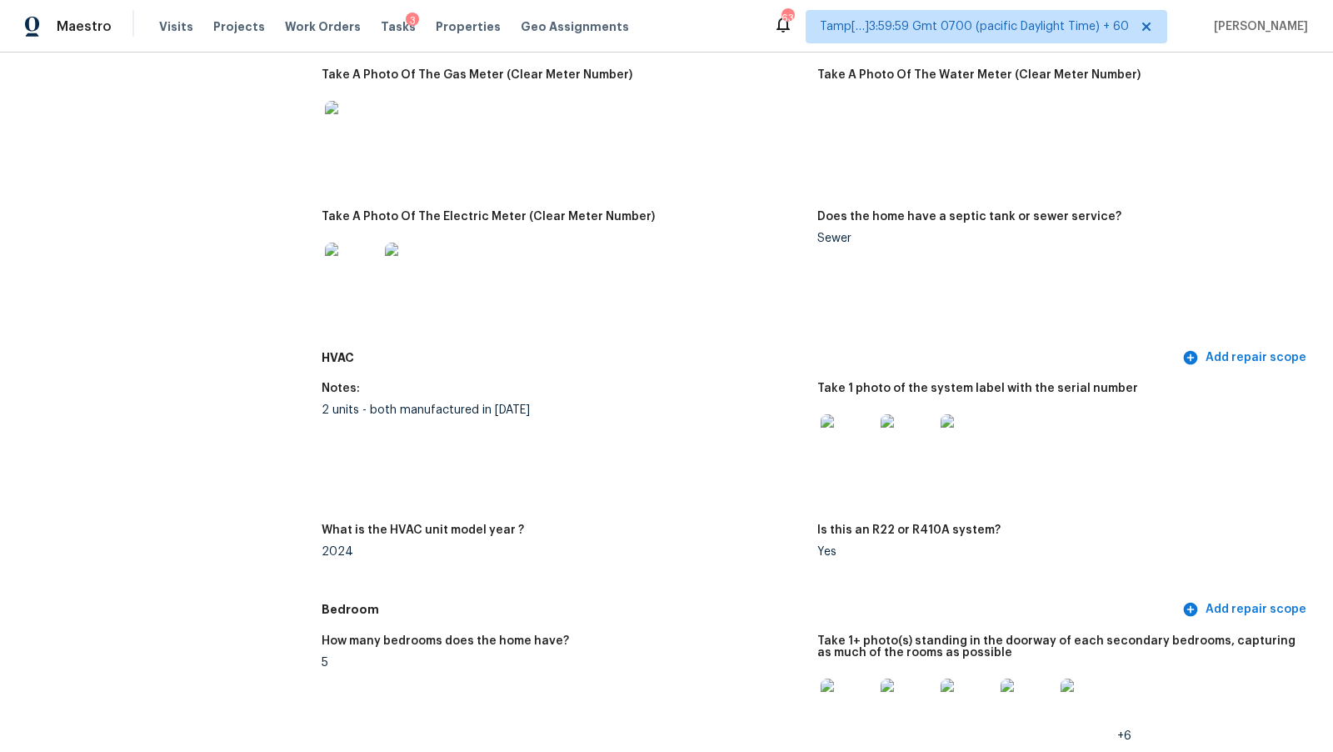
click at [902, 283] on figure "Does the home have a septic tank or sewer service? Sewer" at bounding box center [1066, 272] width 496 height 122
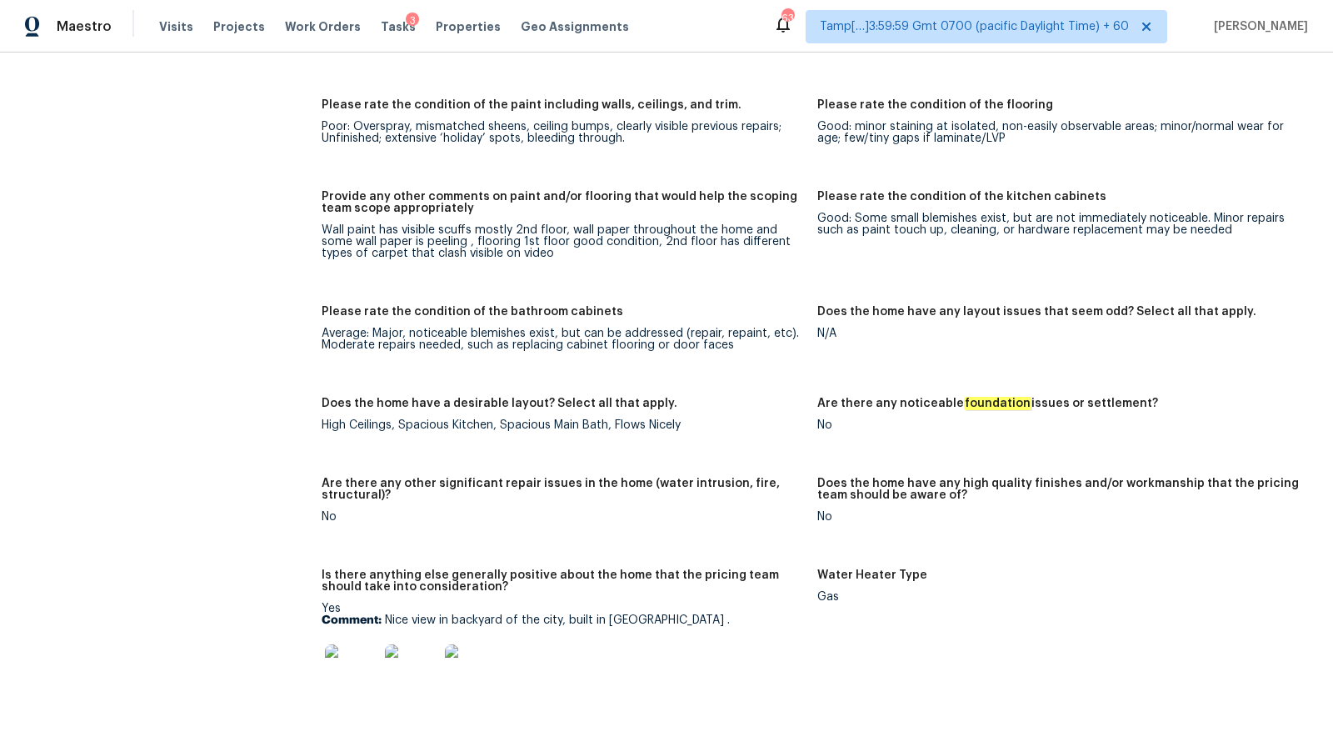
scroll to position [3742, 0]
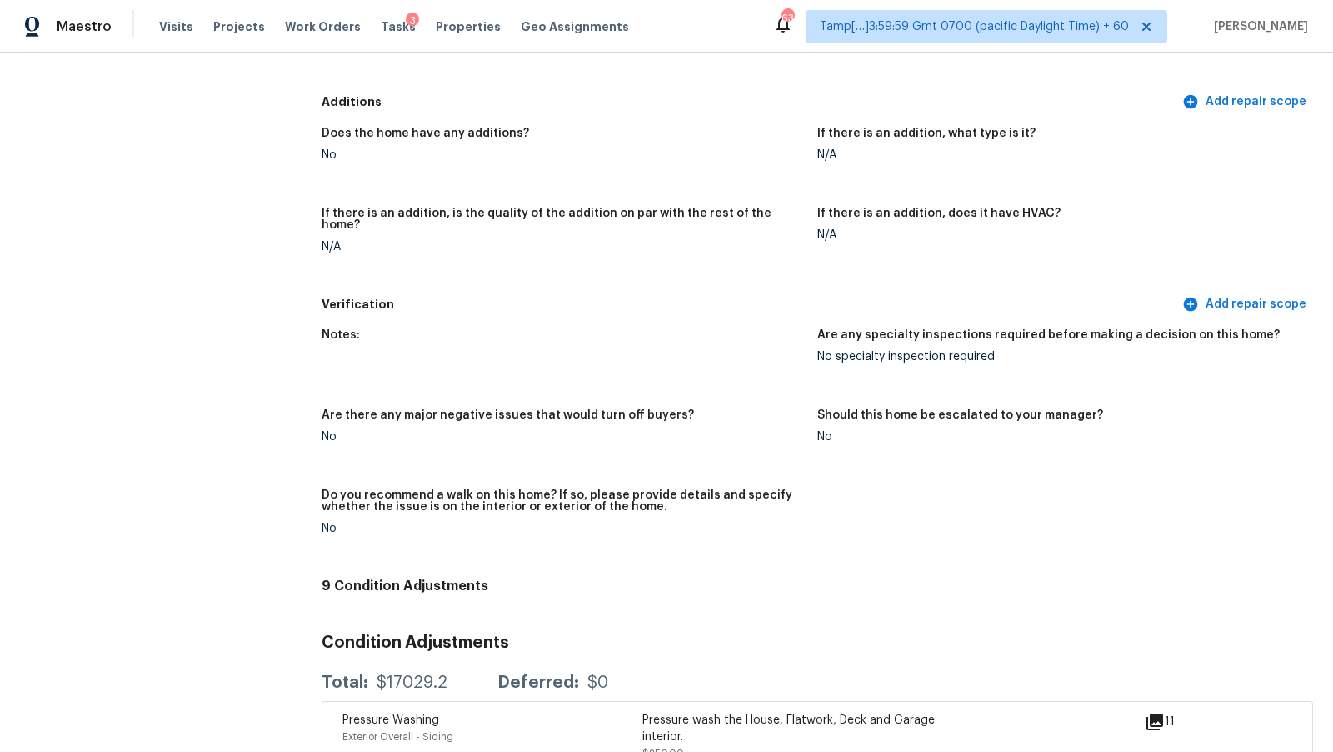
click at [909, 252] on figure "If there is an addition, does it have HVAC? N/A" at bounding box center [1066, 244] width 496 height 72
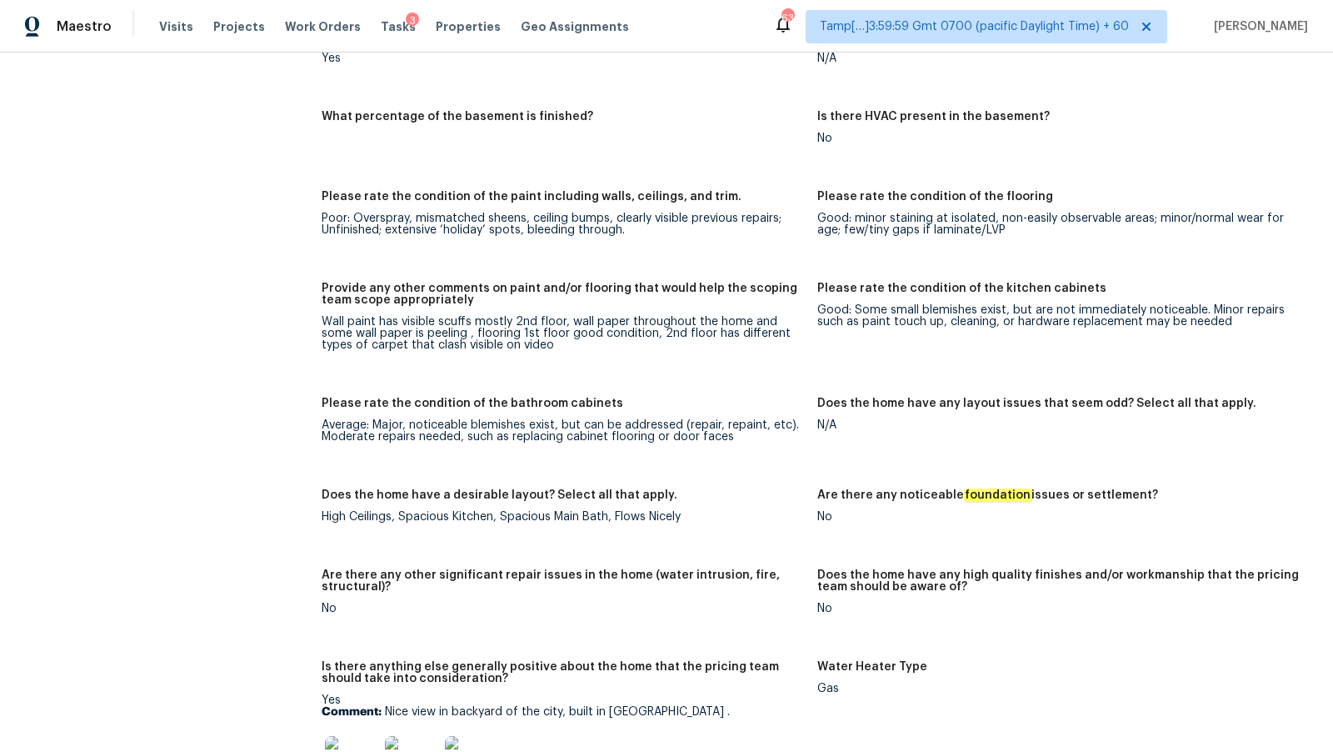
click at [877, 249] on figure "Please rate the condition of the flooring Good: minor staining at isolated, non…" at bounding box center [1066, 227] width 496 height 72
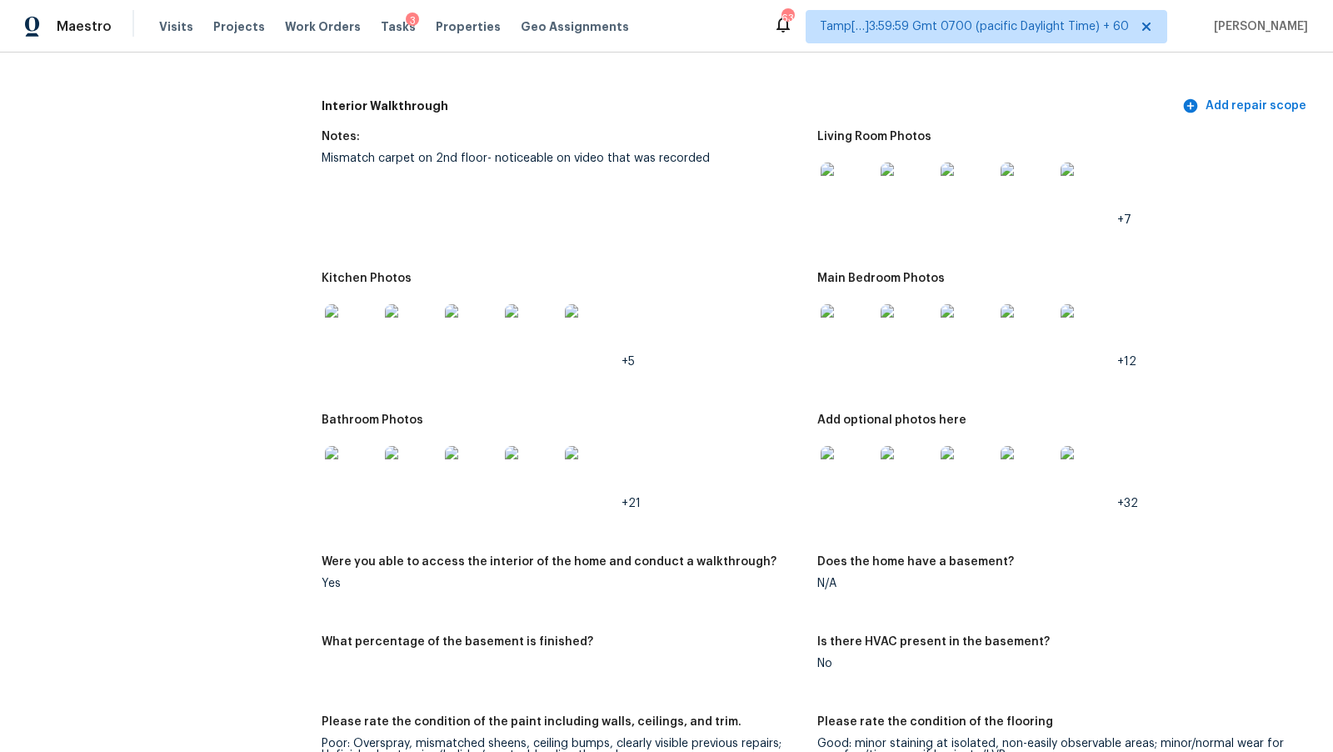
scroll to position [2025, 0]
click at [521, 153] on div "Mismatch carpet on 2nd floor- noticeable on video that was recorded" at bounding box center [563, 159] width 483 height 12
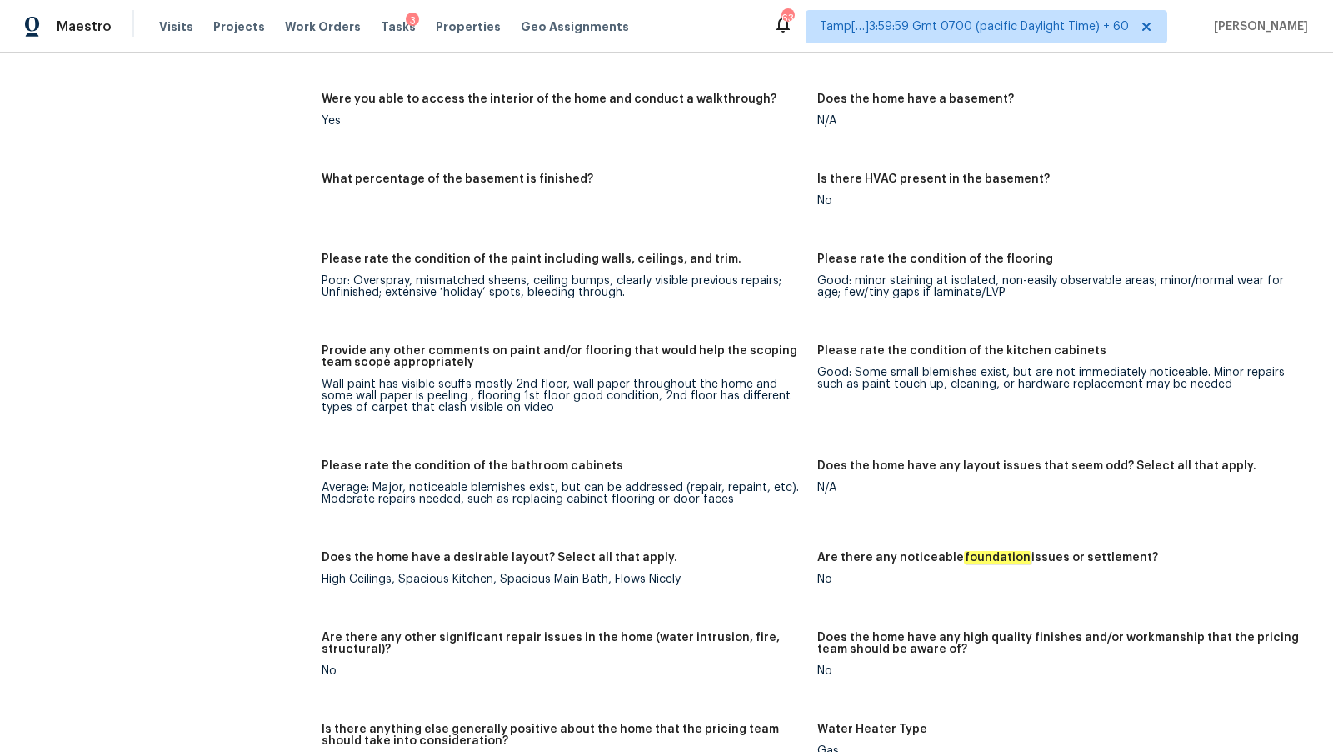
scroll to position [2492, 0]
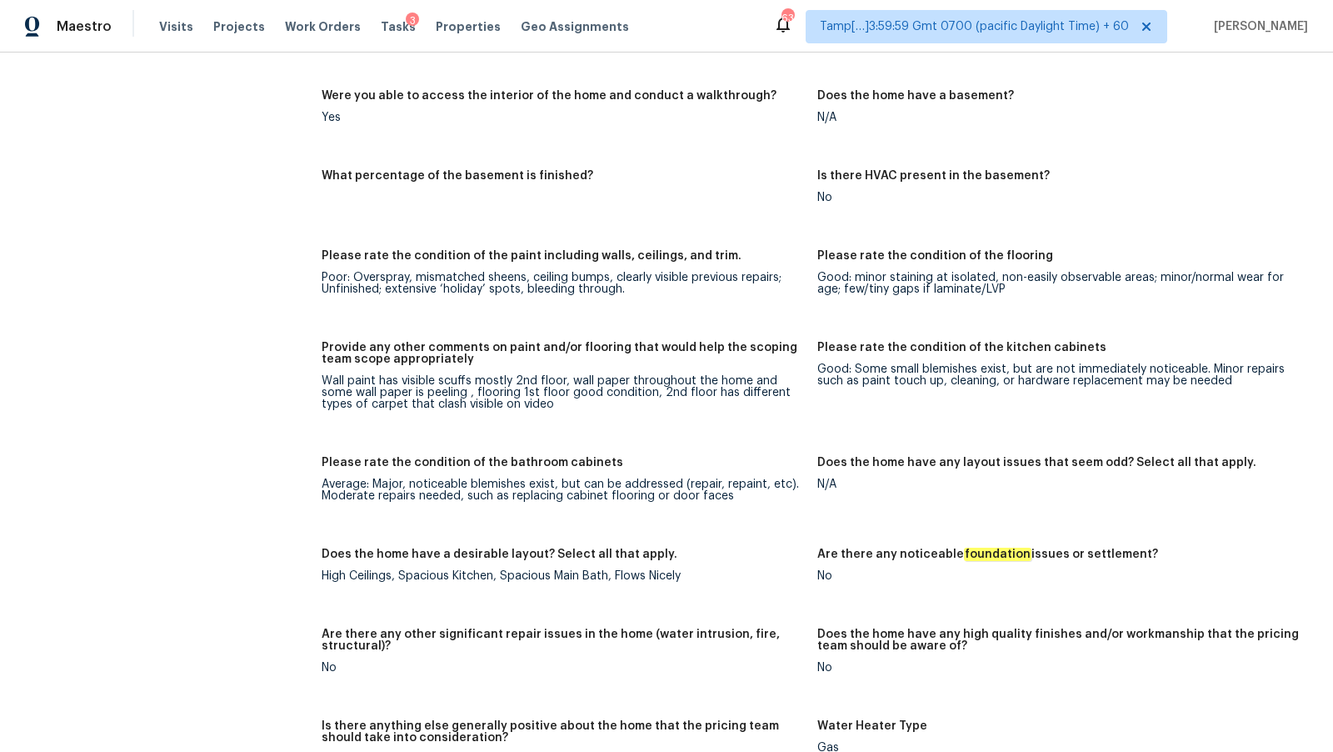
click at [548, 283] on div "Poor: Overspray, mismatched sheens, ceiling bumps, clearly visible previous rep…" at bounding box center [563, 283] width 483 height 23
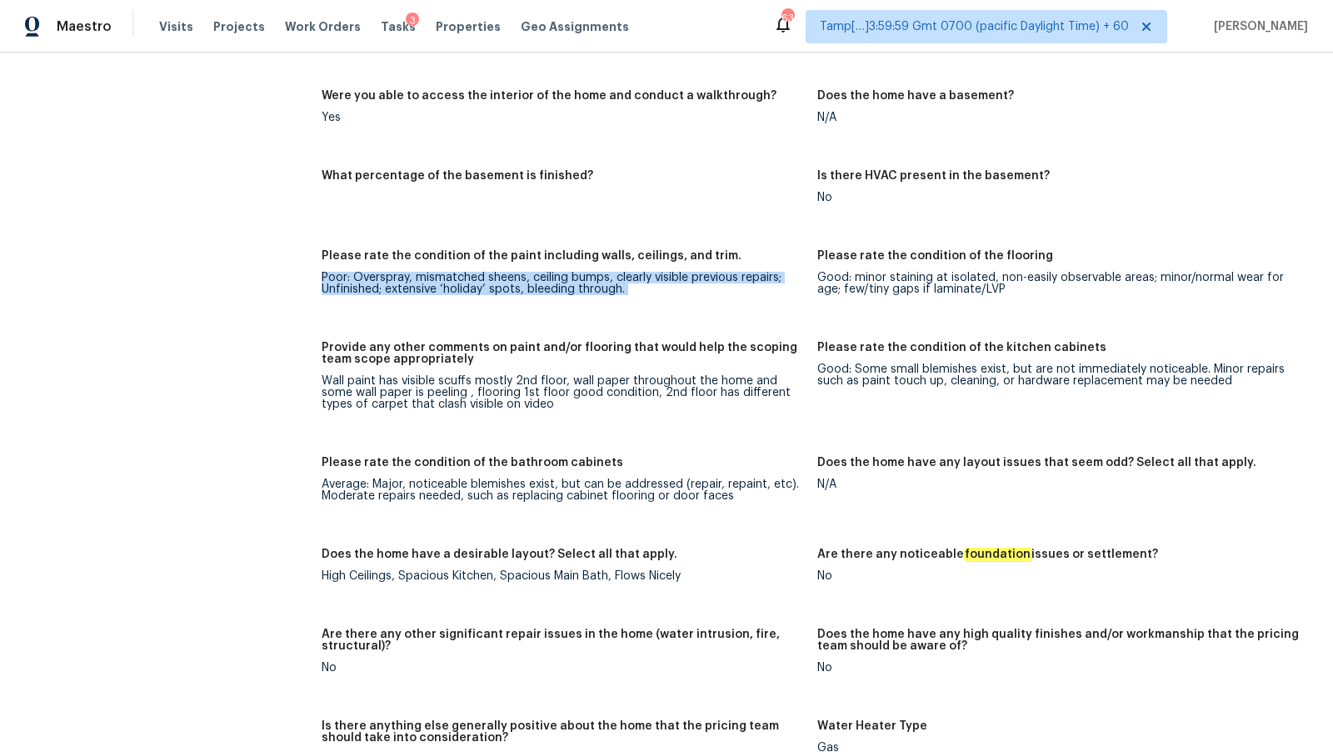
click at [548, 283] on div "Poor: Overspray, mismatched sheens, ceiling bumps, clearly visible previous rep…" at bounding box center [563, 283] width 483 height 23
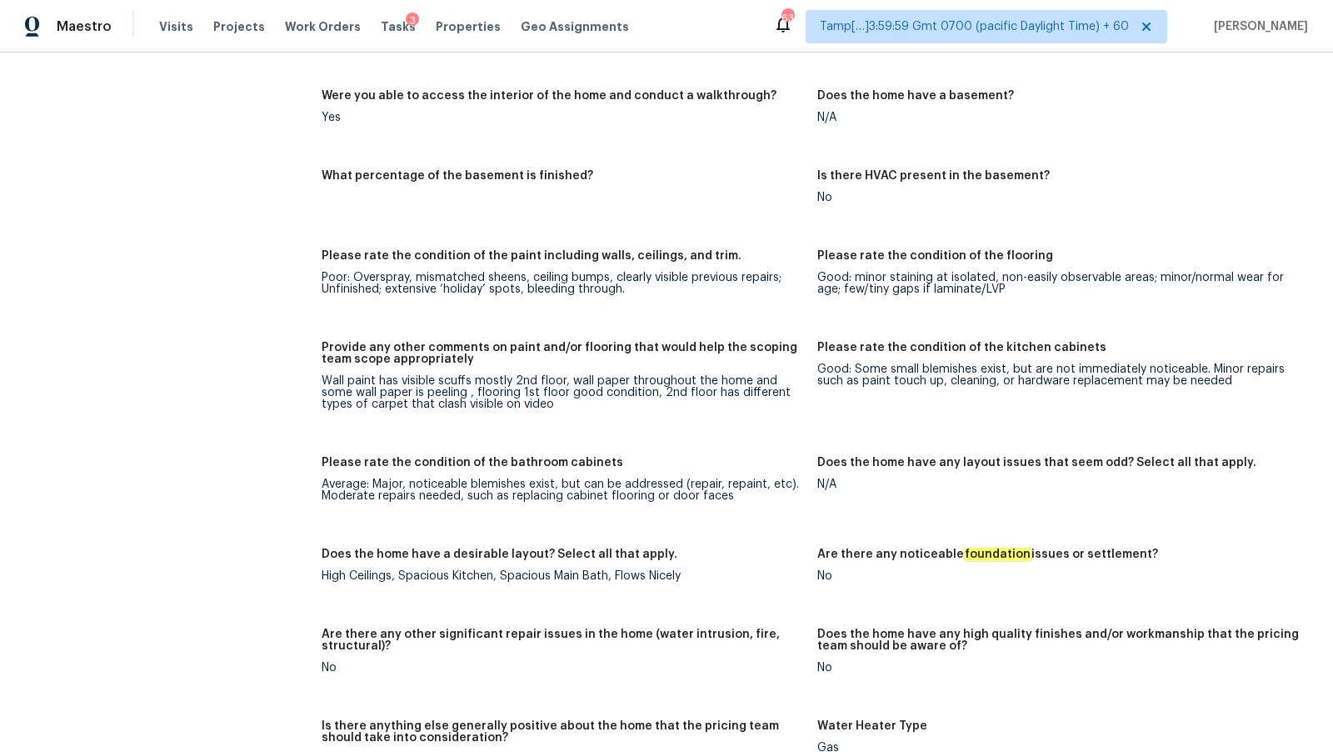
click at [912, 275] on div "Good: minor staining at isolated, non-easily observable areas; minor/normal wea…" at bounding box center [1059, 283] width 483 height 23
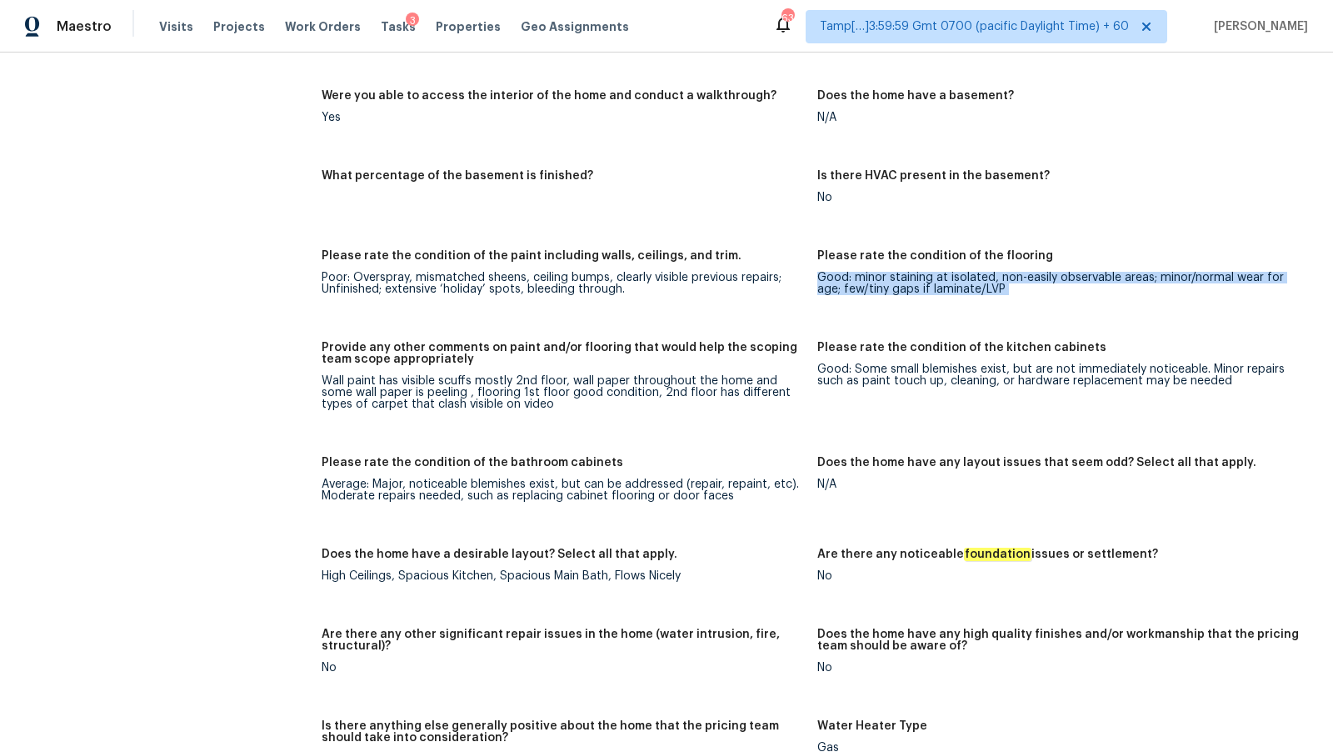
click at [912, 275] on div "Good: minor staining at isolated, non-easily observable areas; minor/normal wea…" at bounding box center [1059, 283] width 483 height 23
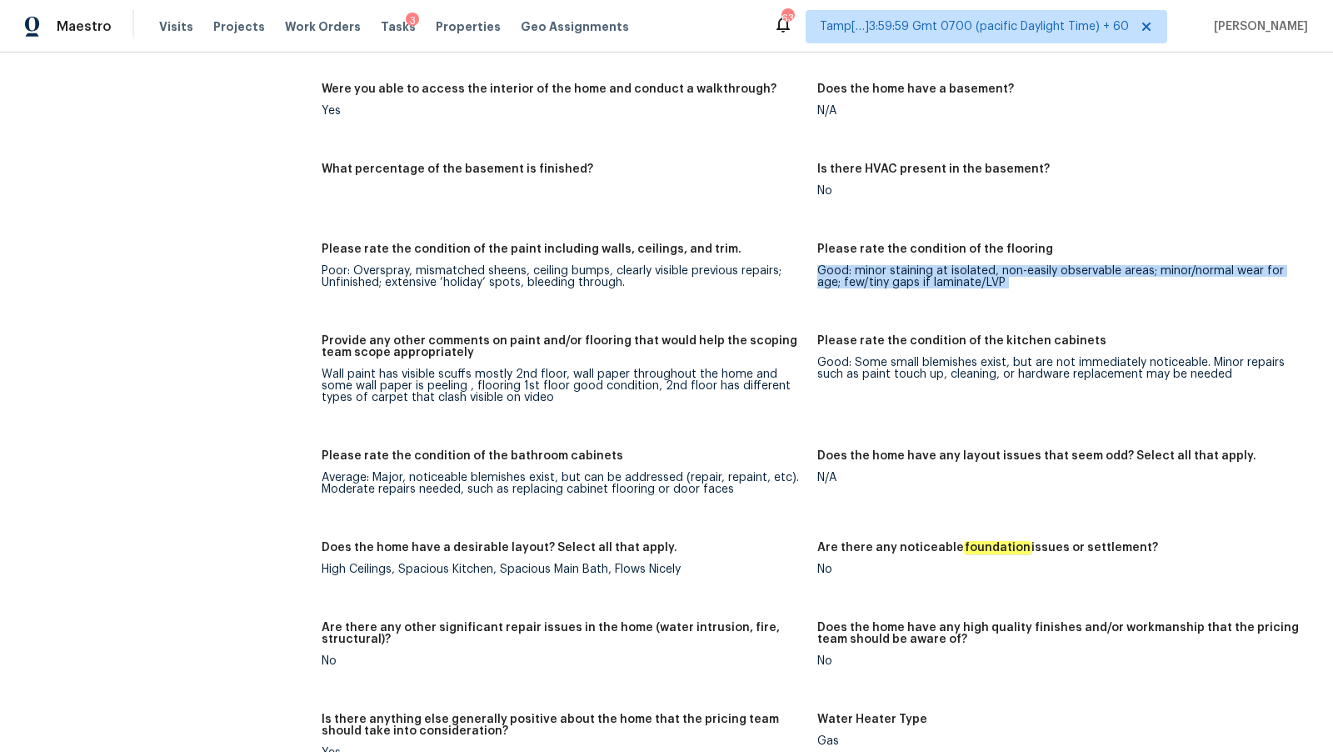
scroll to position [2503, 0]
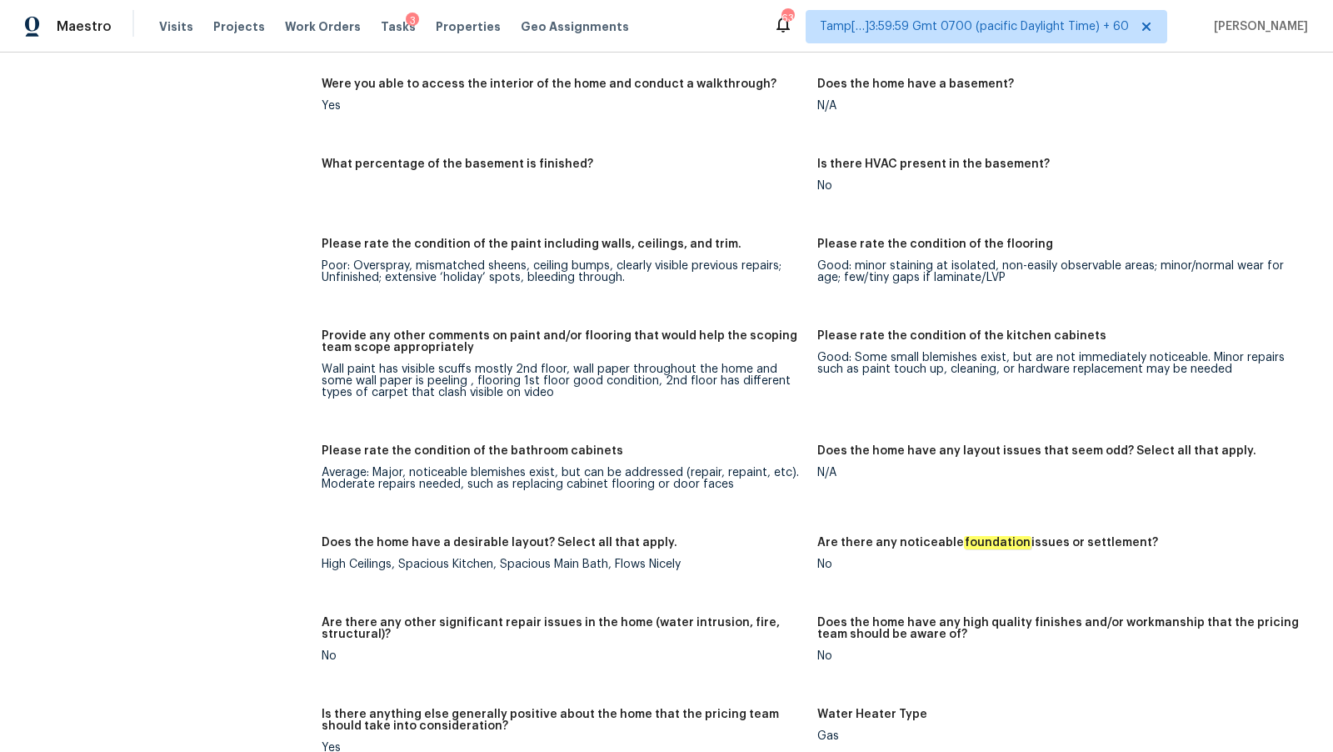
click at [513, 242] on h5 "Please rate the condition of the paint including walls, ceilings, and trim." at bounding box center [532, 244] width 420 height 12
copy h5 "paint"
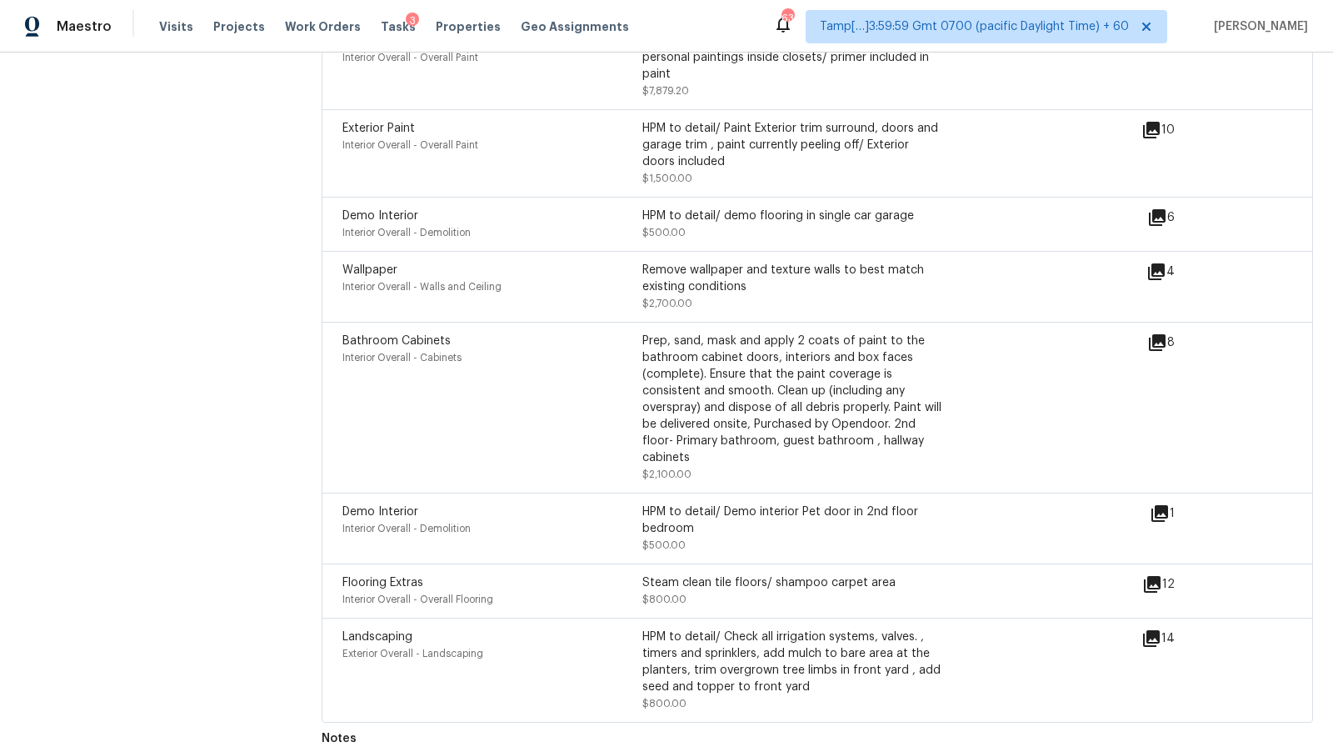
scroll to position [2344, 0]
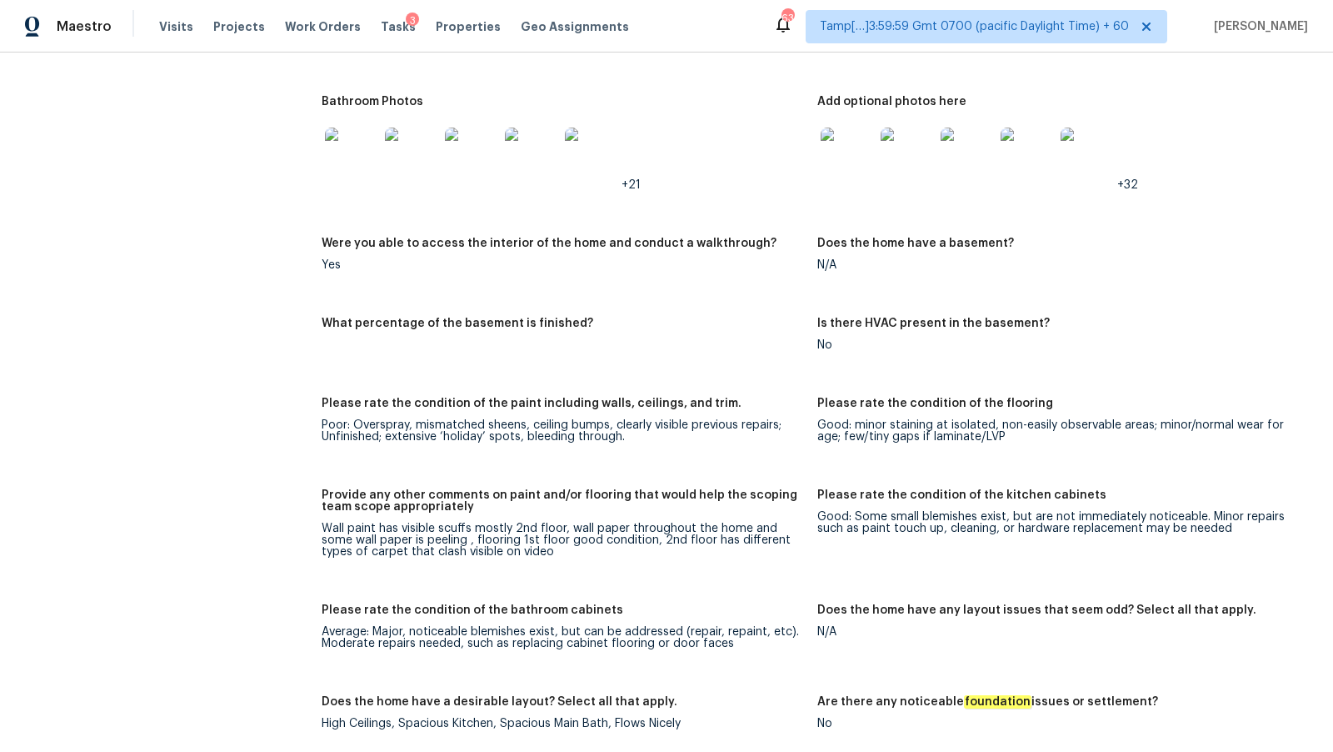
click at [1008, 489] on h5 "Please rate the condition of the kitchen cabinets" at bounding box center [962, 495] width 289 height 12
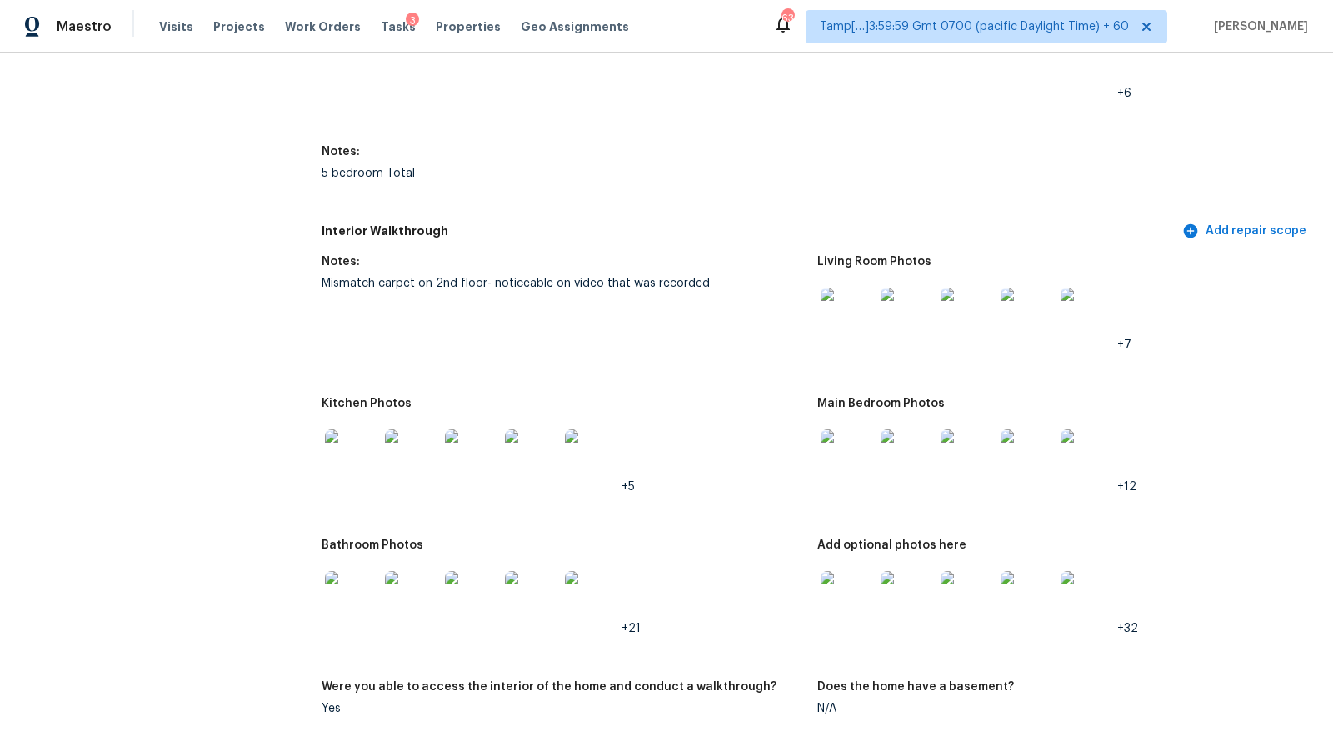
scroll to position [2436, 0]
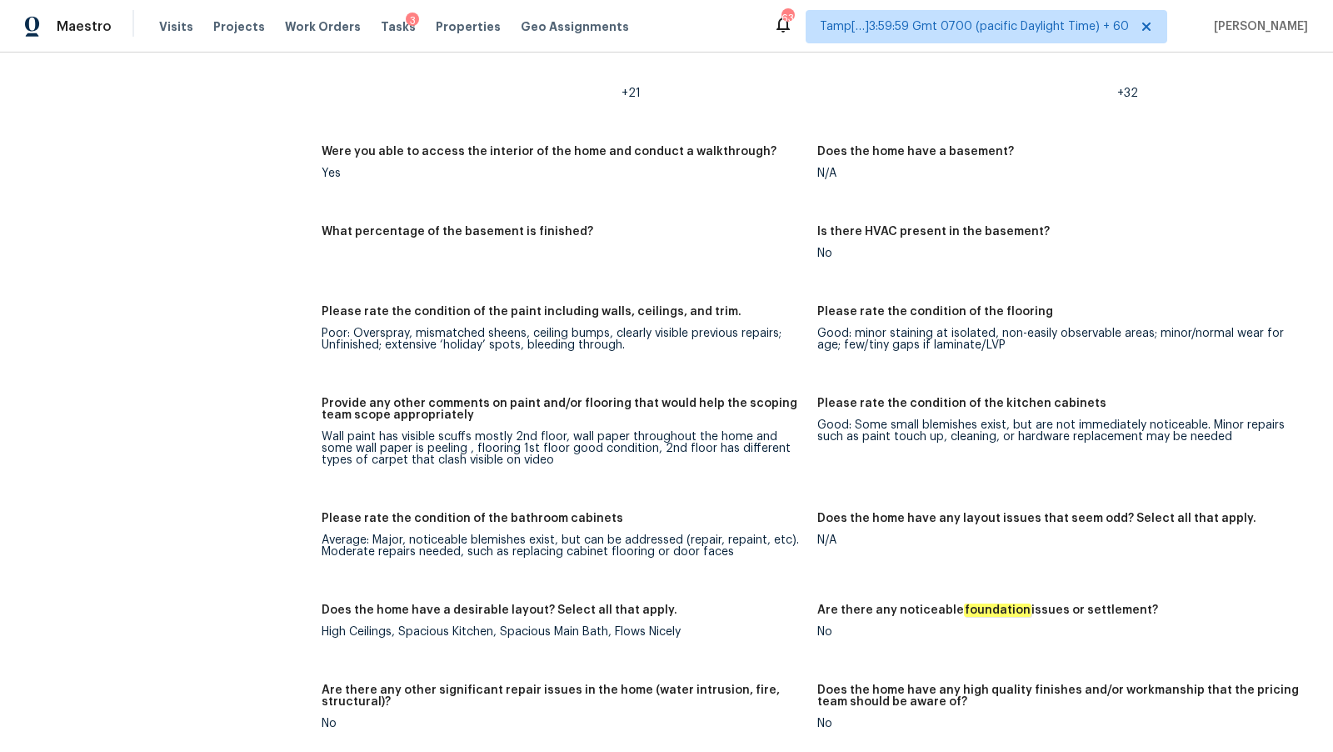
click at [1068, 406] on h5 "Please rate the condition of the kitchen cabinets" at bounding box center [962, 404] width 289 height 12
copy h5 "cabinets"
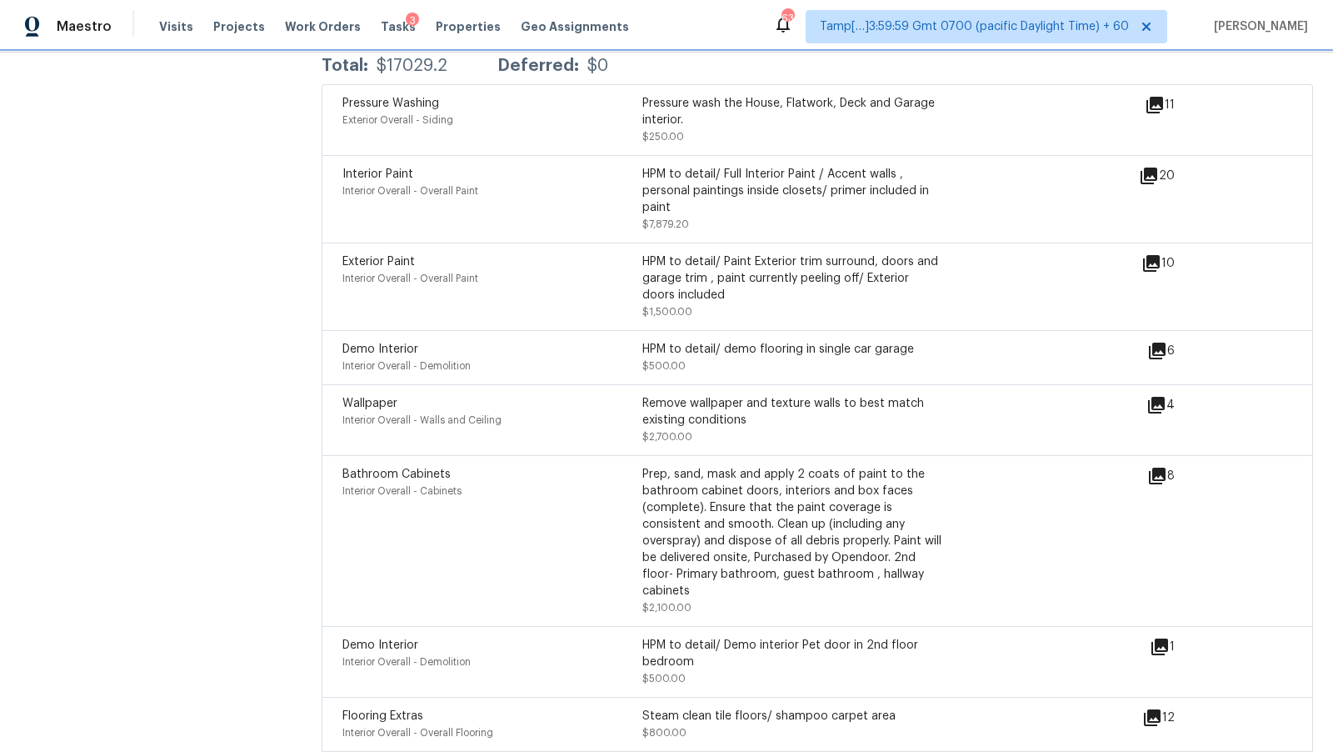
scroll to position [4492, 0]
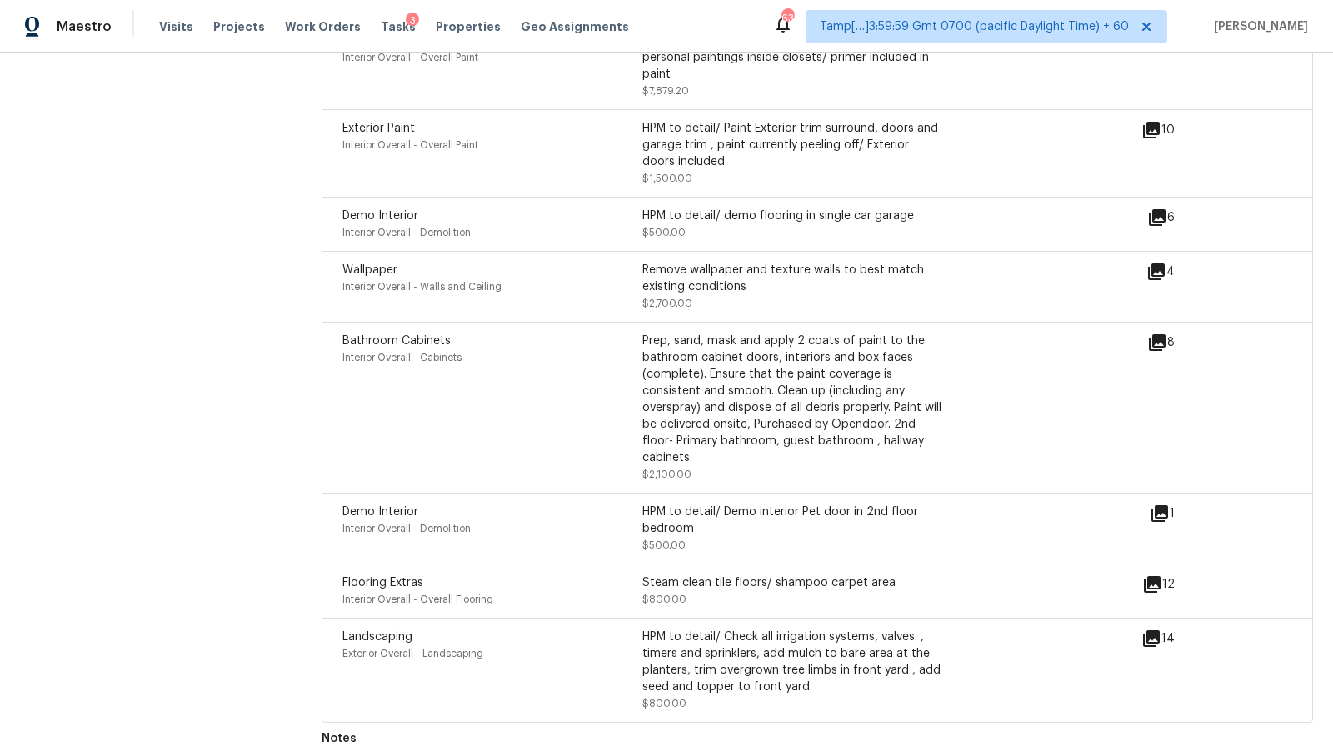
click at [402, 335] on span "Bathroom Cabinets" at bounding box center [397, 341] width 108 height 12
click at [504, 591] on div "Interior Overall - Overall Flooring" at bounding box center [493, 599] width 300 height 17
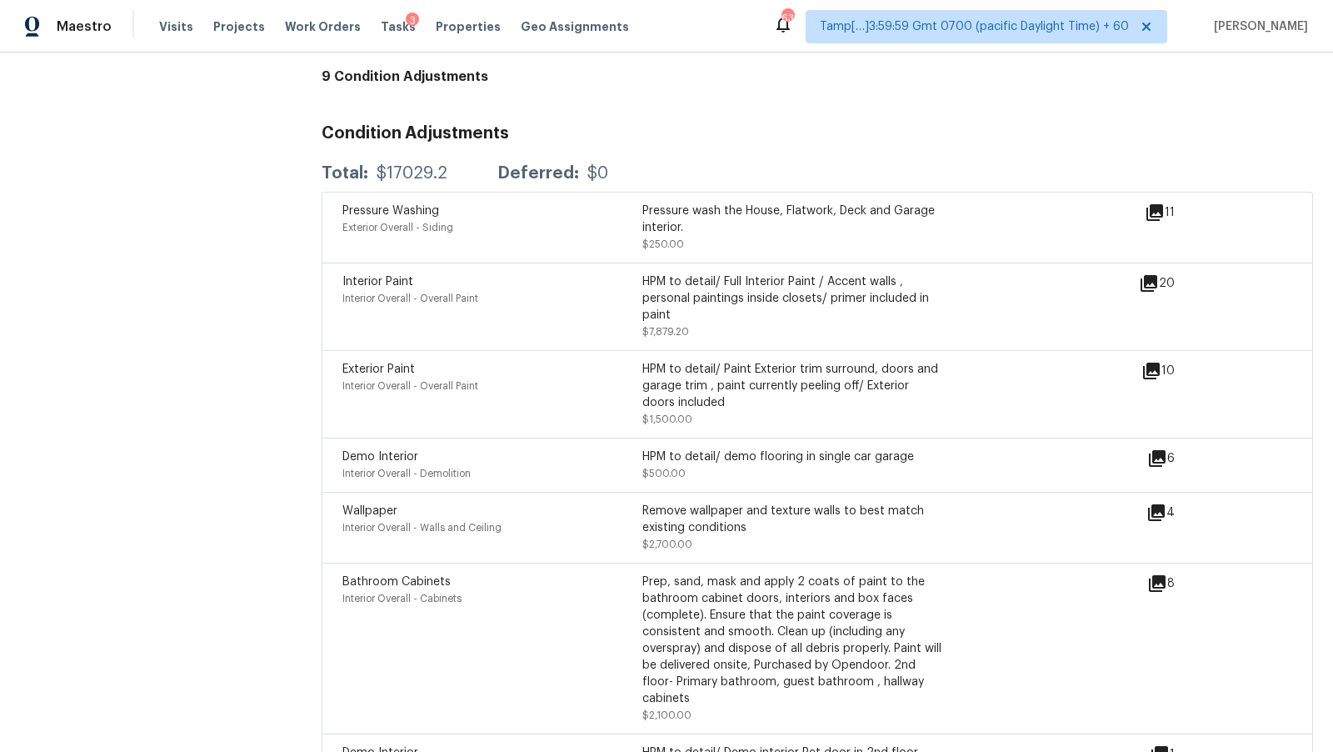
scroll to position [4250, 0]
drag, startPoint x: 709, startPoint y: 273, endPoint x: 776, endPoint y: 299, distance: 71.8
click at [776, 299] on div "HPM to detail/ Full Interior Paint / Accent walls , personal paintings inside c…" at bounding box center [793, 299] width 300 height 50
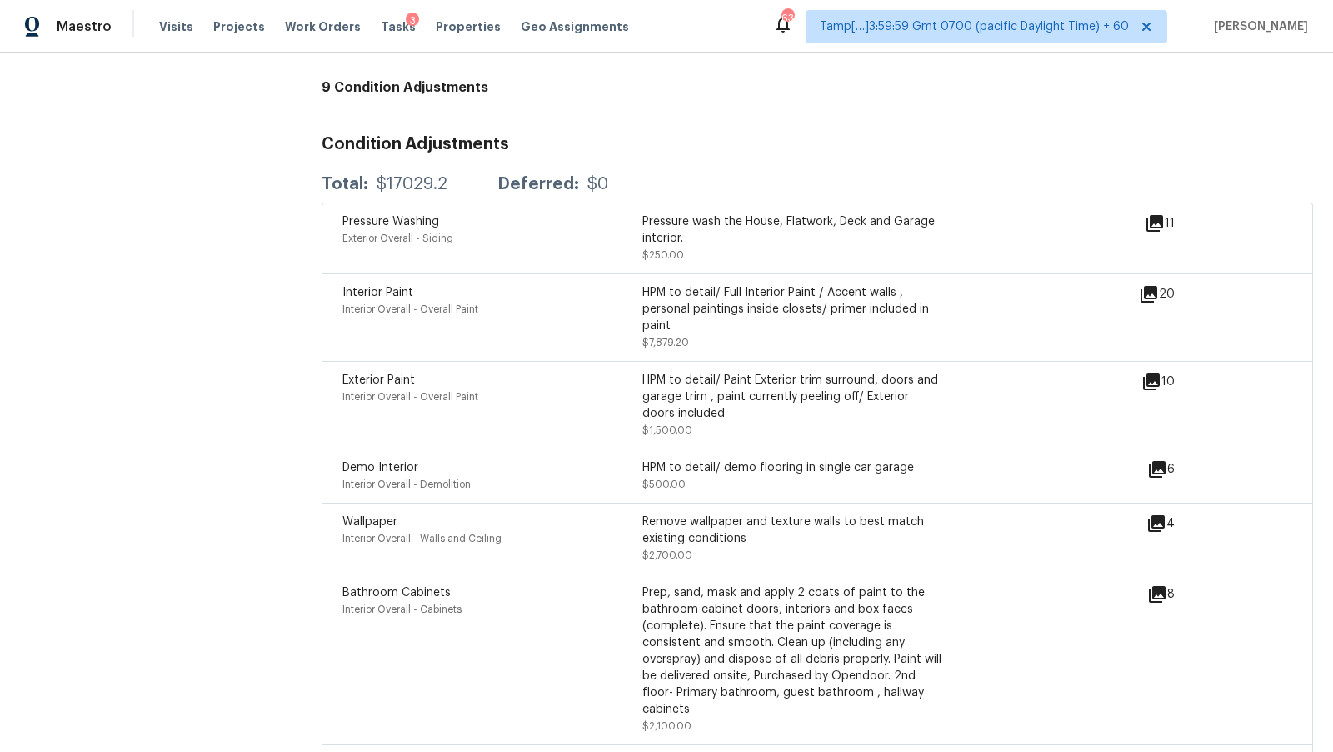
scroll to position [4236, 0]
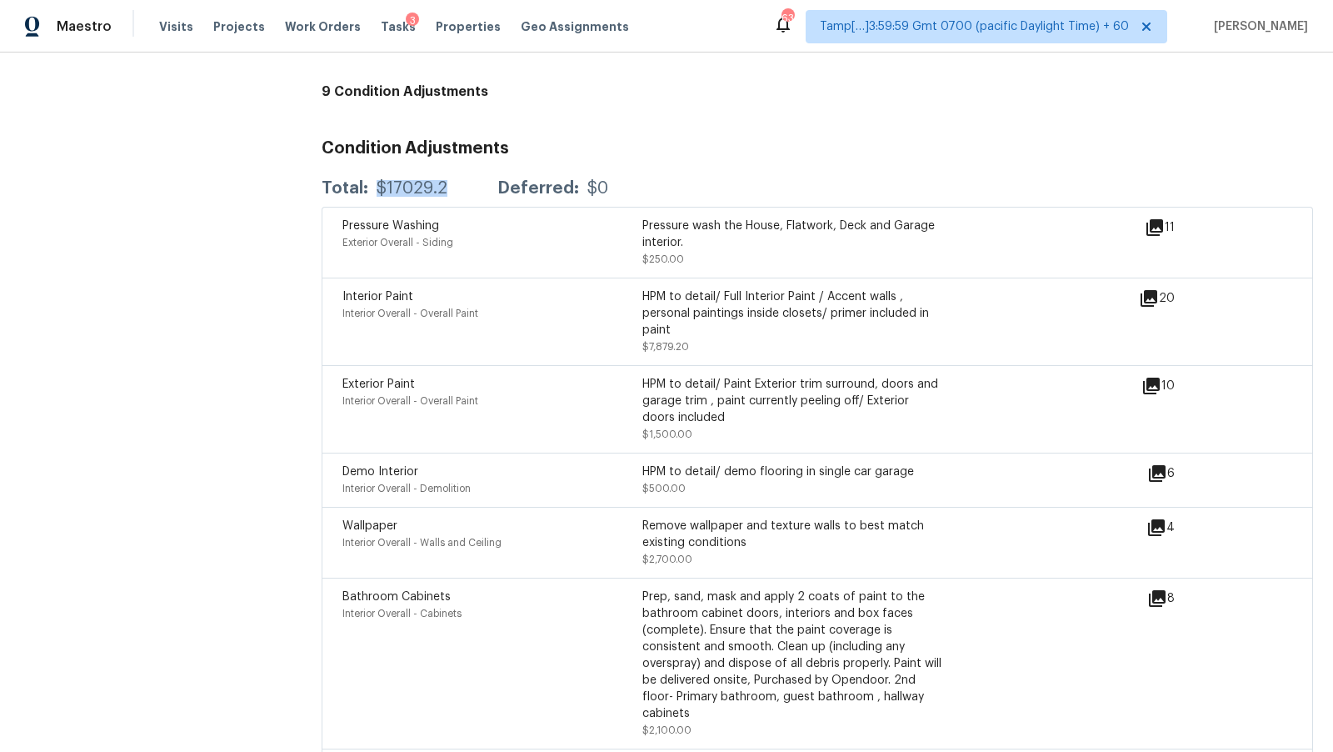
drag, startPoint x: 378, startPoint y: 173, endPoint x: 455, endPoint y: 174, distance: 76.7
click at [455, 180] on div "Total: $17029.2 Deferred: $0" at bounding box center [465, 188] width 287 height 17
copy div "$17029.2"
